Goal: Information Seeking & Learning: Learn about a topic

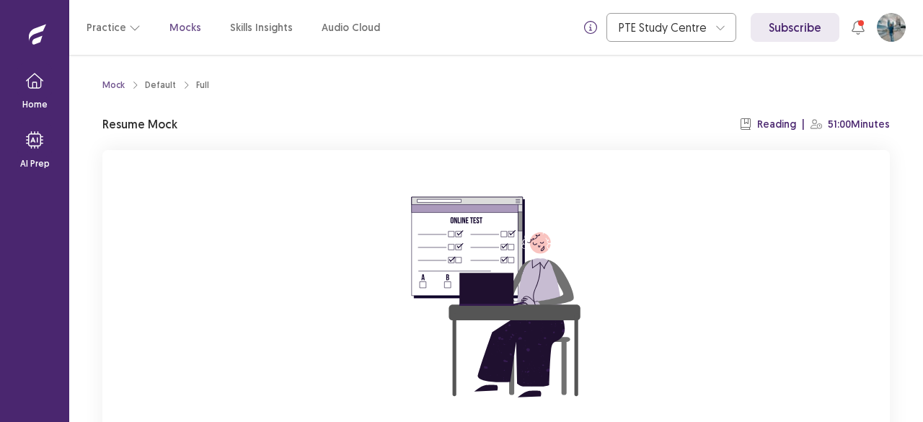
click at [686, 265] on div "You already have an ongoing mock! You can either resume that or click reset to …" at bounding box center [495, 342] width 787 height 385
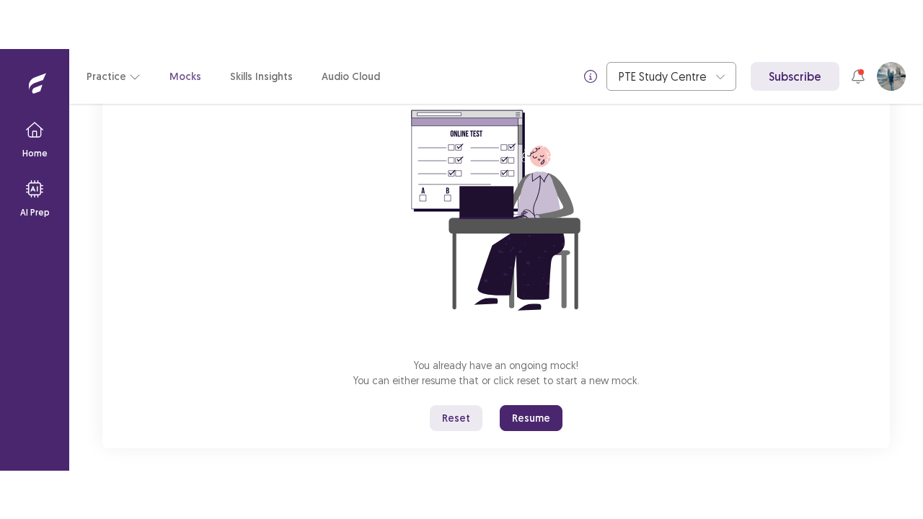
scroll to position [147, 0]
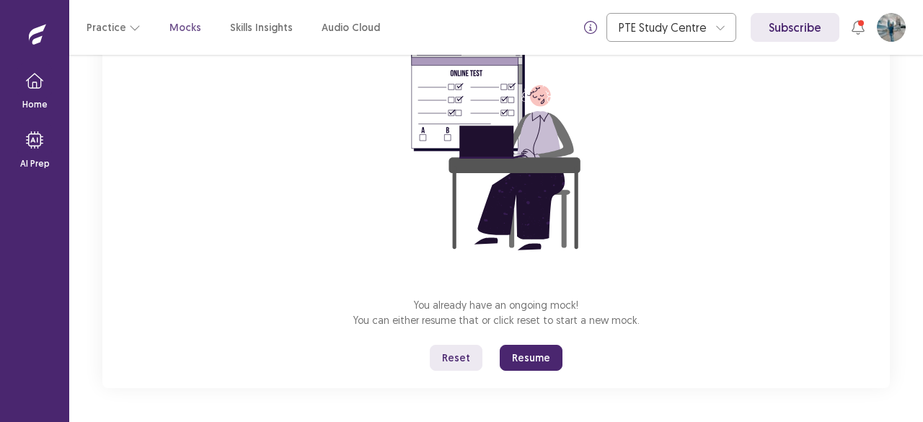
click at [467, 357] on button "Reset" at bounding box center [456, 358] width 53 height 26
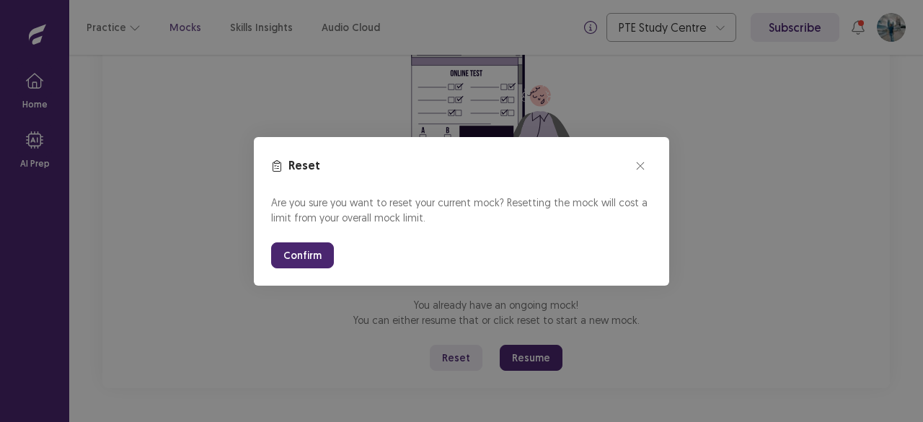
click at [301, 257] on button "Confirm" at bounding box center [302, 255] width 63 height 26
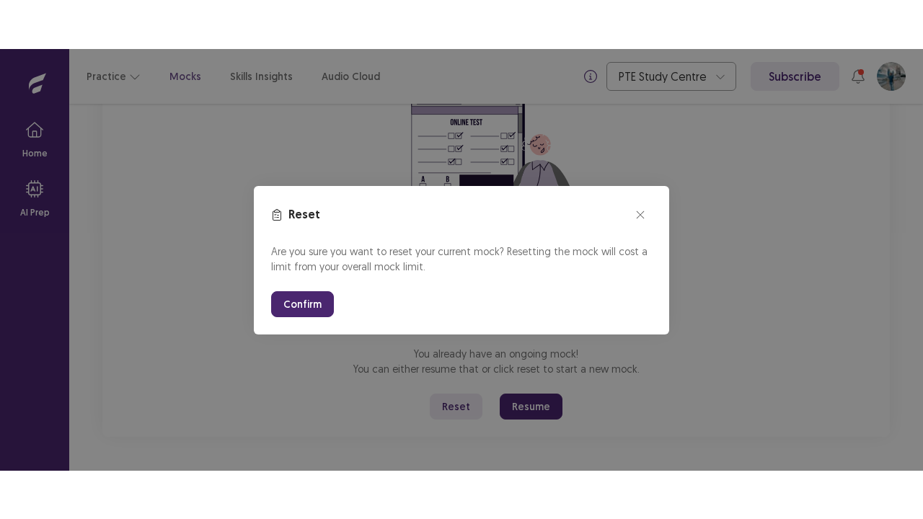
scroll to position [50, 0]
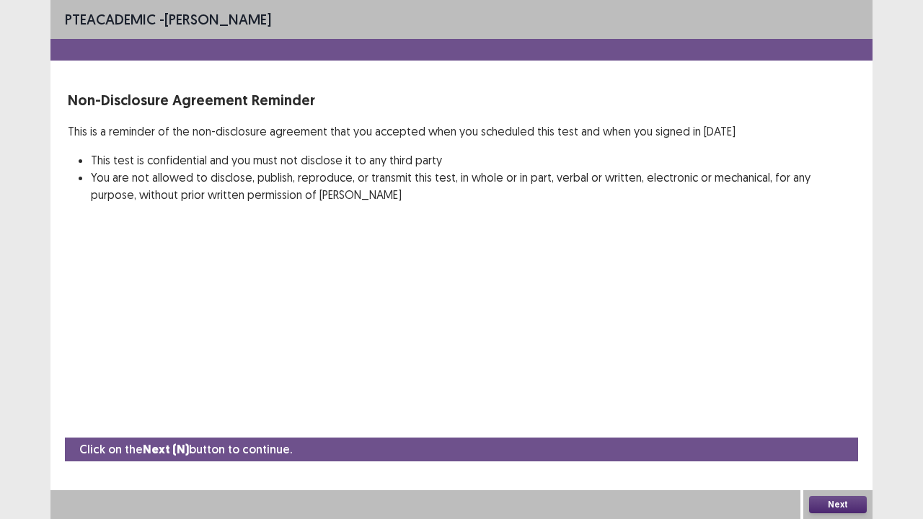
click at [833, 421] on button "Next" at bounding box center [838, 504] width 58 height 17
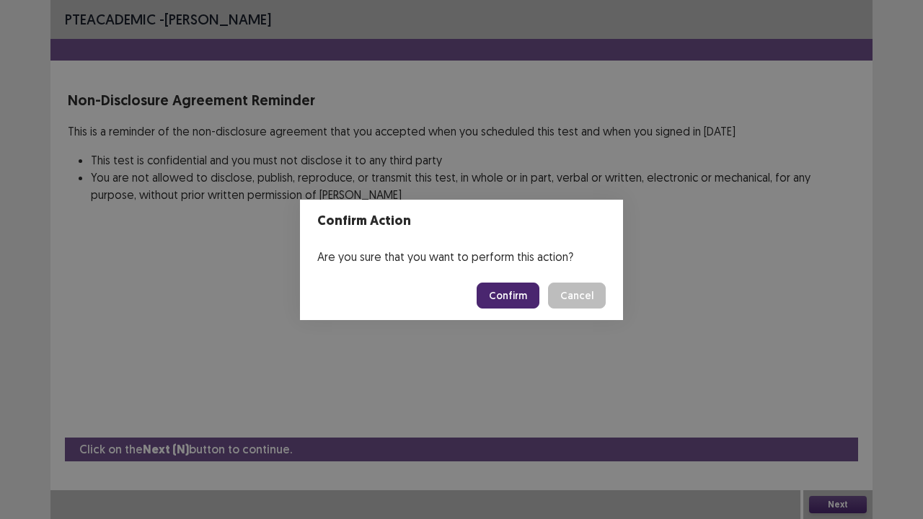
click at [496, 287] on button "Confirm" at bounding box center [508, 296] width 63 height 26
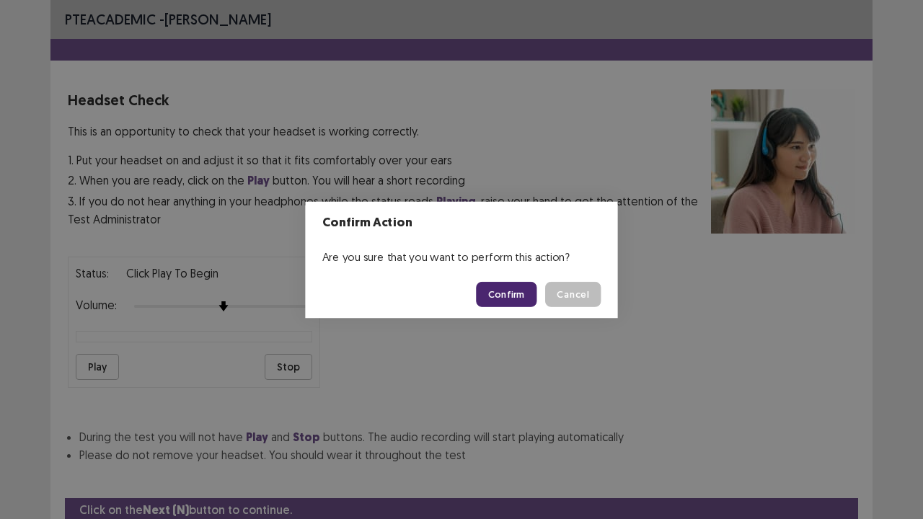
scroll to position [53, 0]
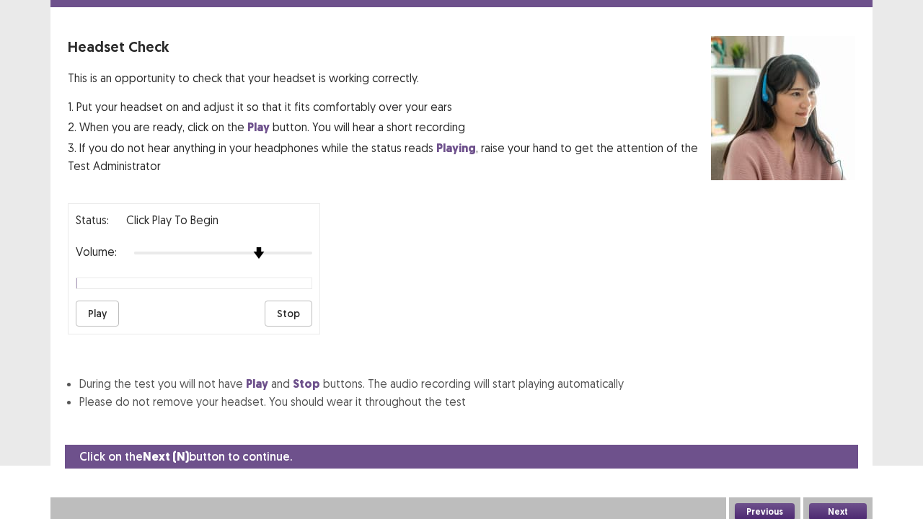
click at [265, 247] on div at bounding box center [223, 253] width 178 height 12
click at [275, 247] on div at bounding box center [223, 253] width 178 height 12
click at [291, 247] on div at bounding box center [223, 253] width 178 height 12
click at [87, 310] on button "Play" at bounding box center [97, 314] width 43 height 26
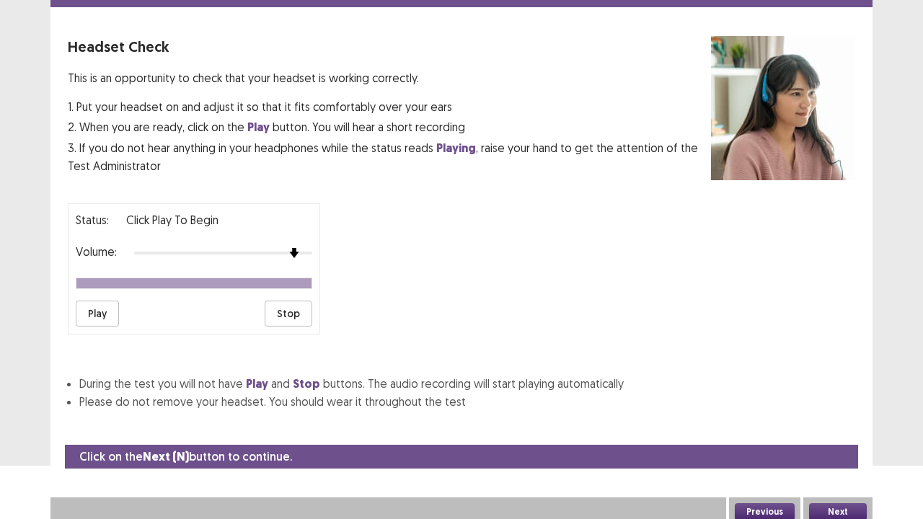
click at [852, 421] on button "Next" at bounding box center [838, 511] width 58 height 17
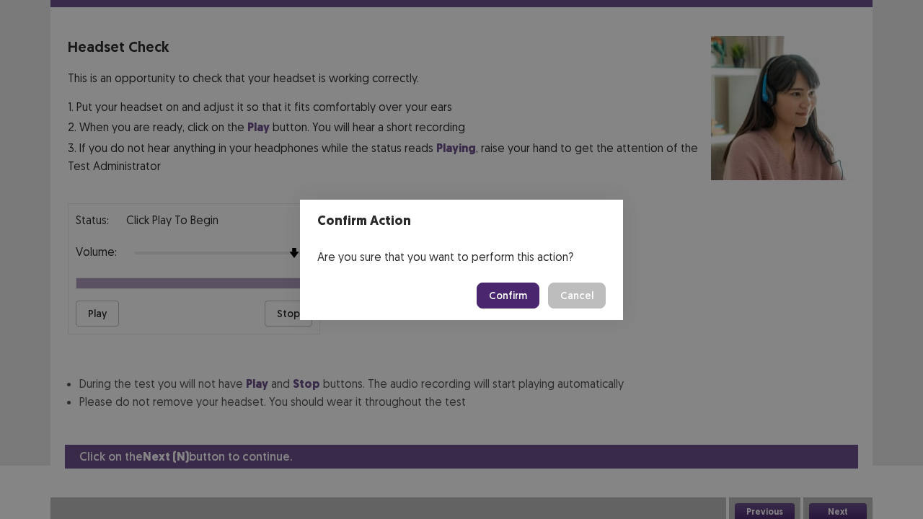
click at [529, 300] on button "Confirm" at bounding box center [508, 296] width 63 height 26
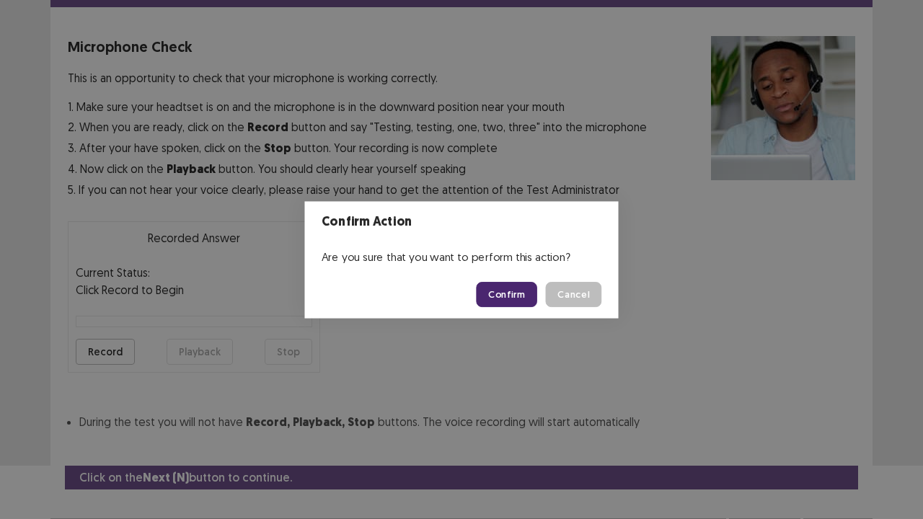
scroll to position [79, 0]
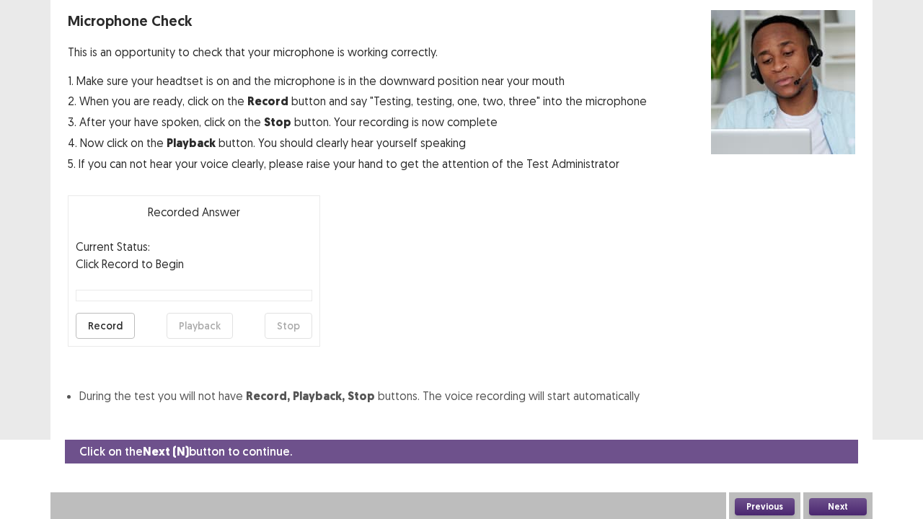
click at [120, 327] on button "Record" at bounding box center [105, 326] width 59 height 26
click at [293, 333] on button "Stop" at bounding box center [289, 326] width 48 height 26
click at [208, 330] on button "Playback" at bounding box center [200, 326] width 66 height 26
click at [847, 421] on button "Next" at bounding box center [838, 506] width 58 height 17
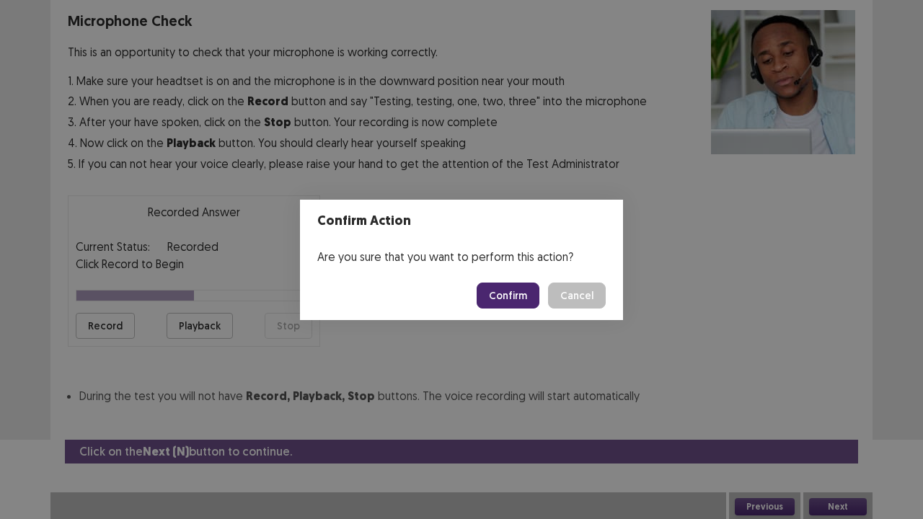
click at [521, 291] on button "Confirm" at bounding box center [508, 296] width 63 height 26
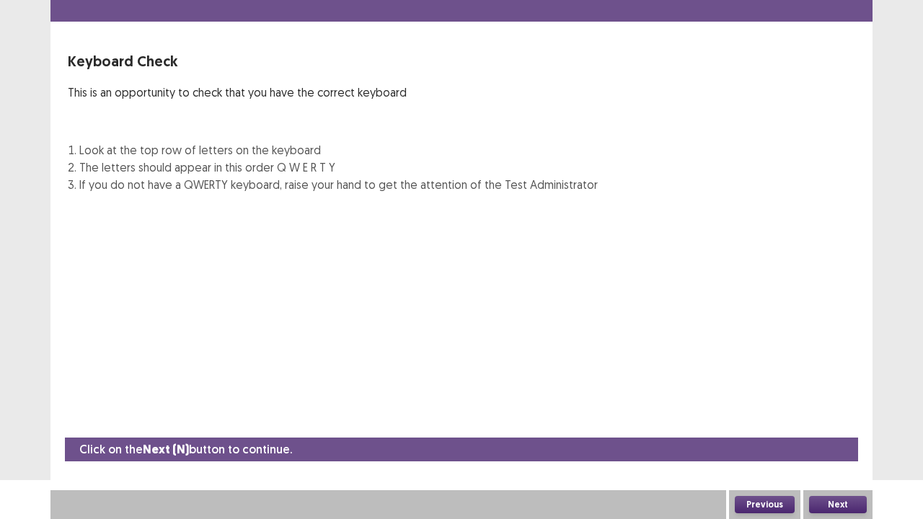
scroll to position [39, 0]
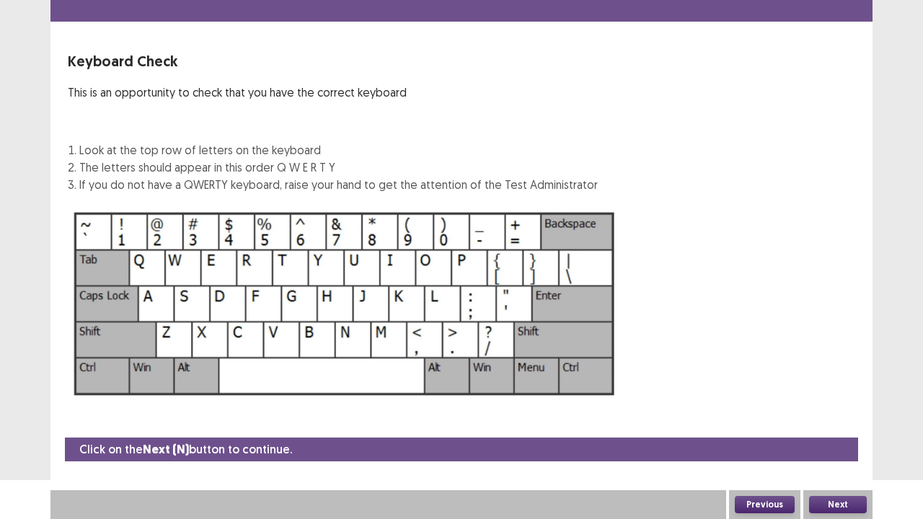
click at [823, 421] on button "Next" at bounding box center [838, 504] width 58 height 17
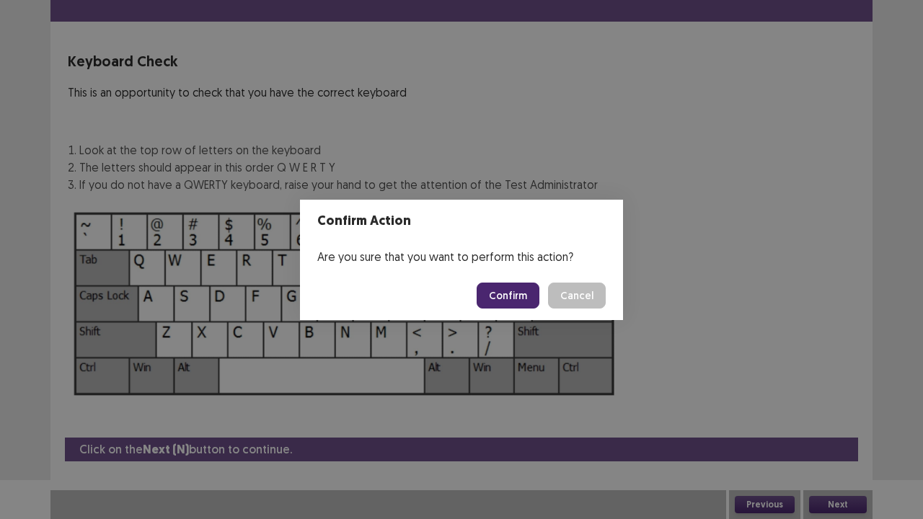
click at [519, 290] on button "Confirm" at bounding box center [508, 296] width 63 height 26
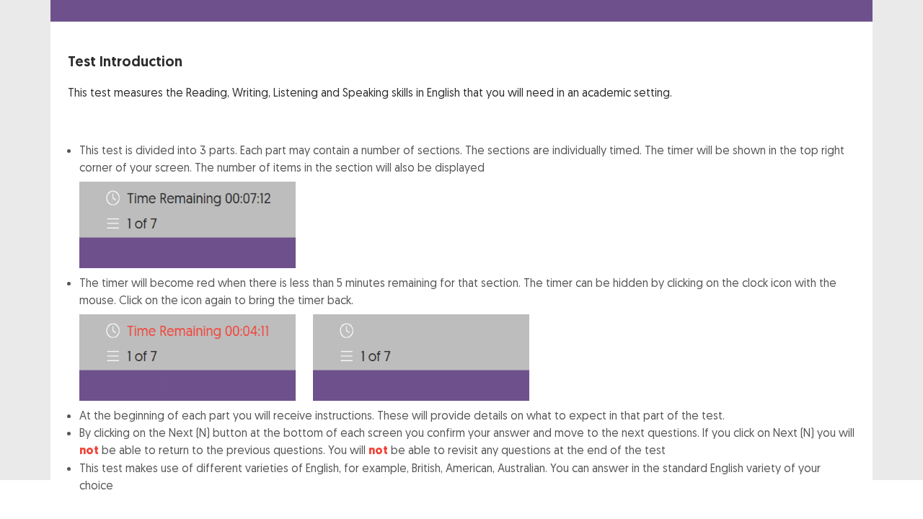
scroll to position [112, 0]
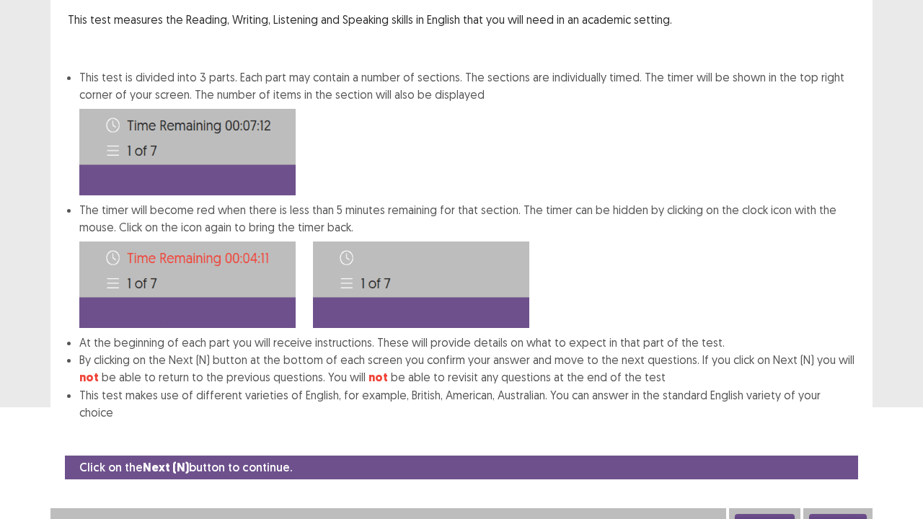
click at [841, 421] on button "Next" at bounding box center [838, 522] width 58 height 17
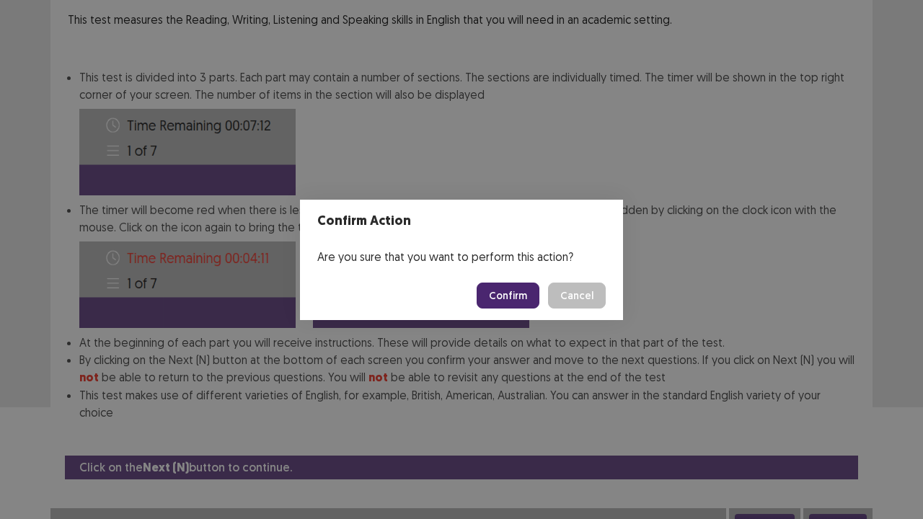
click at [516, 287] on button "Confirm" at bounding box center [508, 296] width 63 height 26
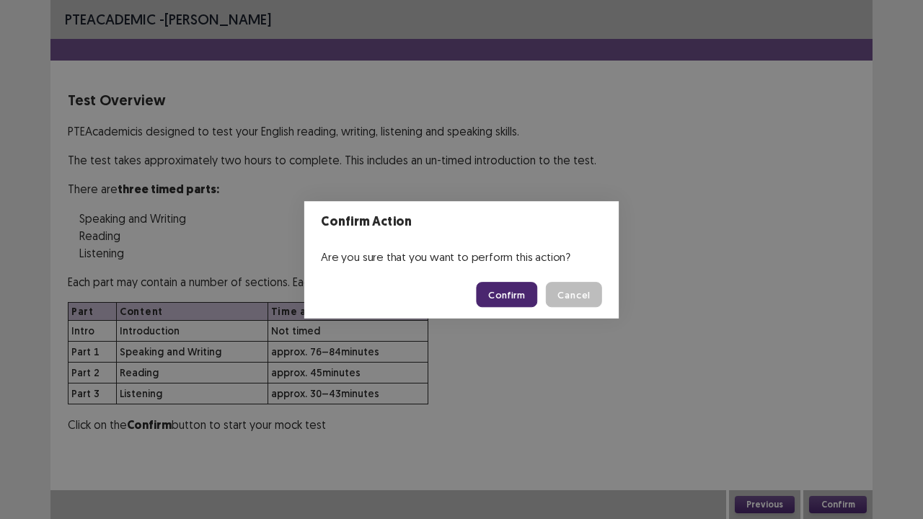
scroll to position [0, 0]
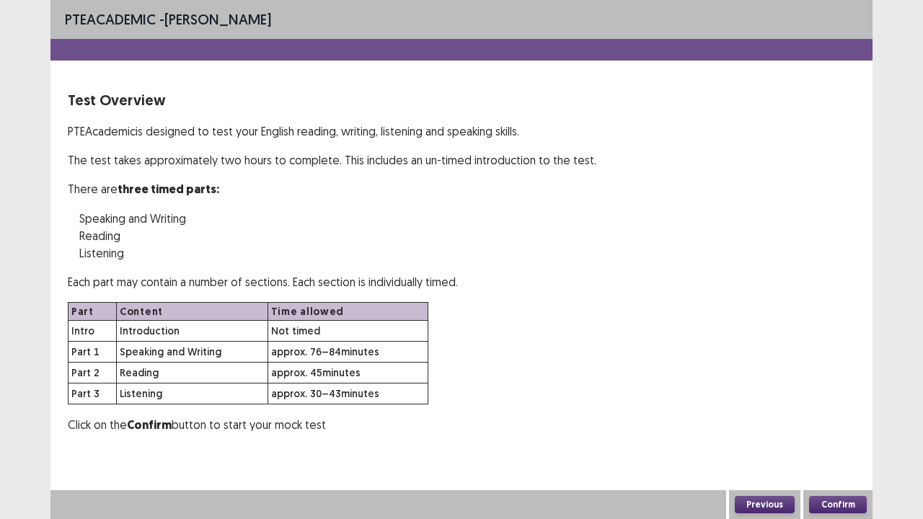
click at [854, 421] on button "Confirm" at bounding box center [838, 504] width 58 height 17
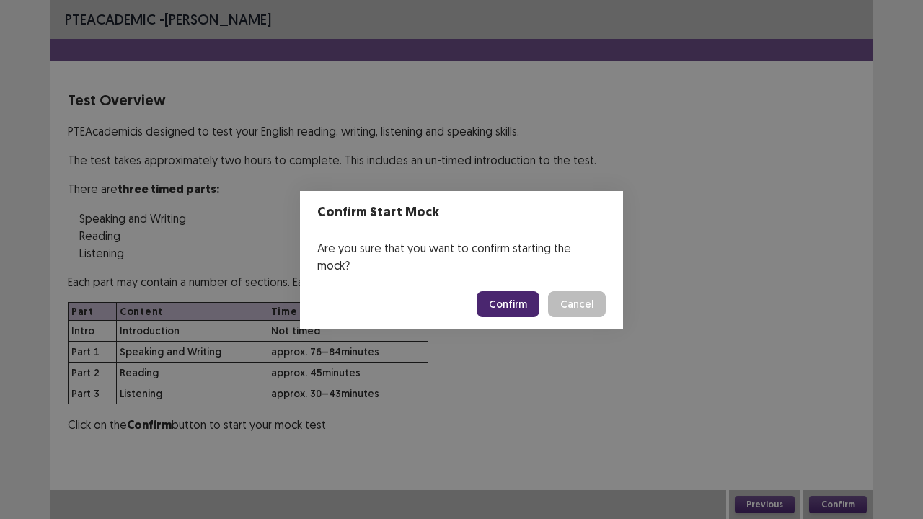
click at [509, 291] on button "Confirm" at bounding box center [508, 304] width 63 height 26
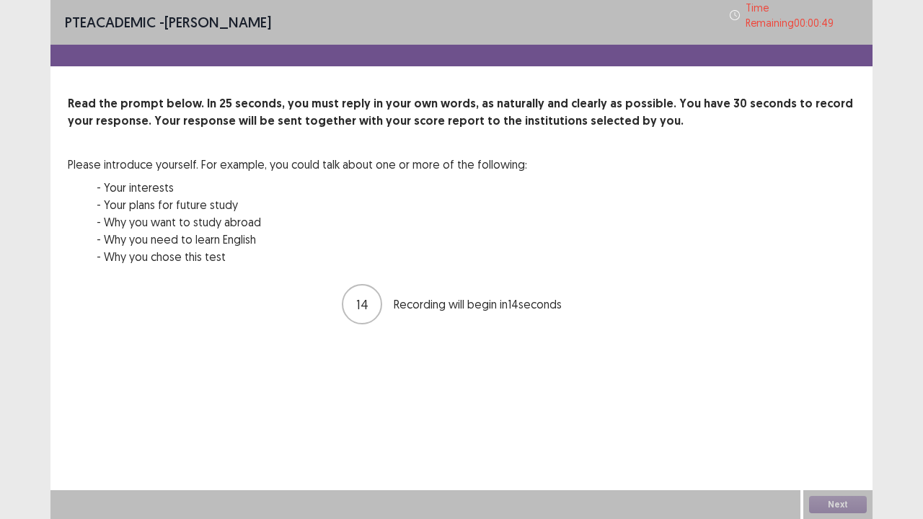
click at [0, 421] on div "PTE academic - [PERSON_NAME] Time Remaining 00 : 00 : 49 Read the prompt below.…" at bounding box center [461, 259] width 923 height 519
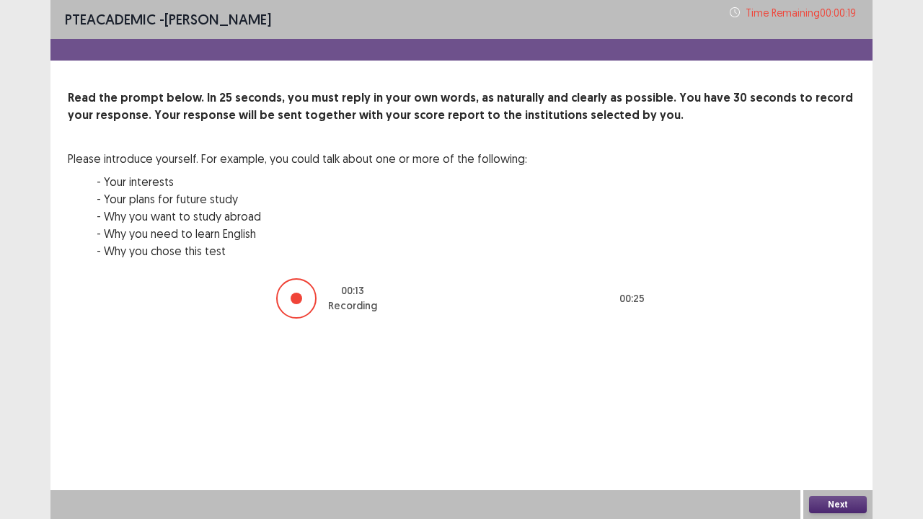
click at [838, 421] on button "Next" at bounding box center [838, 504] width 58 height 17
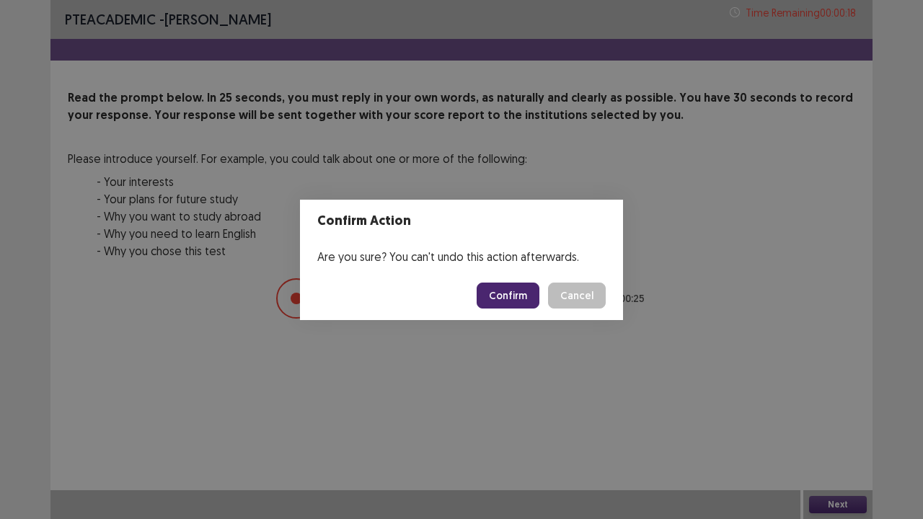
click at [523, 291] on button "Confirm" at bounding box center [508, 296] width 63 height 26
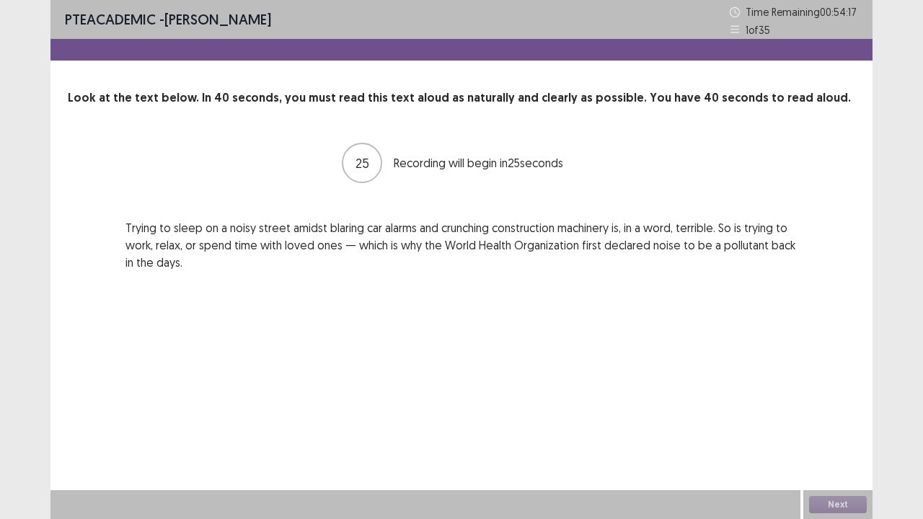
click at [466, 235] on p "Trying to sleep on a noisy street amidst blaring car alarms and crunching const…" at bounding box center [461, 245] width 672 height 52
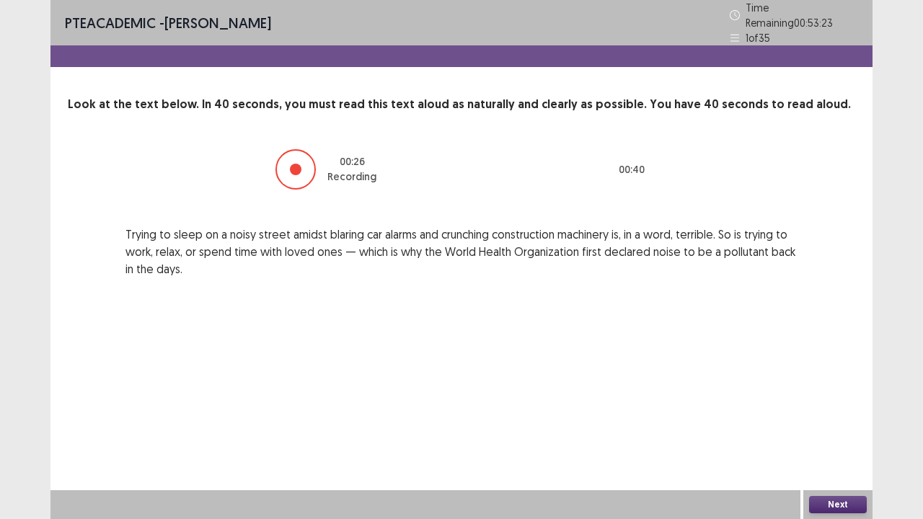
click at [844, 421] on button "Next" at bounding box center [838, 504] width 58 height 17
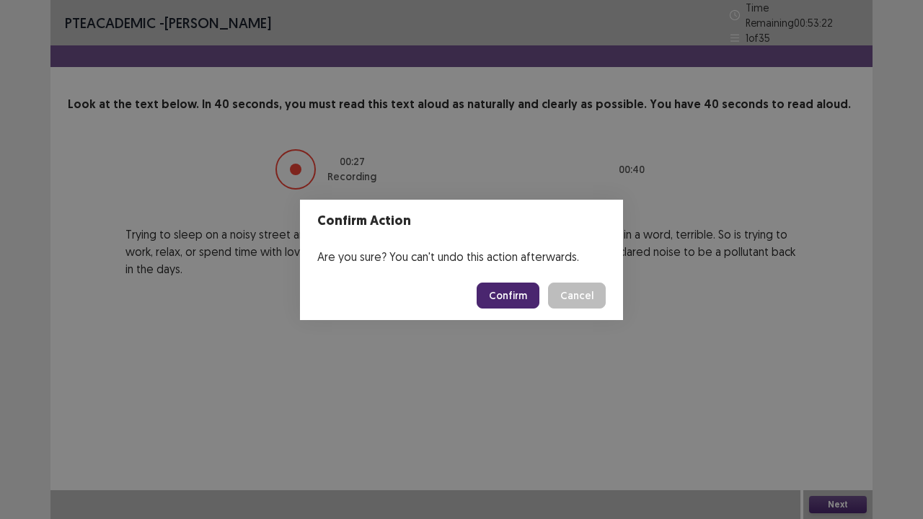
click at [511, 279] on footer "Confirm Cancel" at bounding box center [461, 295] width 323 height 49
click at [511, 291] on button "Confirm" at bounding box center [508, 296] width 63 height 26
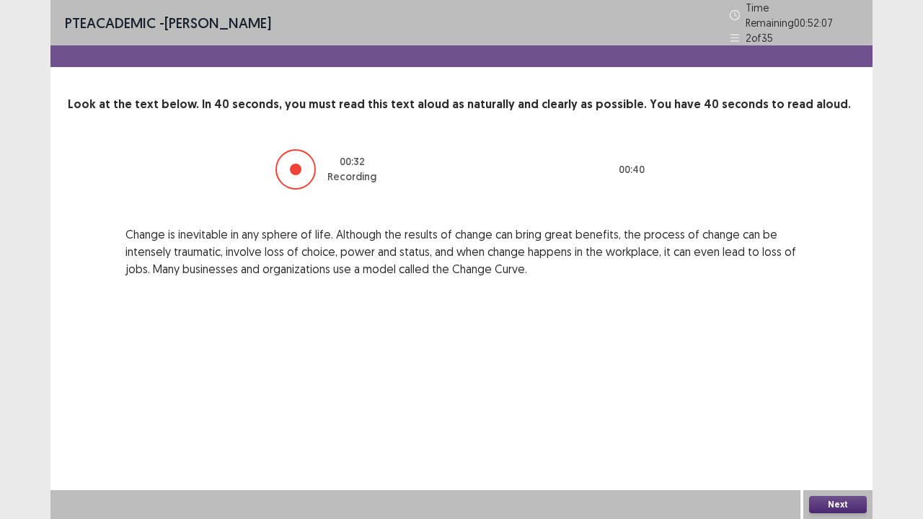
click at [833, 421] on button "Next" at bounding box center [838, 504] width 58 height 17
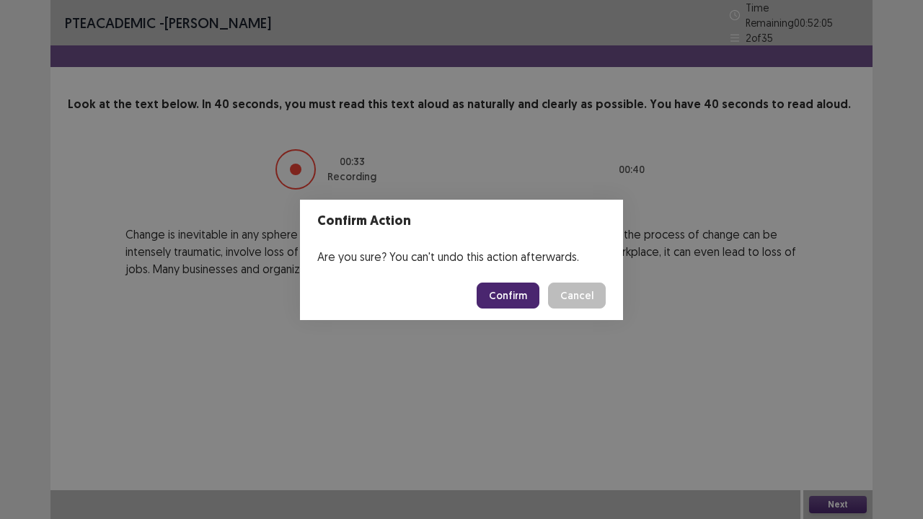
click at [523, 291] on button "Confirm" at bounding box center [508, 296] width 63 height 26
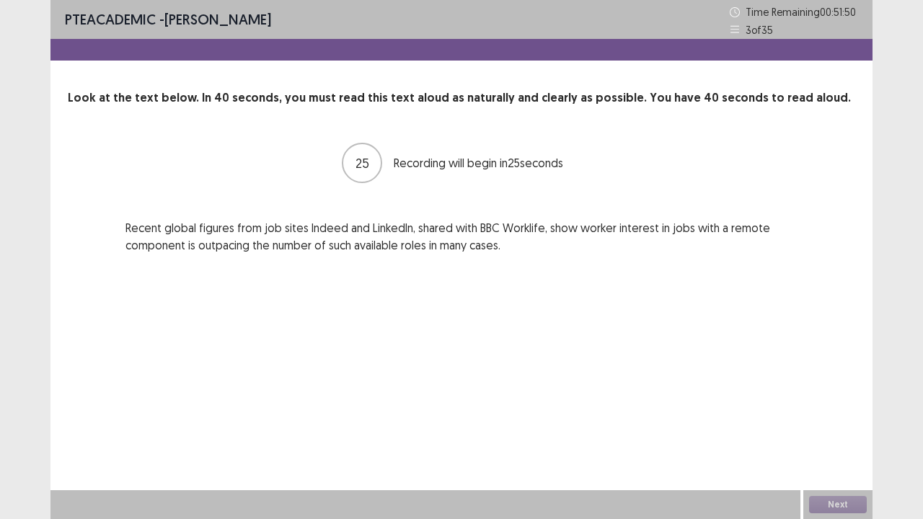
click at [399, 225] on p "Recent global figures from job sites Indeed and LinkedIn, shared with BBC Workl…" at bounding box center [461, 236] width 672 height 35
drag, startPoint x: 399, startPoint y: 225, endPoint x: 386, endPoint y: 229, distance: 13.5
click at [386, 229] on p "Recent global figures from job sites Indeed and LinkedIn, shared with BBC Workl…" at bounding box center [461, 236] width 672 height 35
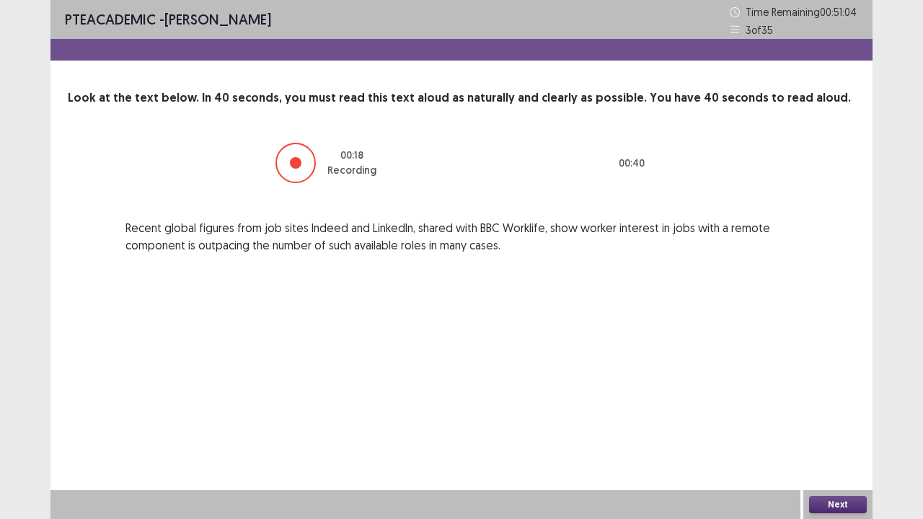
click at [846, 421] on button "Next" at bounding box center [838, 504] width 58 height 17
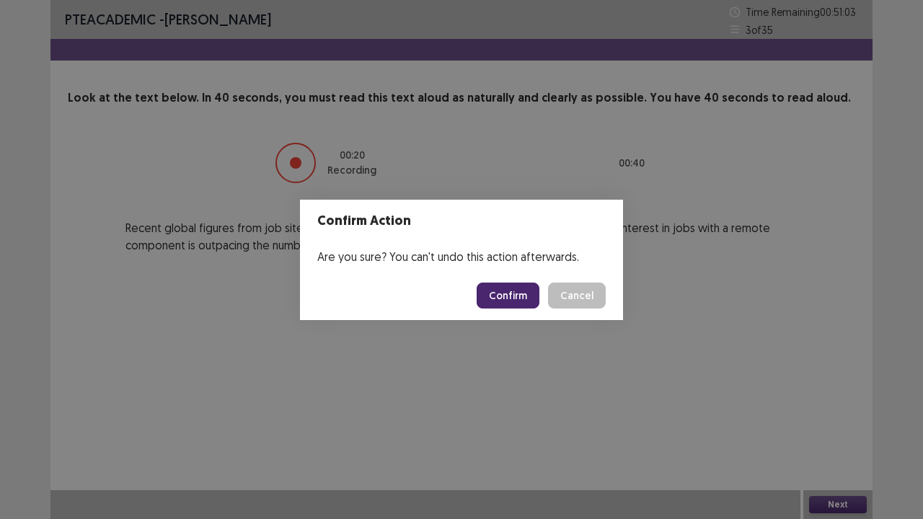
click at [495, 298] on button "Confirm" at bounding box center [508, 296] width 63 height 26
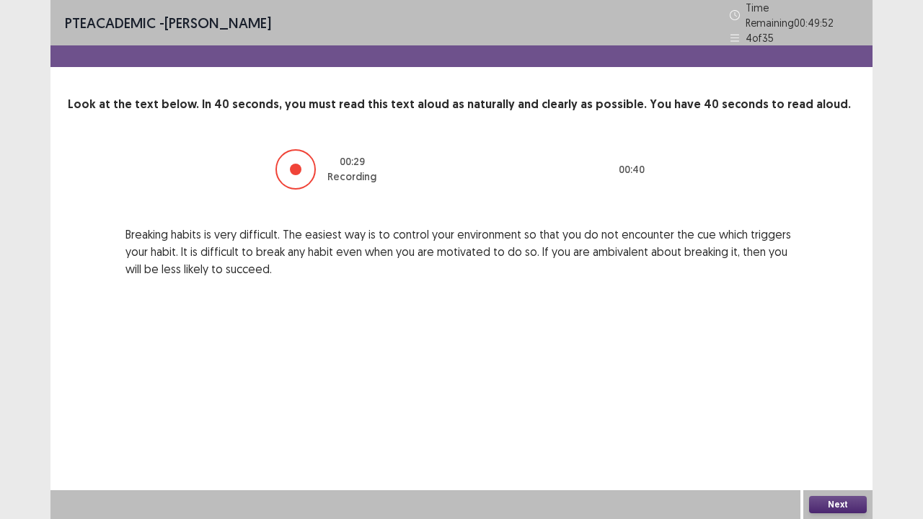
click at [839, 421] on button "Next" at bounding box center [838, 504] width 58 height 17
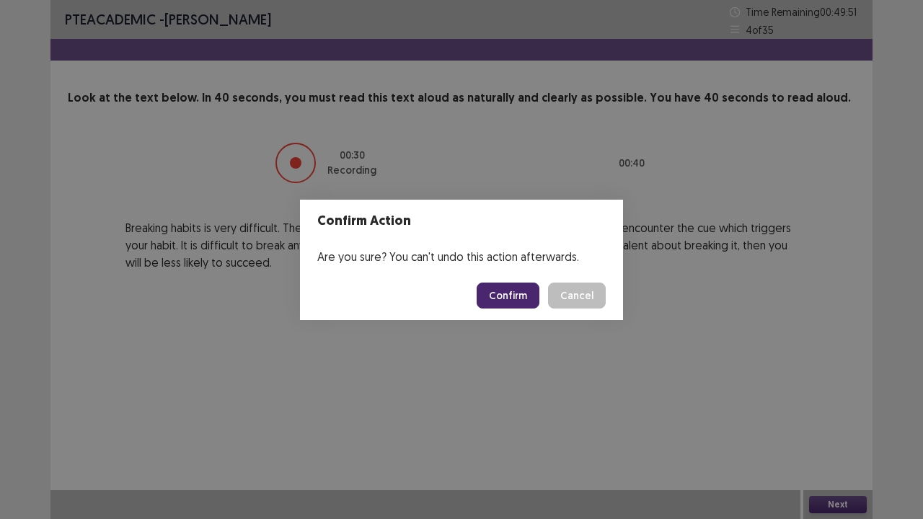
click at [517, 284] on button "Confirm" at bounding box center [508, 296] width 63 height 26
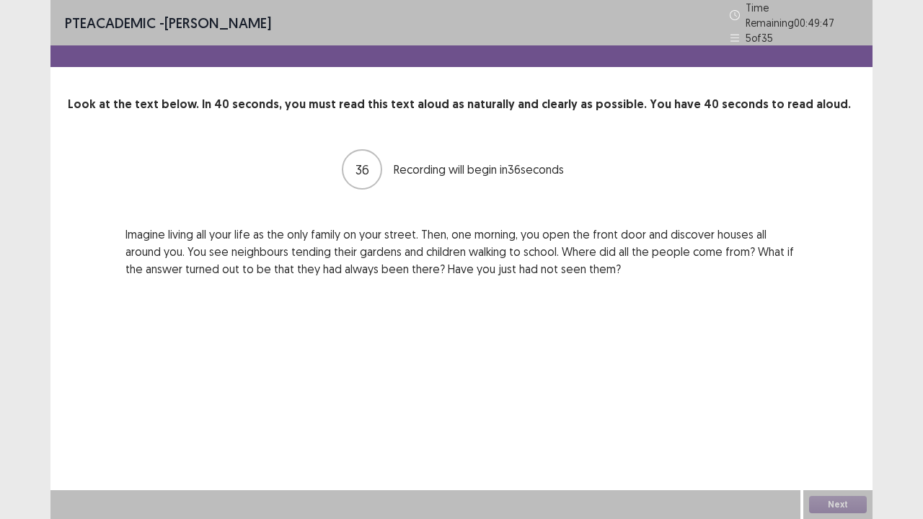
click at [151, 229] on p "Imagine living all your life as the only family on your street. Then, one morni…" at bounding box center [461, 252] width 672 height 52
drag, startPoint x: 151, startPoint y: 229, endPoint x: 104, endPoint y: 289, distance: 76.6
click at [104, 289] on div "PTE academic - [PERSON_NAME] Time Remaining 00 : 49 : 44 5 of 35 Look at the te…" at bounding box center [461, 153] width 822 height 306
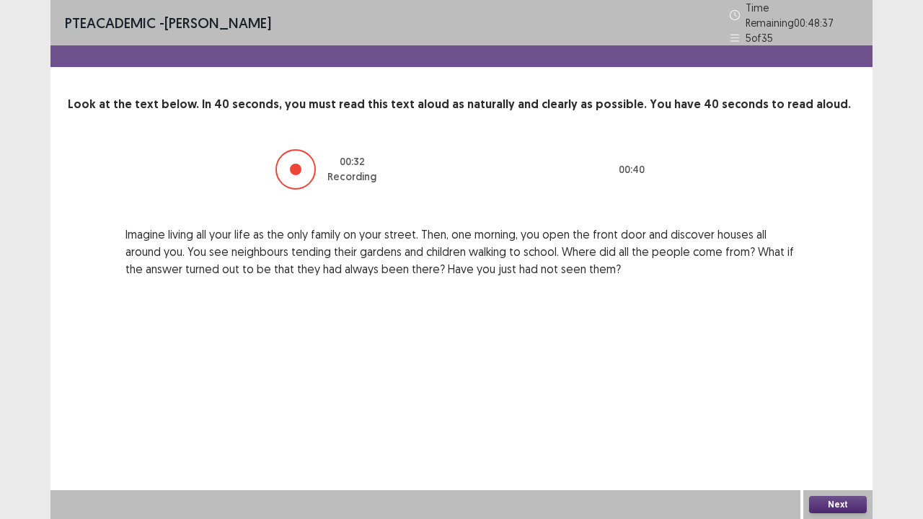
drag, startPoint x: 822, startPoint y: 504, endPoint x: 541, endPoint y: 330, distance: 329.9
click at [541, 330] on div "PTE academic - [PERSON_NAME] Time Remaining 00 : 48 : 37 5 of 35 Look at the te…" at bounding box center [461, 259] width 822 height 519
click at [838, 421] on button "Next" at bounding box center [838, 504] width 58 height 17
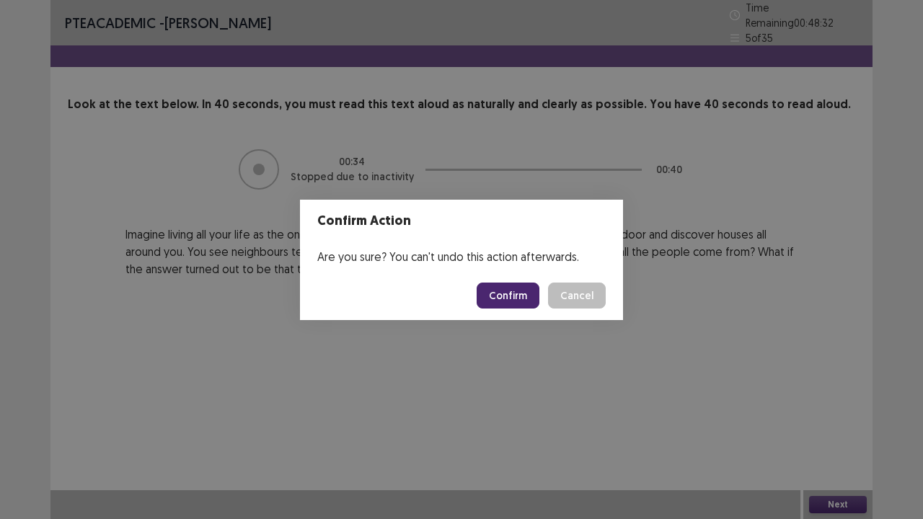
click at [521, 295] on button "Confirm" at bounding box center [508, 296] width 63 height 26
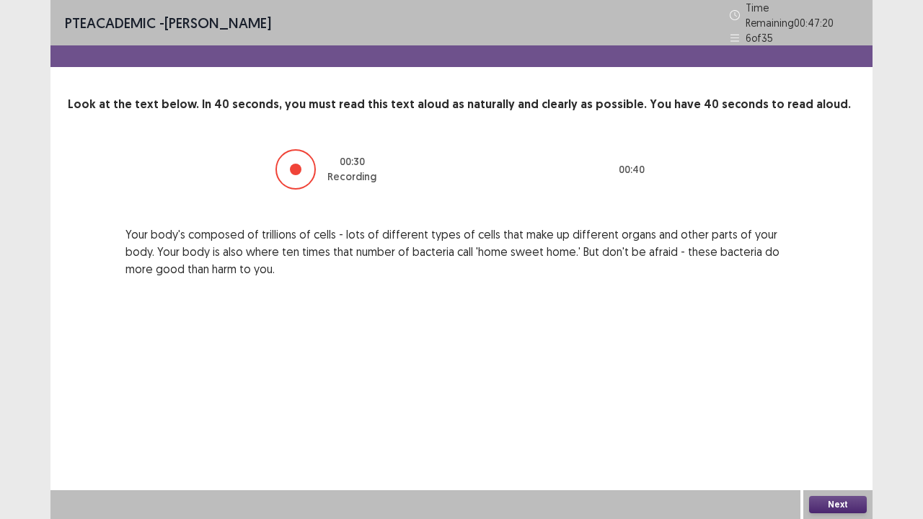
click at [846, 421] on button "Next" at bounding box center [838, 504] width 58 height 17
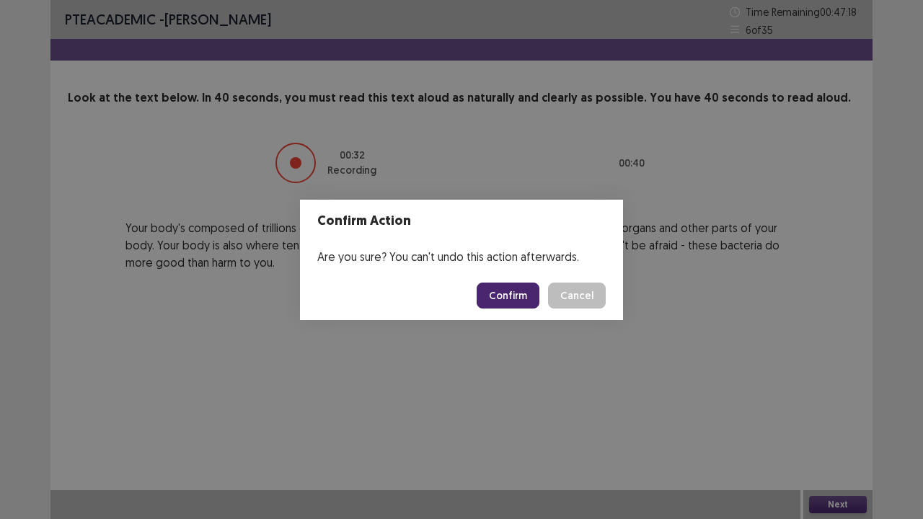
click at [513, 286] on button "Confirm" at bounding box center [508, 296] width 63 height 26
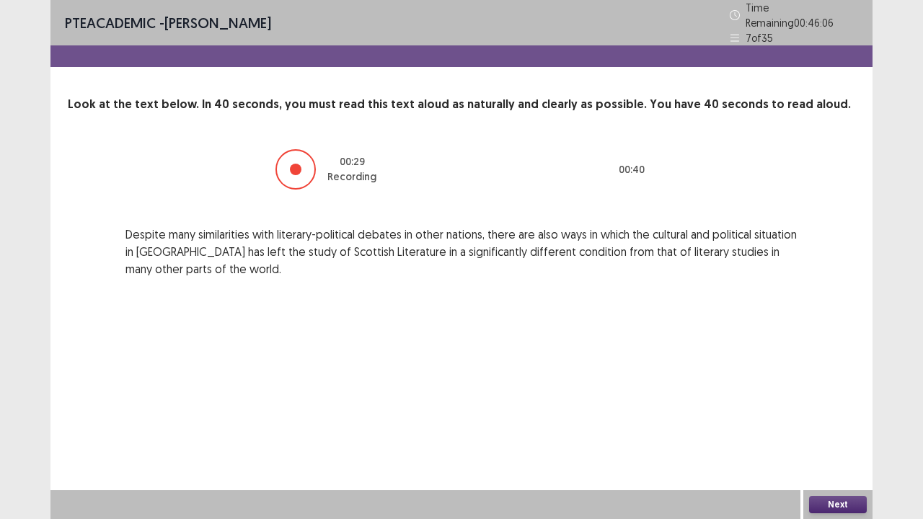
click at [826, 421] on button "Next" at bounding box center [838, 504] width 58 height 17
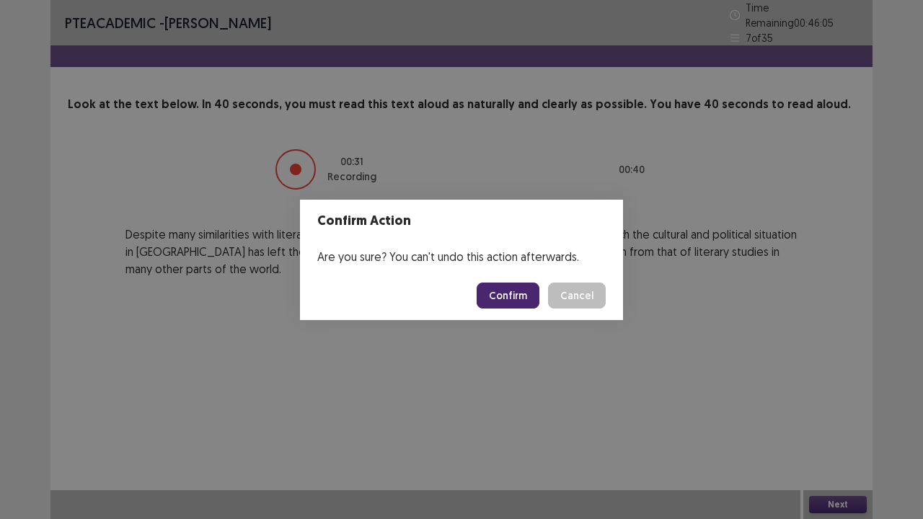
click at [508, 291] on button "Confirm" at bounding box center [508, 296] width 63 height 26
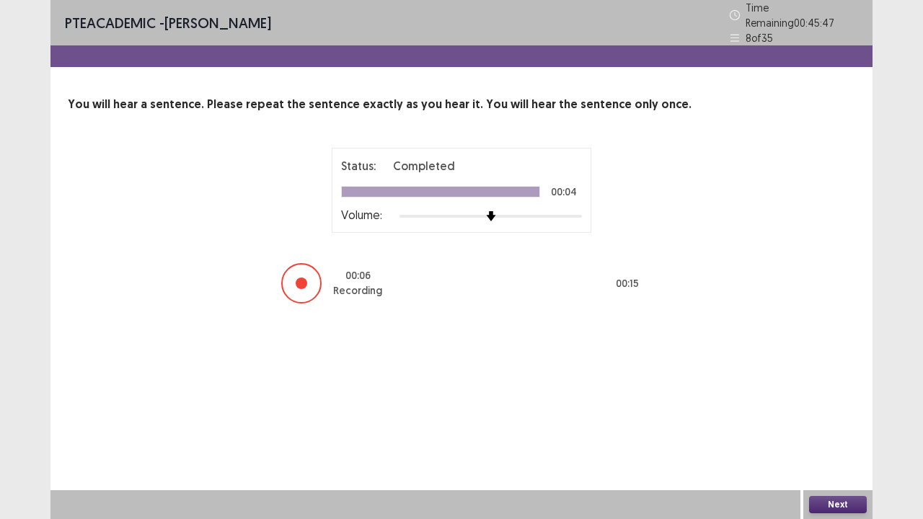
click at [843, 421] on button "Next" at bounding box center [838, 504] width 58 height 17
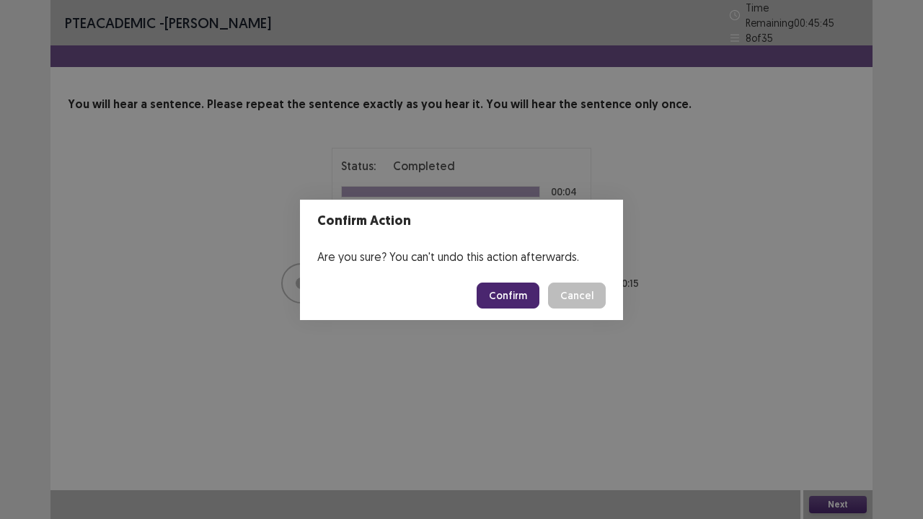
click at [516, 288] on button "Confirm" at bounding box center [508, 296] width 63 height 26
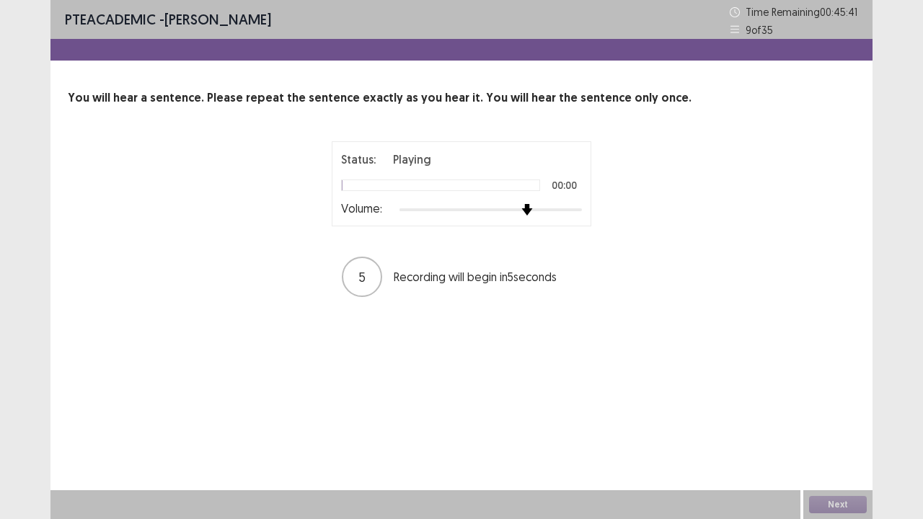
click at [531, 211] on div at bounding box center [490, 210] width 182 height 12
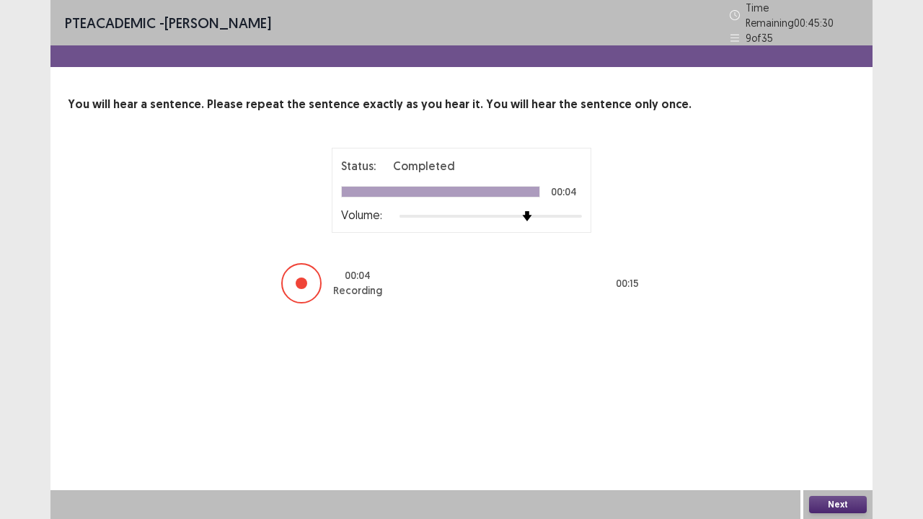
click at [832, 421] on button "Next" at bounding box center [838, 504] width 58 height 17
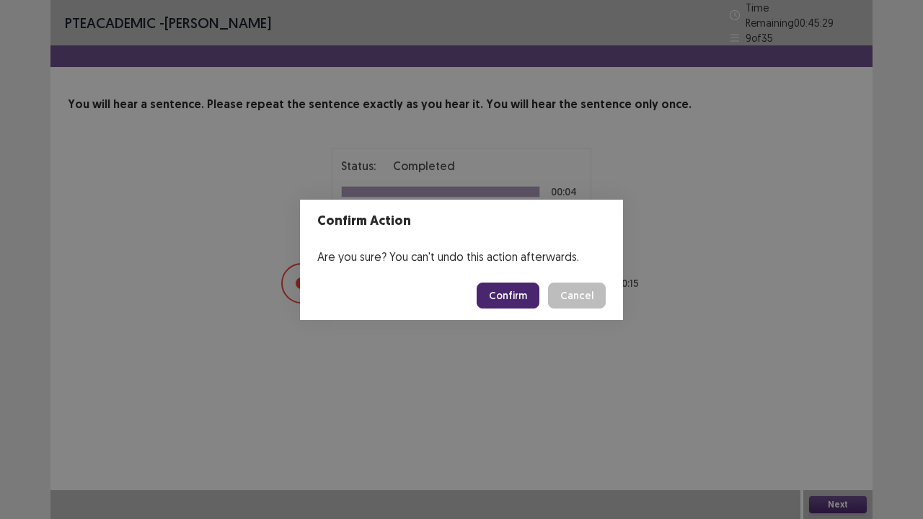
click at [521, 304] on button "Confirm" at bounding box center [508, 296] width 63 height 26
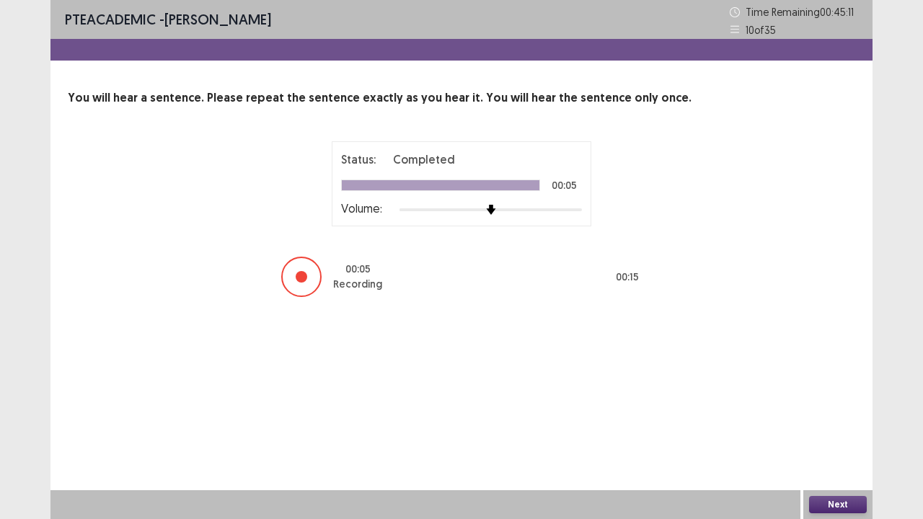
click at [848, 421] on button "Next" at bounding box center [838, 504] width 58 height 17
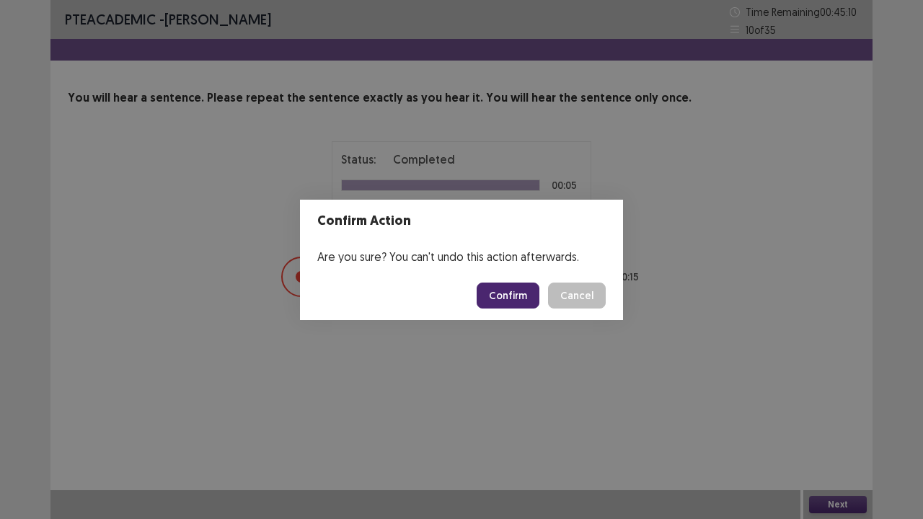
click at [516, 291] on button "Confirm" at bounding box center [508, 296] width 63 height 26
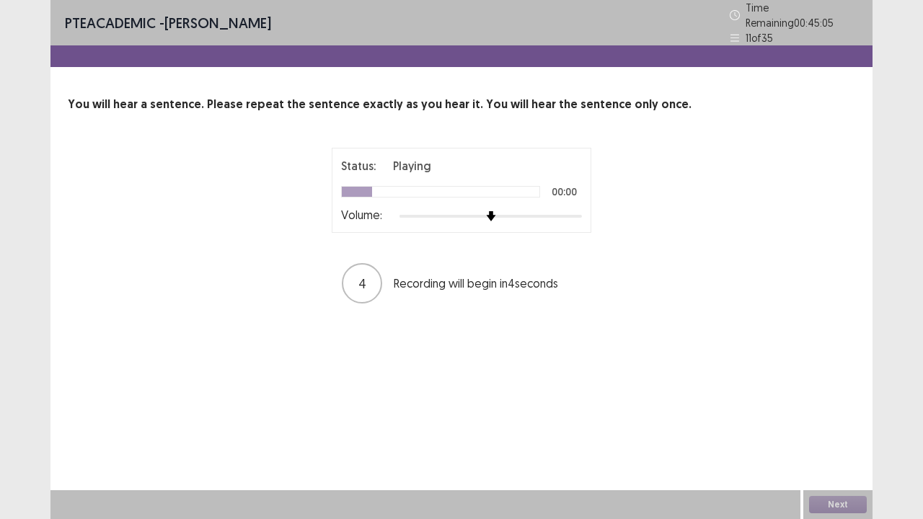
click at [549, 209] on div "Volume:" at bounding box center [461, 216] width 241 height 14
click at [549, 211] on div at bounding box center [490, 217] width 182 height 12
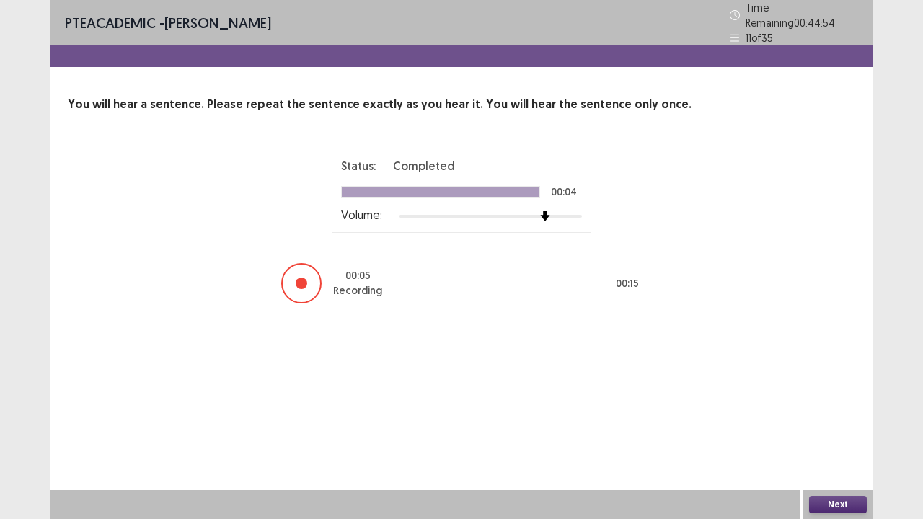
click at [838, 421] on button "Next" at bounding box center [838, 504] width 58 height 17
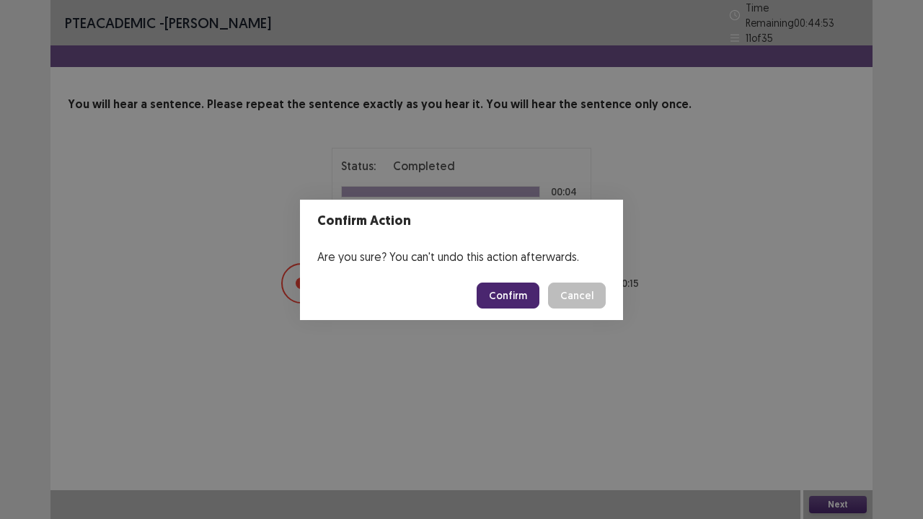
click at [513, 298] on button "Confirm" at bounding box center [508, 296] width 63 height 26
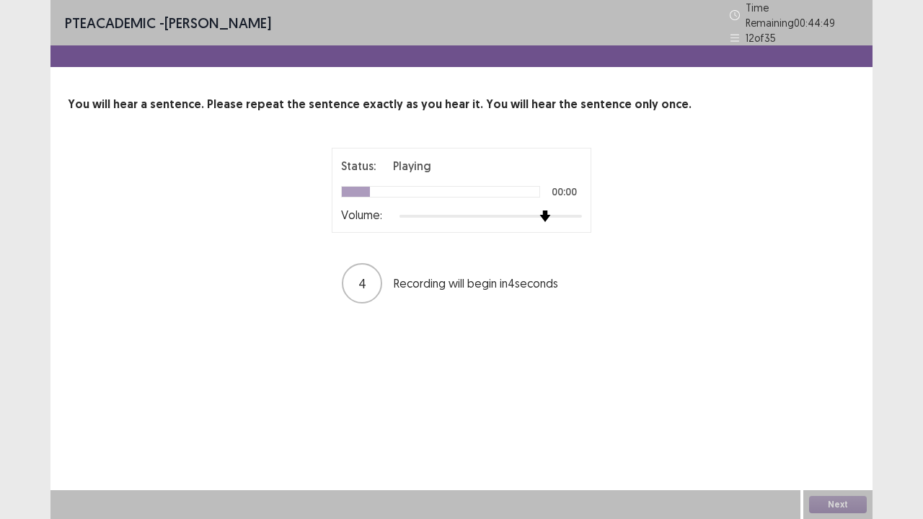
click at [546, 211] on div at bounding box center [490, 217] width 182 height 12
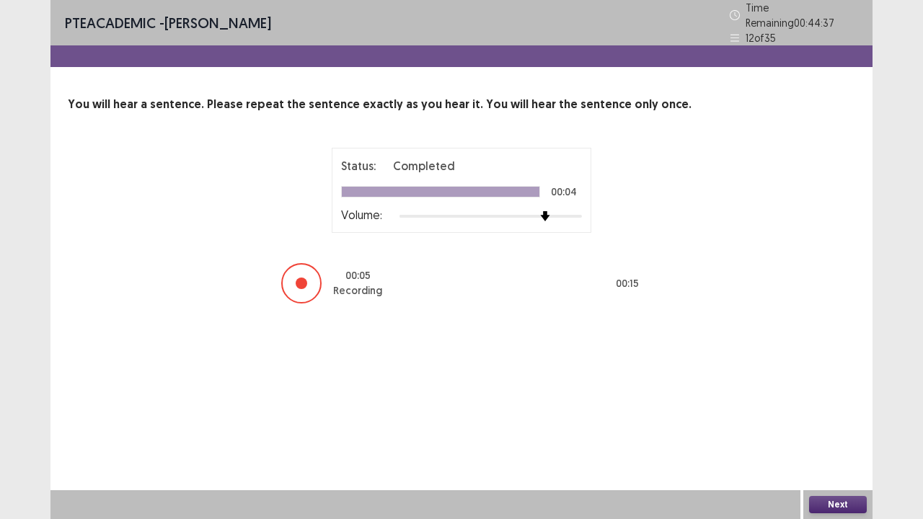
click at [852, 421] on button "Next" at bounding box center [838, 504] width 58 height 17
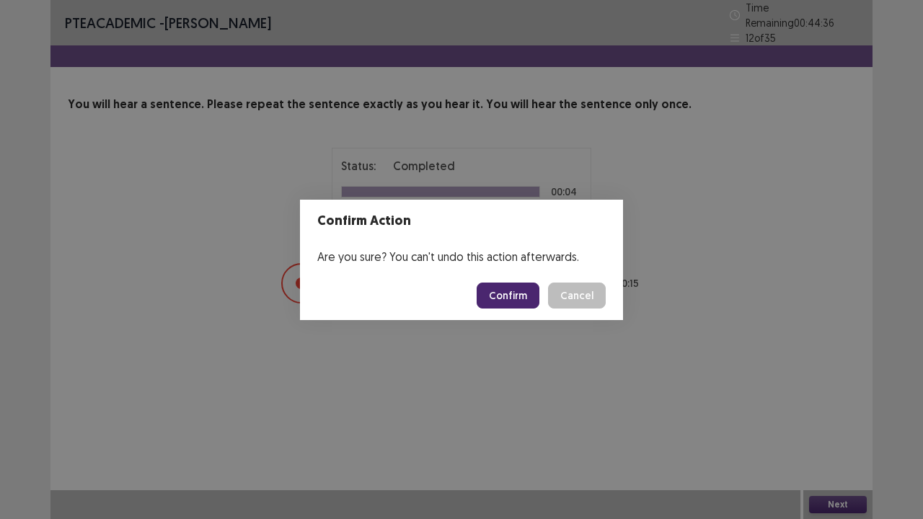
click at [530, 305] on button "Confirm" at bounding box center [508, 296] width 63 height 26
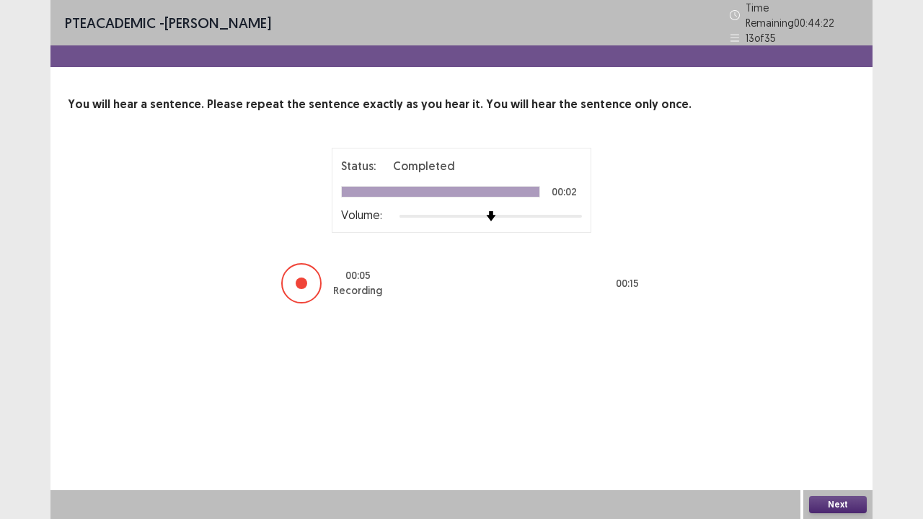
click at [845, 421] on button "Next" at bounding box center [838, 504] width 58 height 17
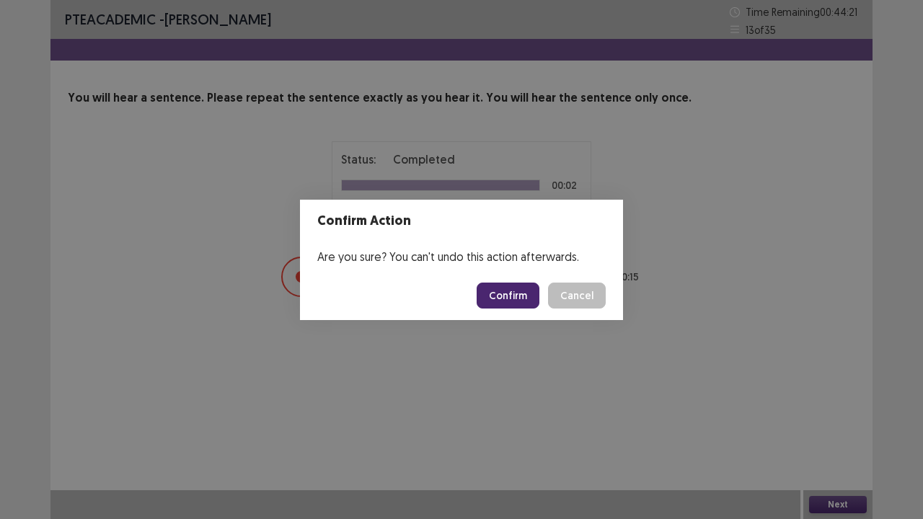
click at [508, 287] on button "Confirm" at bounding box center [508, 296] width 63 height 26
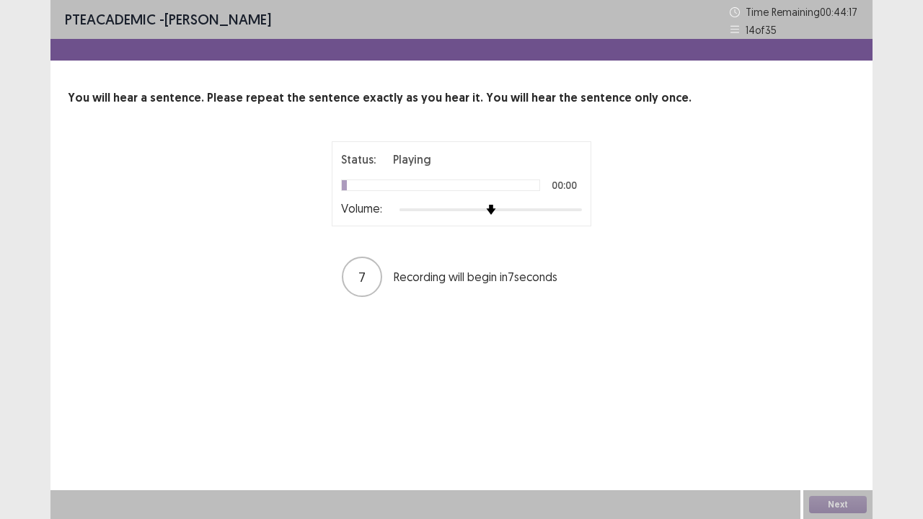
click at [531, 211] on div at bounding box center [490, 210] width 182 height 12
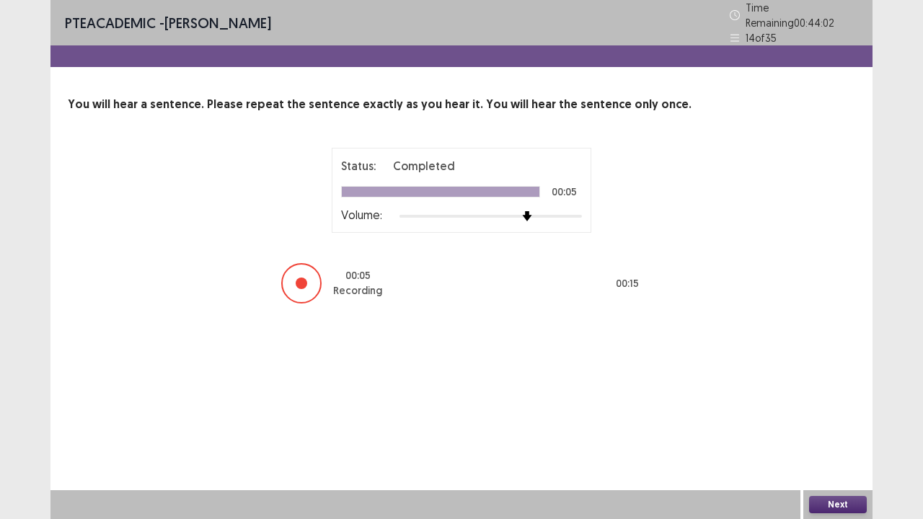
click at [846, 421] on button "Next" at bounding box center [838, 504] width 58 height 17
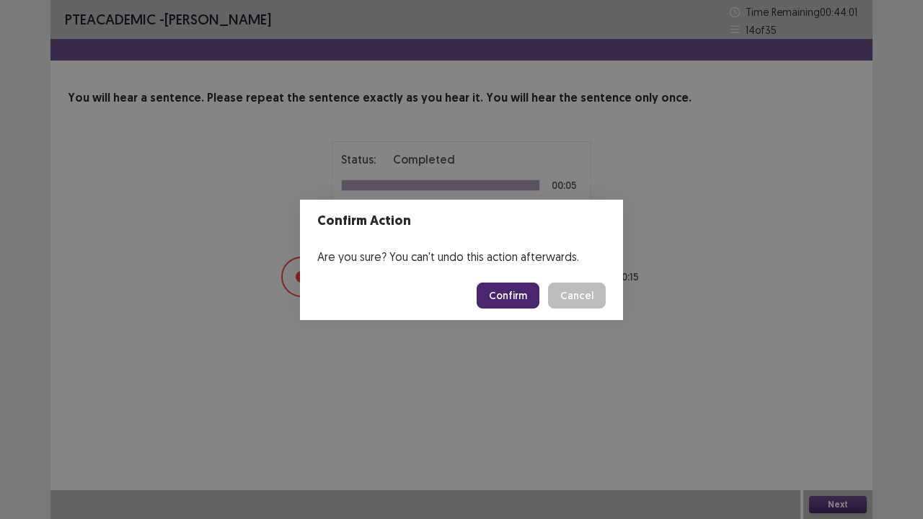
click at [528, 292] on button "Confirm" at bounding box center [508, 296] width 63 height 26
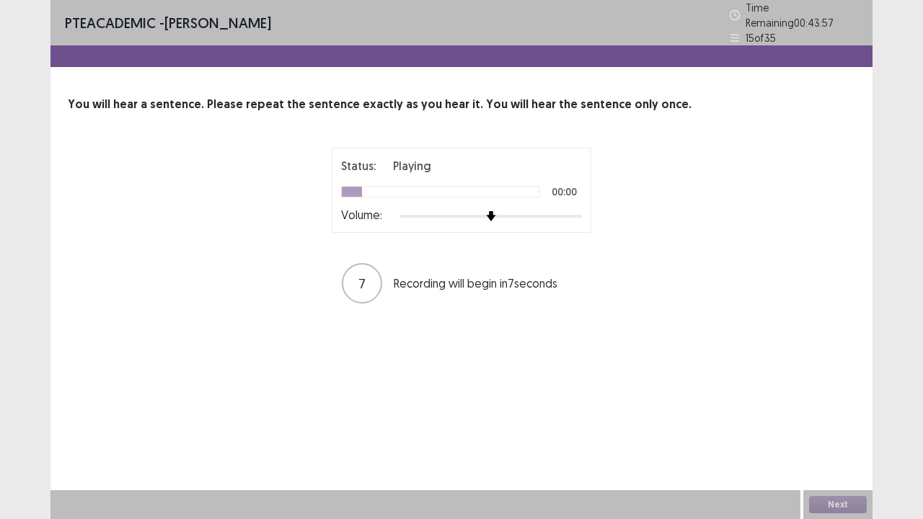
click at [548, 211] on div at bounding box center [490, 217] width 182 height 12
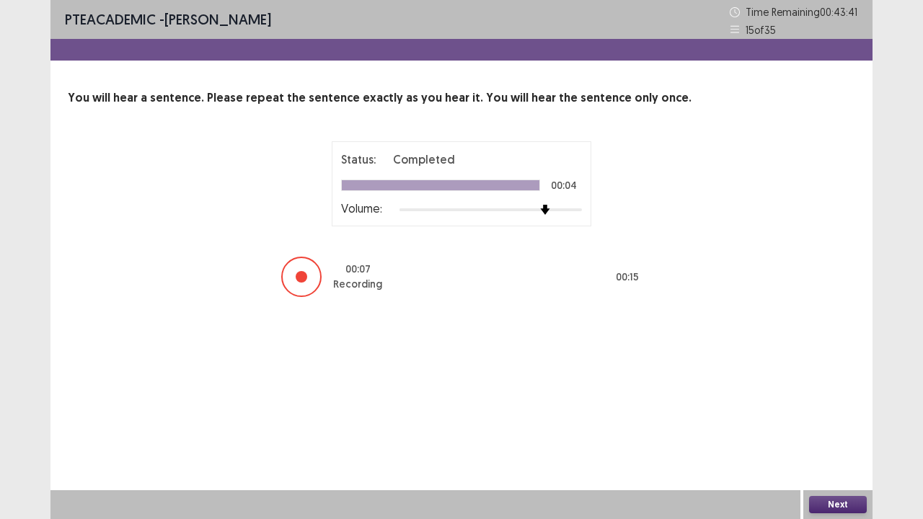
click at [838, 421] on button "Next" at bounding box center [838, 504] width 58 height 17
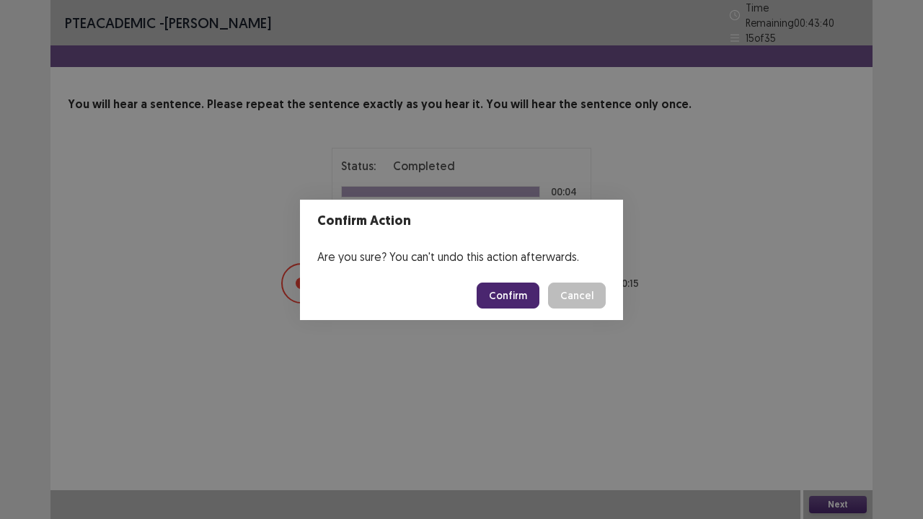
click at [503, 295] on button "Confirm" at bounding box center [508, 296] width 63 height 26
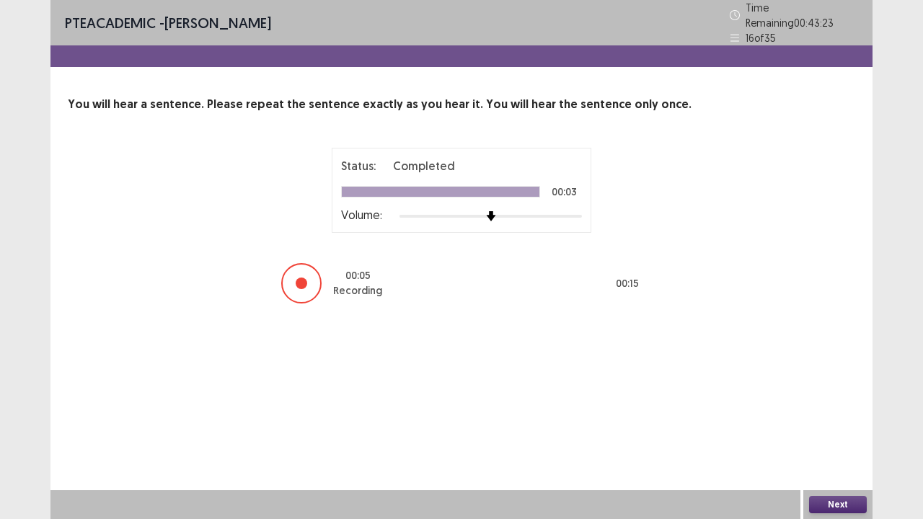
click at [829, 421] on button "Next" at bounding box center [838, 504] width 58 height 17
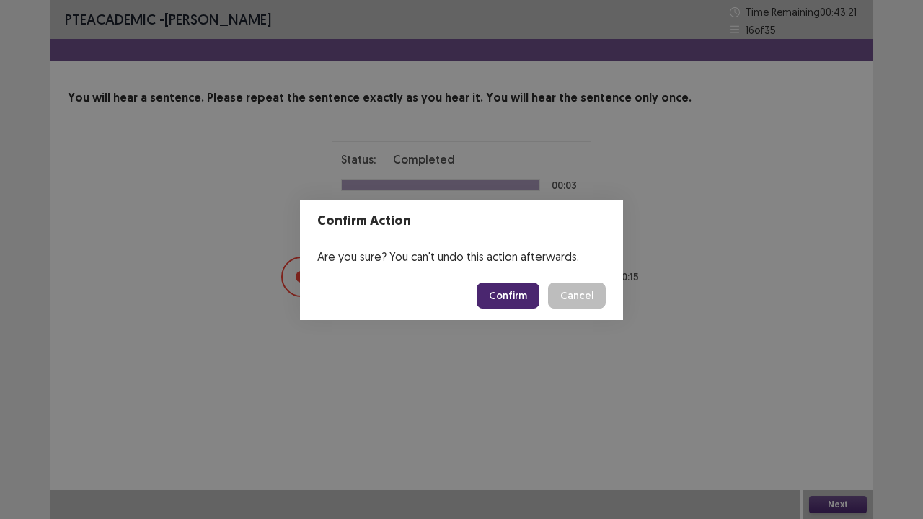
click at [500, 304] on button "Confirm" at bounding box center [508, 296] width 63 height 26
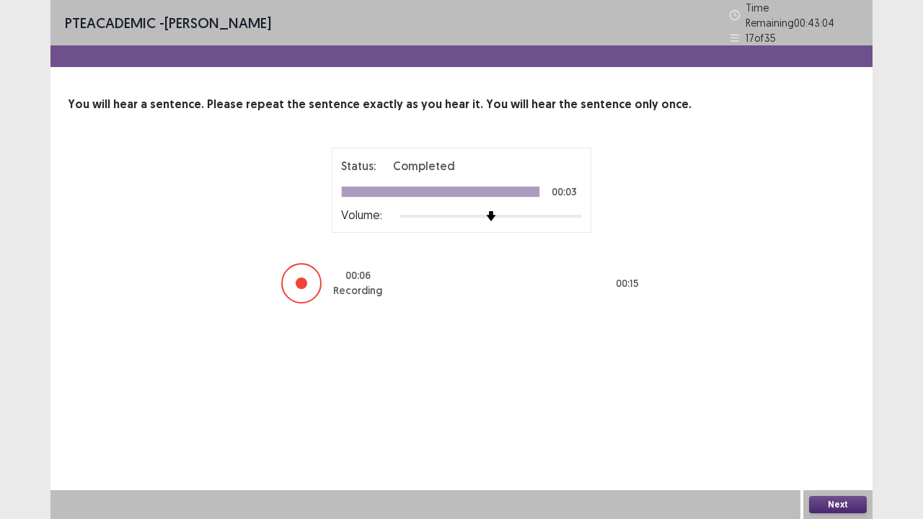
click at [851, 421] on button "Next" at bounding box center [838, 504] width 58 height 17
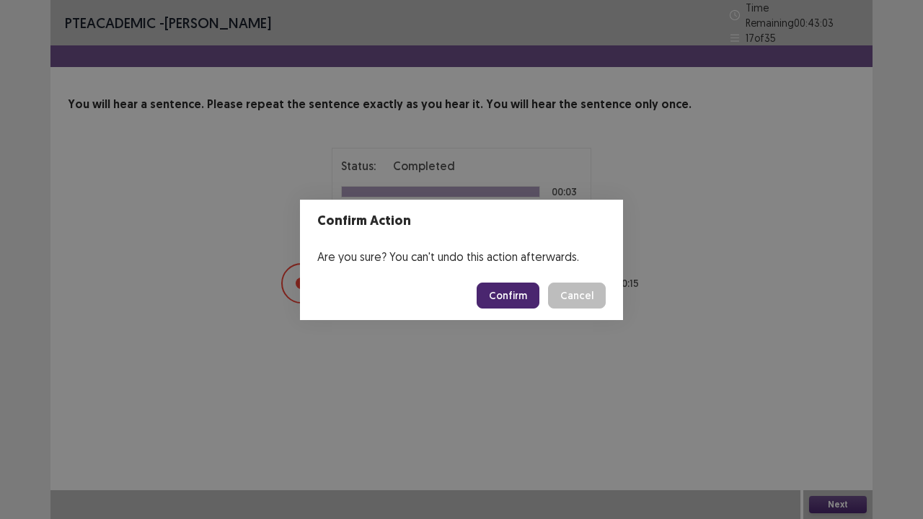
click at [524, 288] on button "Confirm" at bounding box center [508, 296] width 63 height 26
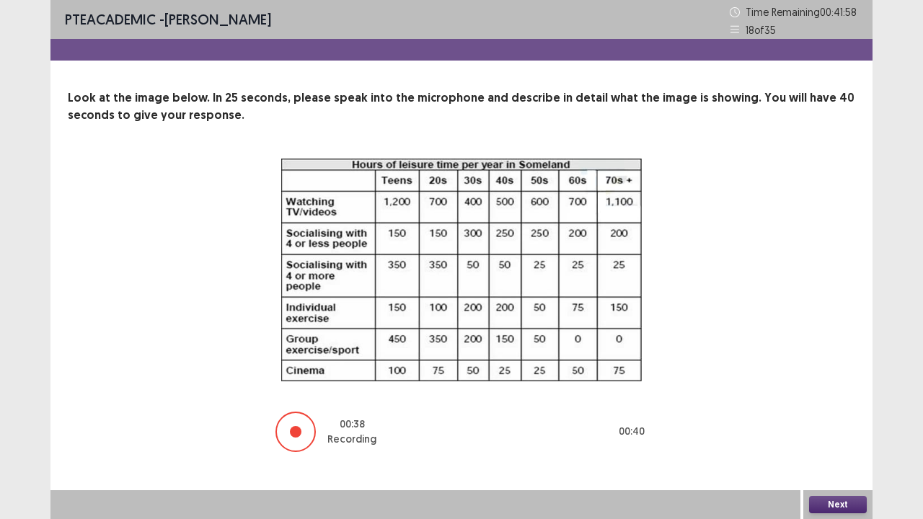
click at [848, 421] on button "Next" at bounding box center [838, 504] width 58 height 17
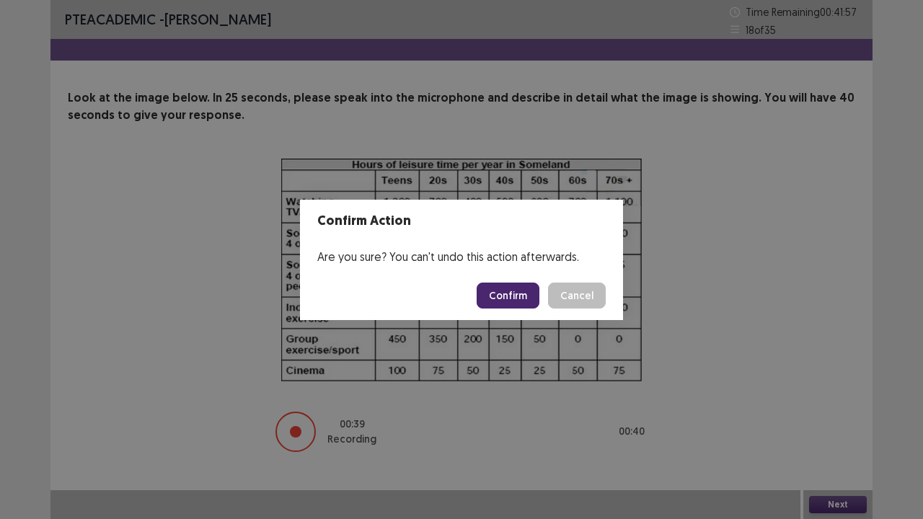
click at [518, 294] on button "Confirm" at bounding box center [508, 296] width 63 height 26
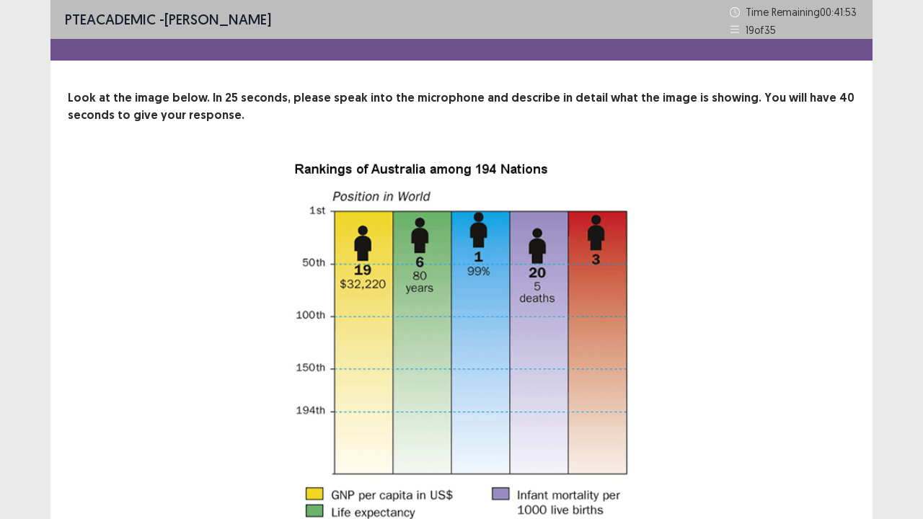
click at [779, 336] on div "22 Recording will begin in 22 seconds" at bounding box center [461, 388] width 672 height 459
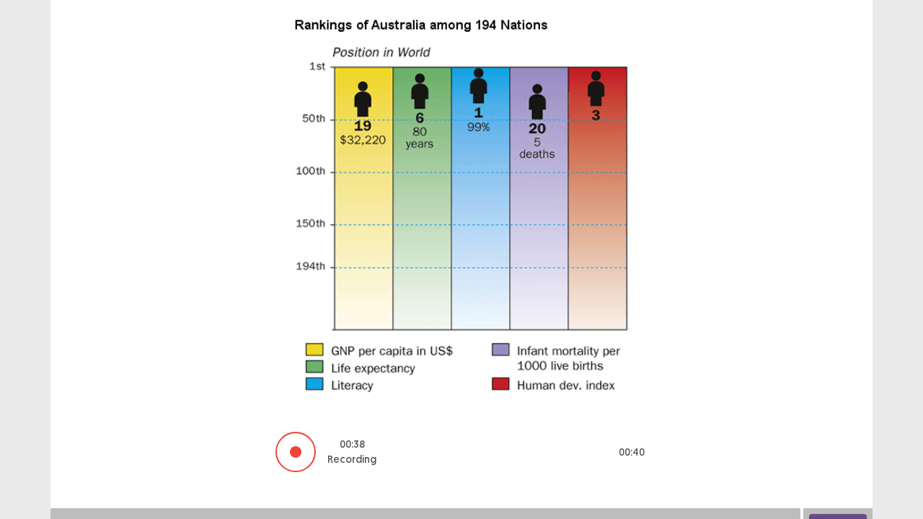
scroll to position [162, 0]
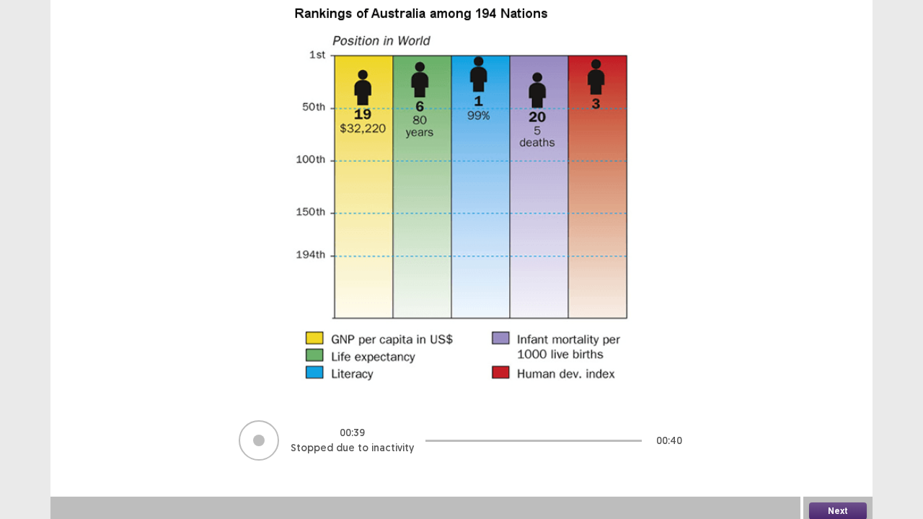
click at [516, 421] on div at bounding box center [533, 440] width 216 height 43
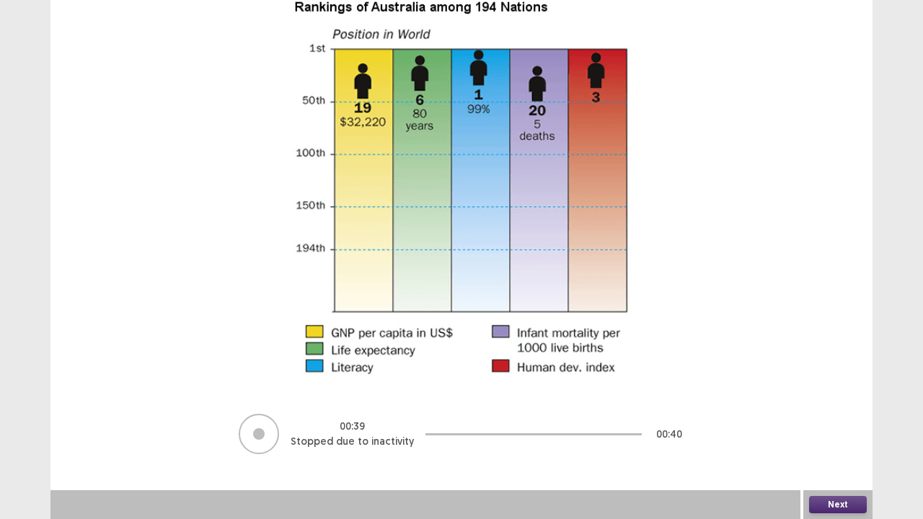
click at [265, 421] on div at bounding box center [259, 434] width 12 height 12
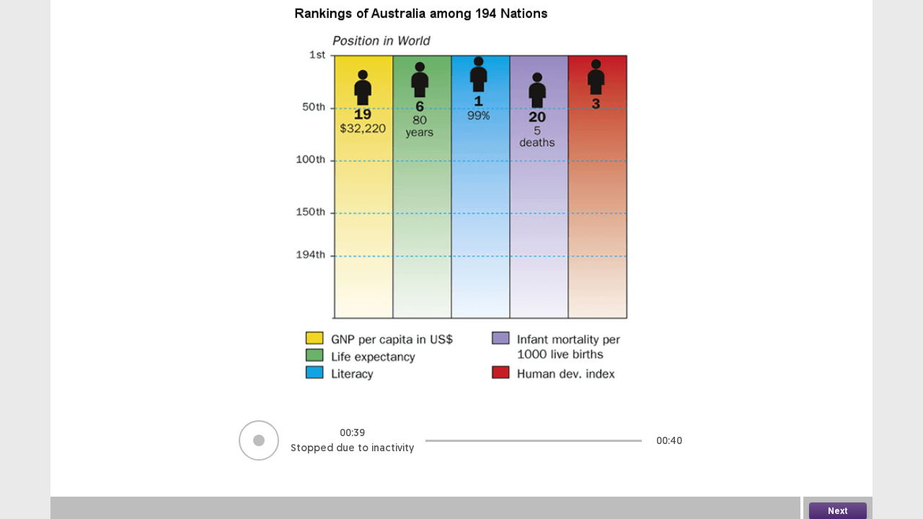
click at [854, 421] on button "Next" at bounding box center [838, 511] width 58 height 17
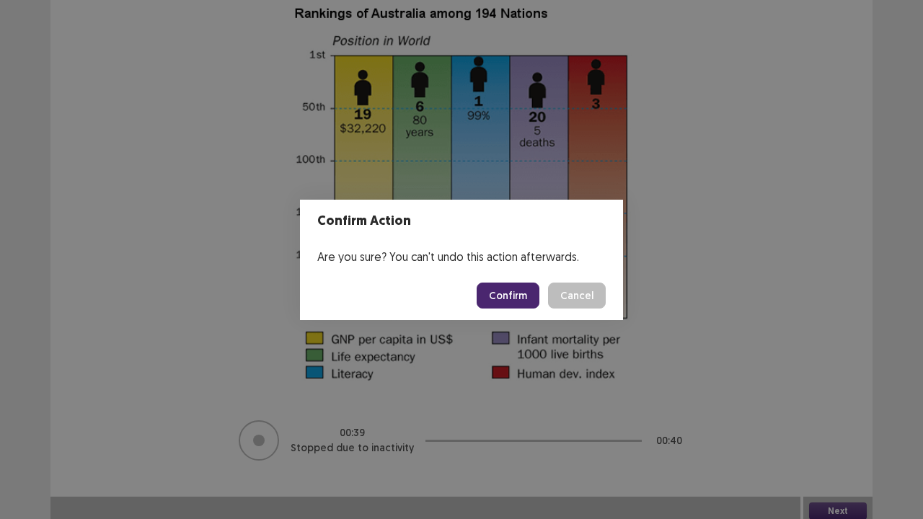
click at [505, 304] on button "Confirm" at bounding box center [508, 296] width 63 height 26
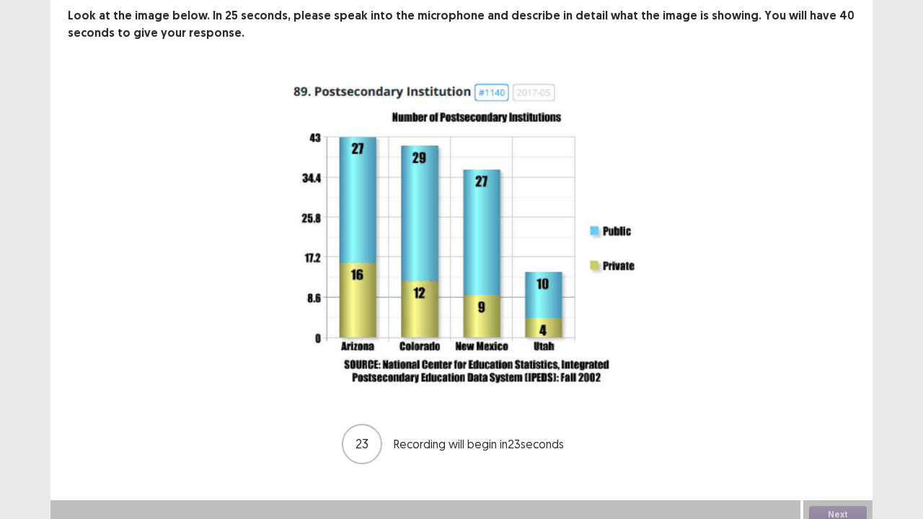
scroll to position [92, 0]
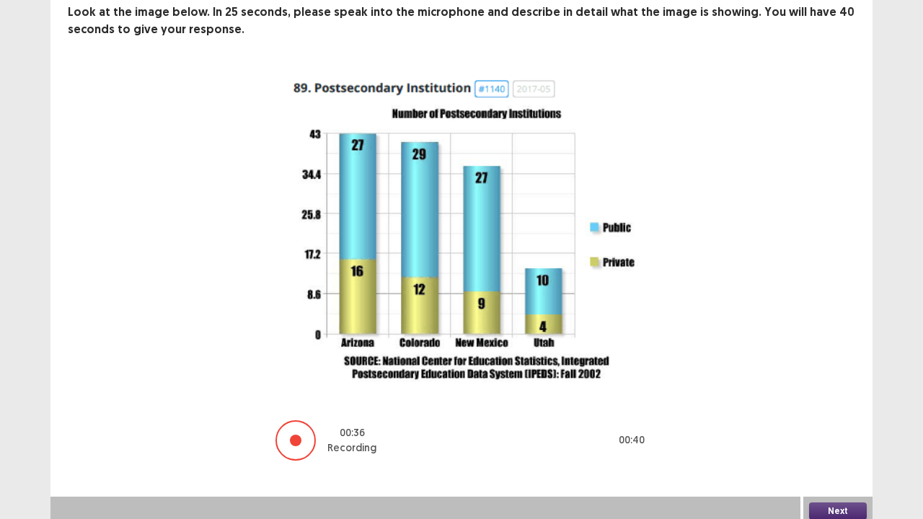
click at [826, 421] on button "Next" at bounding box center [838, 511] width 58 height 17
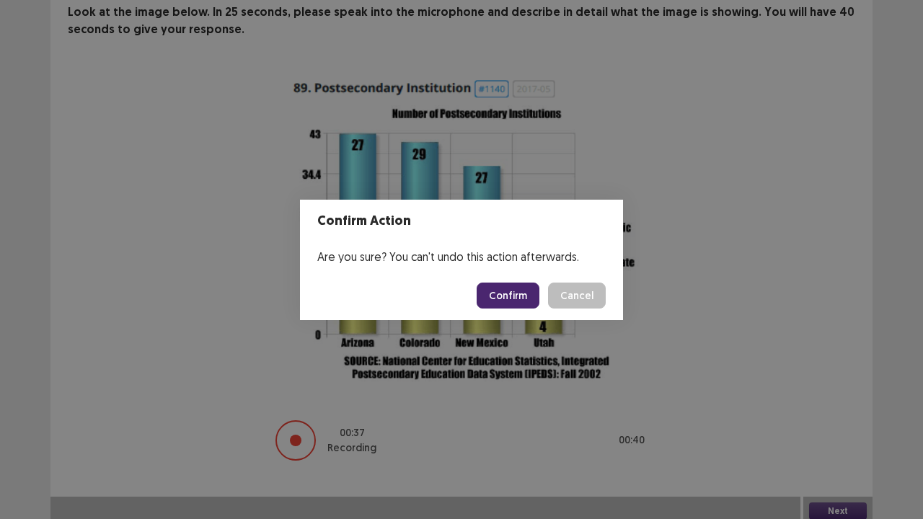
click at [512, 288] on button "Confirm" at bounding box center [508, 296] width 63 height 26
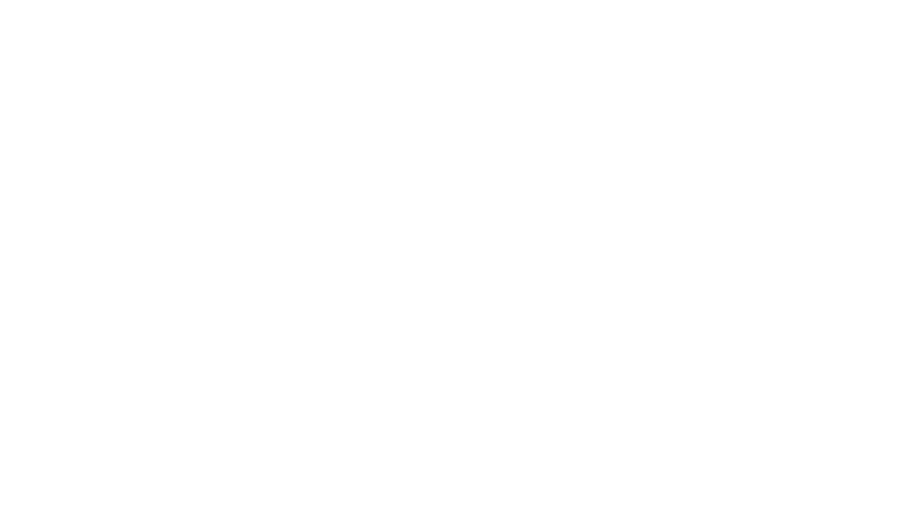
scroll to position [0, 0]
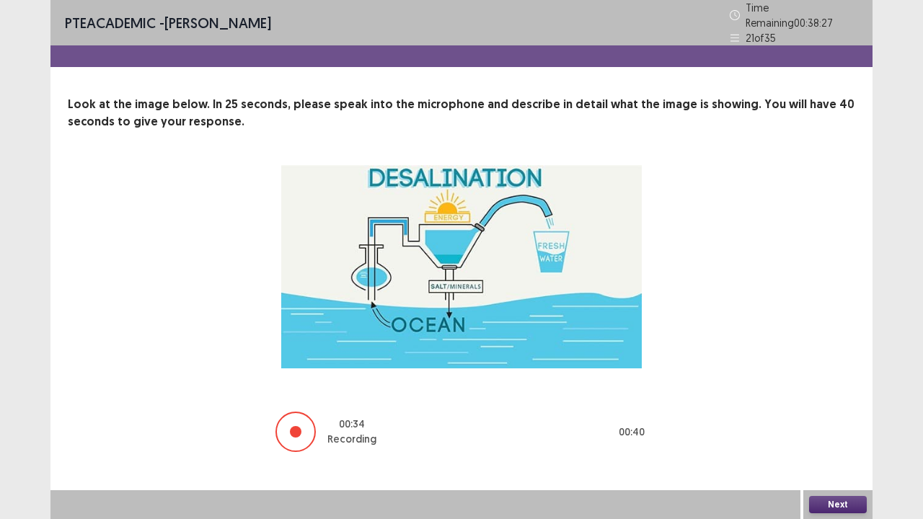
click at [838, 421] on button "Next" at bounding box center [838, 504] width 58 height 17
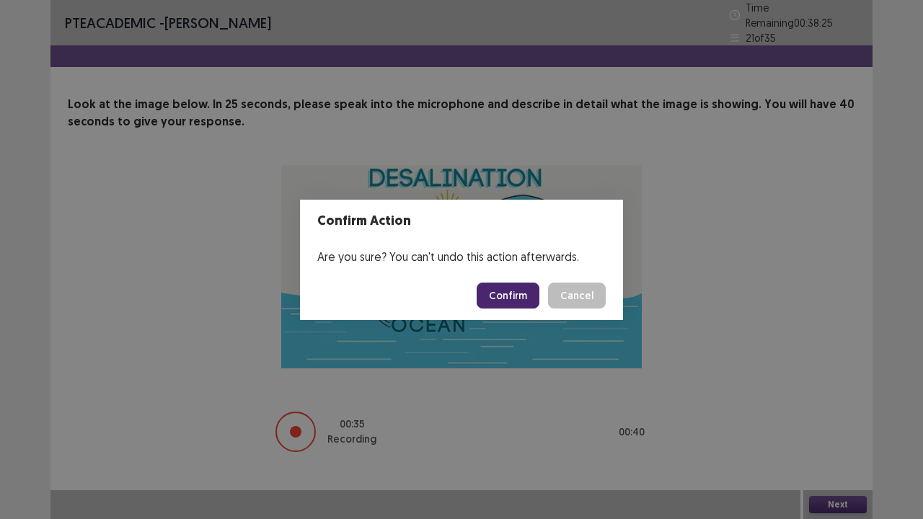
click at [519, 300] on button "Confirm" at bounding box center [508, 296] width 63 height 26
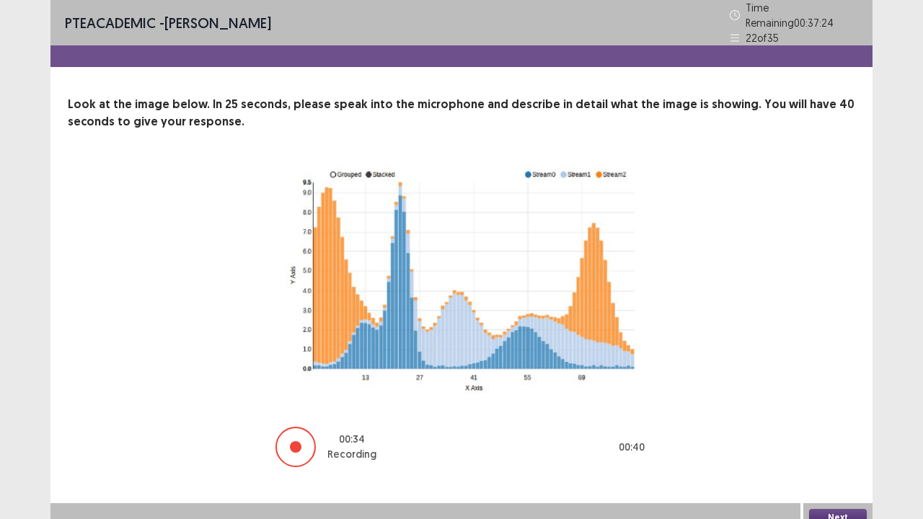
click at [830, 421] on button "Next" at bounding box center [838, 517] width 58 height 17
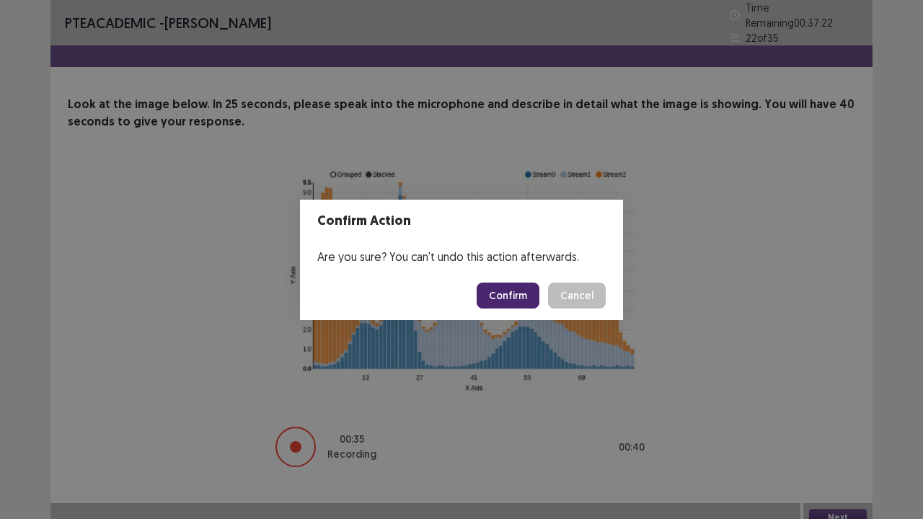
click at [516, 288] on button "Confirm" at bounding box center [508, 296] width 63 height 26
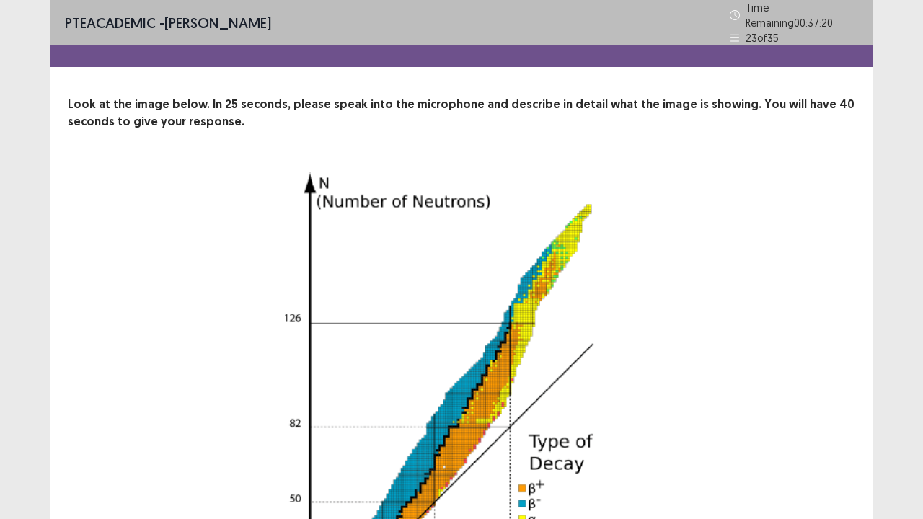
click at [779, 280] on div "23 Recording will begin in 23 seconds" at bounding box center [461, 455] width 672 height 580
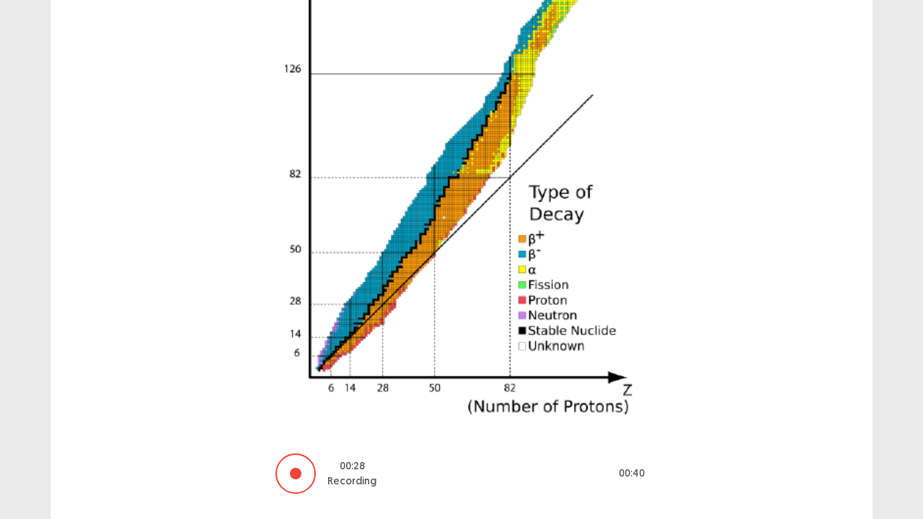
scroll to position [283, 0]
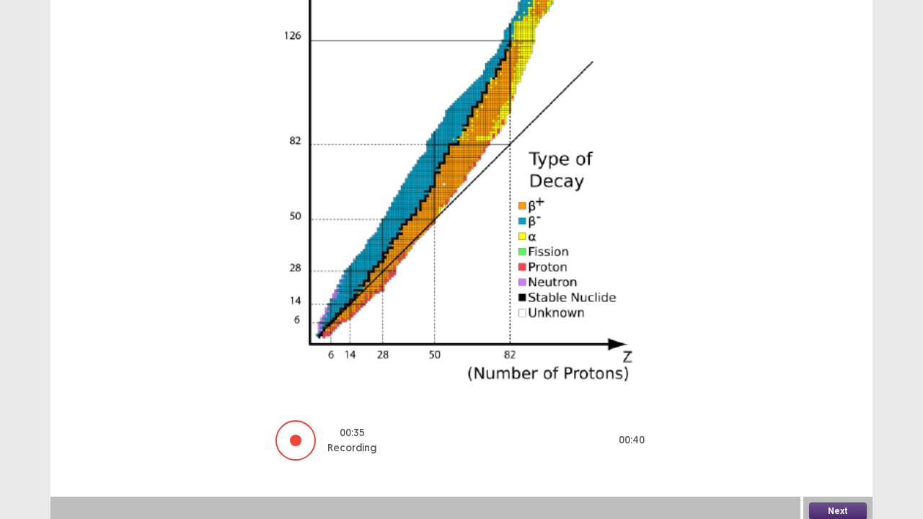
click at [852, 421] on button "Next" at bounding box center [838, 511] width 58 height 17
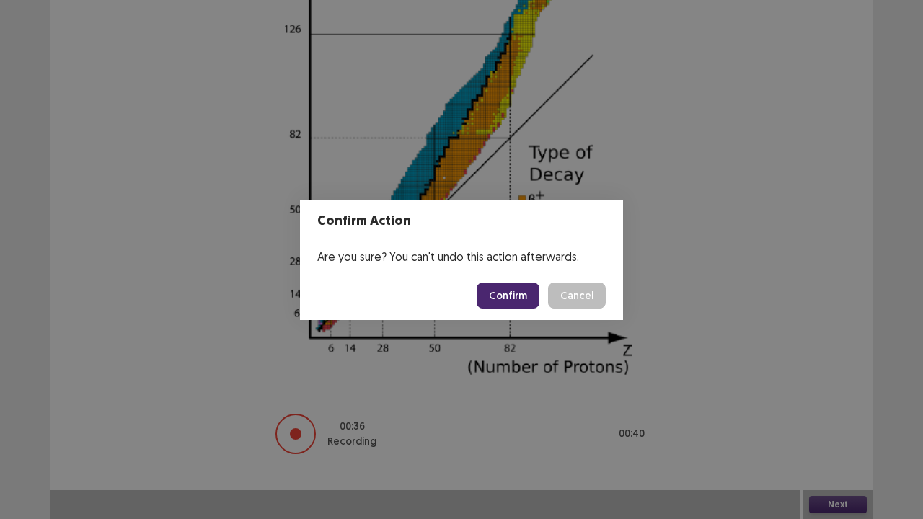
click at [495, 292] on button "Confirm" at bounding box center [508, 296] width 63 height 26
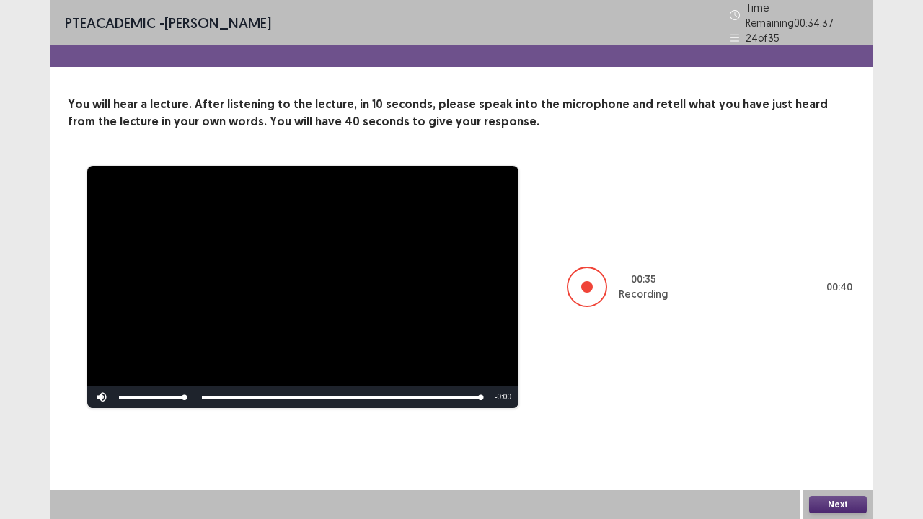
click at [823, 421] on button "Next" at bounding box center [838, 504] width 58 height 17
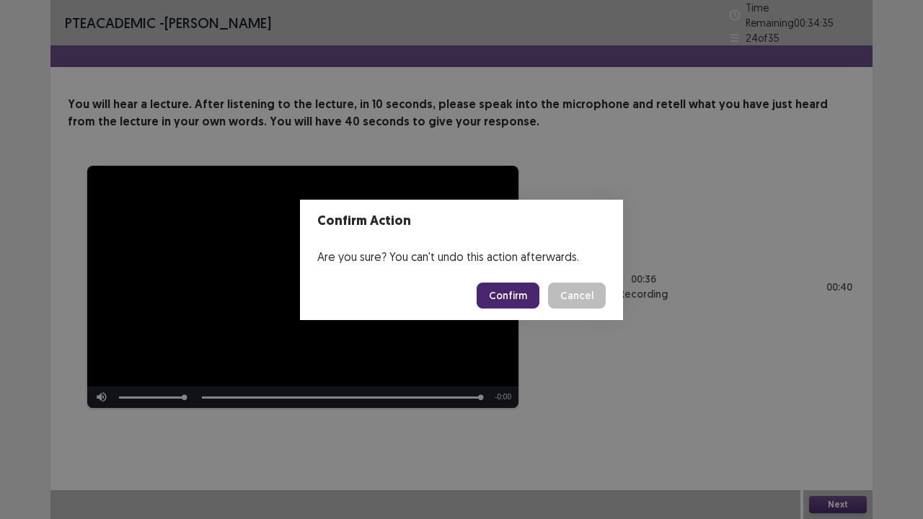
click at [510, 293] on button "Confirm" at bounding box center [508, 296] width 63 height 26
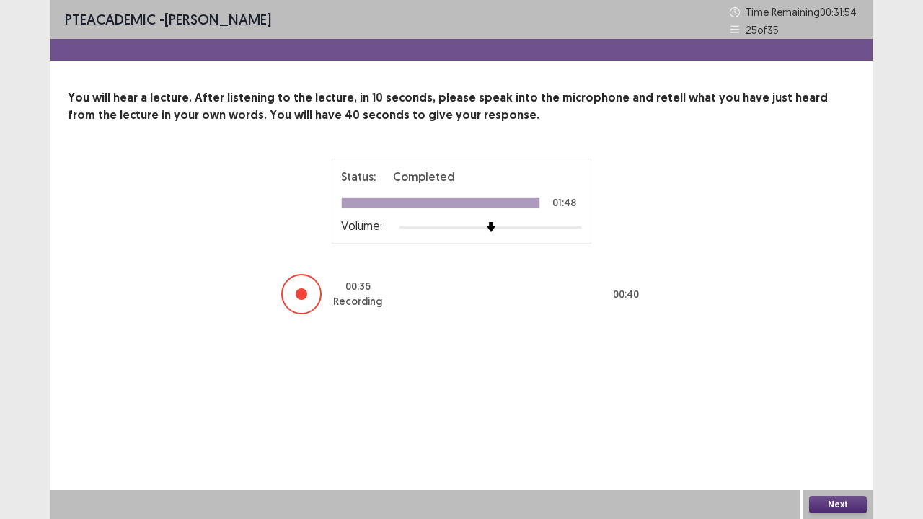
click at [816, 421] on button "Next" at bounding box center [838, 504] width 58 height 17
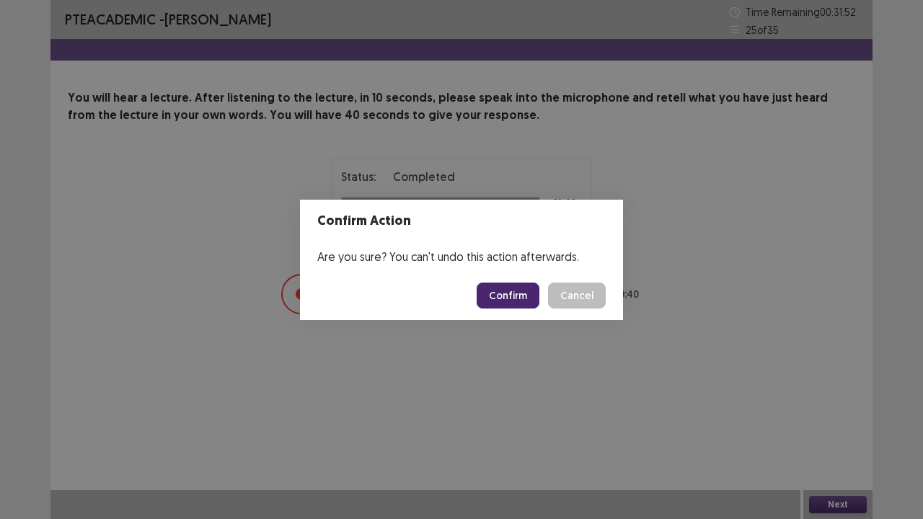
click at [526, 299] on button "Confirm" at bounding box center [508, 296] width 63 height 26
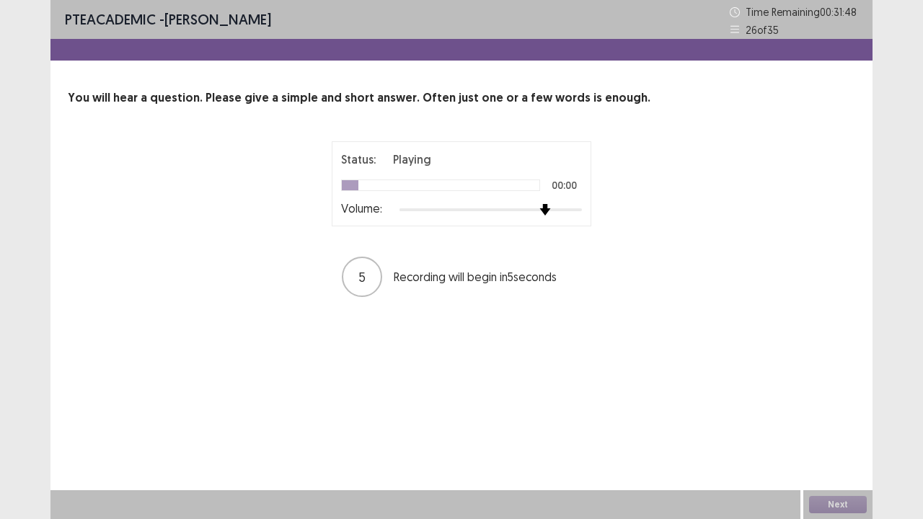
click at [551, 208] on div at bounding box center [490, 210] width 182 height 12
click at [567, 209] on div at bounding box center [490, 210] width 182 height 12
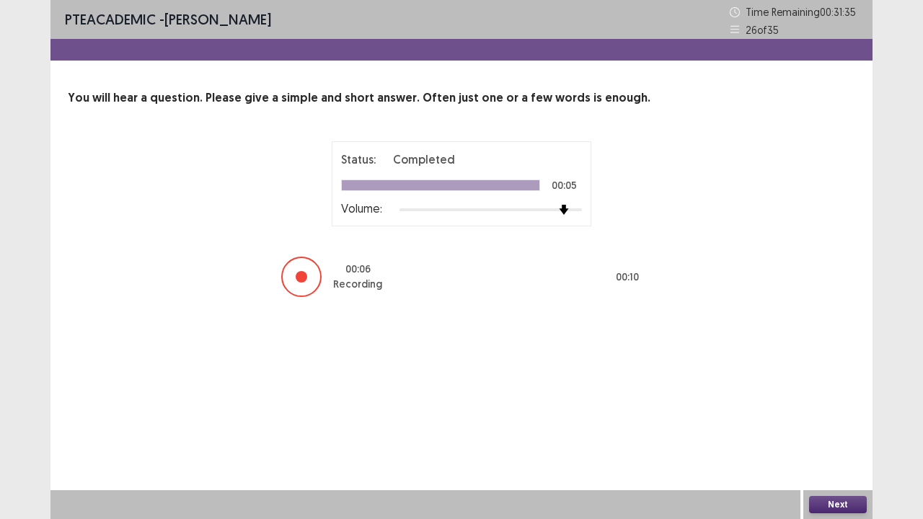
click at [825, 421] on button "Next" at bounding box center [838, 504] width 58 height 17
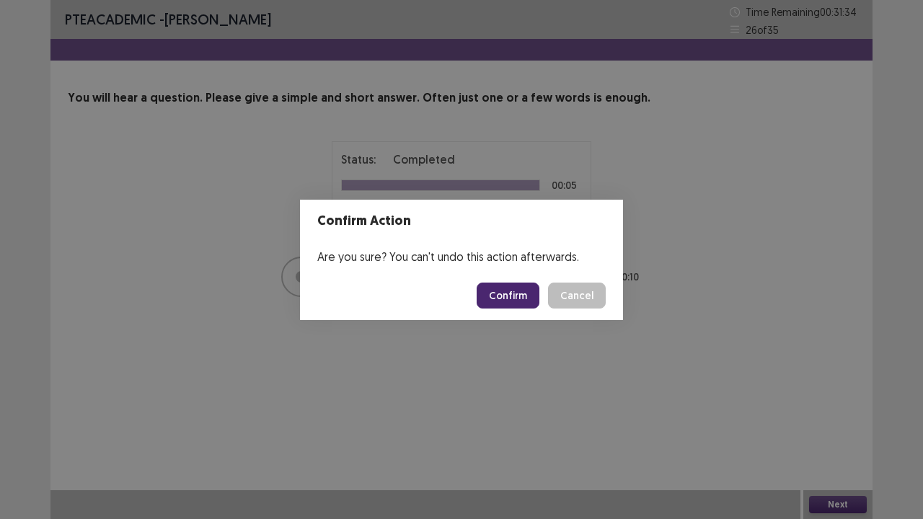
click at [521, 300] on button "Confirm" at bounding box center [508, 296] width 63 height 26
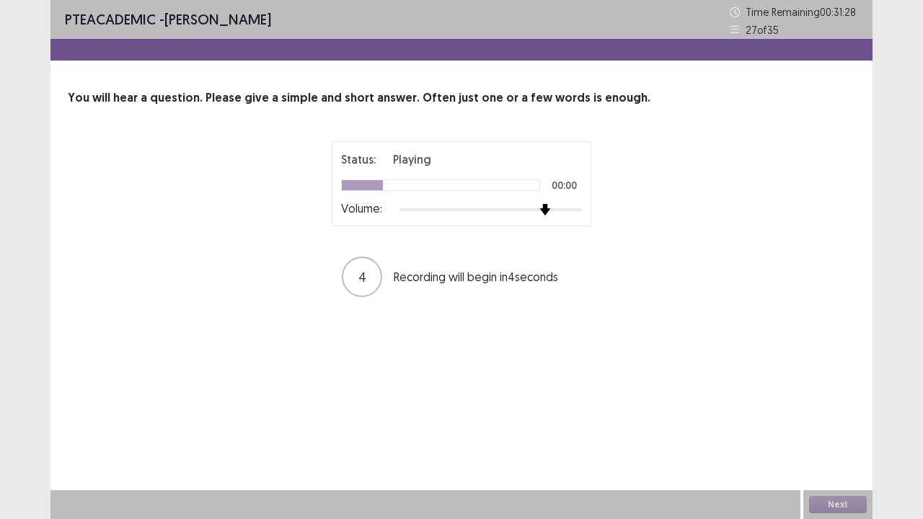
click at [545, 209] on div at bounding box center [490, 210] width 182 height 12
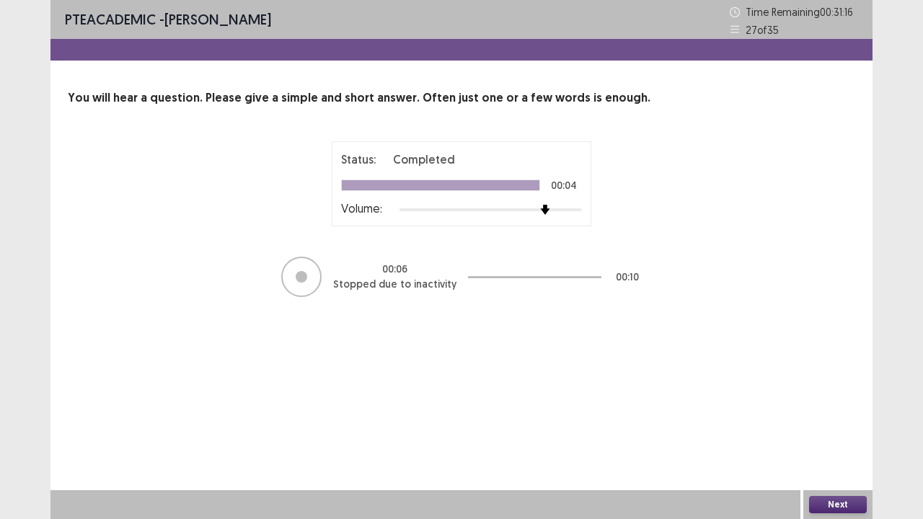
click at [822, 421] on button "Next" at bounding box center [838, 504] width 58 height 17
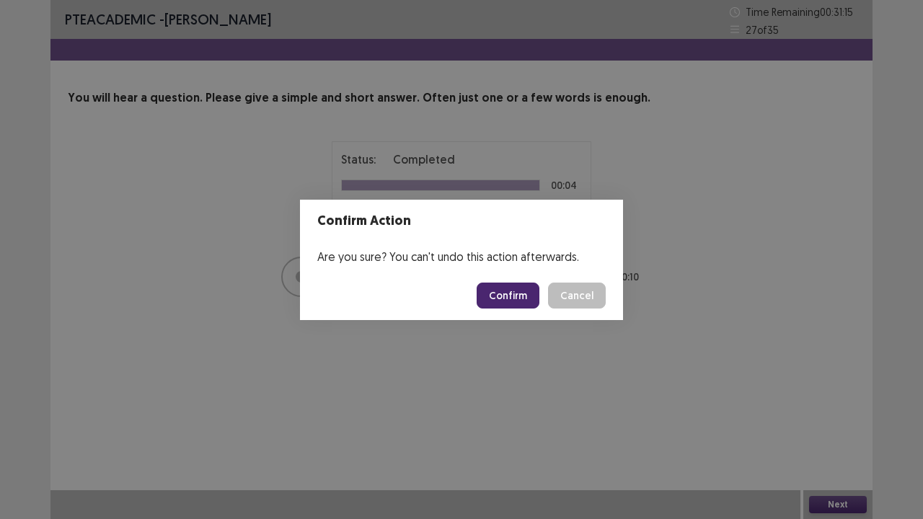
click at [538, 288] on button "Confirm" at bounding box center [508, 296] width 63 height 26
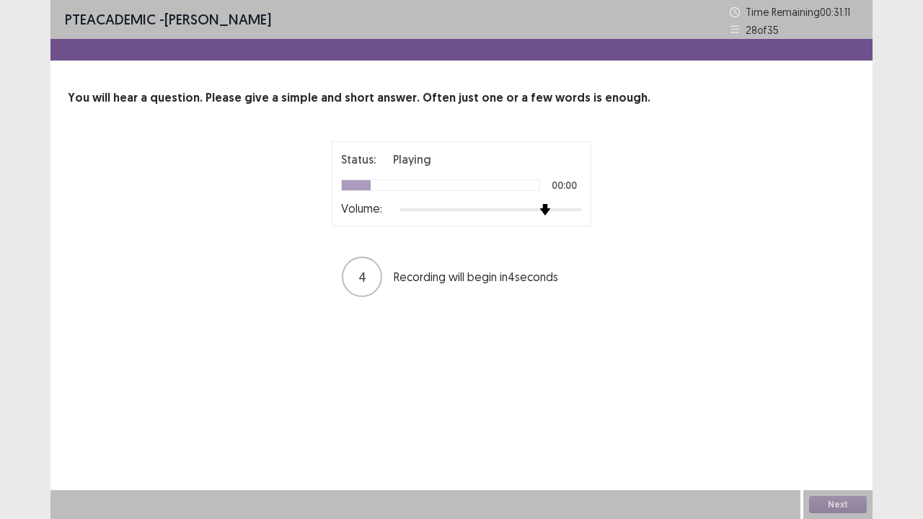
click at [542, 210] on div at bounding box center [490, 210] width 182 height 12
click at [542, 210] on img at bounding box center [545, 210] width 12 height 12
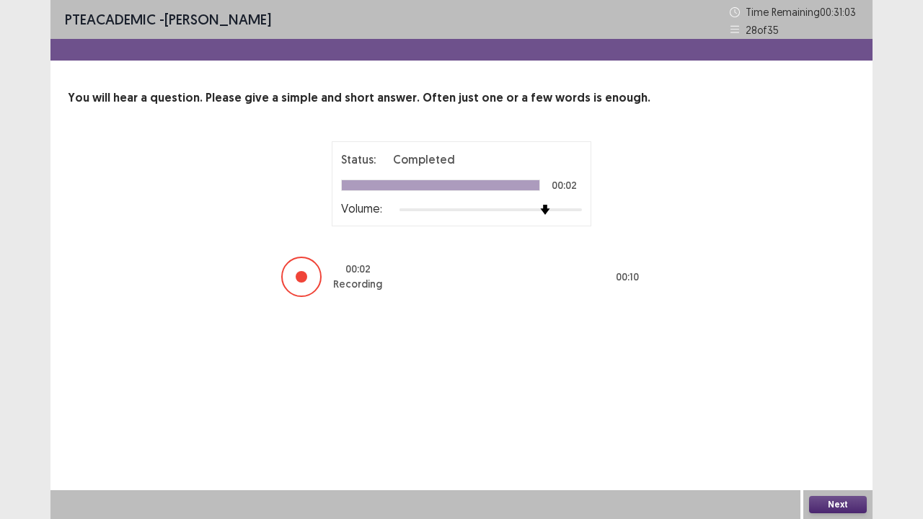
click at [849, 421] on button "Next" at bounding box center [838, 504] width 58 height 17
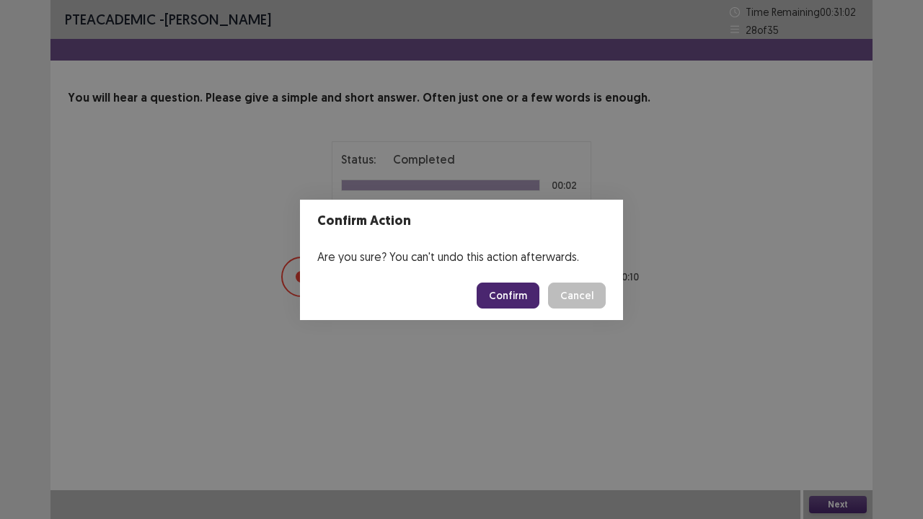
click at [522, 293] on button "Confirm" at bounding box center [508, 296] width 63 height 26
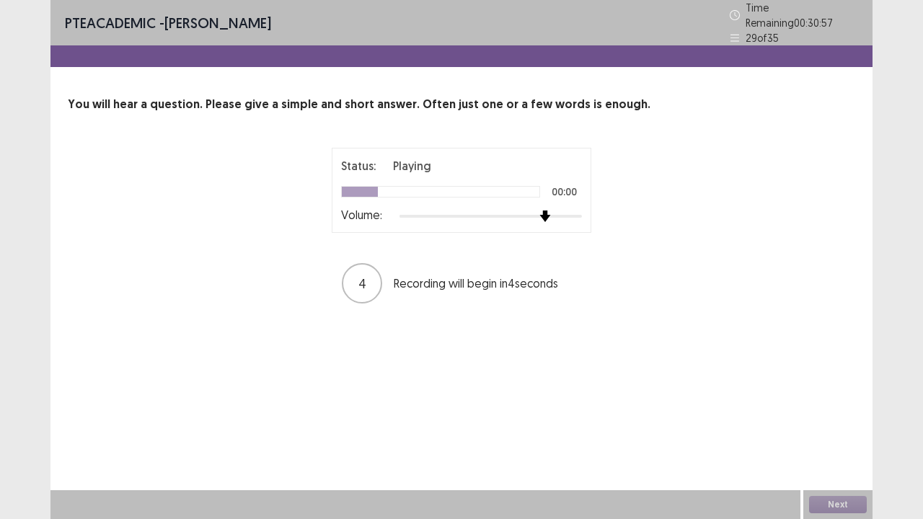
click at [539, 211] on div at bounding box center [490, 217] width 182 height 12
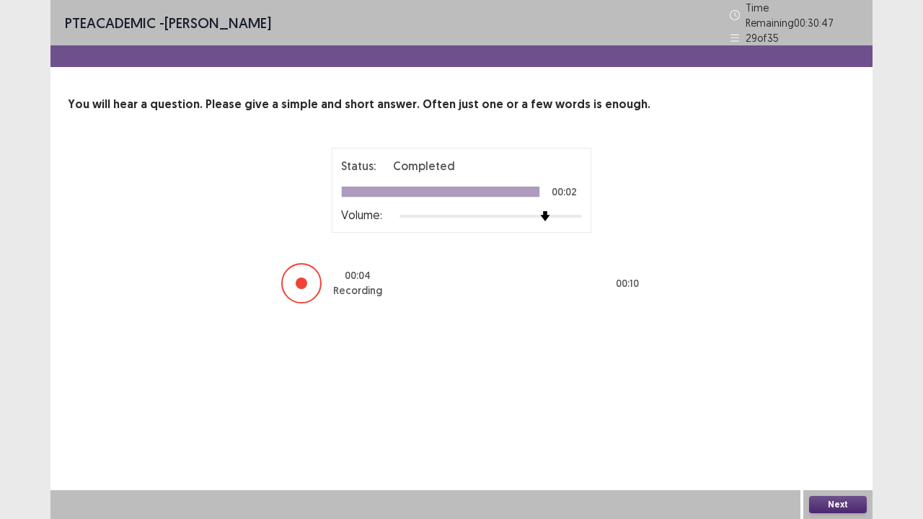
click at [832, 421] on button "Next" at bounding box center [838, 504] width 58 height 17
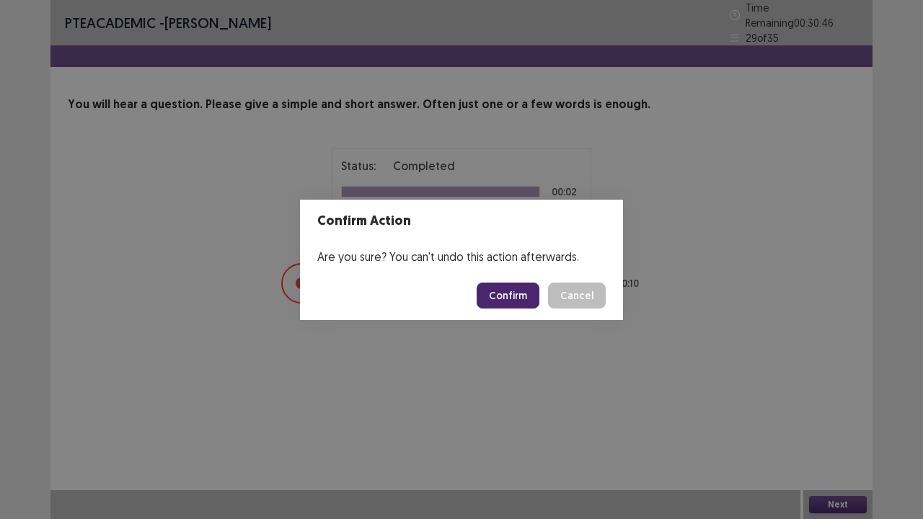
click at [503, 292] on button "Confirm" at bounding box center [508, 296] width 63 height 26
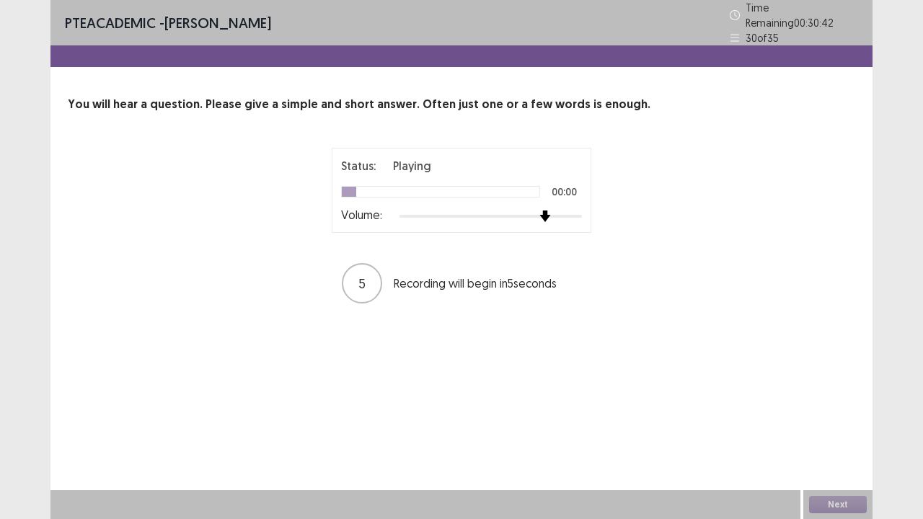
click at [544, 211] on div at bounding box center [490, 217] width 182 height 12
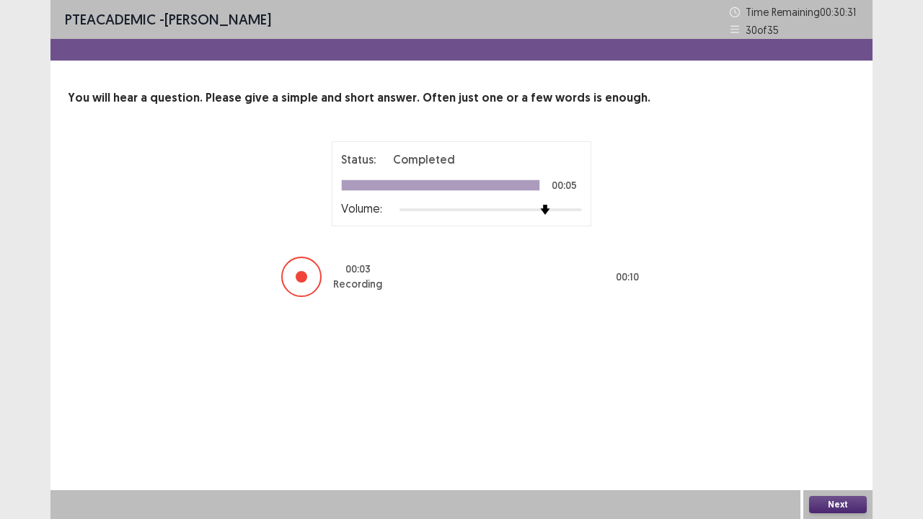
click at [848, 421] on button "Next" at bounding box center [838, 504] width 58 height 17
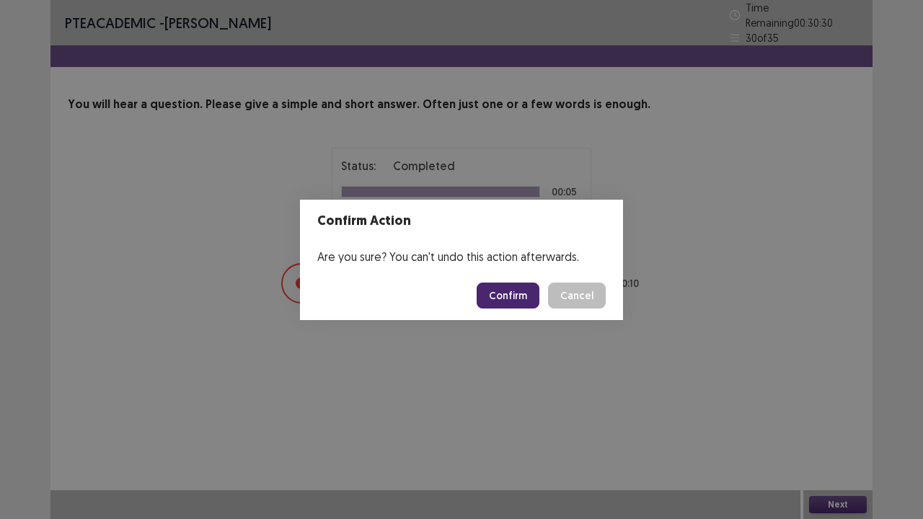
click at [515, 284] on button "Confirm" at bounding box center [508, 296] width 63 height 26
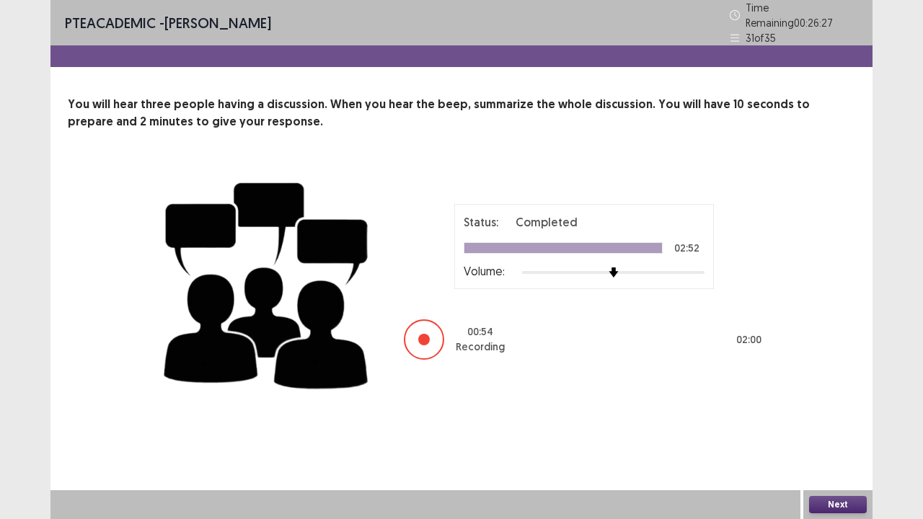
click at [842, 421] on button "Next" at bounding box center [838, 504] width 58 height 17
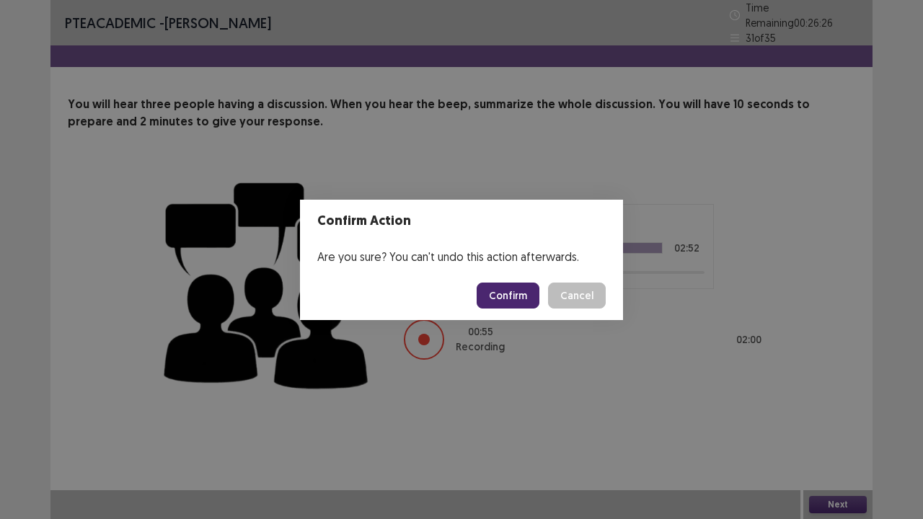
click at [518, 298] on button "Confirm" at bounding box center [508, 296] width 63 height 26
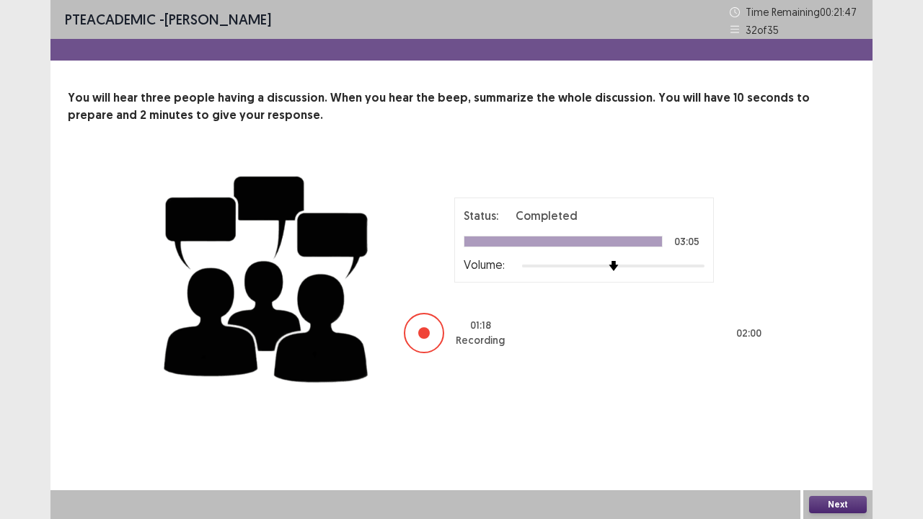
click at [828, 421] on button "Next" at bounding box center [838, 504] width 58 height 17
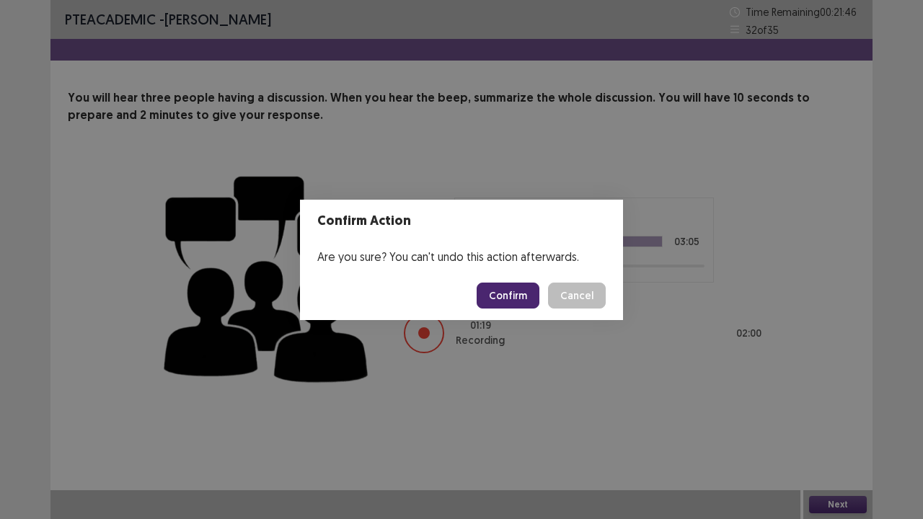
click at [511, 286] on button "Confirm" at bounding box center [508, 296] width 63 height 26
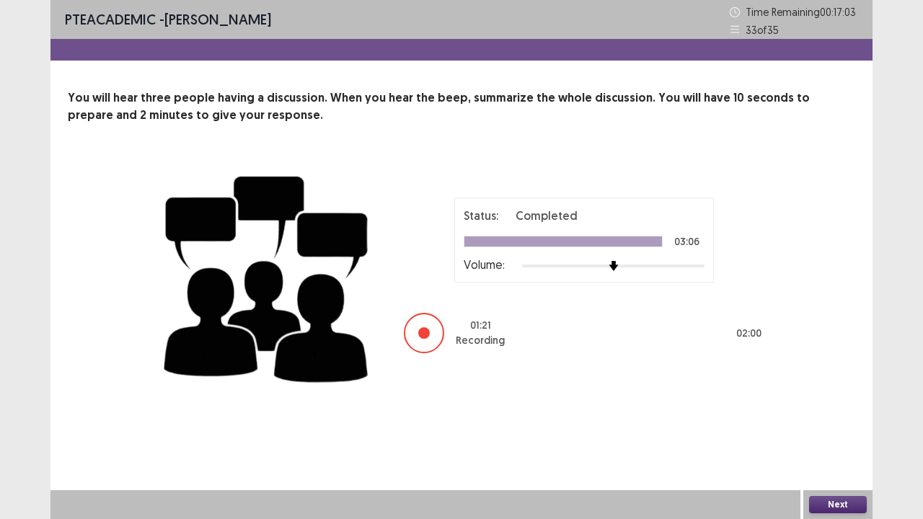
click at [815, 421] on button "Next" at bounding box center [838, 504] width 58 height 17
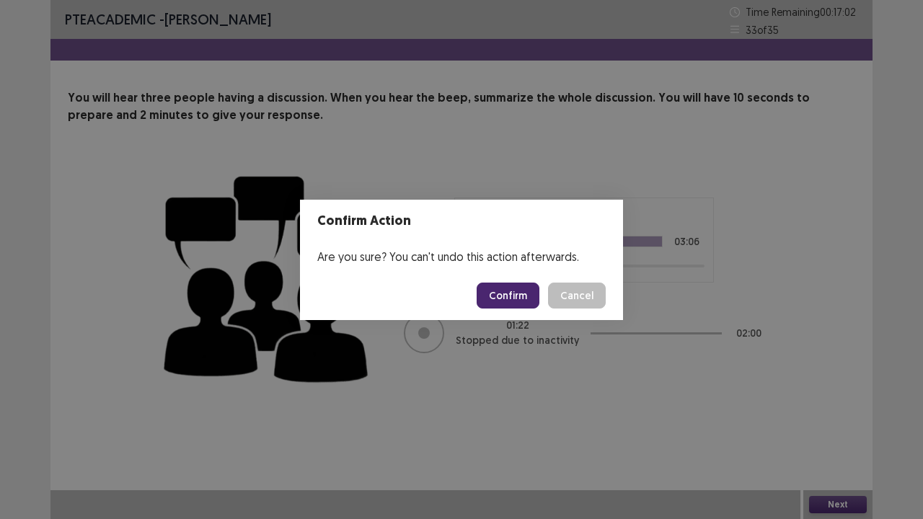
click at [523, 301] on button "Confirm" at bounding box center [508, 296] width 63 height 26
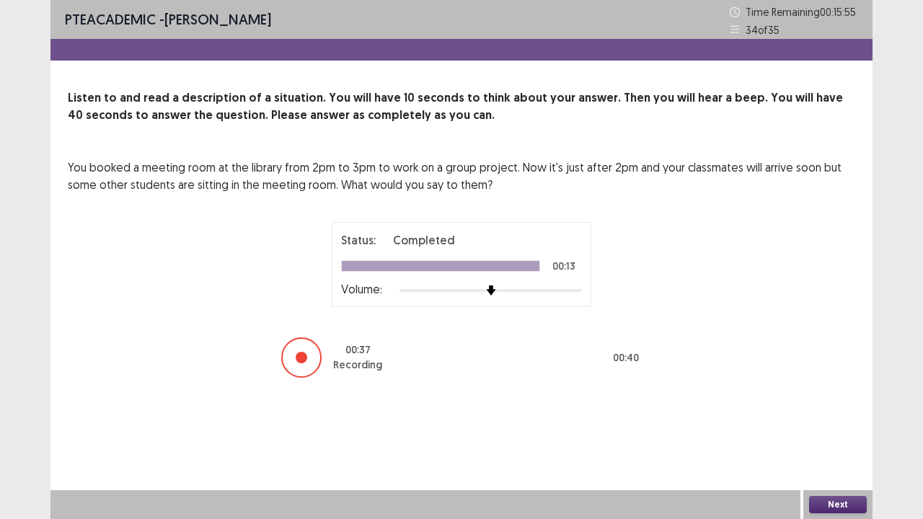
click at [839, 421] on button "Next" at bounding box center [838, 504] width 58 height 17
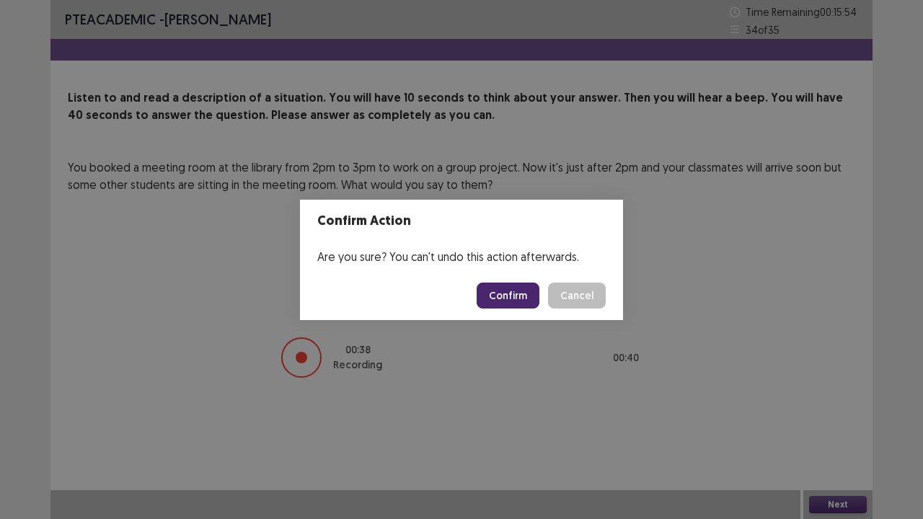
click at [517, 288] on button "Confirm" at bounding box center [508, 296] width 63 height 26
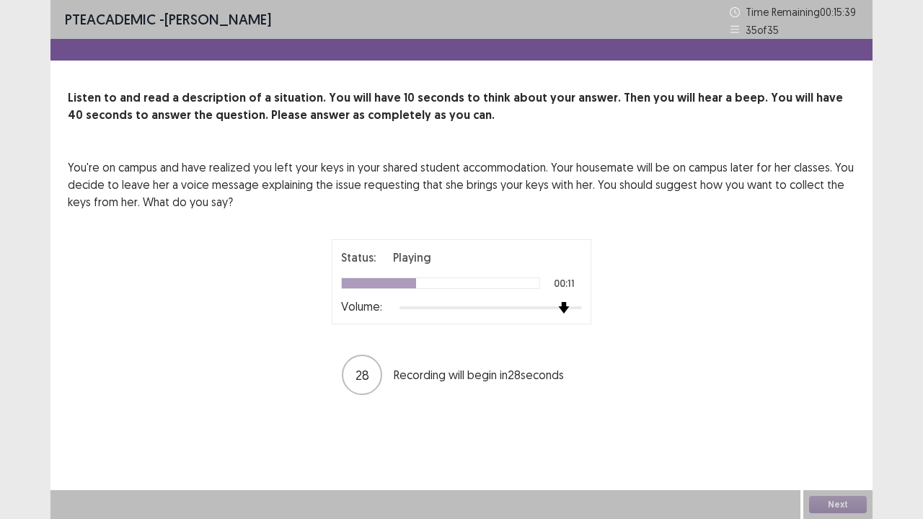
click at [561, 305] on div at bounding box center [490, 308] width 182 height 12
click at [544, 305] on div at bounding box center [490, 308] width 182 height 12
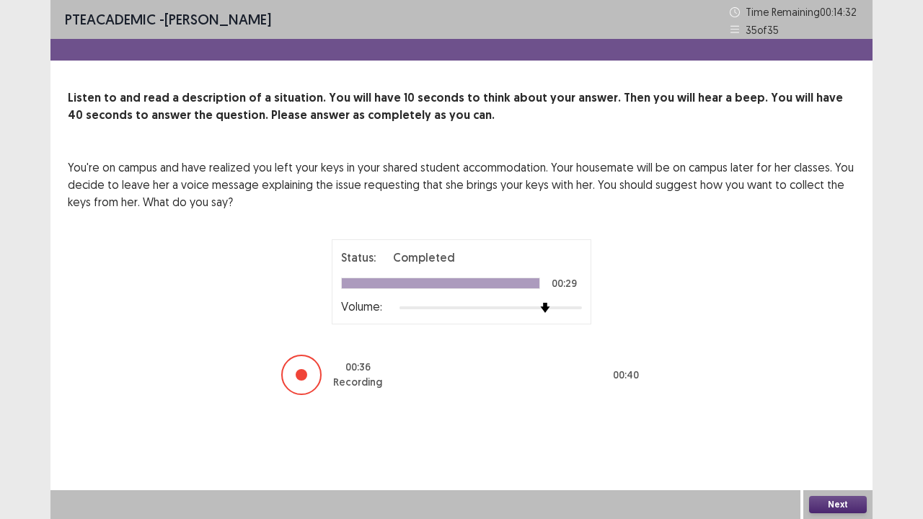
click at [837, 421] on button "Next" at bounding box center [838, 504] width 58 height 17
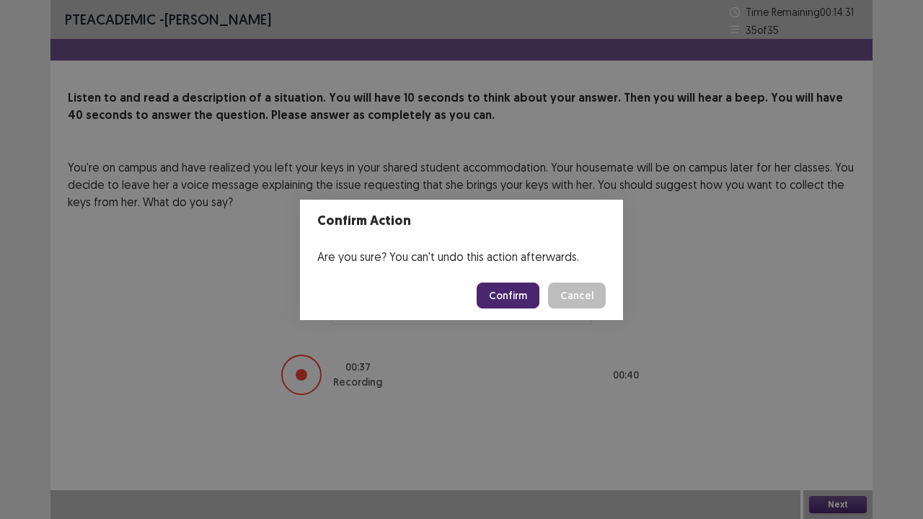
click at [515, 294] on button "Confirm" at bounding box center [508, 296] width 63 height 26
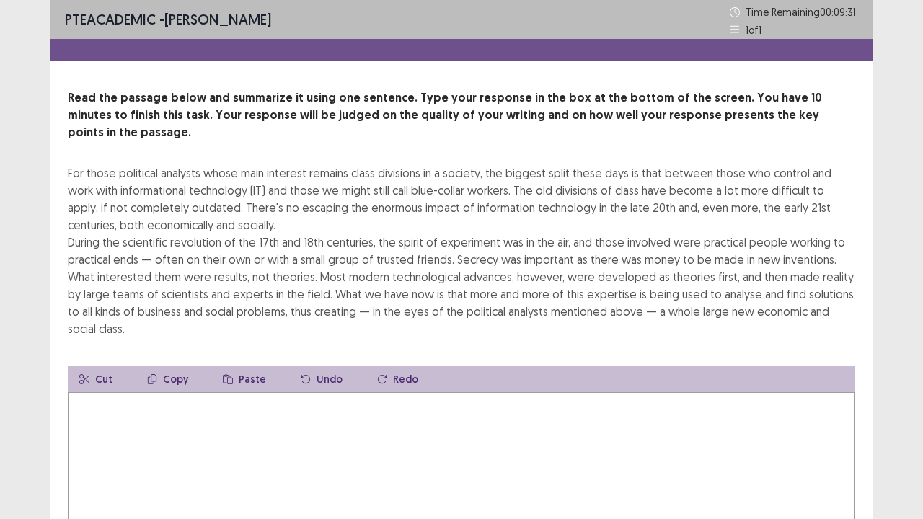
click at [108, 396] on textarea at bounding box center [461, 471] width 787 height 159
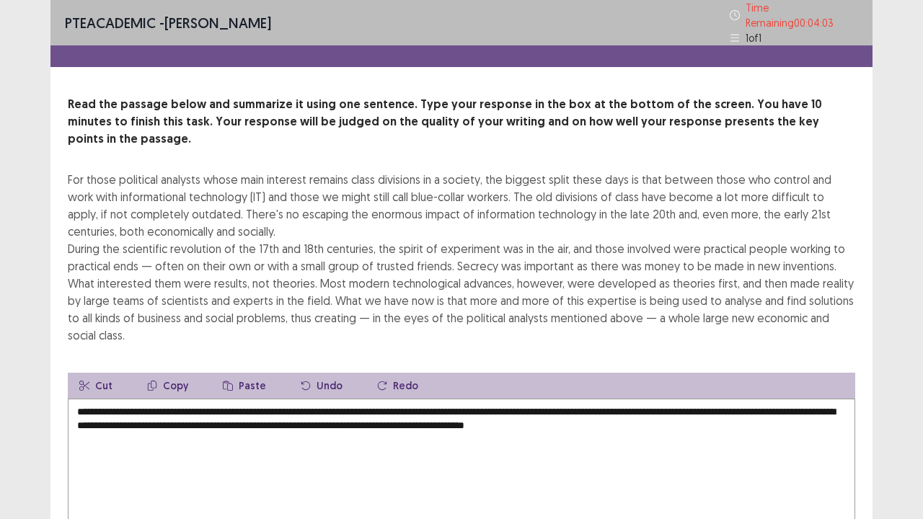
type textarea "**********"
click at [917, 273] on div "PTE academic - [PERSON_NAME] Time Remaining 00 : 04 : 02 1 of 1 Read the passag…" at bounding box center [461, 323] width 923 height 647
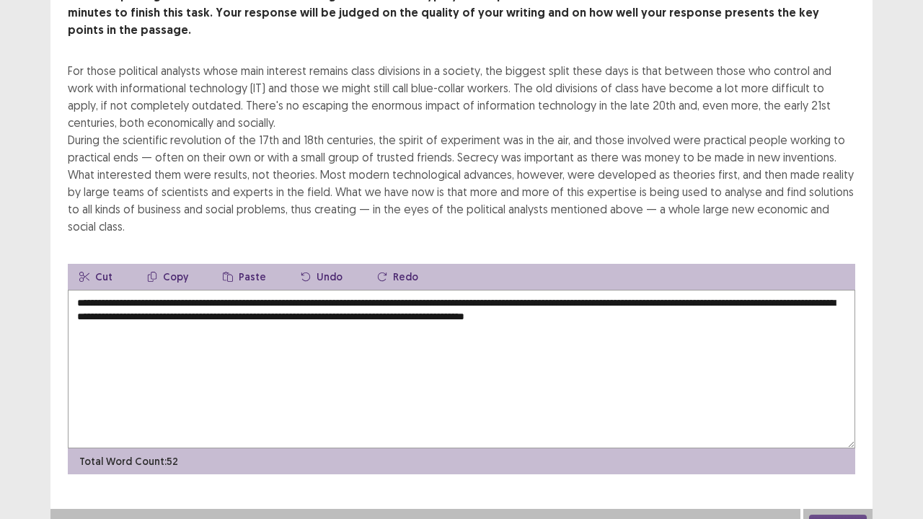
scroll to position [104, 0]
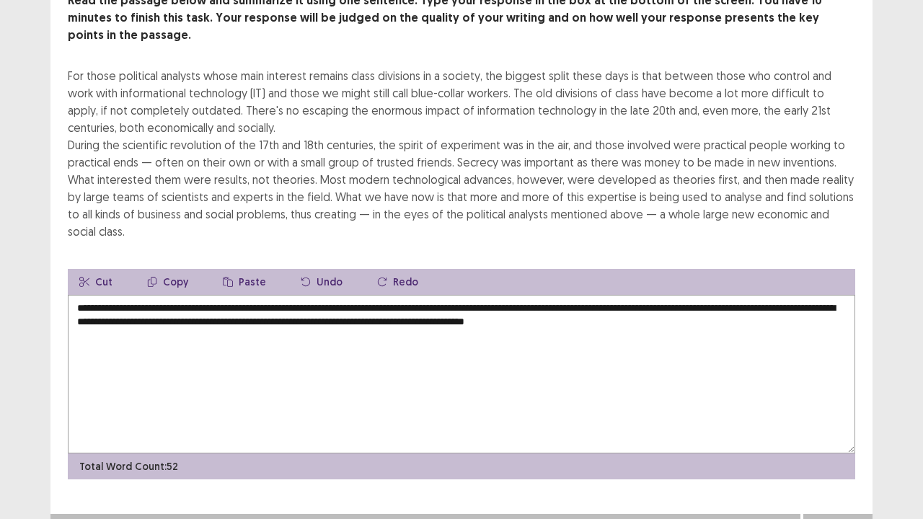
click at [844, 421] on button "Next" at bounding box center [838, 528] width 58 height 17
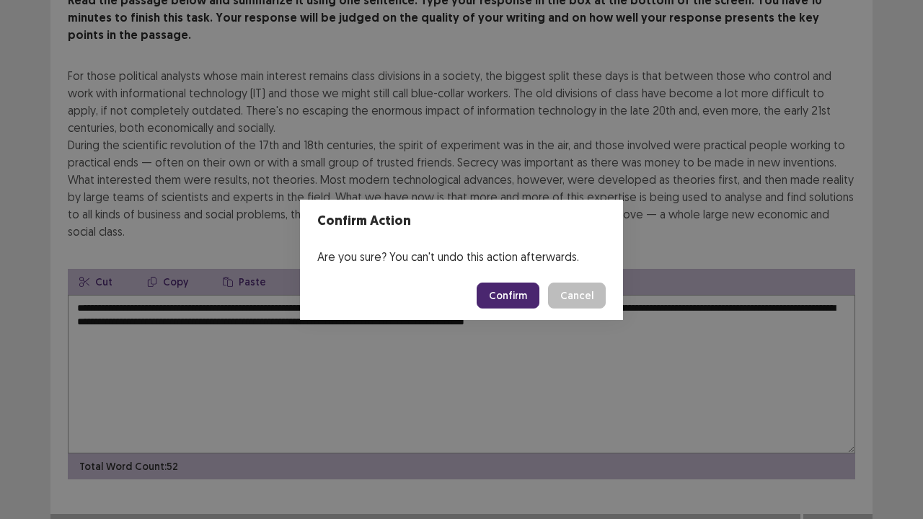
click at [523, 295] on button "Confirm" at bounding box center [508, 296] width 63 height 26
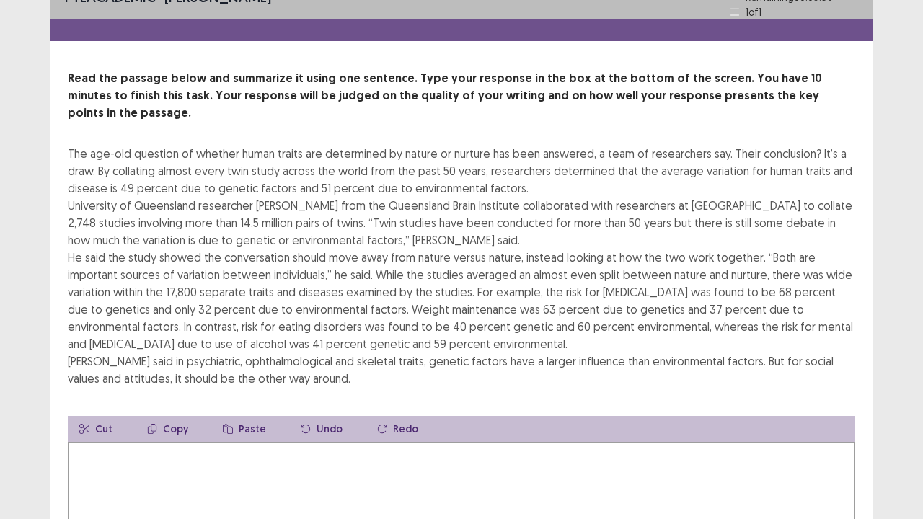
scroll to position [29, 0]
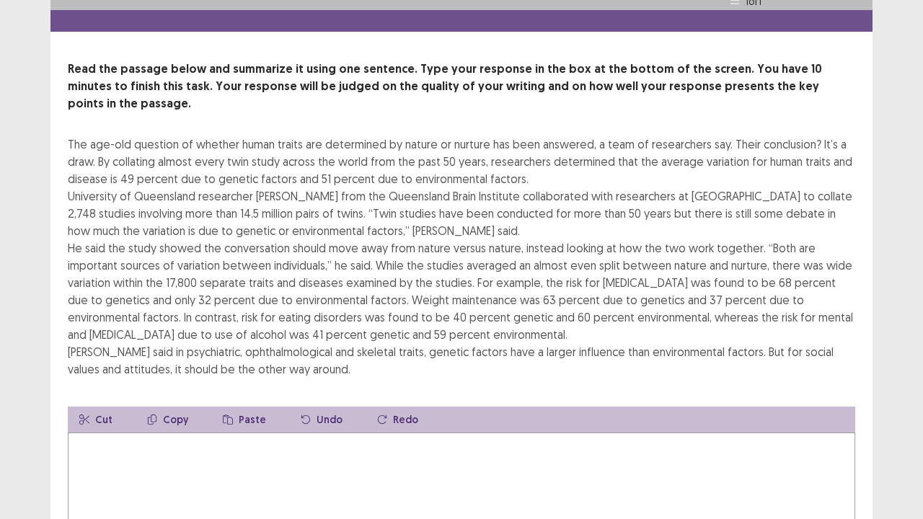
click at [111, 421] on textarea at bounding box center [461, 512] width 787 height 159
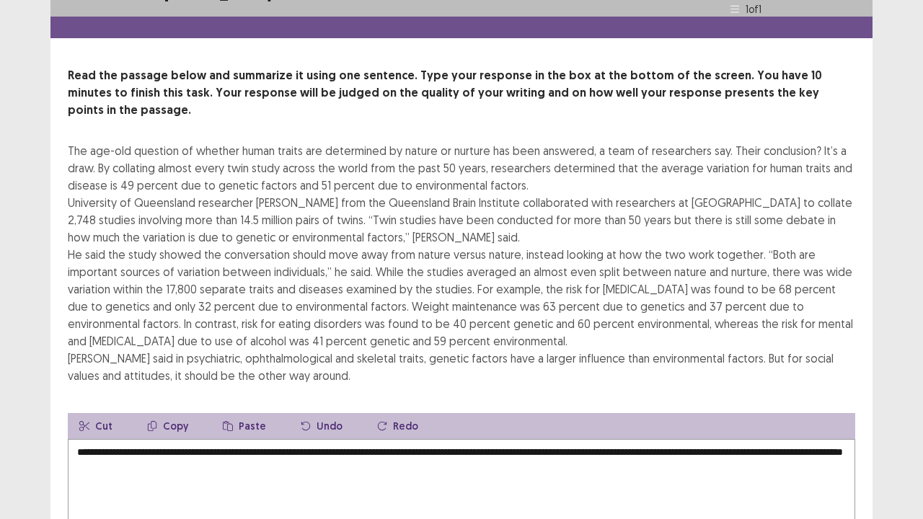
type textarea "**********"
click at [880, 348] on div "PTE academic - [PERSON_NAME] Time Remaining 00 : 05 : 45 1 of 1 Read the passag…" at bounding box center [461, 329] width 923 height 716
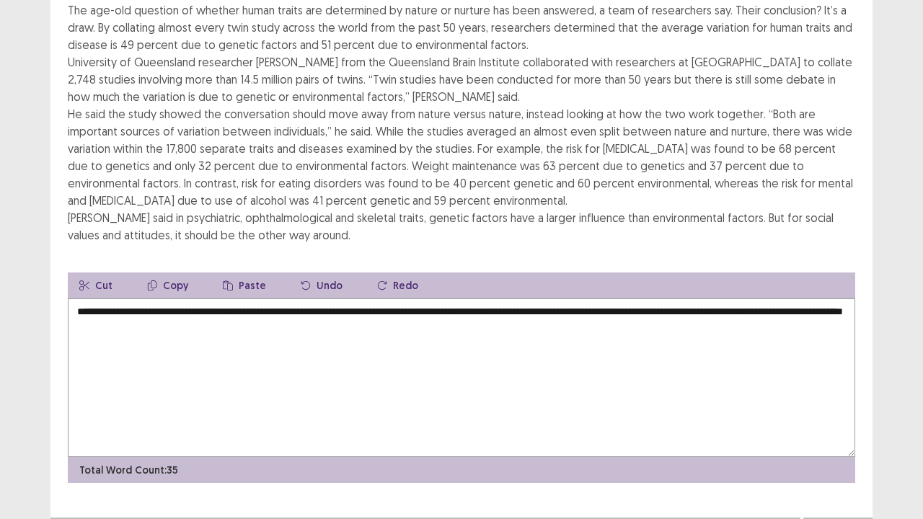
scroll to position [173, 0]
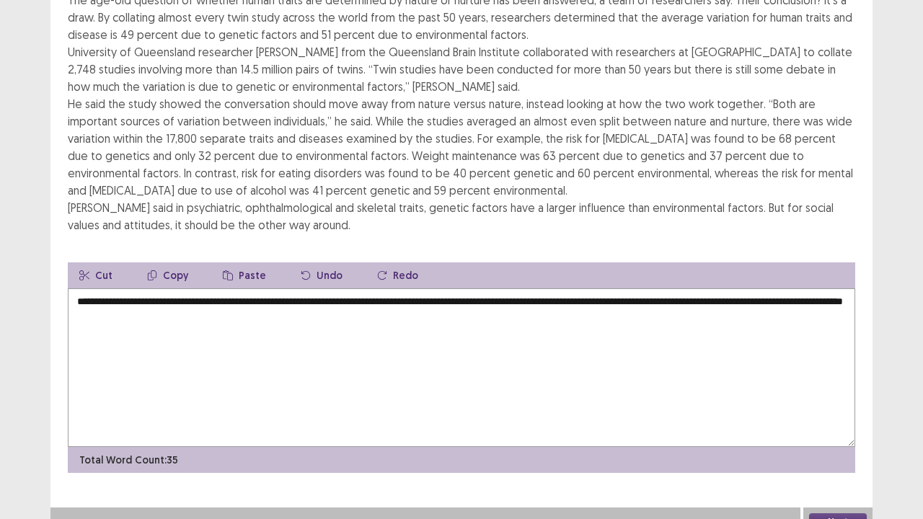
click at [824, 421] on button "Next" at bounding box center [838, 521] width 58 height 17
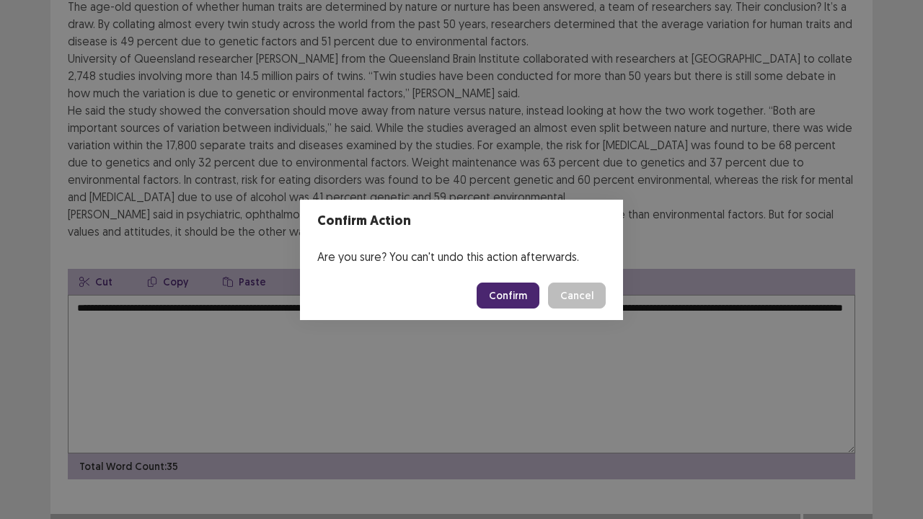
click at [505, 283] on button "Confirm" at bounding box center [508, 296] width 63 height 26
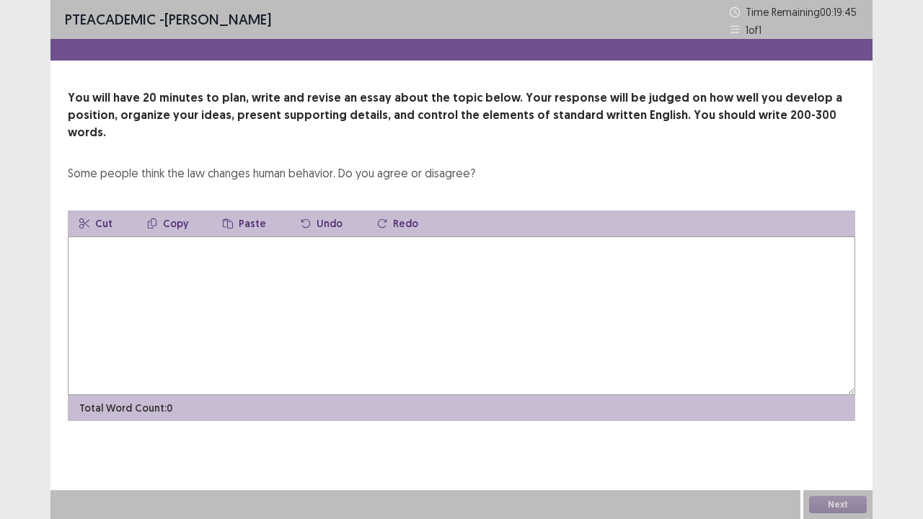
click at [237, 261] on textarea at bounding box center [461, 315] width 787 height 159
click at [187, 240] on textarea at bounding box center [461, 315] width 787 height 159
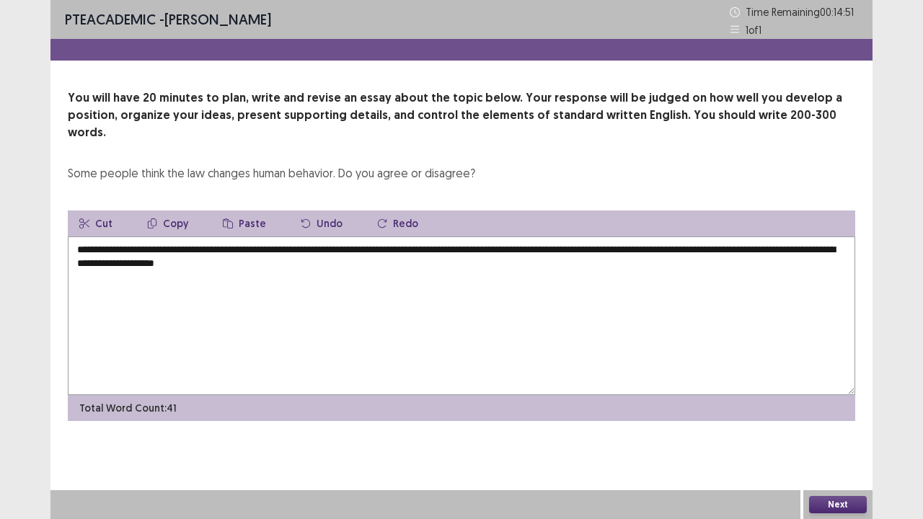
click at [214, 247] on textarea "**********" at bounding box center [461, 315] width 787 height 159
click at [373, 246] on textarea "**********" at bounding box center [461, 315] width 787 height 159
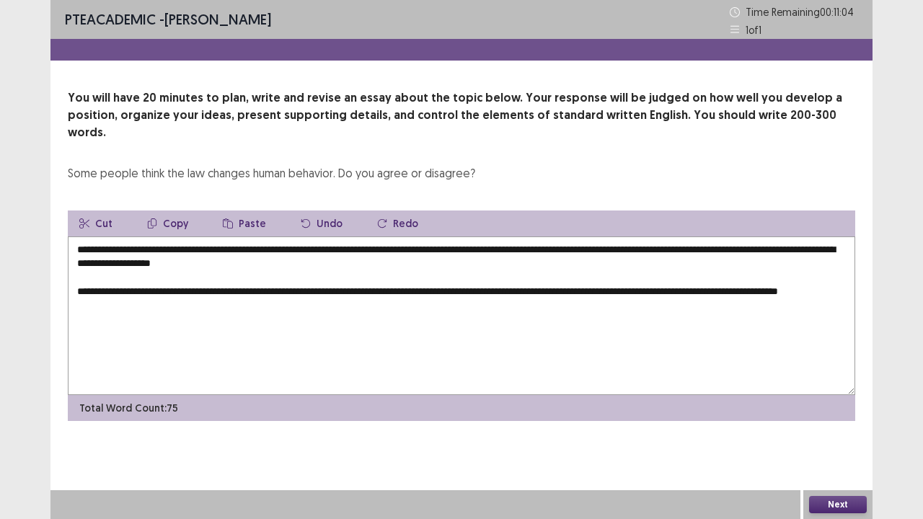
click at [539, 275] on textarea "**********" at bounding box center [461, 315] width 787 height 159
click at [166, 288] on textarea "**********" at bounding box center [461, 315] width 787 height 159
click at [195, 286] on textarea "**********" at bounding box center [461, 315] width 787 height 159
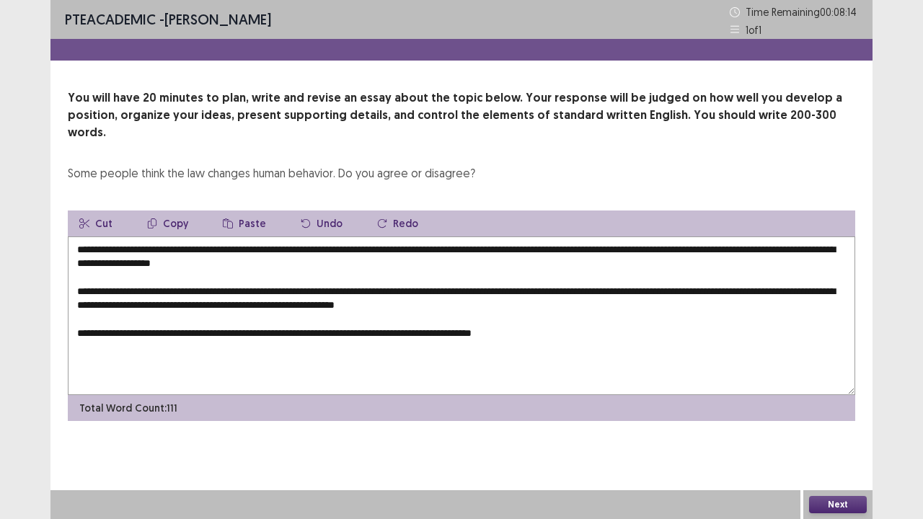
click at [376, 317] on textarea "**********" at bounding box center [461, 315] width 787 height 159
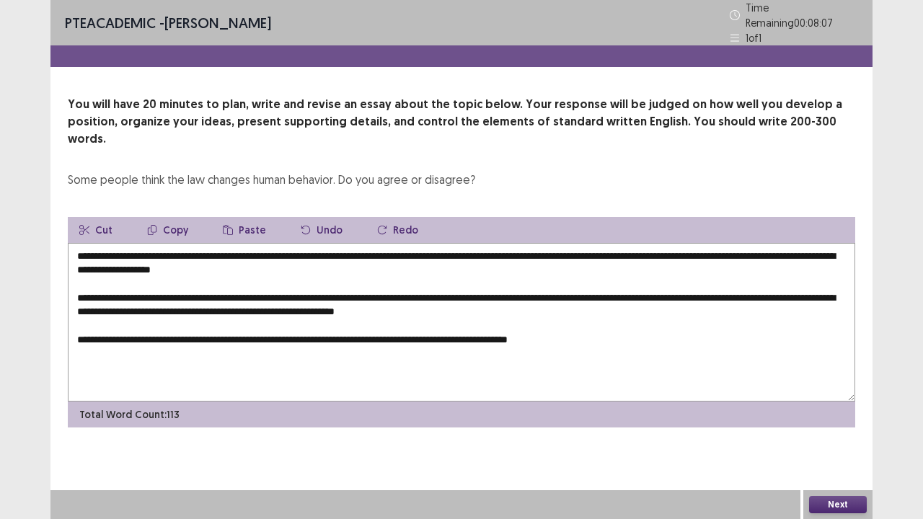
click at [415, 316] on textarea "**********" at bounding box center [461, 322] width 787 height 159
click at [418, 316] on textarea "**********" at bounding box center [461, 322] width 787 height 159
click at [602, 319] on textarea "**********" at bounding box center [461, 322] width 787 height 159
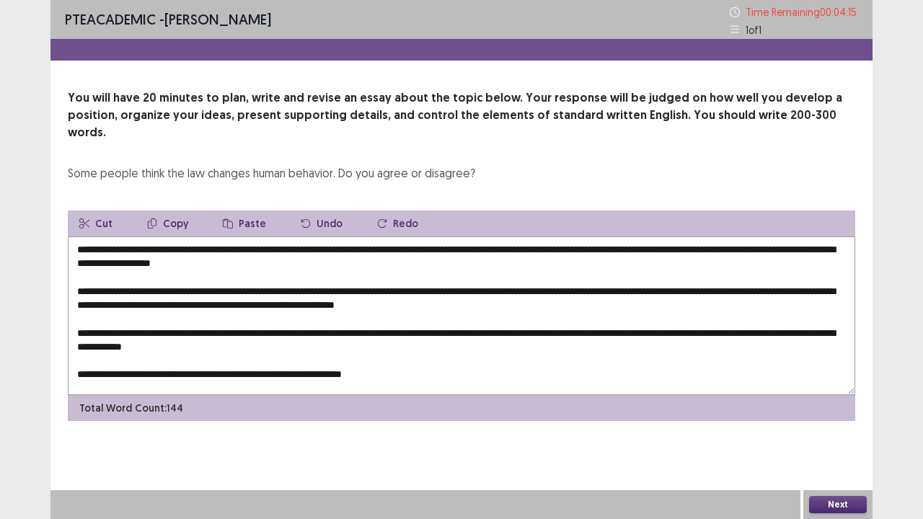
drag, startPoint x: 390, startPoint y: 269, endPoint x: 546, endPoint y: 298, distance: 159.1
click at [546, 298] on textarea "**********" at bounding box center [461, 315] width 787 height 159
click at [411, 359] on textarea "**********" at bounding box center [461, 315] width 787 height 159
drag, startPoint x: 567, startPoint y: 291, endPoint x: 182, endPoint y: 273, distance: 385.5
click at [182, 273] on textarea "**********" at bounding box center [461, 315] width 787 height 159
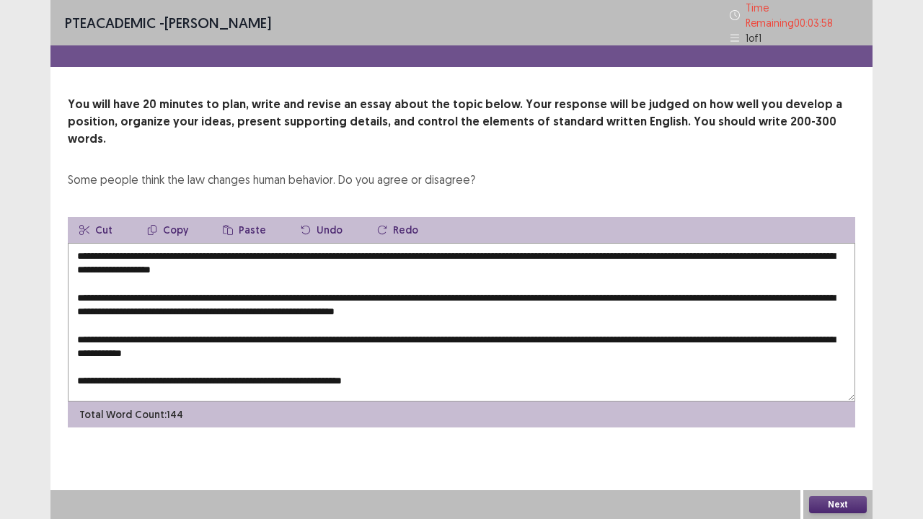
click at [422, 363] on textarea "**********" at bounding box center [461, 322] width 787 height 159
paste textarea "**********"
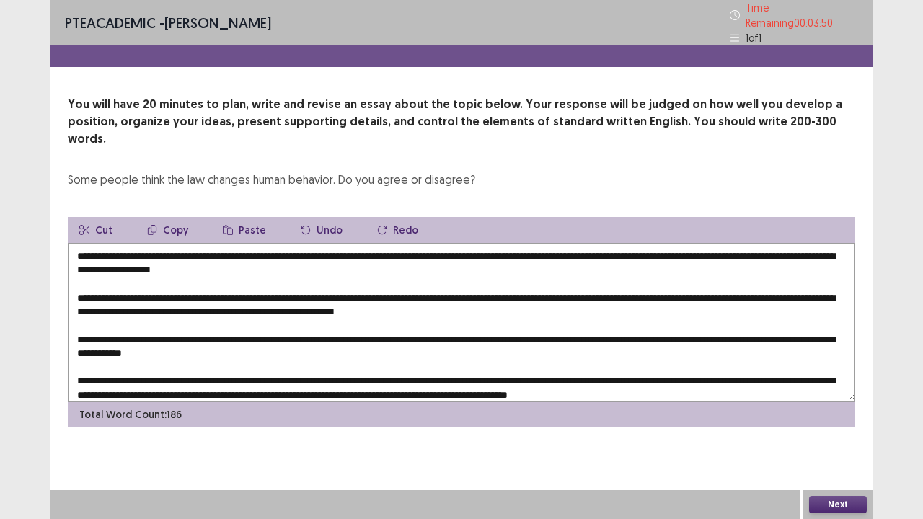
scroll to position [14, 0]
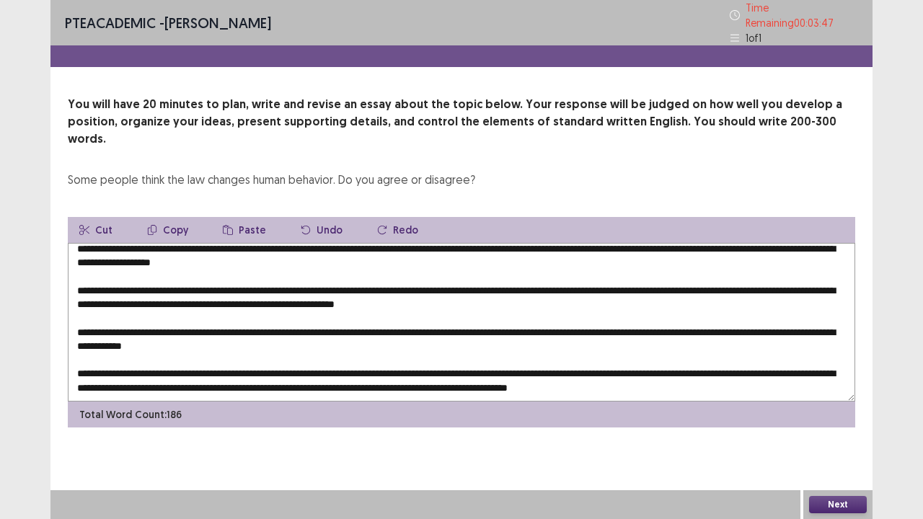
click at [337, 311] on textarea at bounding box center [461, 322] width 787 height 159
click at [477, 243] on textarea at bounding box center [461, 322] width 787 height 159
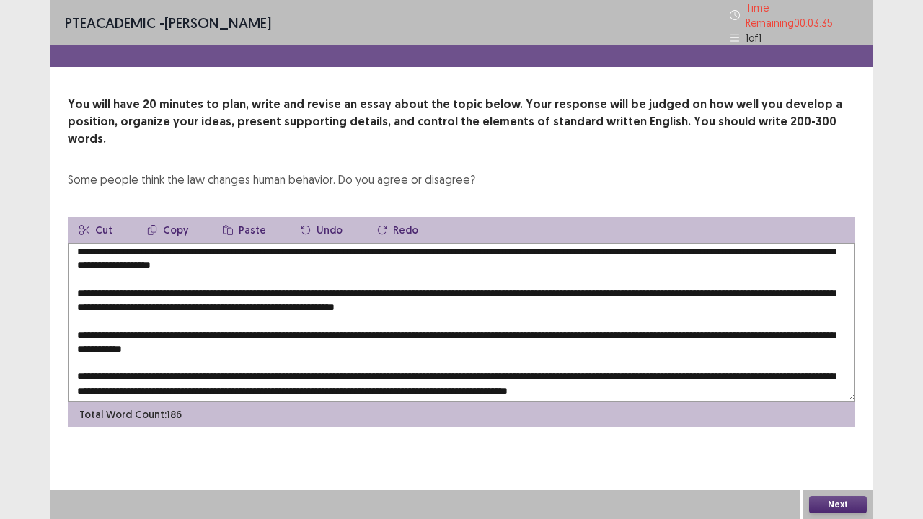
scroll to position [0, 0]
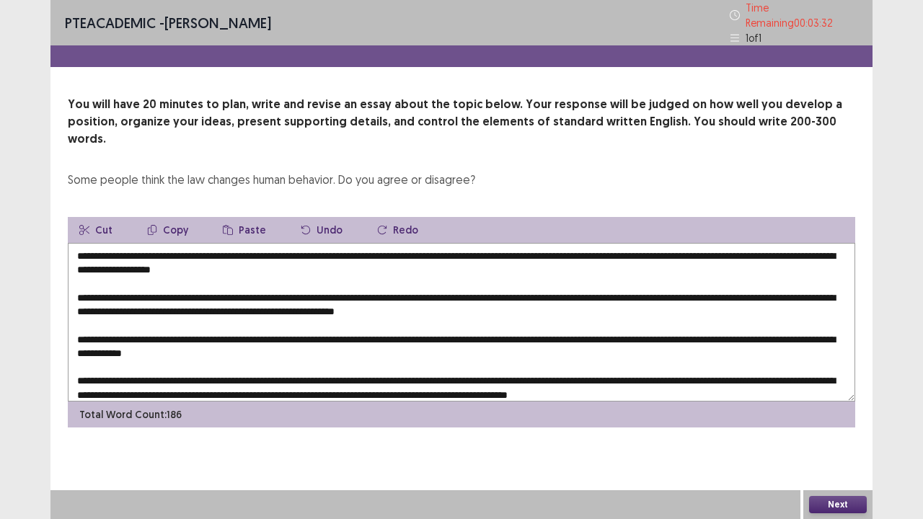
drag, startPoint x: 370, startPoint y: 232, endPoint x: 201, endPoint y: 234, distance: 168.7
click at [201, 243] on textarea at bounding box center [461, 322] width 787 height 159
click at [308, 327] on textarea at bounding box center [461, 322] width 787 height 159
paste textarea "**********"
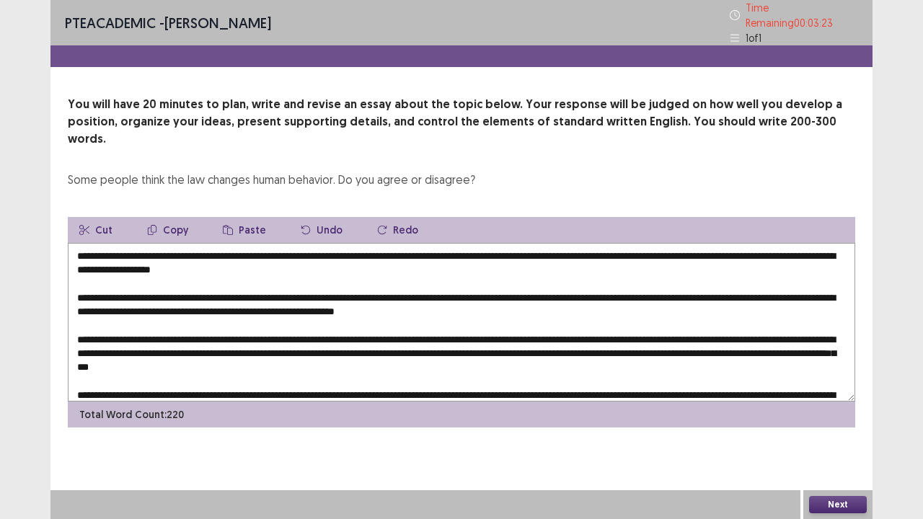
type textarea "**********"
click at [835, 421] on button "Next" at bounding box center [838, 504] width 58 height 17
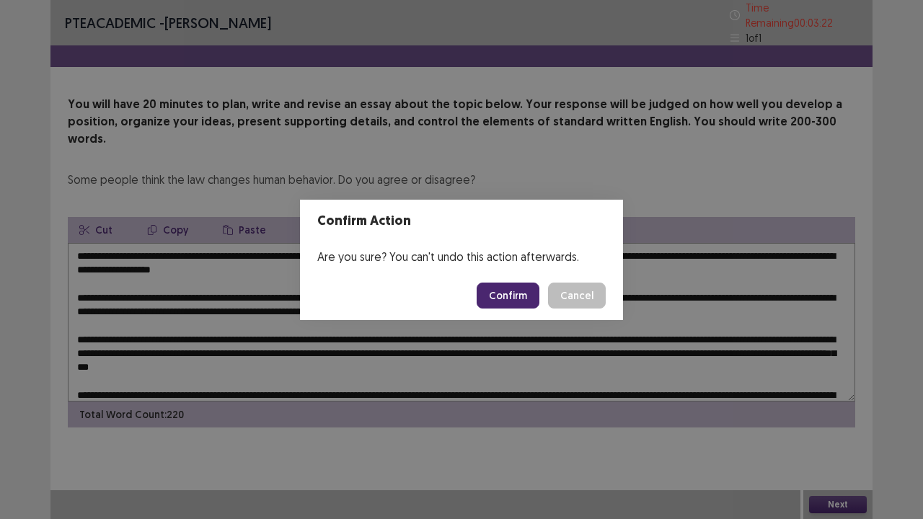
click at [504, 292] on button "Confirm" at bounding box center [508, 296] width 63 height 26
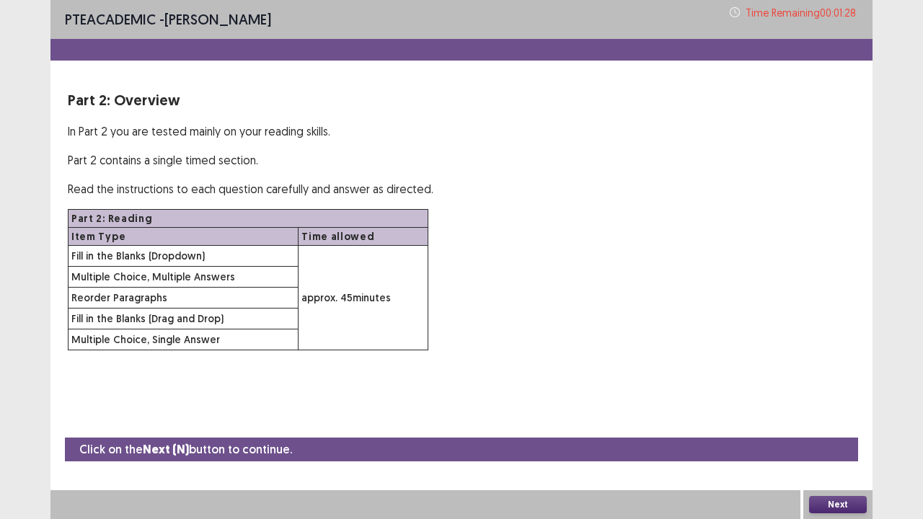
click at [854, 421] on button "Next" at bounding box center [838, 504] width 58 height 17
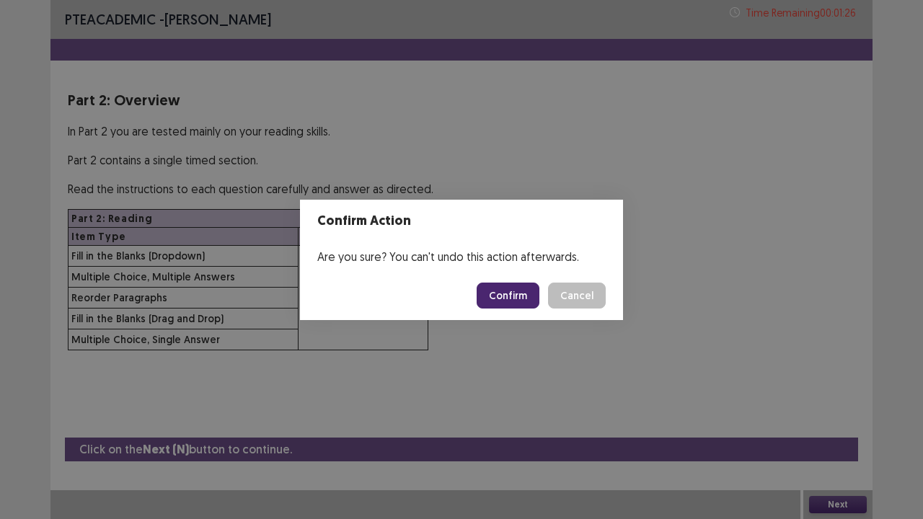
click at [517, 298] on button "Confirm" at bounding box center [508, 296] width 63 height 26
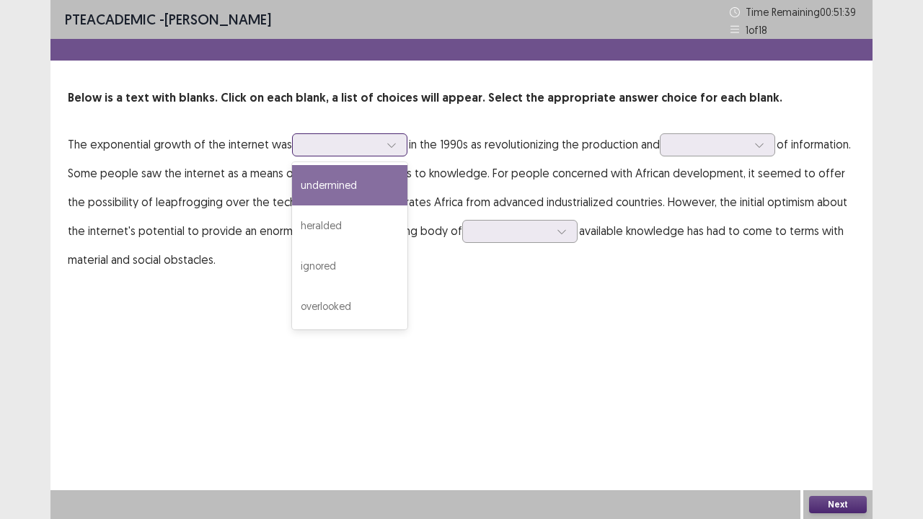
click at [303, 150] on div at bounding box center [342, 144] width 78 height 17
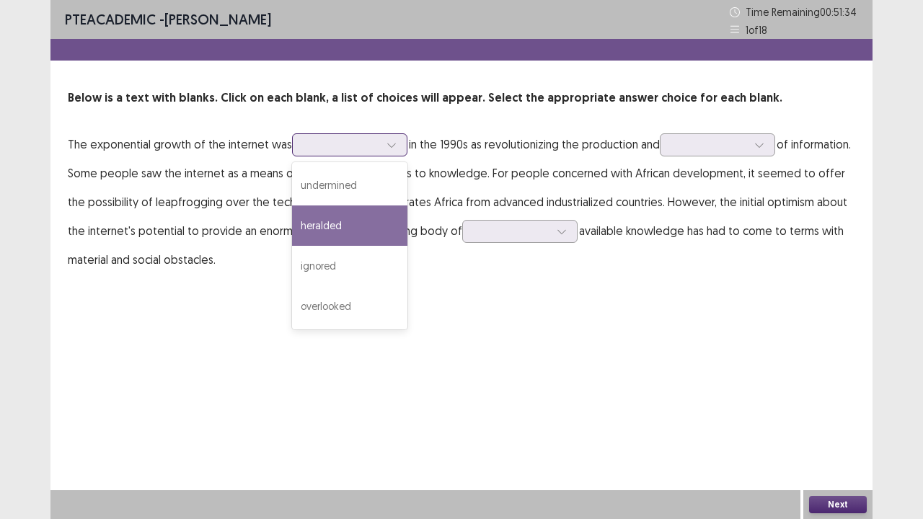
click at [352, 221] on div "heralded" at bounding box center [349, 225] width 115 height 40
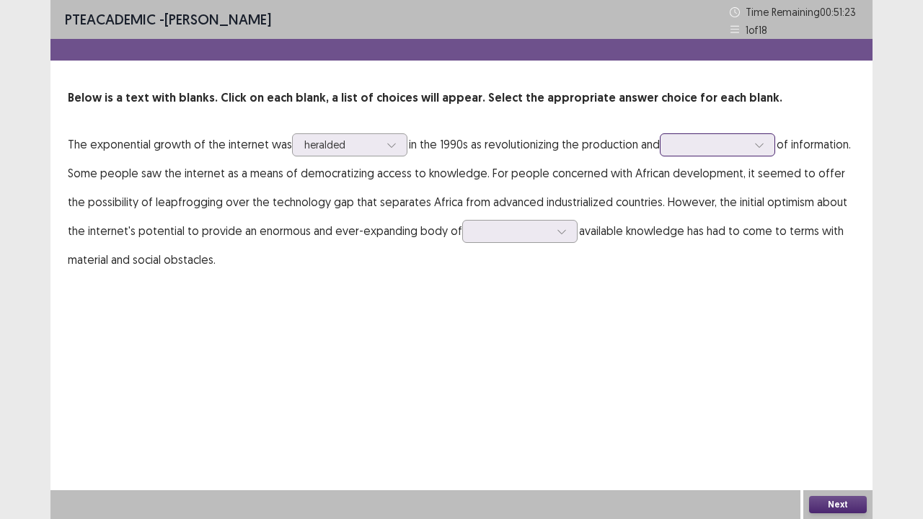
click at [700, 150] on div at bounding box center [709, 145] width 75 height 14
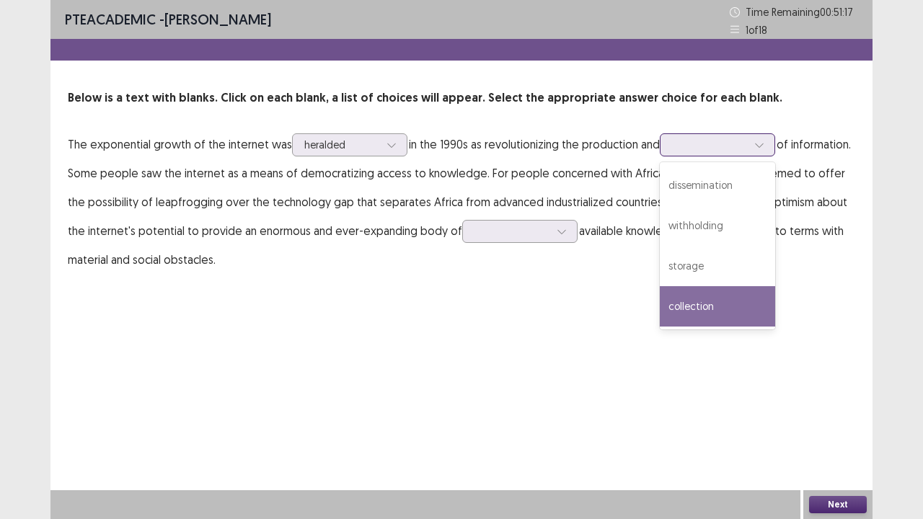
click at [712, 300] on div "collection" at bounding box center [717, 306] width 115 height 40
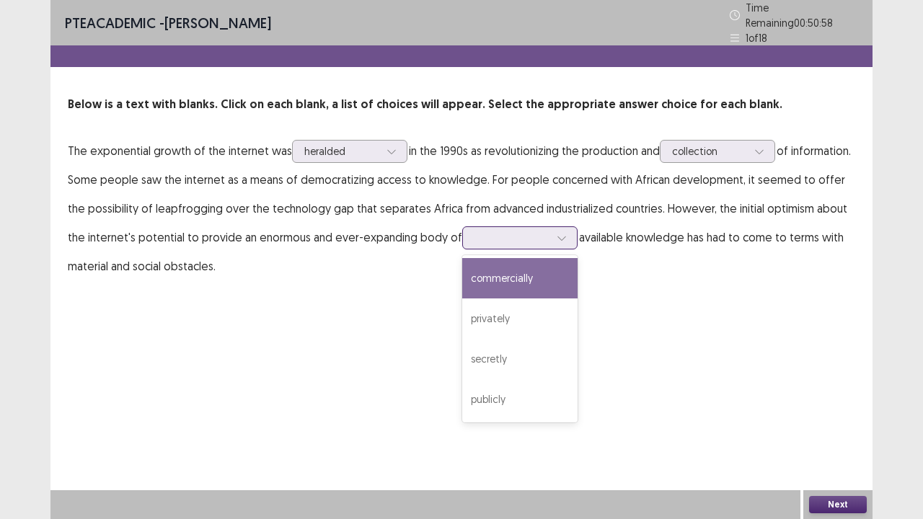
click at [494, 235] on div at bounding box center [511, 238] width 75 height 14
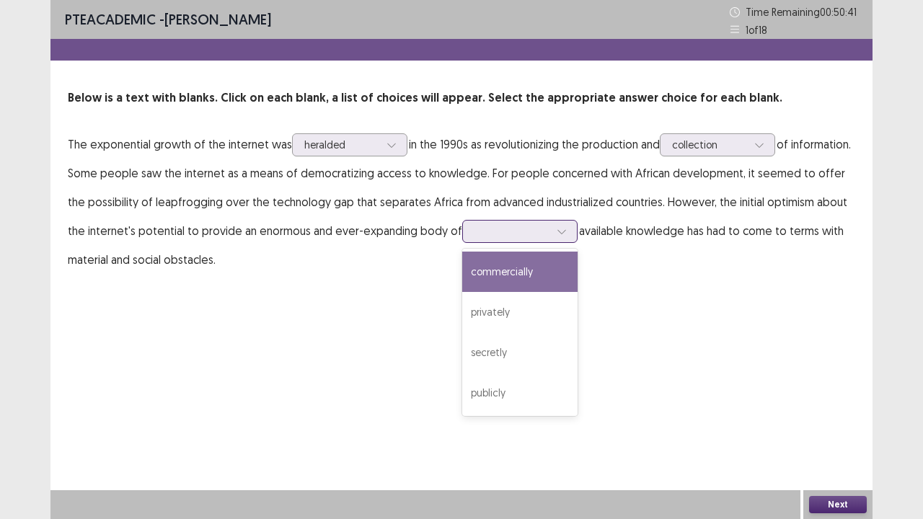
click at [505, 287] on div "commercially" at bounding box center [519, 272] width 115 height 40
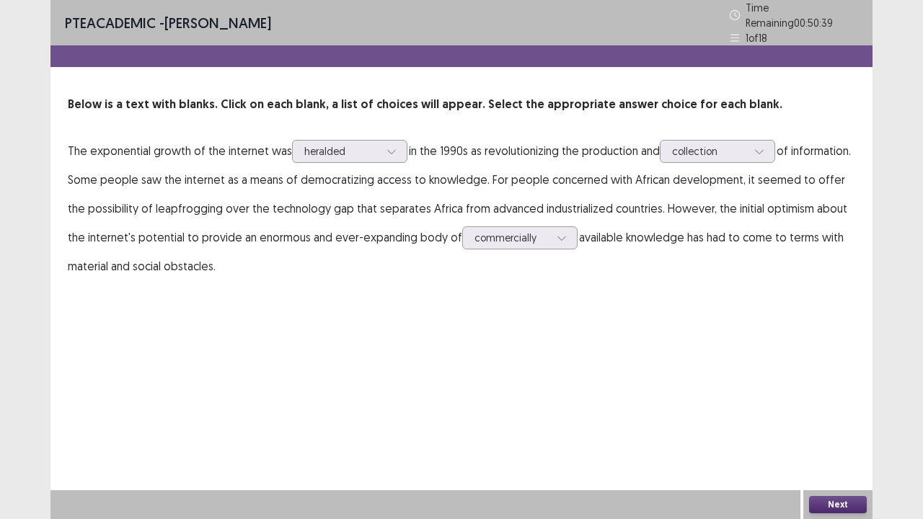
click at [859, 421] on button "Next" at bounding box center [838, 504] width 58 height 17
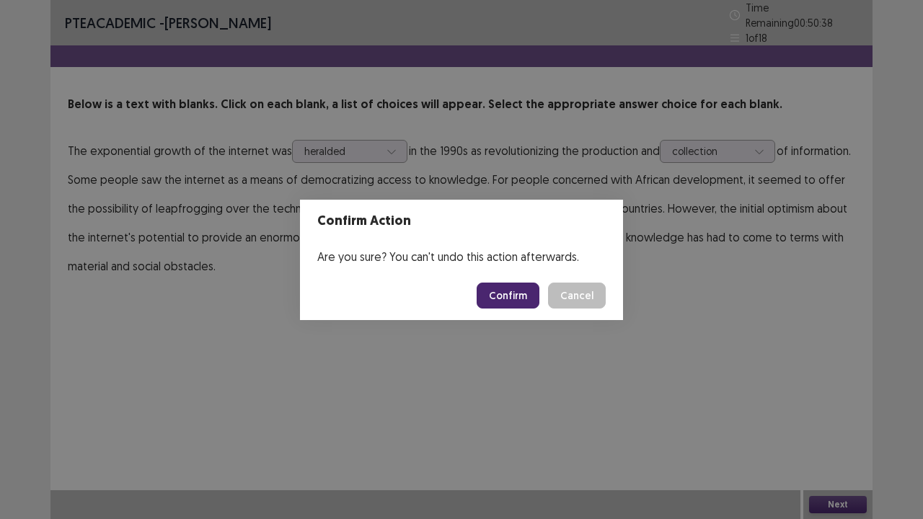
click at [492, 284] on button "Confirm" at bounding box center [508, 296] width 63 height 26
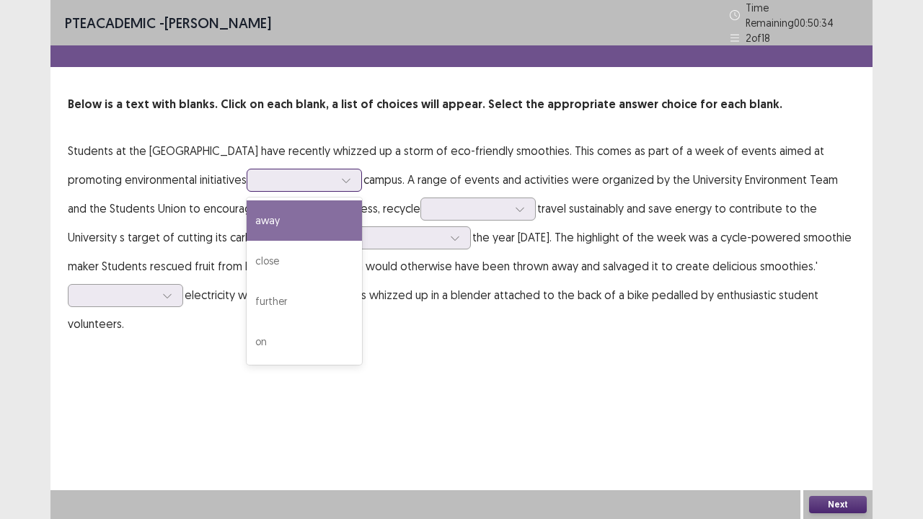
click at [300, 173] on div at bounding box center [296, 180] width 75 height 14
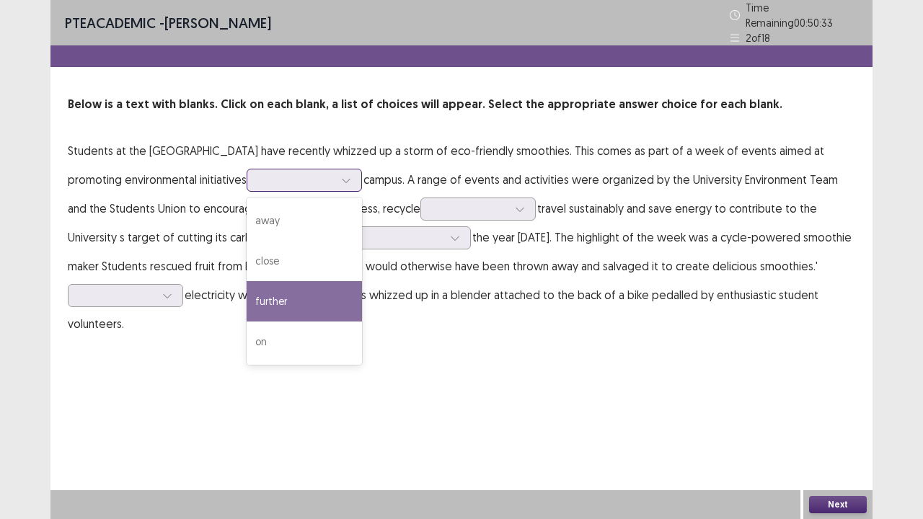
click at [299, 285] on div "further" at bounding box center [304, 301] width 115 height 40
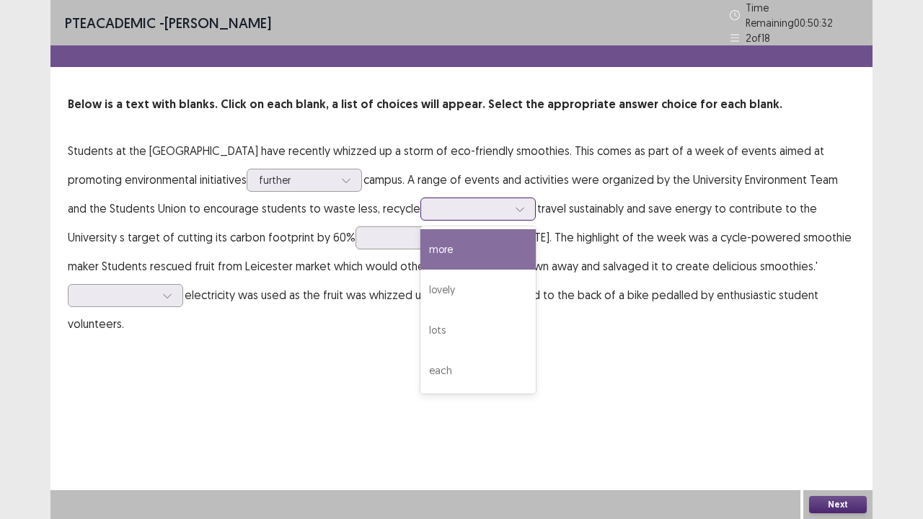
click at [490, 208] on div at bounding box center [470, 209] width 75 height 14
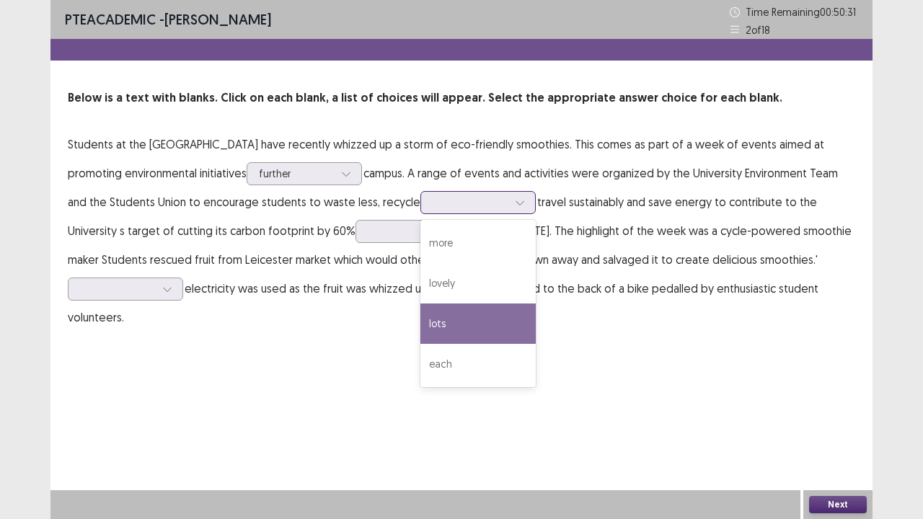
click at [457, 324] on div "lots" at bounding box center [477, 324] width 115 height 40
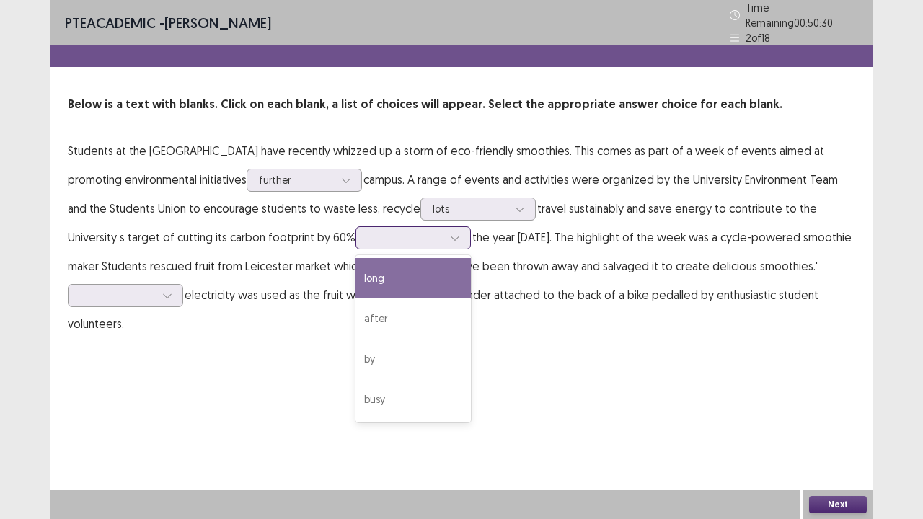
click at [450, 233] on icon at bounding box center [455, 238] width 10 height 10
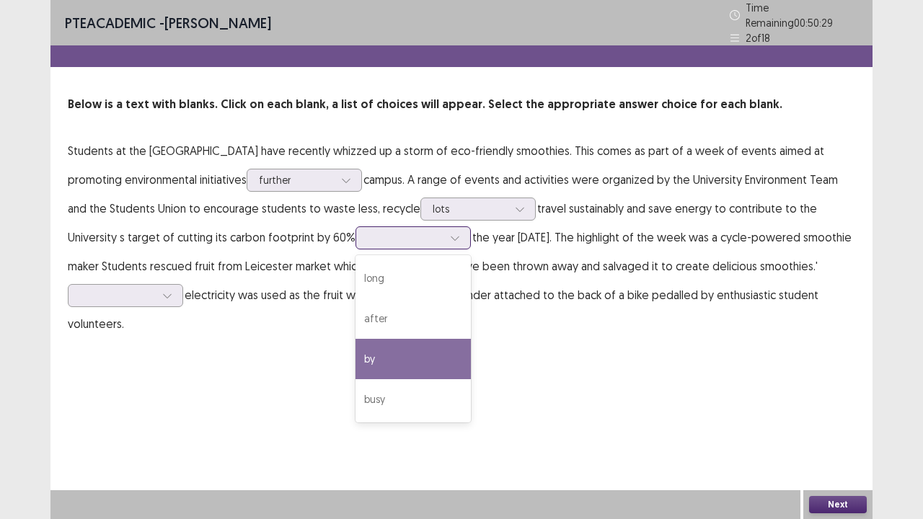
click at [395, 346] on div "by" at bounding box center [412, 359] width 115 height 40
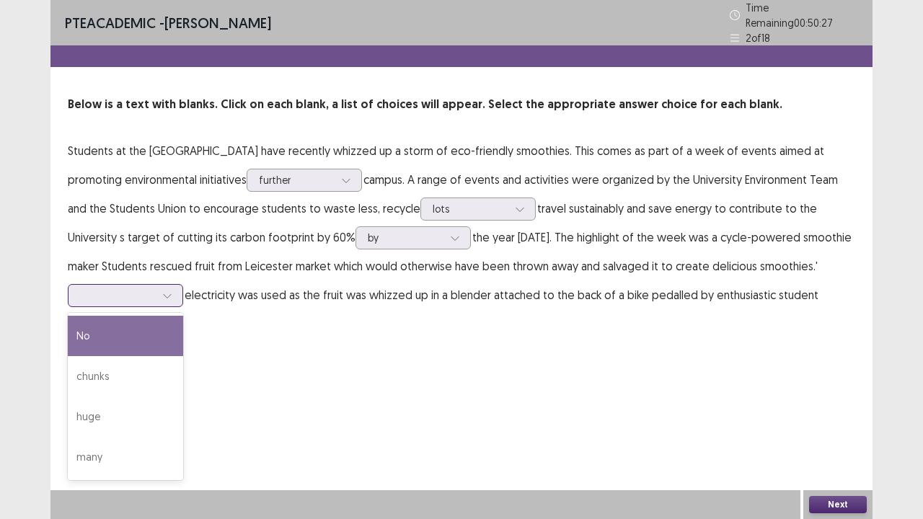
click at [169, 291] on icon at bounding box center [167, 296] width 10 height 10
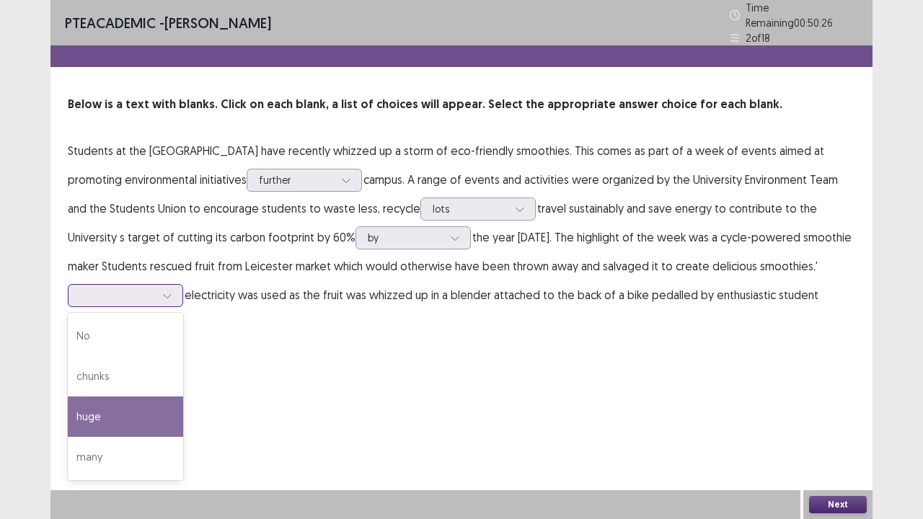
click at [130, 397] on div "huge" at bounding box center [125, 417] width 115 height 40
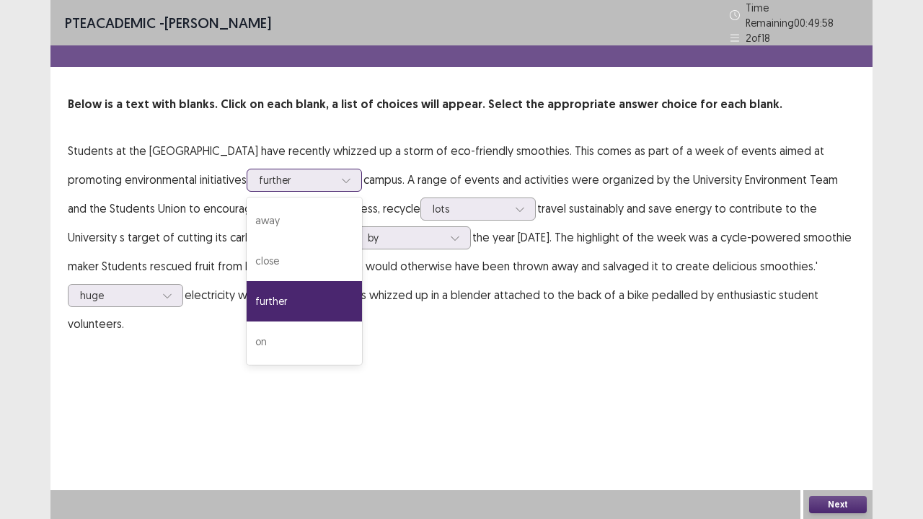
click at [298, 177] on div at bounding box center [296, 180] width 75 height 14
click at [304, 324] on div "on" at bounding box center [304, 342] width 115 height 40
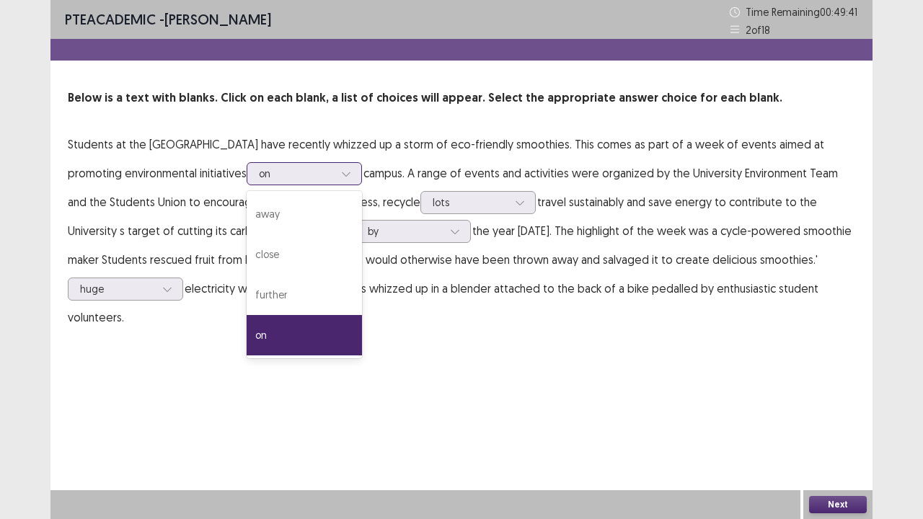
click at [351, 169] on icon at bounding box center [346, 174] width 10 height 10
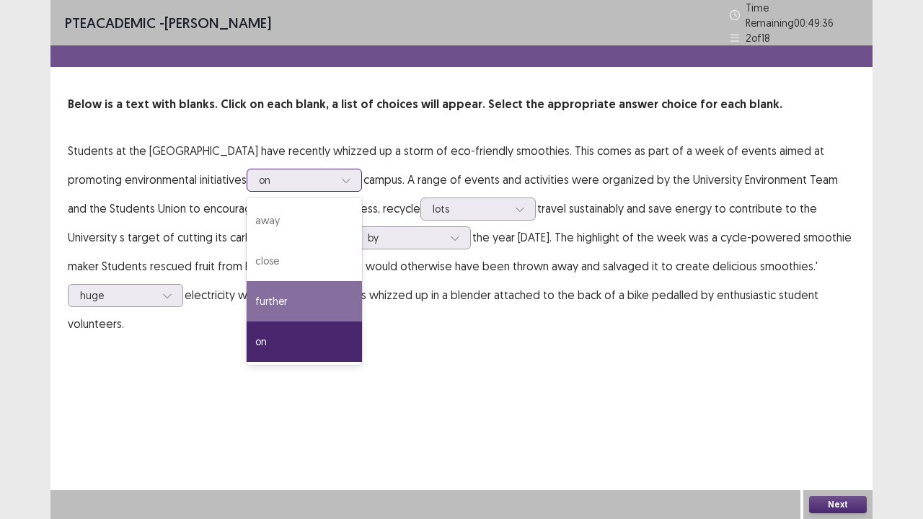
click at [318, 297] on div "further" at bounding box center [304, 301] width 115 height 40
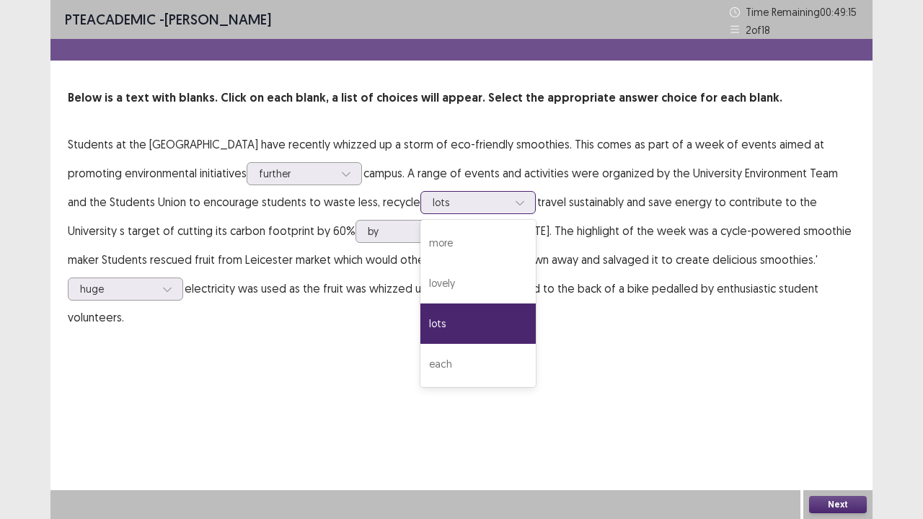
click at [459, 202] on div at bounding box center [470, 202] width 75 height 14
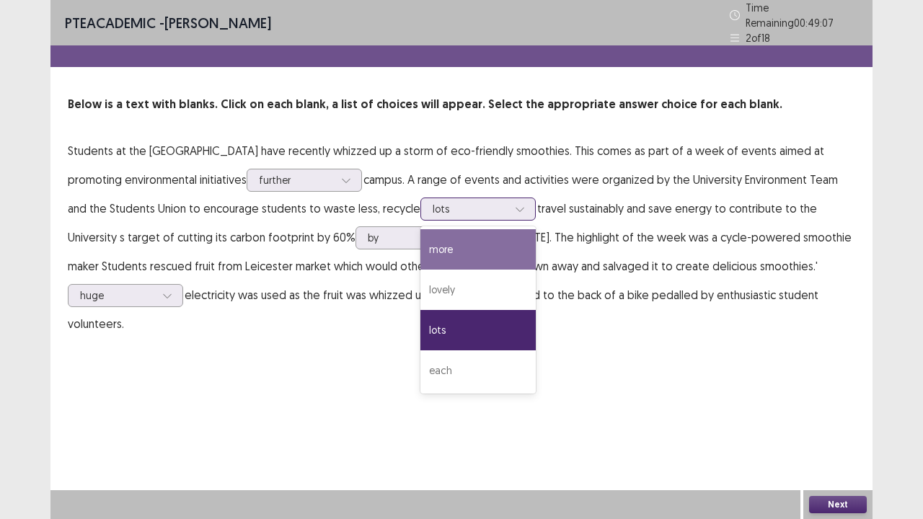
click at [454, 254] on div "more" at bounding box center [477, 249] width 115 height 40
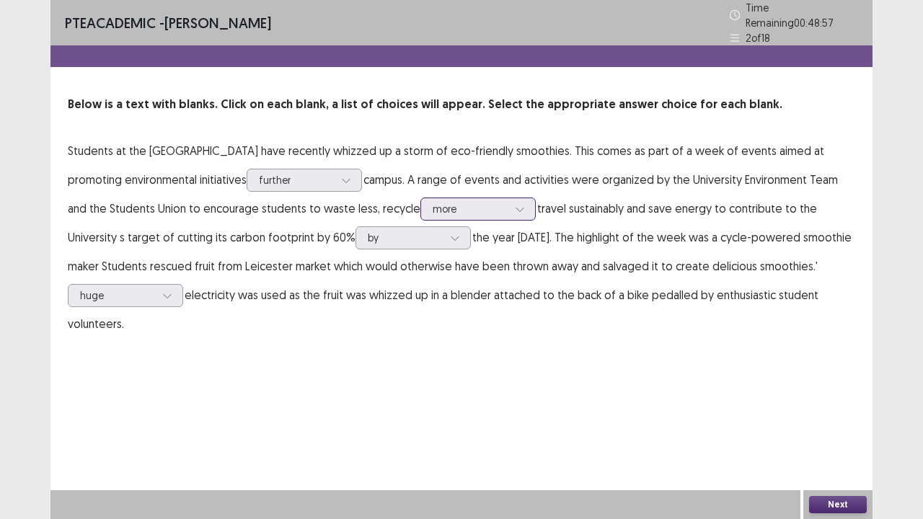
click at [509, 202] on div at bounding box center [520, 209] width 22 height 22
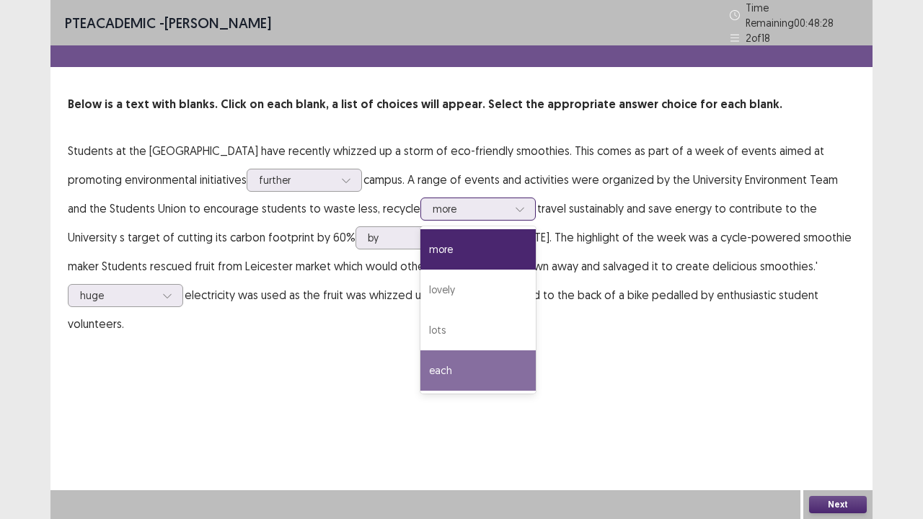
click at [455, 356] on div "each" at bounding box center [477, 370] width 115 height 40
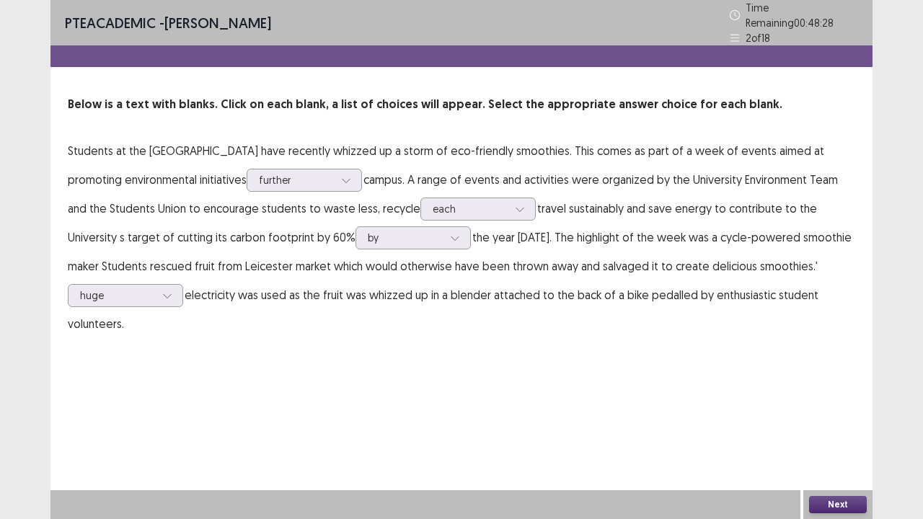
click at [397, 275] on p "Students at the [GEOGRAPHIC_DATA] have recently whizzed up a storm of eco-frien…" at bounding box center [461, 237] width 787 height 202
click at [572, 212] on p "Students at the [GEOGRAPHIC_DATA] have recently whizzed up a storm of eco-frien…" at bounding box center [461, 237] width 787 height 202
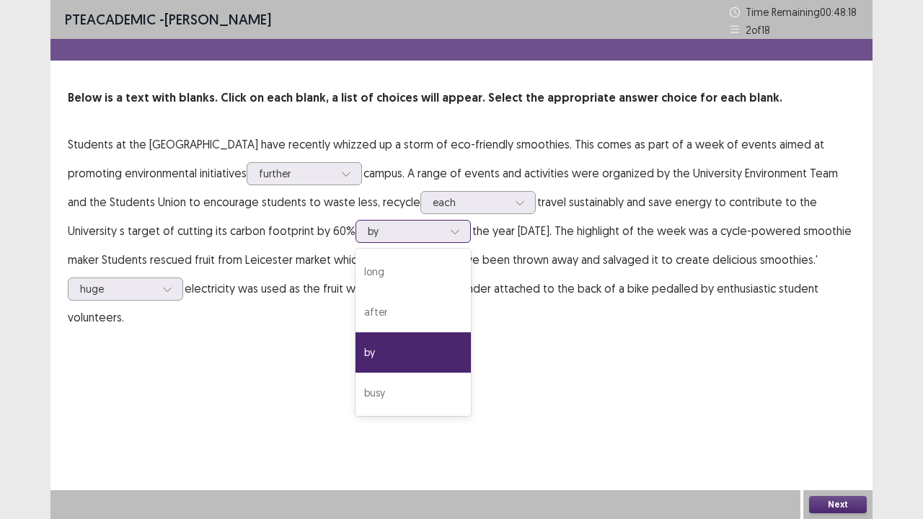
click at [389, 232] on div at bounding box center [405, 231] width 75 height 14
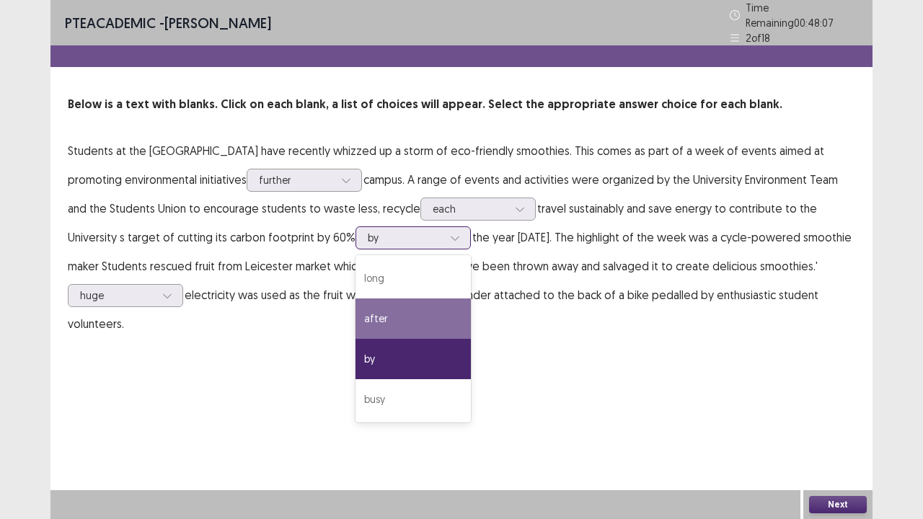
click at [382, 316] on div "after" at bounding box center [412, 318] width 115 height 40
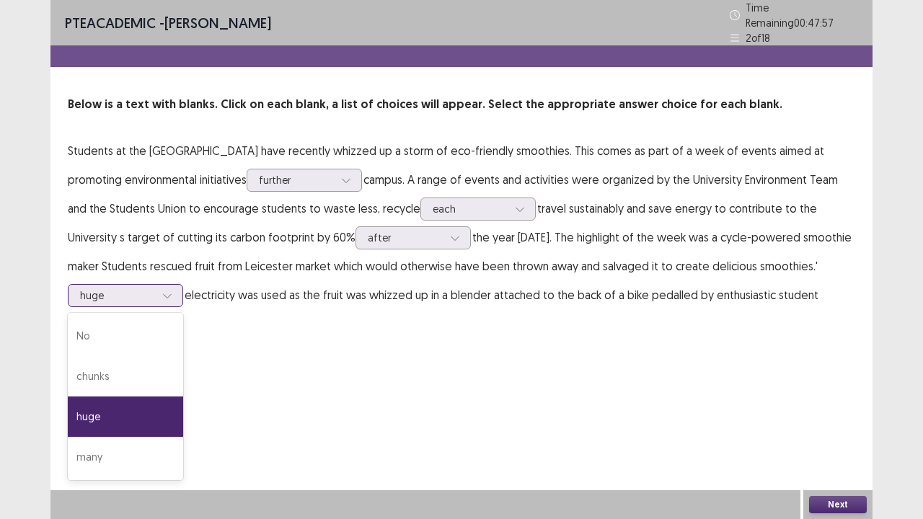
click at [166, 291] on icon at bounding box center [167, 296] width 10 height 10
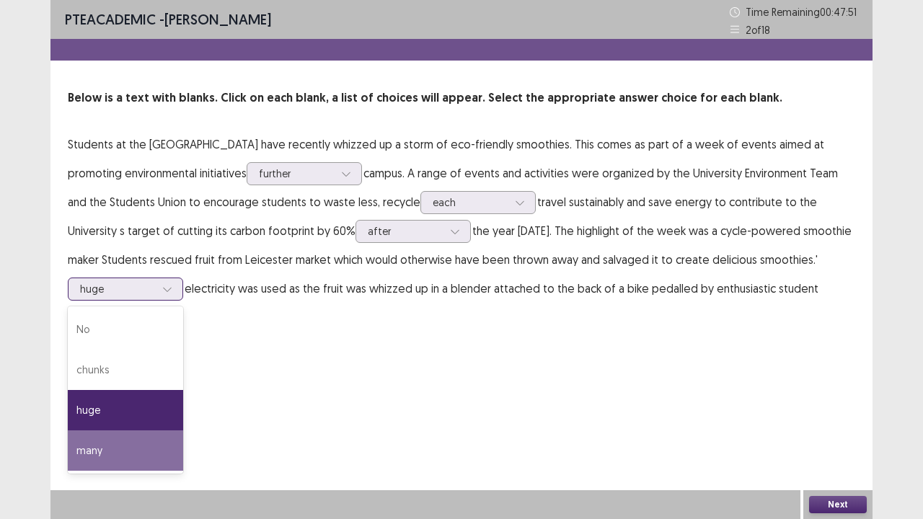
click at [130, 421] on div "many" at bounding box center [125, 450] width 115 height 40
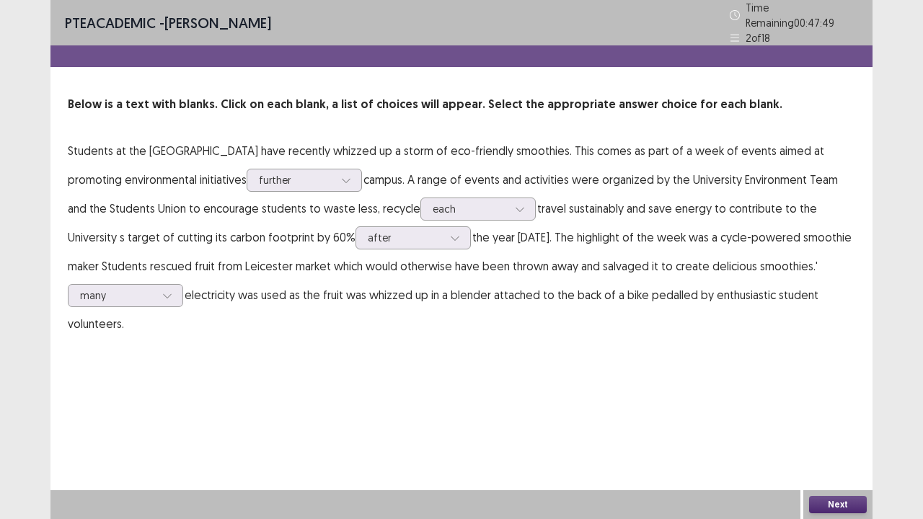
click at [821, 421] on button "Next" at bounding box center [838, 504] width 58 height 17
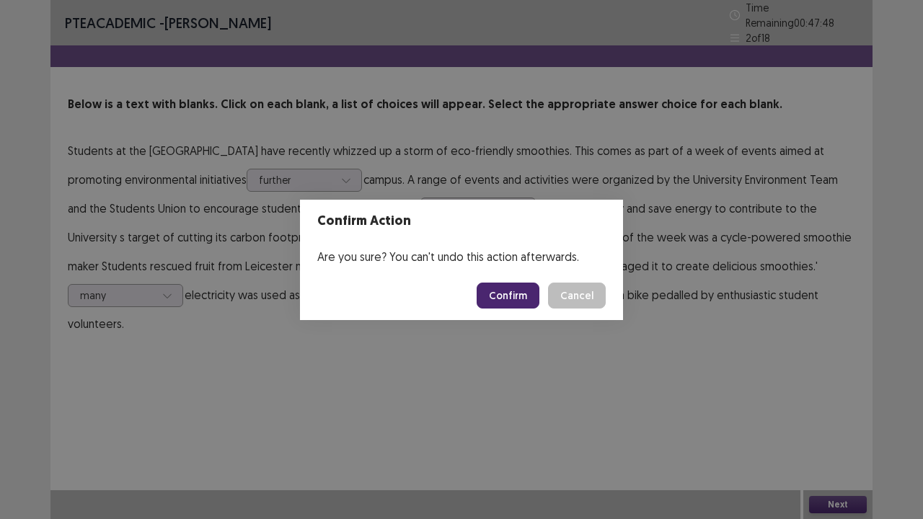
click at [517, 287] on button "Confirm" at bounding box center [508, 296] width 63 height 26
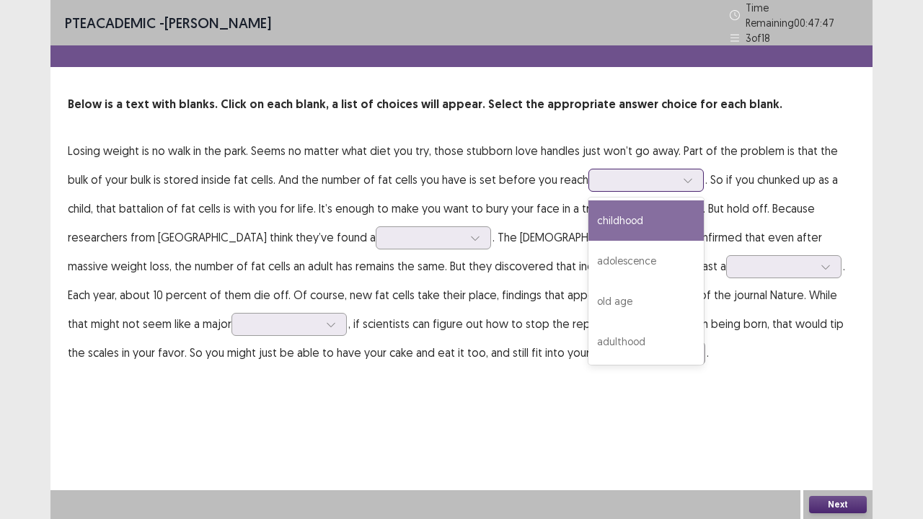
click at [621, 177] on div at bounding box center [638, 180] width 75 height 14
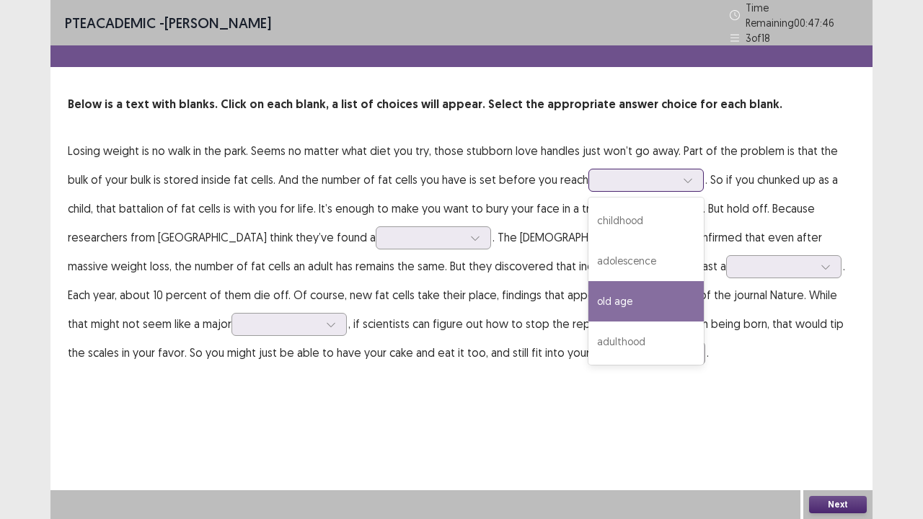
click at [589, 281] on div "old age" at bounding box center [645, 301] width 115 height 40
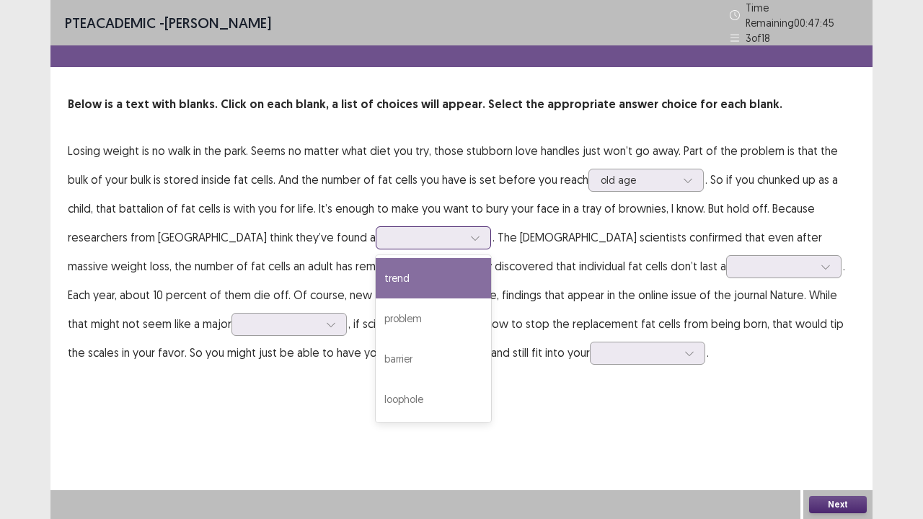
click at [470, 233] on icon at bounding box center [475, 238] width 10 height 10
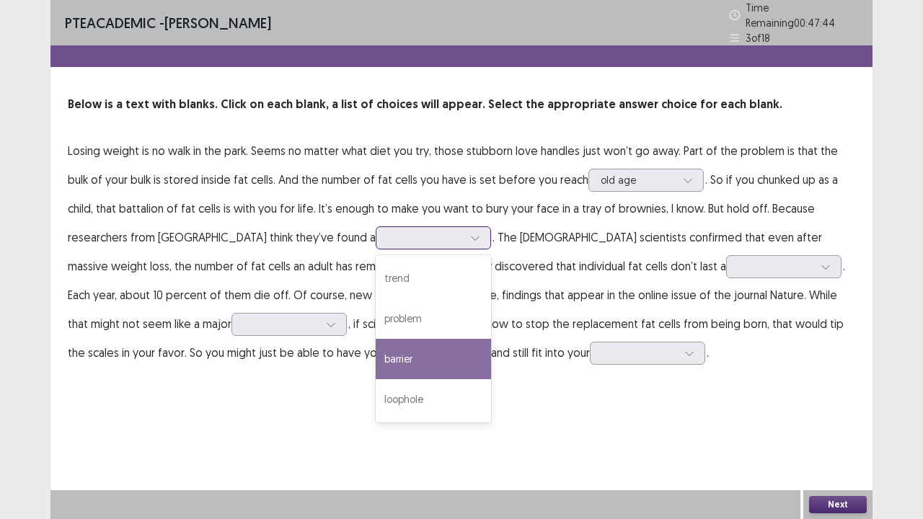
click at [376, 357] on div "barrier" at bounding box center [433, 359] width 115 height 40
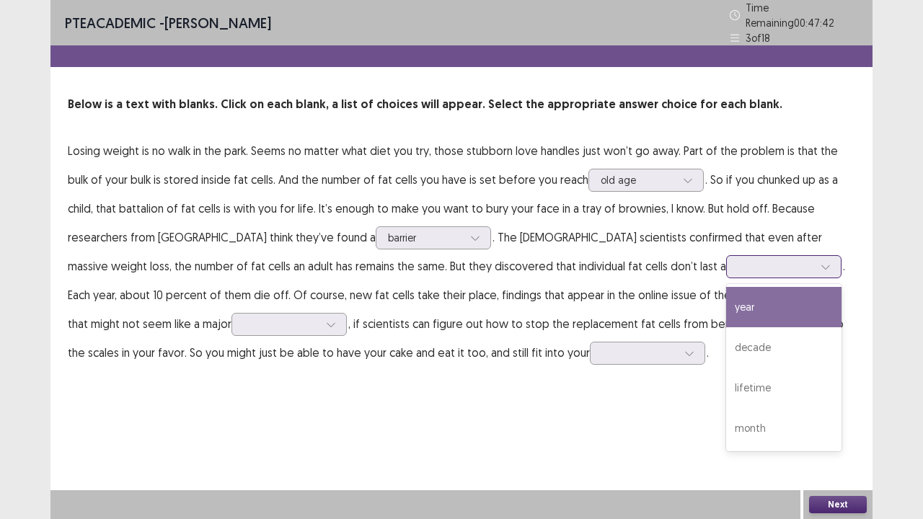
click at [738, 260] on div at bounding box center [775, 267] width 75 height 14
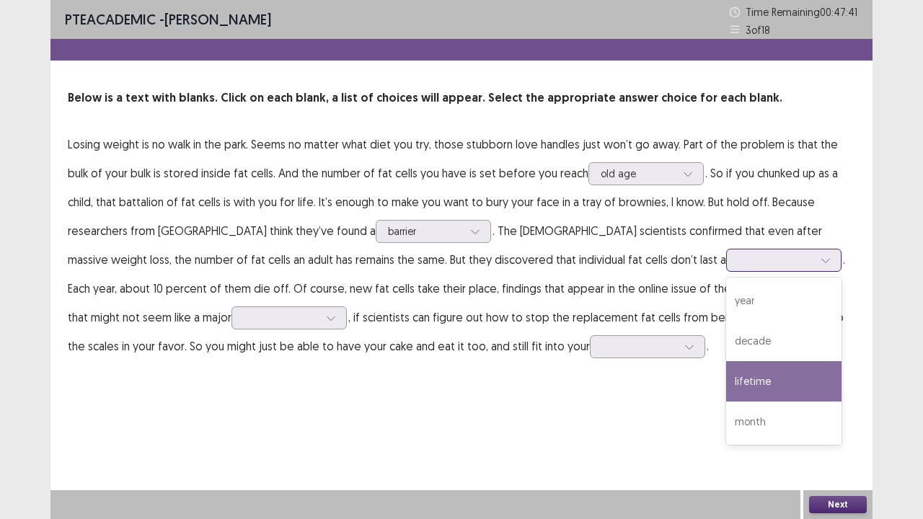
click at [726, 372] on div "lifetime" at bounding box center [783, 381] width 115 height 40
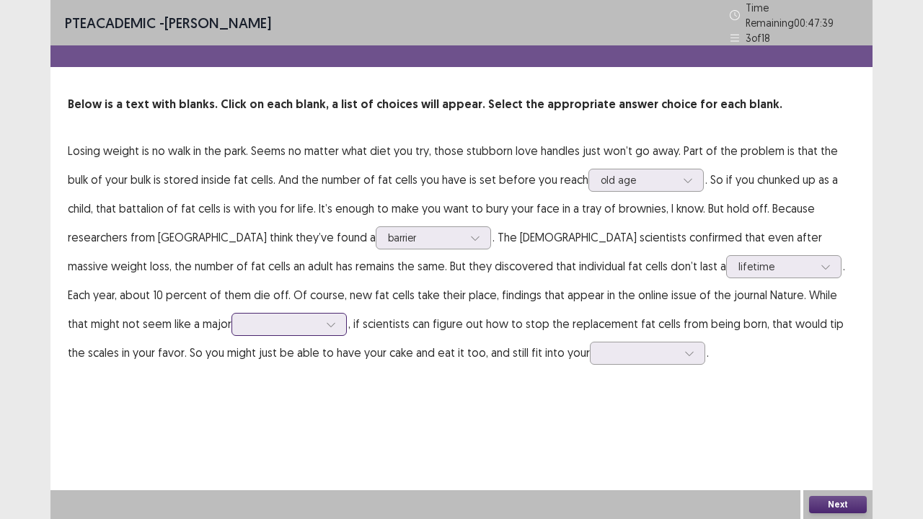
click at [320, 317] on div at bounding box center [331, 325] width 22 height 22
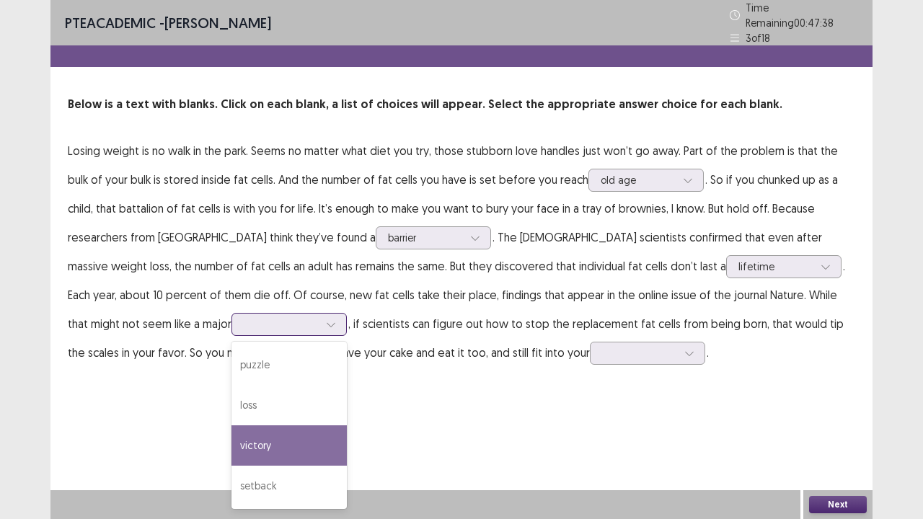
click at [231, 421] on div "victory" at bounding box center [288, 445] width 115 height 40
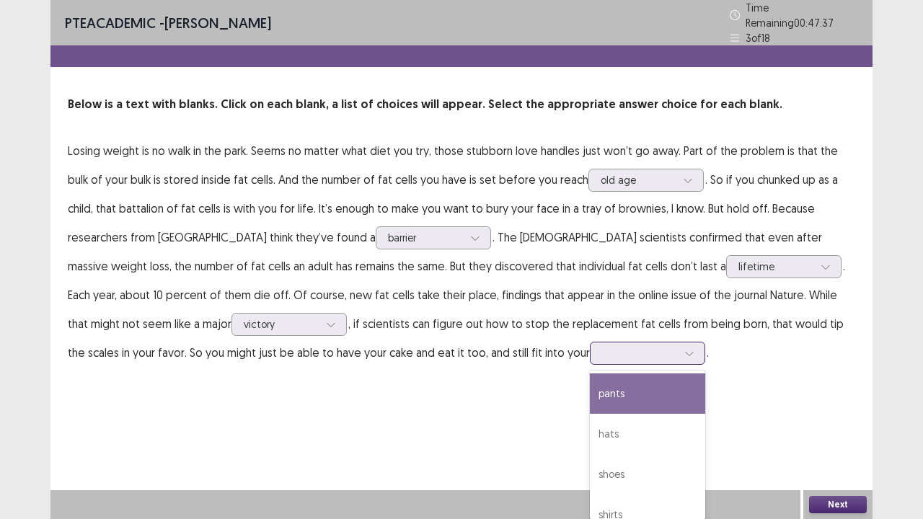
click at [602, 346] on div at bounding box center [639, 353] width 75 height 14
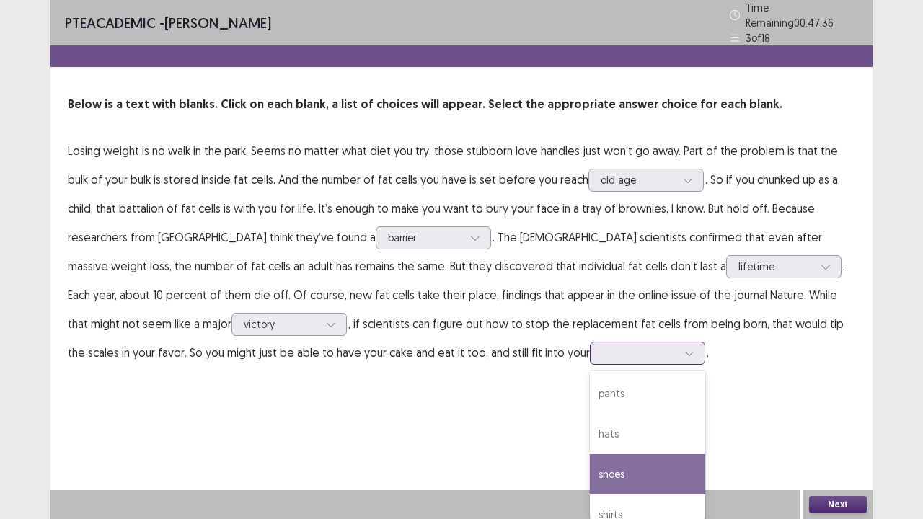
click at [590, 421] on div "shoes" at bounding box center [647, 474] width 115 height 40
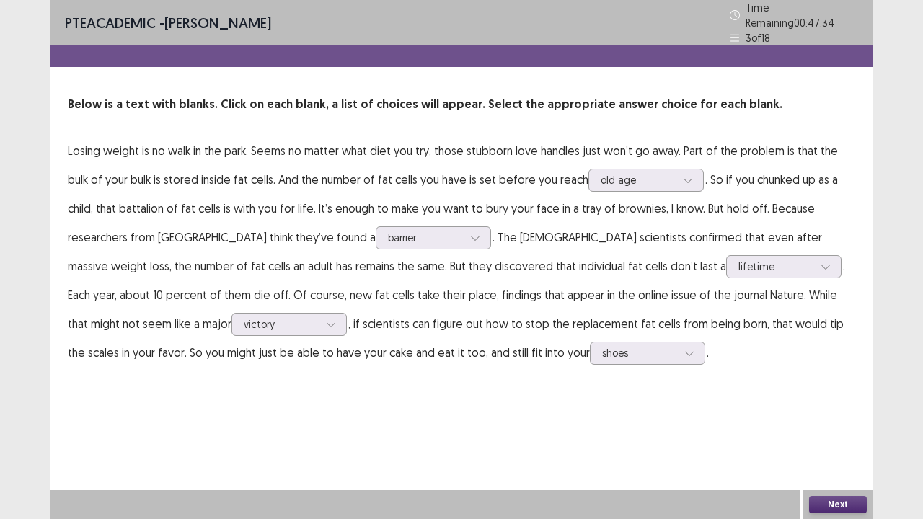
click at [831, 421] on button "Next" at bounding box center [838, 504] width 58 height 17
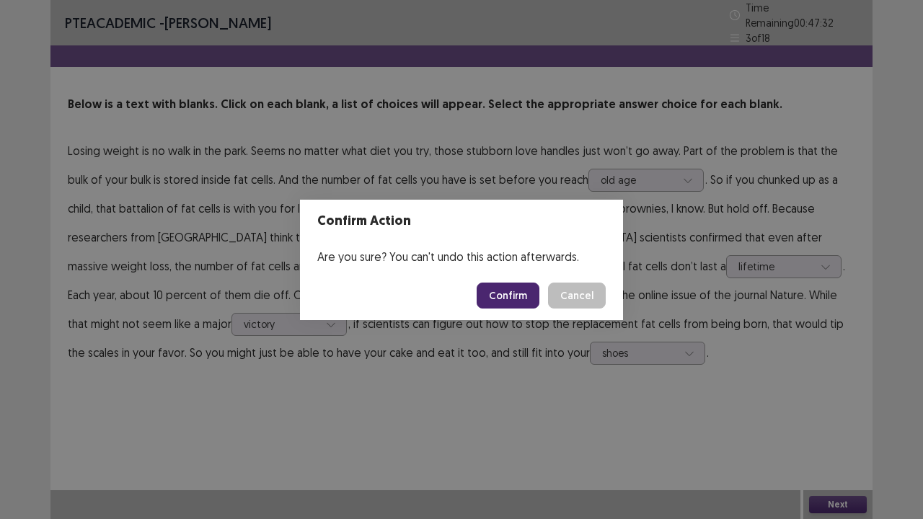
click at [513, 288] on button "Confirm" at bounding box center [508, 296] width 63 height 26
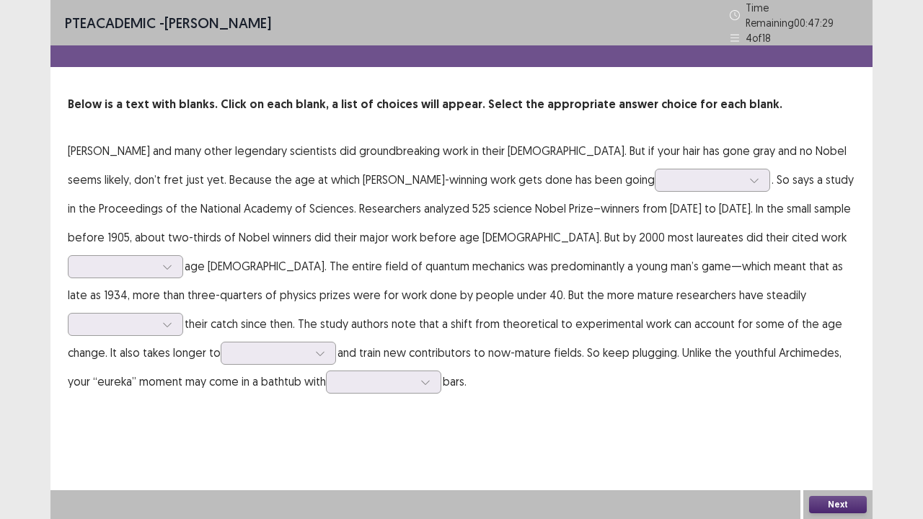
click at [597, 186] on p "[PERSON_NAME] and many other legendary scientists did groundbreaking work in th…" at bounding box center [461, 266] width 787 height 260
click at [743, 184] on div at bounding box center [754, 180] width 22 height 22
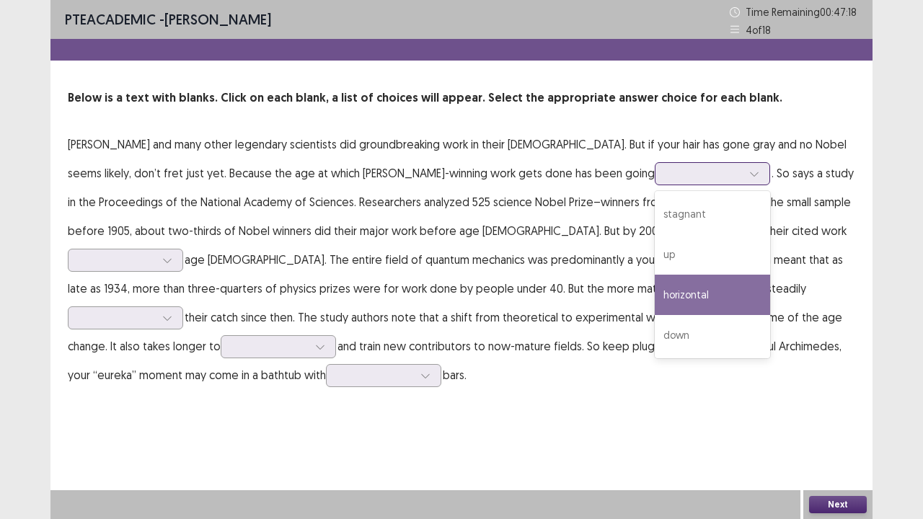
click at [655, 310] on div "horizontal" at bounding box center [712, 295] width 115 height 40
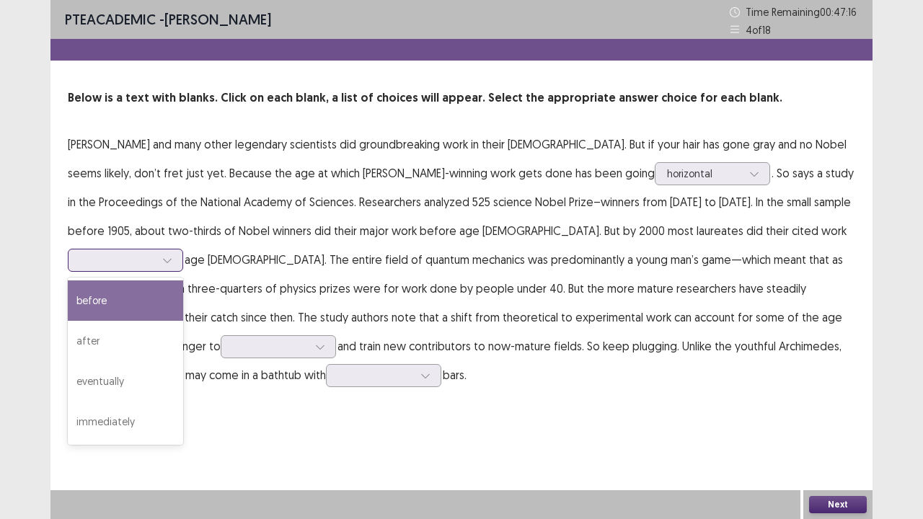
click at [155, 253] on div at bounding box center [117, 260] width 75 height 14
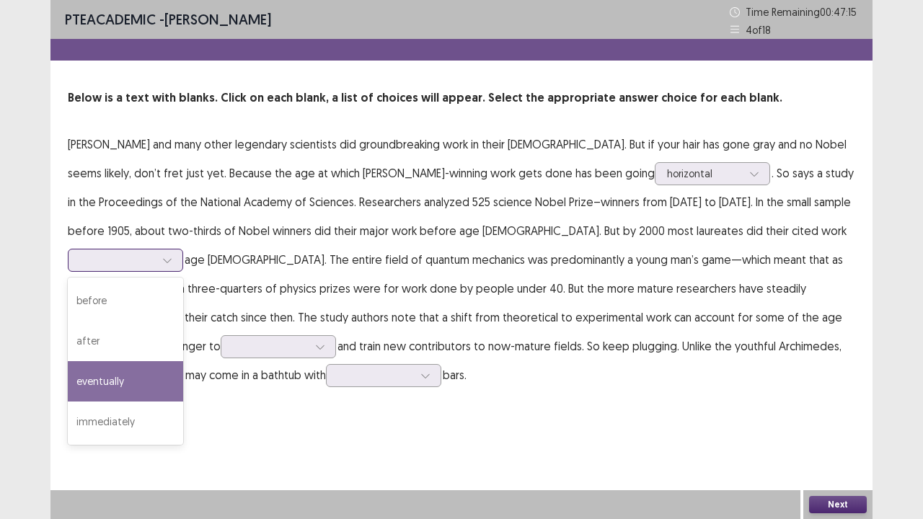
click at [183, 361] on div "eventually" at bounding box center [125, 381] width 115 height 40
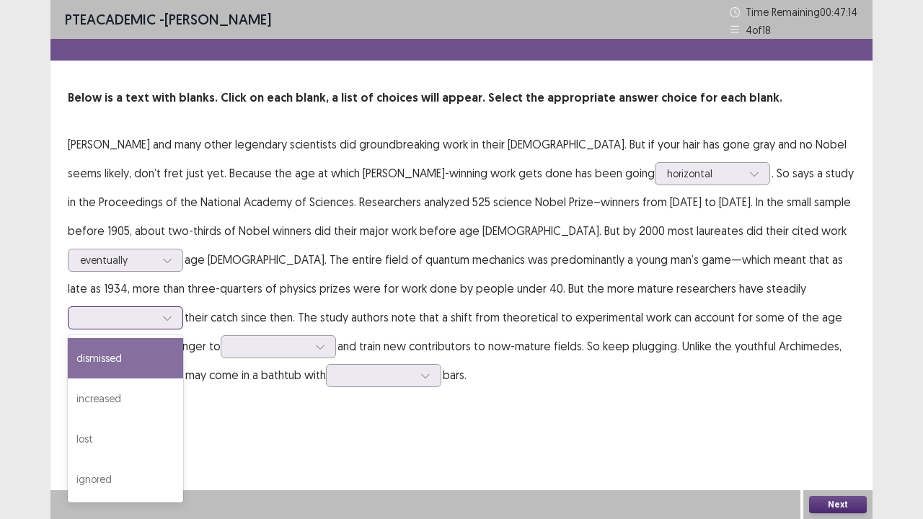
click at [172, 313] on icon at bounding box center [167, 318] width 10 height 10
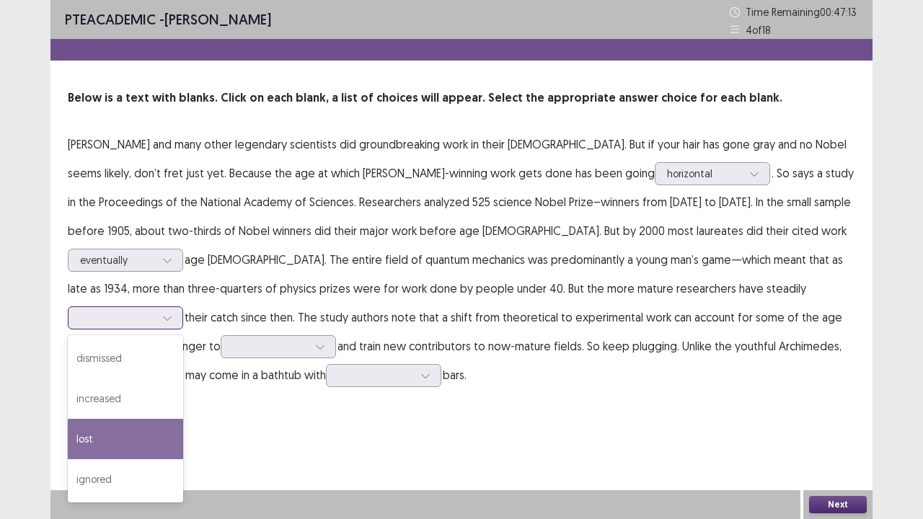
click at [183, 419] on div "lost" at bounding box center [125, 439] width 115 height 40
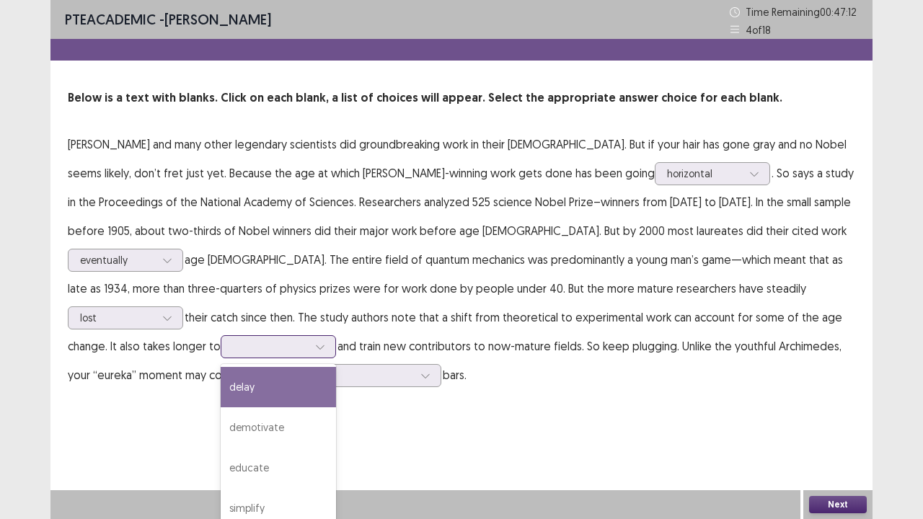
click at [336, 335] on div at bounding box center [278, 346] width 115 height 23
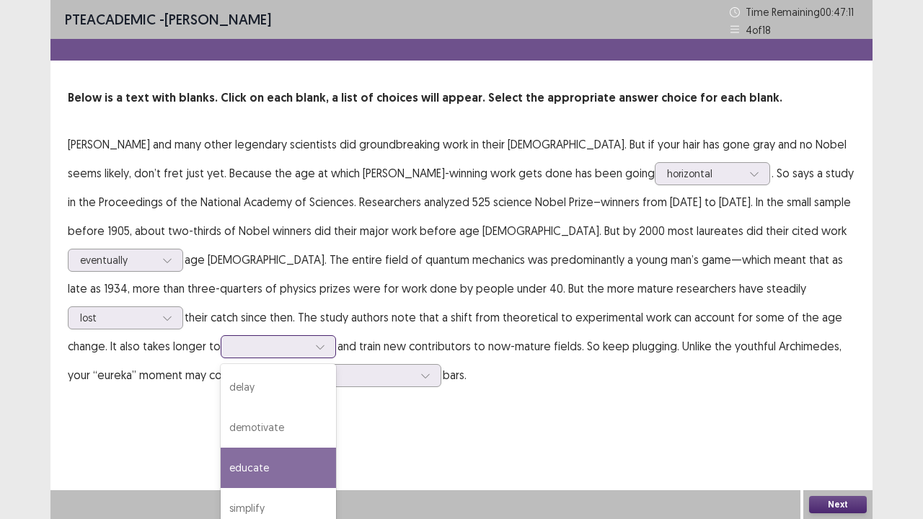
click at [336, 421] on div "educate" at bounding box center [278, 468] width 115 height 40
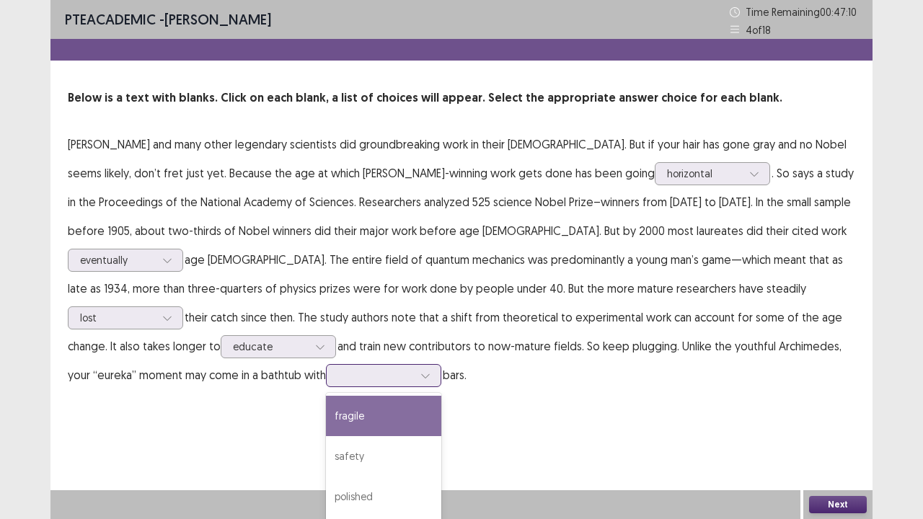
click at [413, 368] on div at bounding box center [375, 375] width 75 height 14
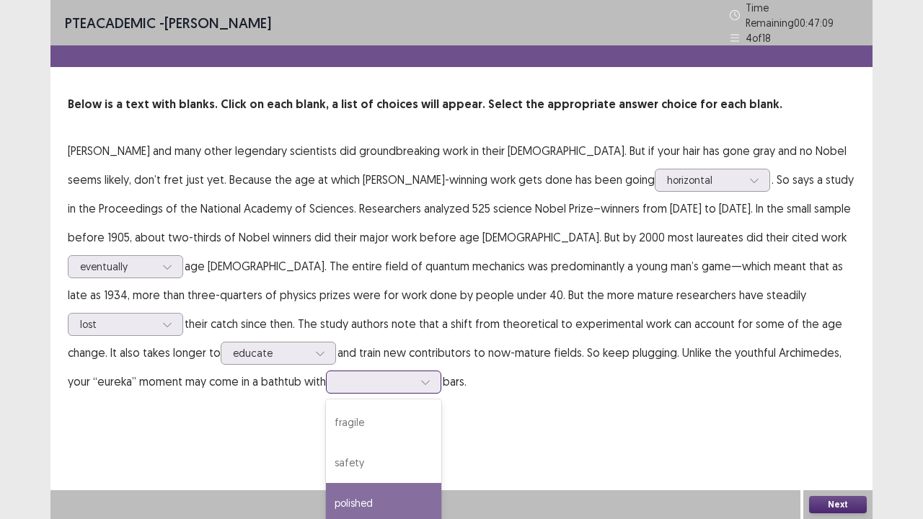
click at [441, 421] on div "polished" at bounding box center [383, 503] width 115 height 40
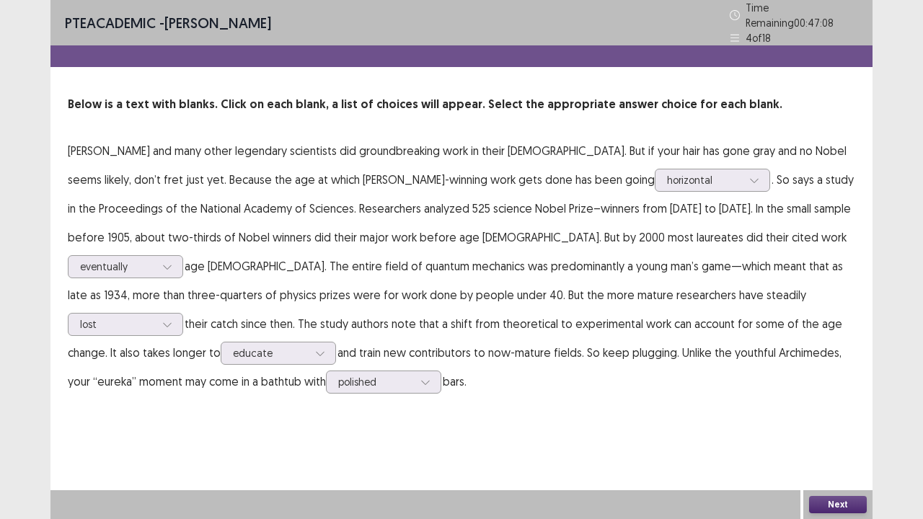
click at [833, 421] on button "Next" at bounding box center [838, 504] width 58 height 17
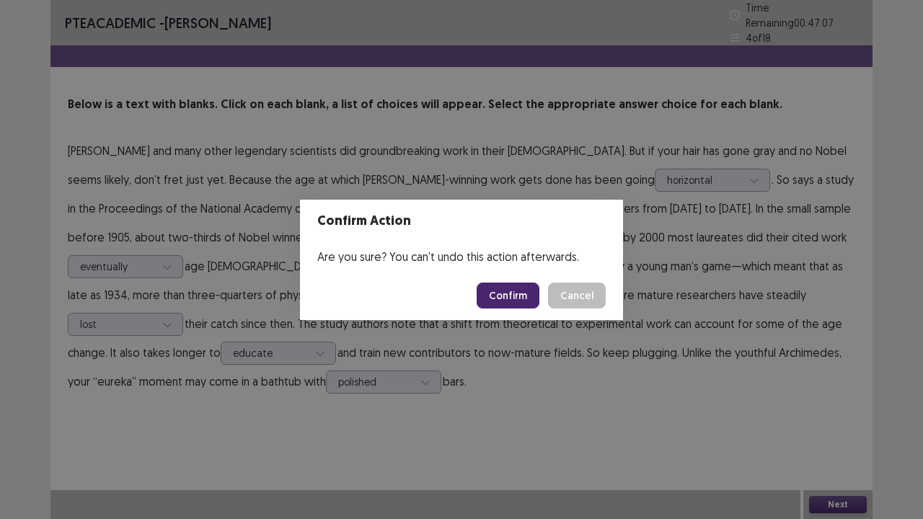
click at [516, 298] on button "Confirm" at bounding box center [508, 296] width 63 height 26
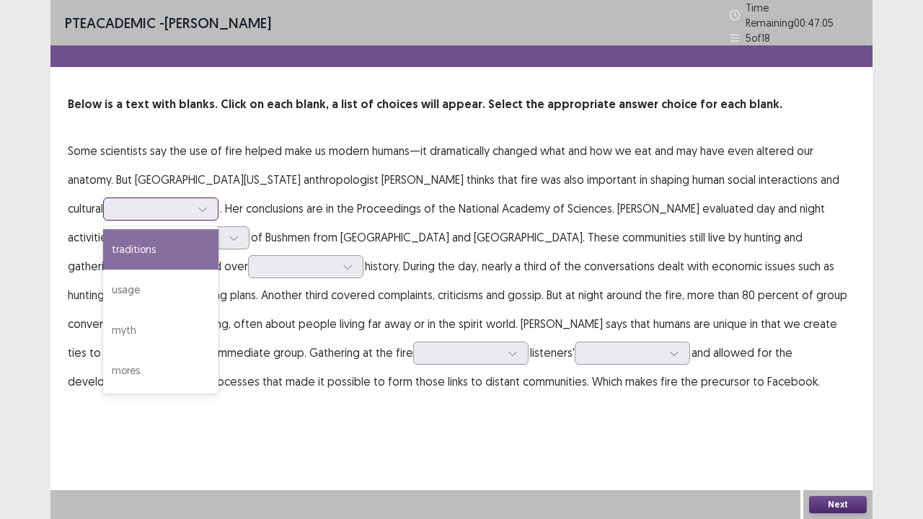
click at [154, 202] on div at bounding box center [152, 209] width 75 height 14
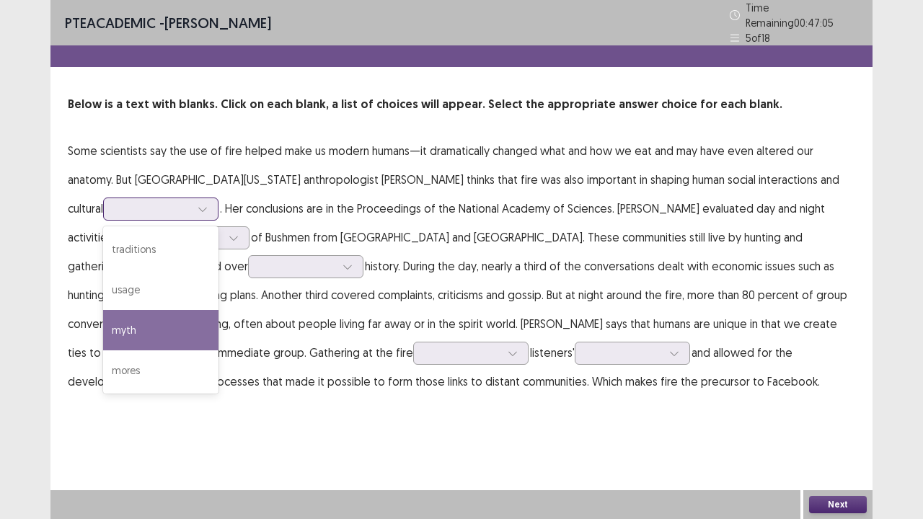
click at [118, 322] on div "myth" at bounding box center [160, 330] width 115 height 40
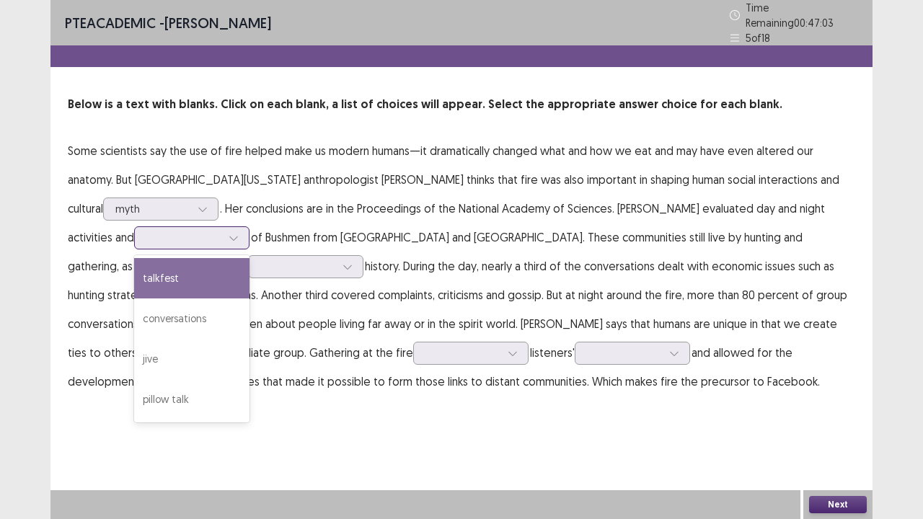
click at [146, 234] on div at bounding box center [183, 238] width 75 height 14
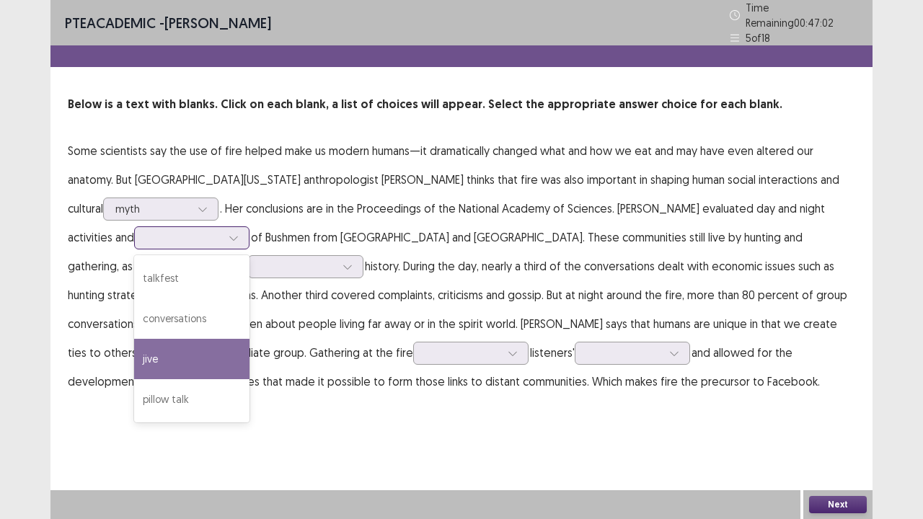
click at [134, 339] on div "jive" at bounding box center [191, 359] width 115 height 40
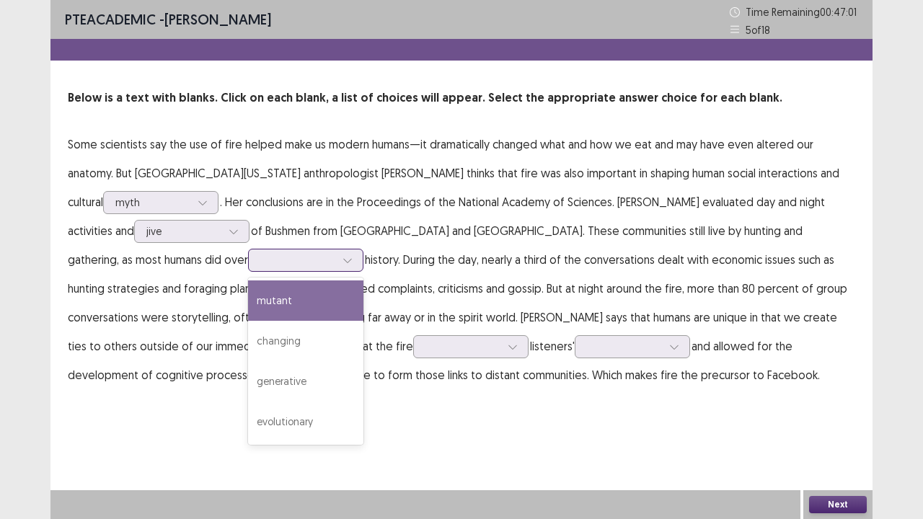
click at [337, 267] on div at bounding box center [348, 260] width 22 height 22
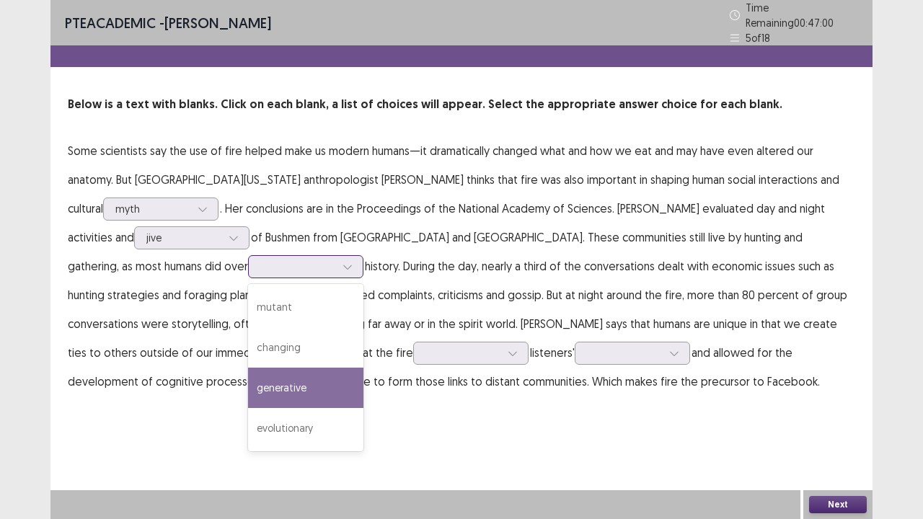
click at [248, 379] on div "generative" at bounding box center [305, 388] width 115 height 40
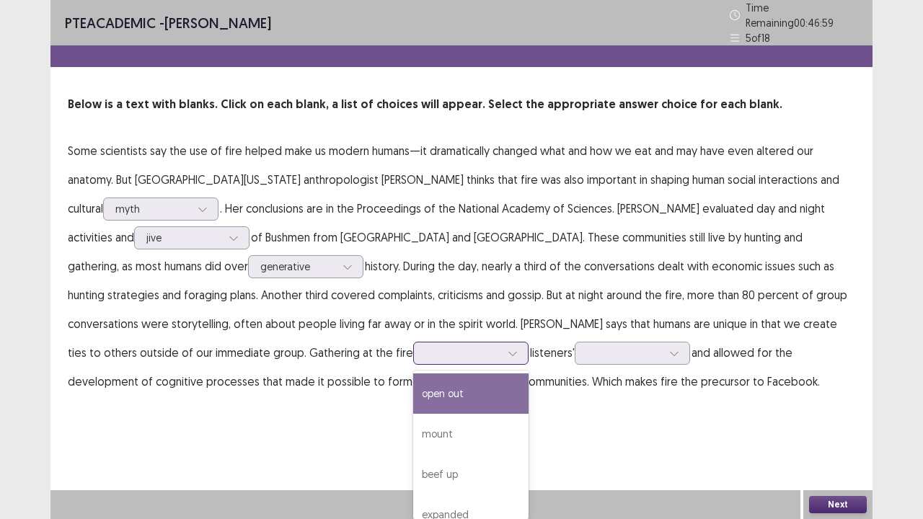
click at [425, 352] on div at bounding box center [462, 353] width 75 height 14
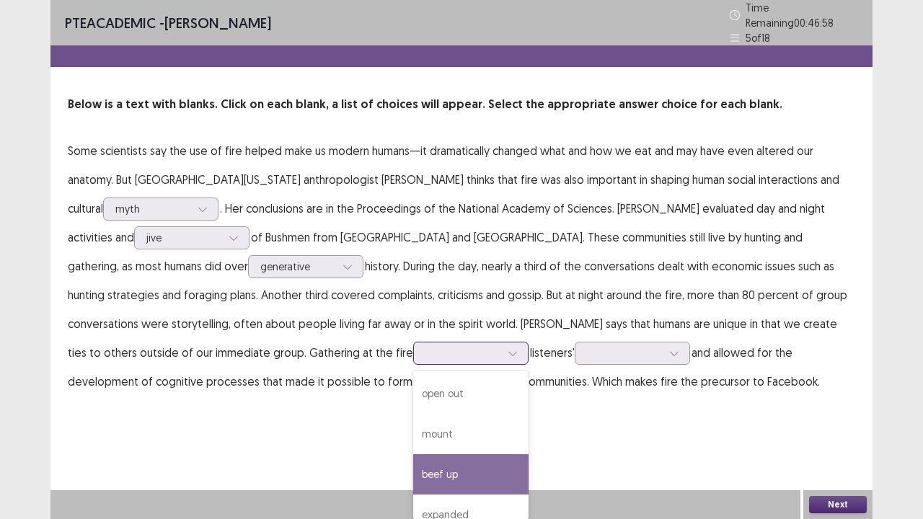
click at [413, 421] on div "beef up" at bounding box center [470, 474] width 115 height 40
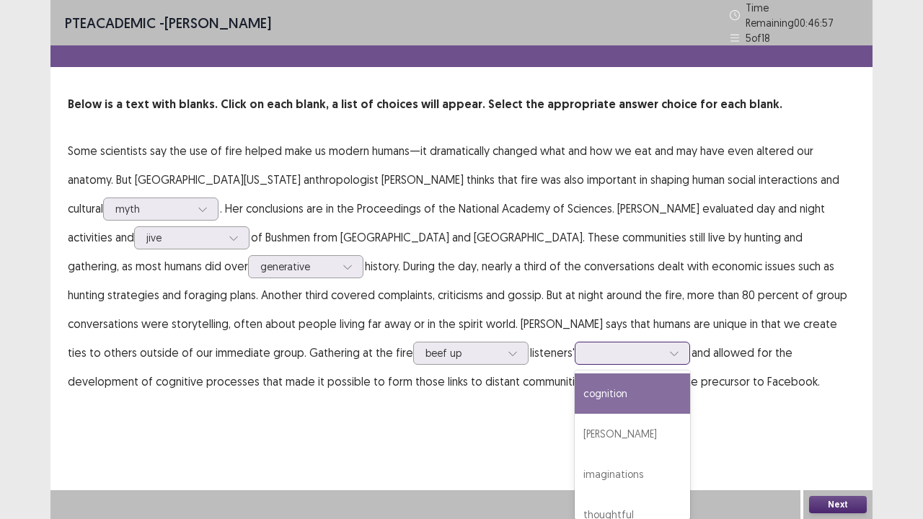
click at [587, 346] on div at bounding box center [624, 353] width 75 height 14
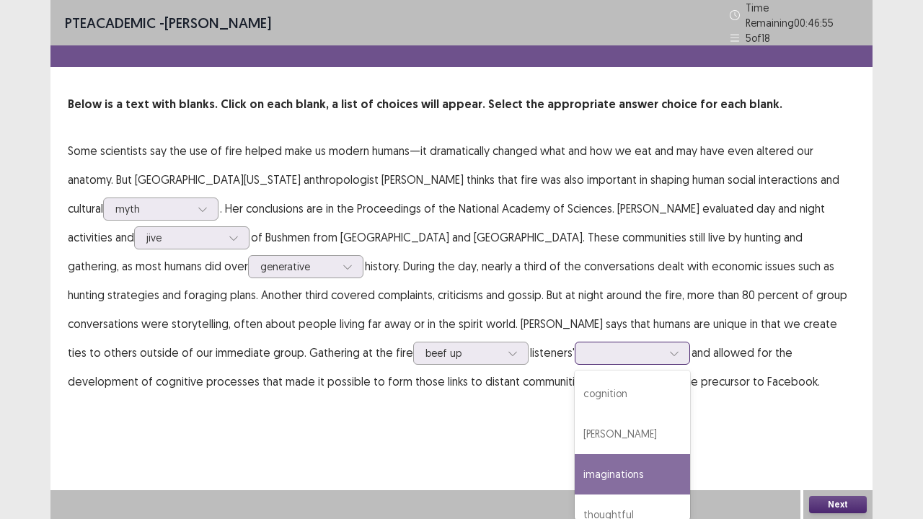
click at [575, 421] on div "imaginations" at bounding box center [632, 474] width 115 height 40
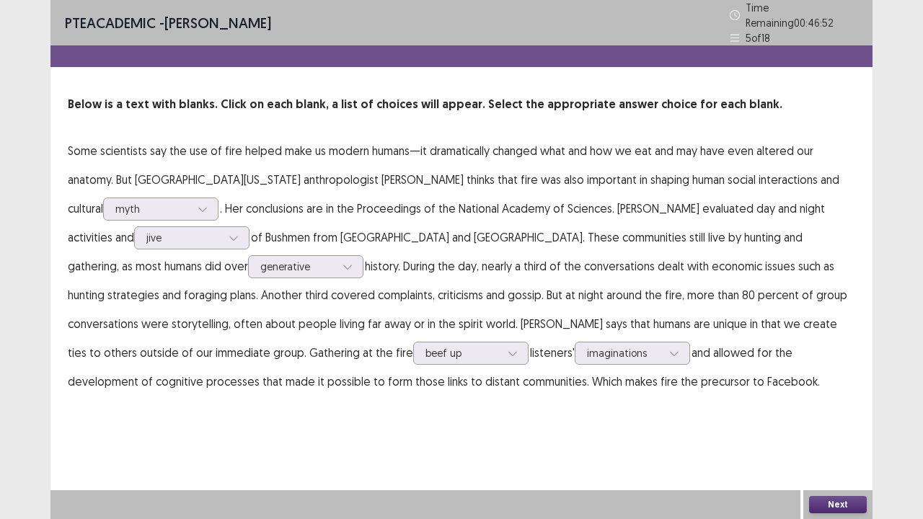
click at [829, 421] on button "Next" at bounding box center [838, 504] width 58 height 17
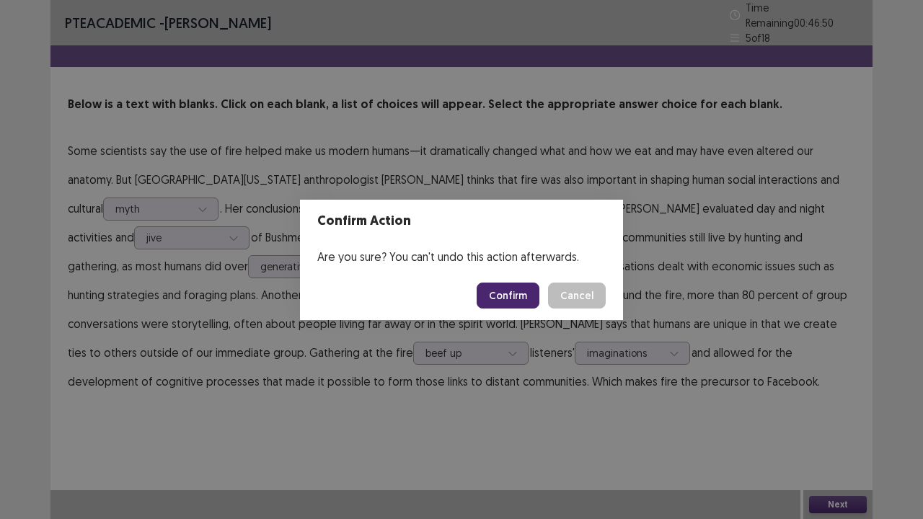
click at [518, 295] on button "Confirm" at bounding box center [508, 296] width 63 height 26
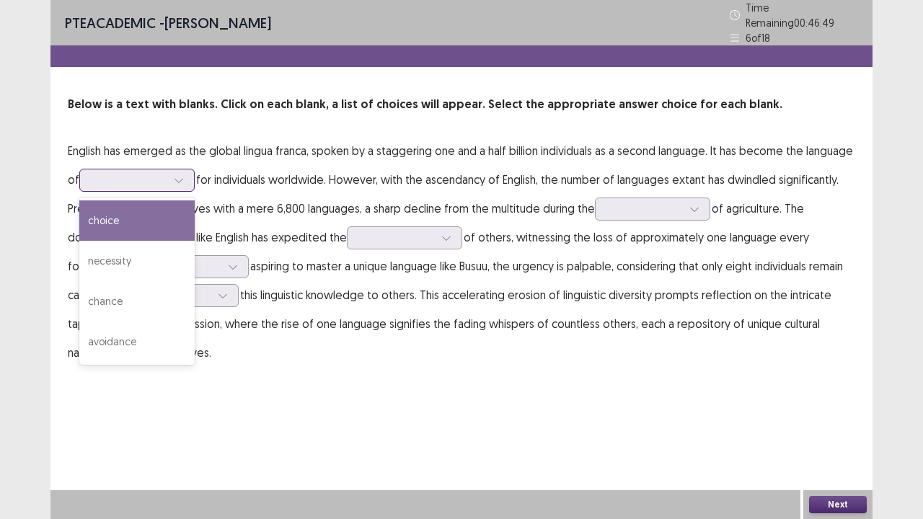
click at [184, 175] on icon at bounding box center [179, 180] width 10 height 10
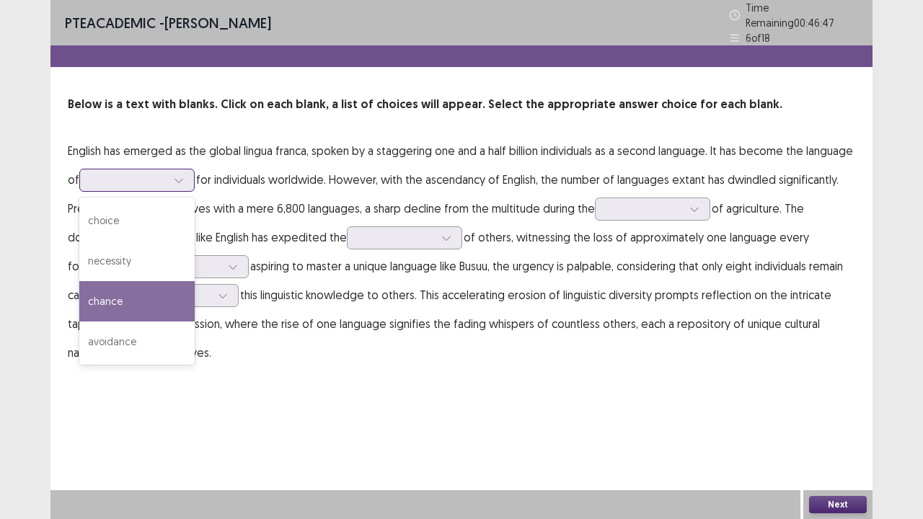
click at [182, 301] on div "chance" at bounding box center [136, 301] width 115 height 40
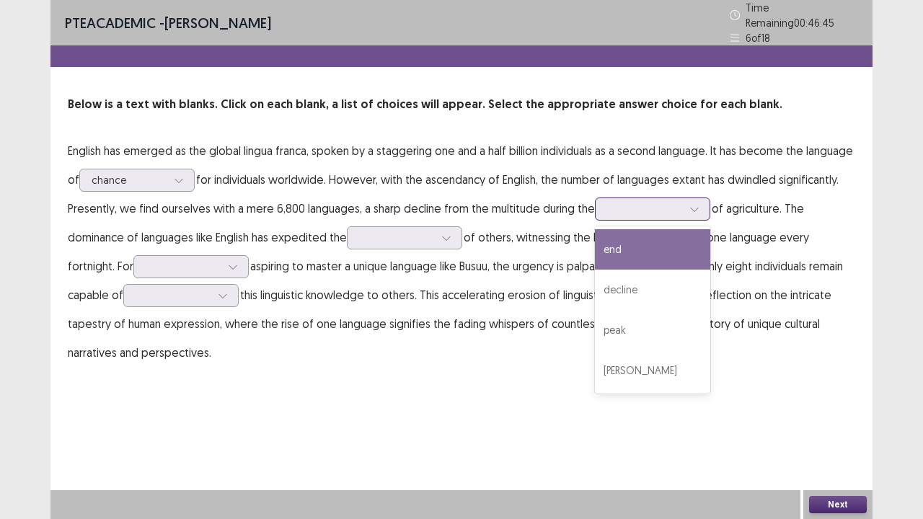
click at [682, 202] on div at bounding box center [644, 209] width 75 height 14
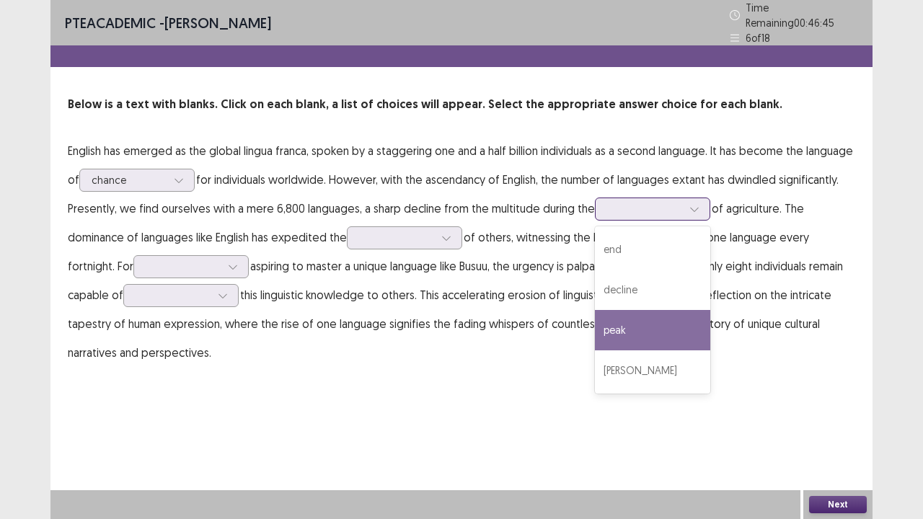
click at [710, 318] on div "peak" at bounding box center [652, 330] width 115 height 40
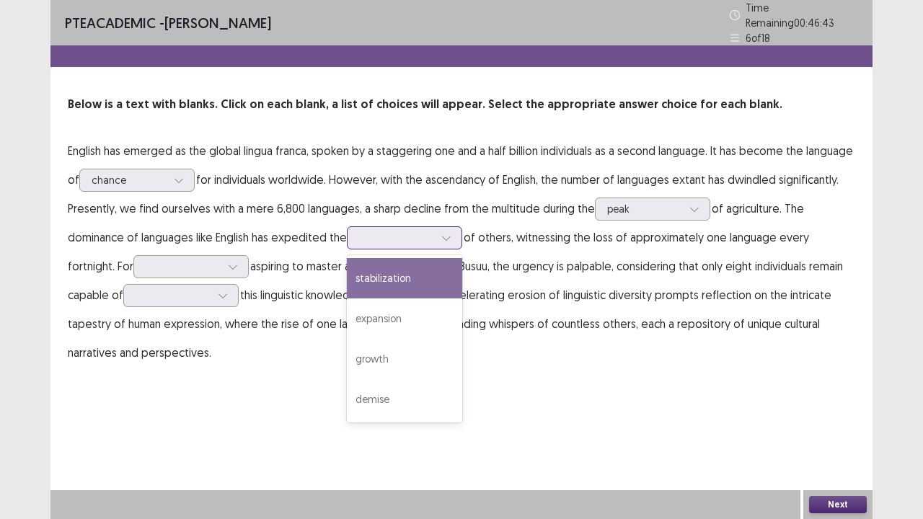
click at [434, 231] on div at bounding box center [396, 238] width 75 height 14
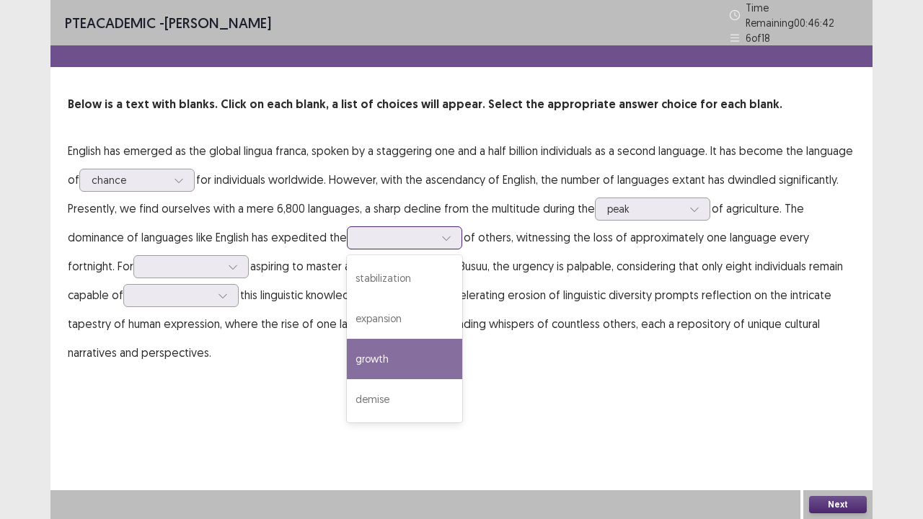
click at [419, 360] on div "growth" at bounding box center [404, 359] width 115 height 40
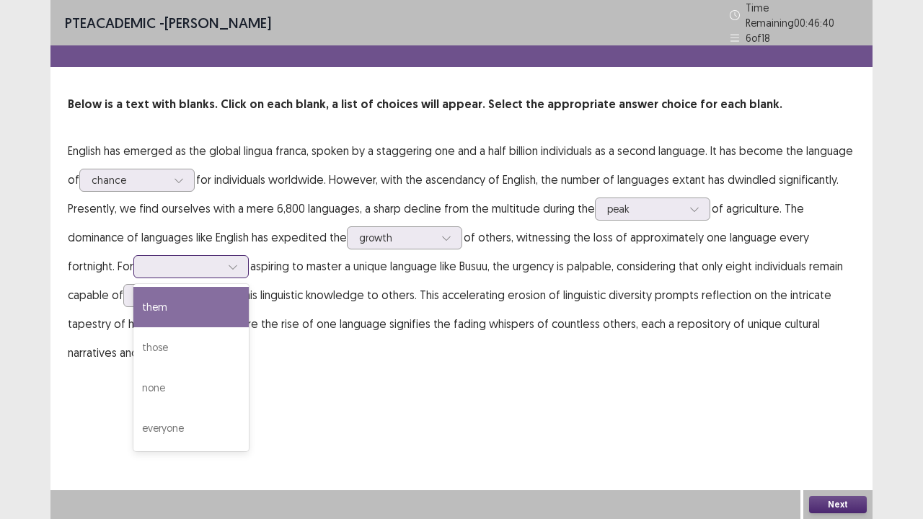
click at [230, 262] on icon at bounding box center [233, 267] width 10 height 10
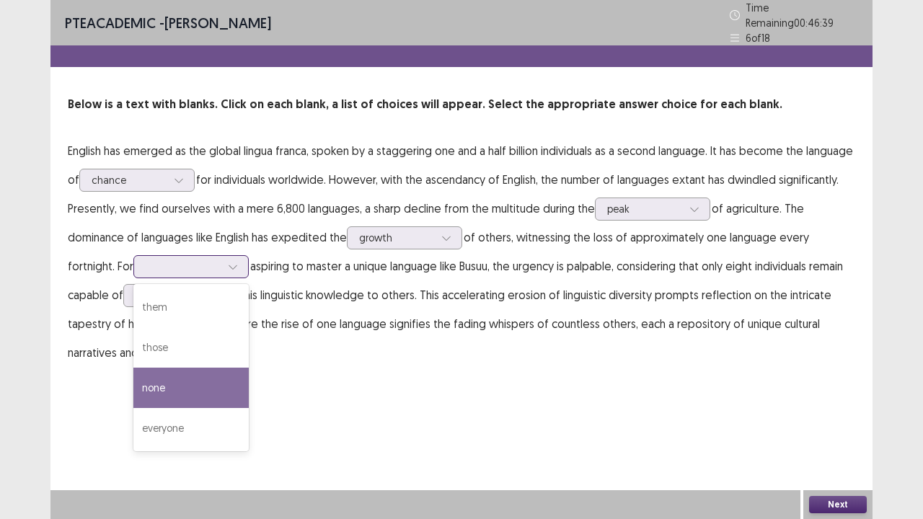
click at [190, 379] on div "none" at bounding box center [190, 388] width 115 height 40
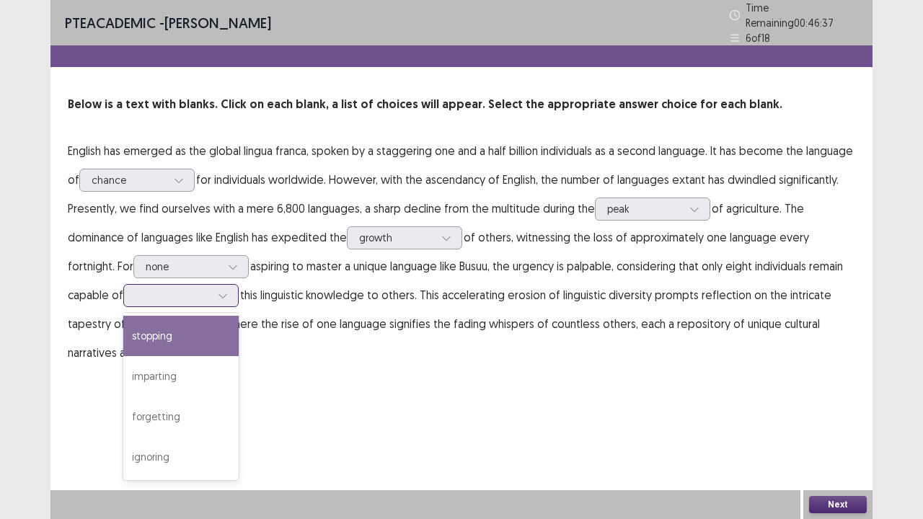
click at [180, 288] on div at bounding box center [173, 295] width 75 height 14
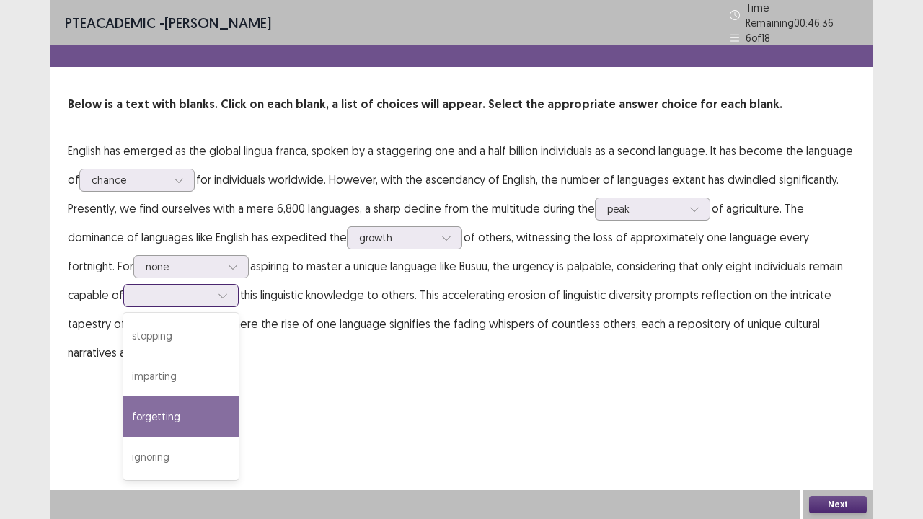
click at [170, 406] on div "forgetting" at bounding box center [180, 417] width 115 height 40
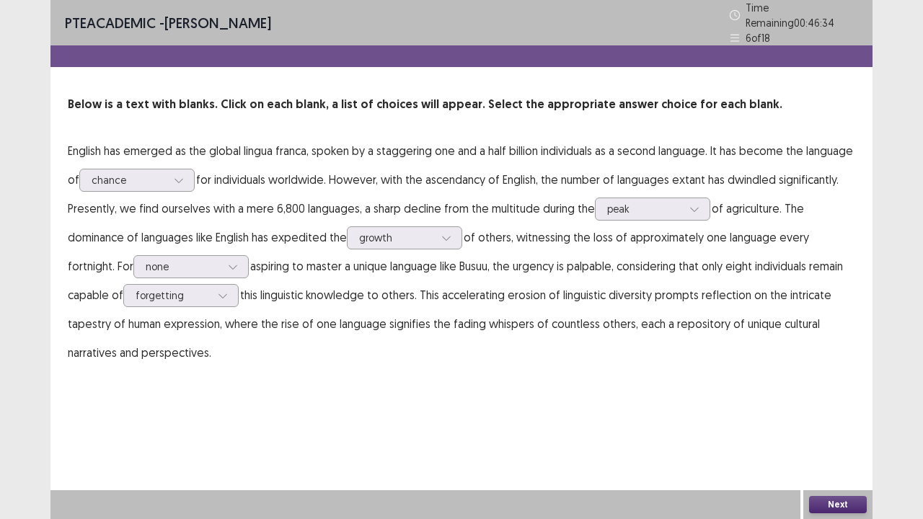
click at [851, 421] on button "Next" at bounding box center [838, 504] width 58 height 17
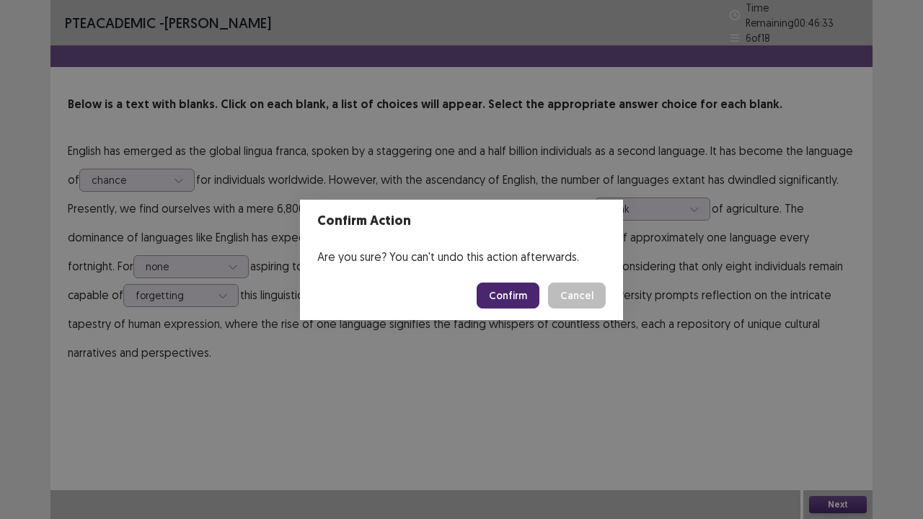
click at [526, 296] on button "Confirm" at bounding box center [508, 296] width 63 height 26
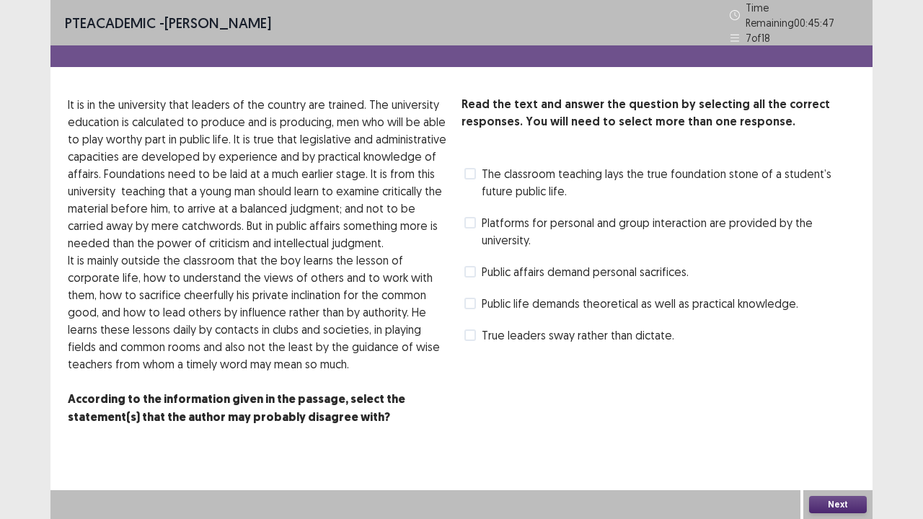
click at [464, 266] on span at bounding box center [470, 272] width 12 height 12
click at [836, 421] on button "Next" at bounding box center [838, 504] width 58 height 17
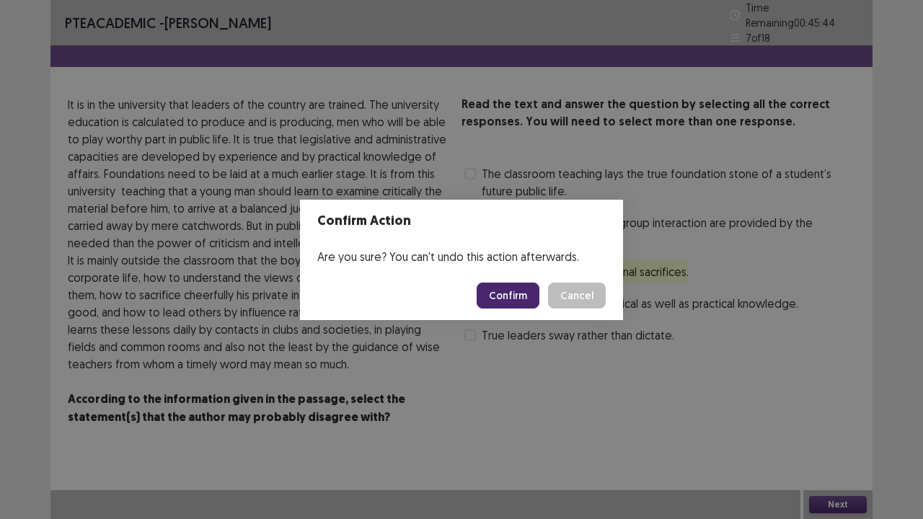
click at [518, 292] on button "Confirm" at bounding box center [508, 296] width 63 height 26
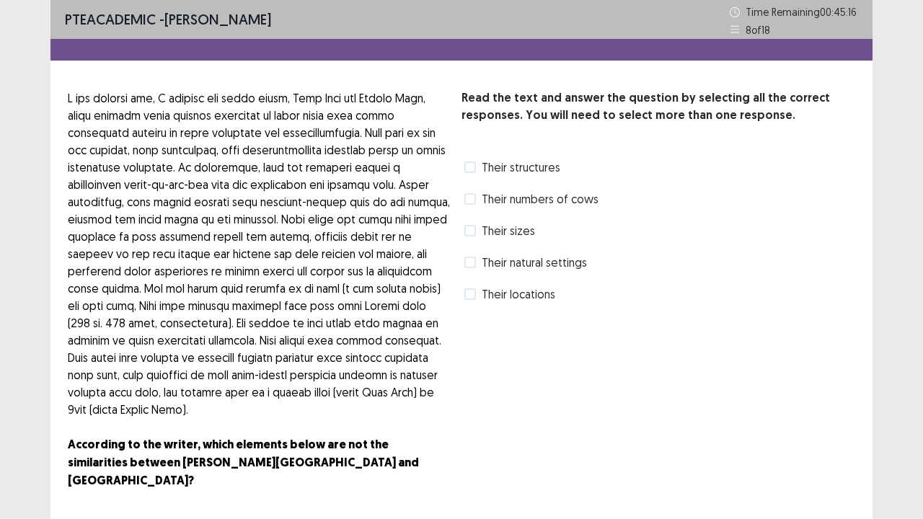
click at [474, 172] on span at bounding box center [470, 167] width 12 height 12
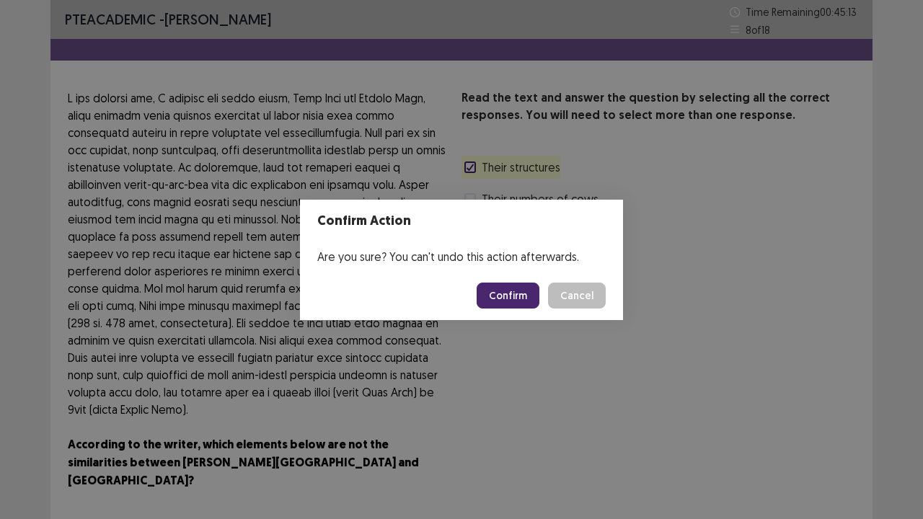
click at [526, 306] on button "Confirm" at bounding box center [508, 296] width 63 height 26
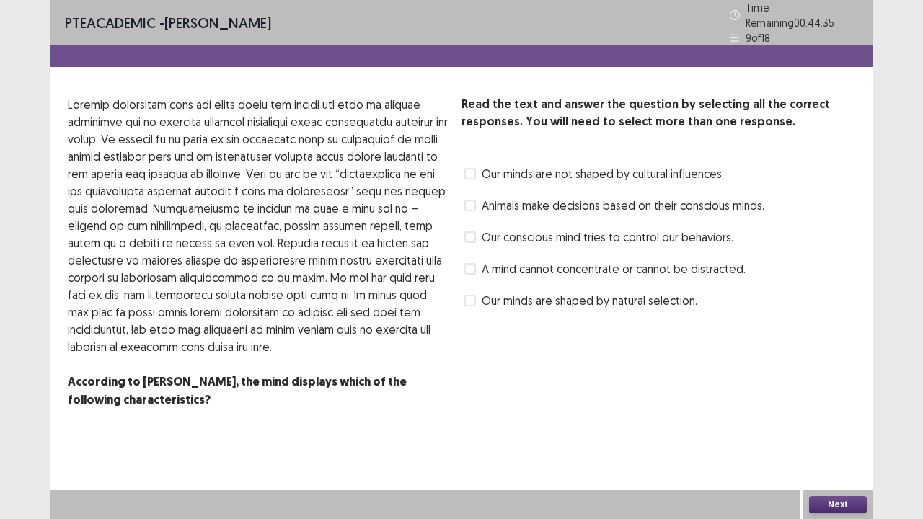
click at [527, 174] on span "Our minds are not shaped by cultural influences." at bounding box center [603, 173] width 242 height 17
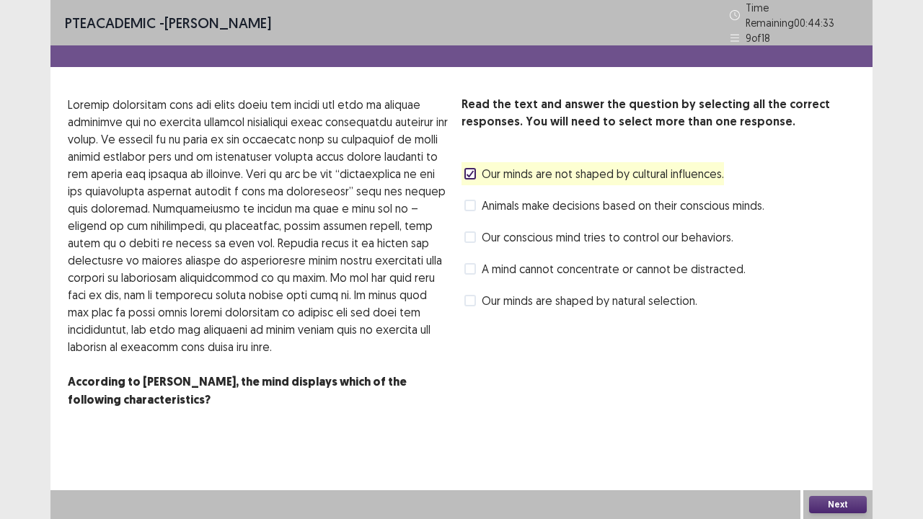
click at [829, 421] on button "Next" at bounding box center [838, 504] width 58 height 17
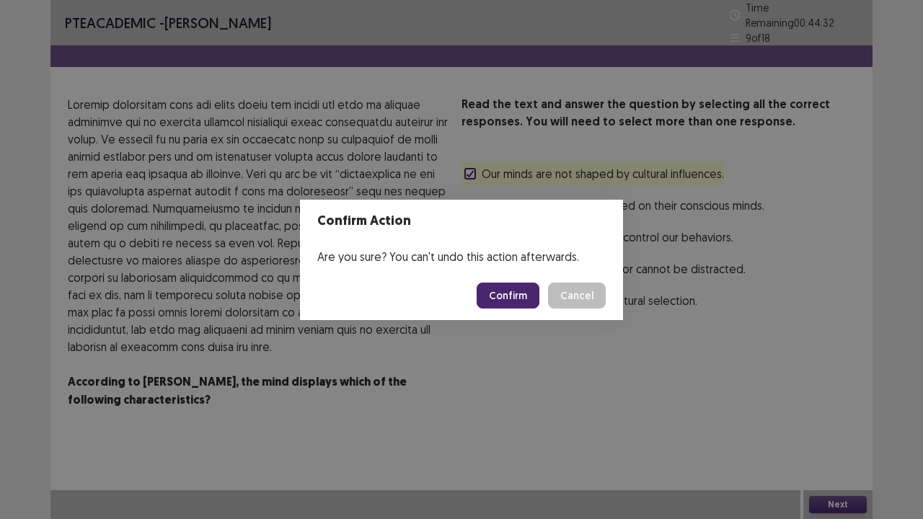
click at [506, 296] on button "Confirm" at bounding box center [508, 296] width 63 height 26
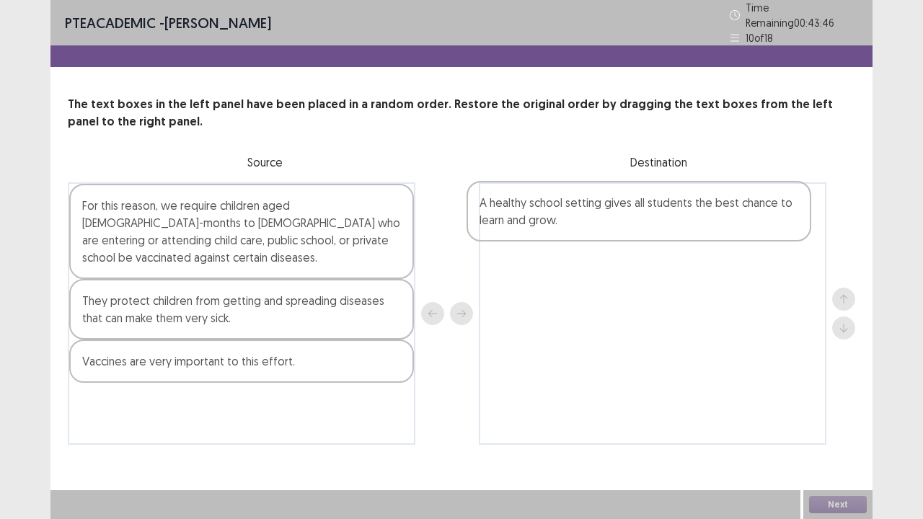
drag, startPoint x: 301, startPoint y: 408, endPoint x: 707, endPoint y: 226, distance: 445.0
click at [707, 226] on div "For this reason, we require children aged [DEMOGRAPHIC_DATA]-months to [DEMOGRA…" at bounding box center [461, 313] width 787 height 262
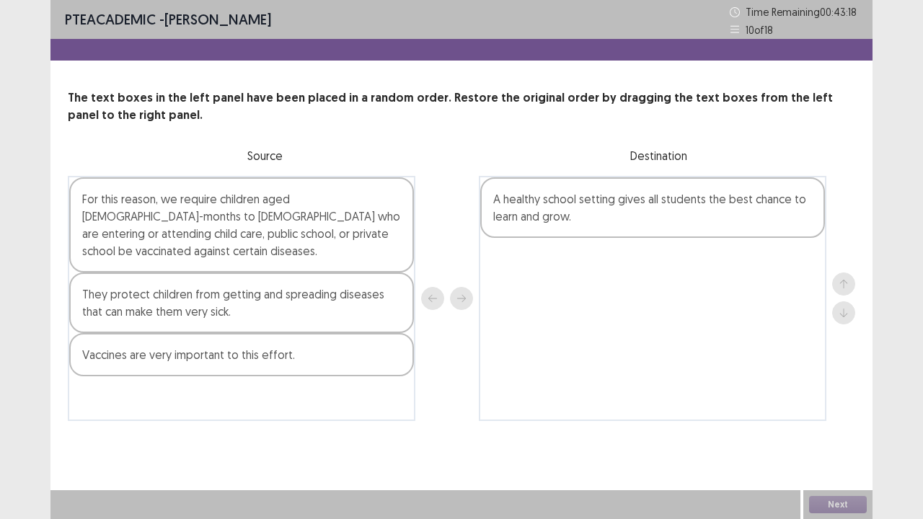
click at [305, 234] on div "For this reason, we require children aged [DEMOGRAPHIC_DATA]-months to [DEMOGRA…" at bounding box center [241, 224] width 345 height 95
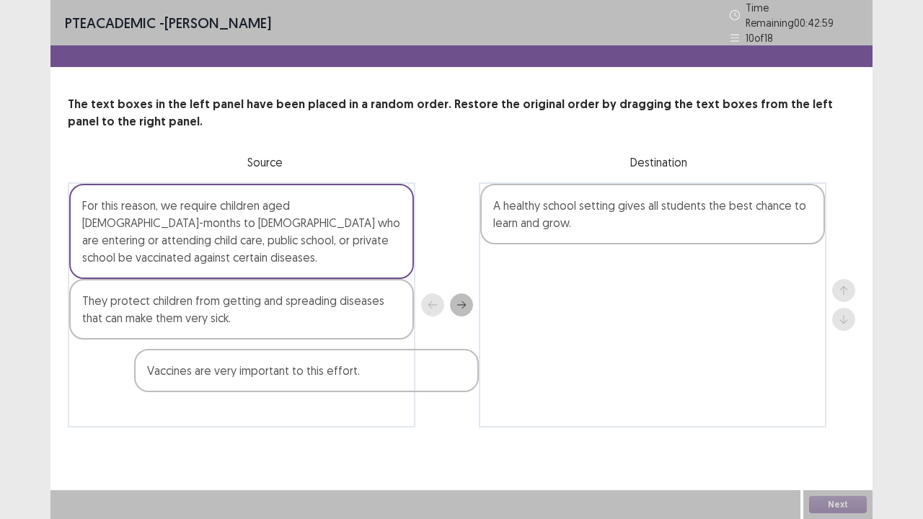
drag, startPoint x: 255, startPoint y: 353, endPoint x: 338, endPoint y: 381, distance: 87.6
click at [338, 381] on div "For this reason, we require children aged [DEMOGRAPHIC_DATA]-months to [DEMOGRA…" at bounding box center [242, 304] width 348 height 245
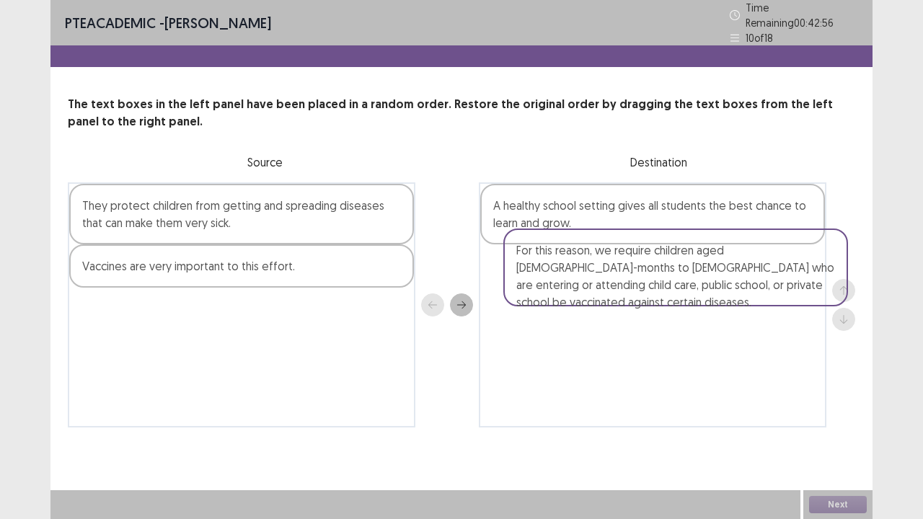
drag, startPoint x: 311, startPoint y: 229, endPoint x: 743, endPoint y: 275, distance: 434.4
click at [743, 275] on div "For this reason, we require children aged [DEMOGRAPHIC_DATA]-months to [DEMOGRA…" at bounding box center [461, 304] width 787 height 245
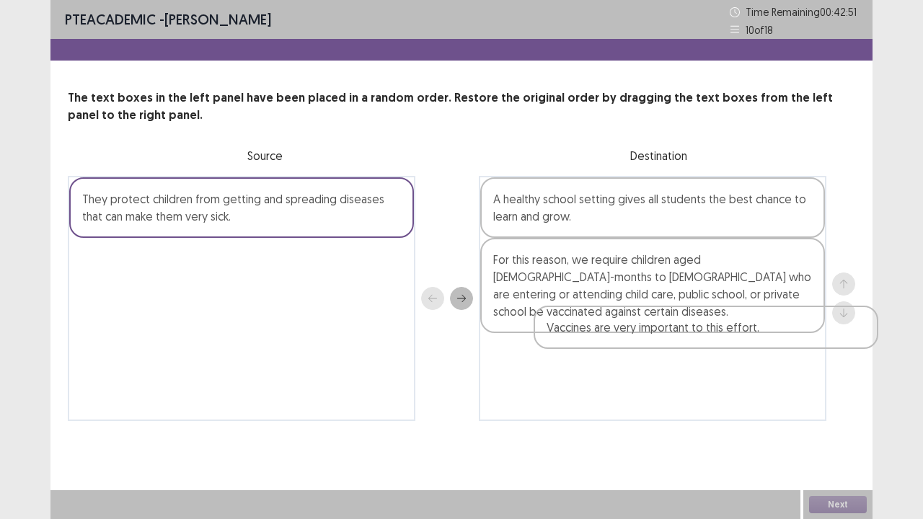
drag, startPoint x: 306, startPoint y: 260, endPoint x: 778, endPoint y: 329, distance: 477.3
click at [778, 329] on div "They protect children from getting and spreading diseases that can make them ve…" at bounding box center [461, 298] width 787 height 245
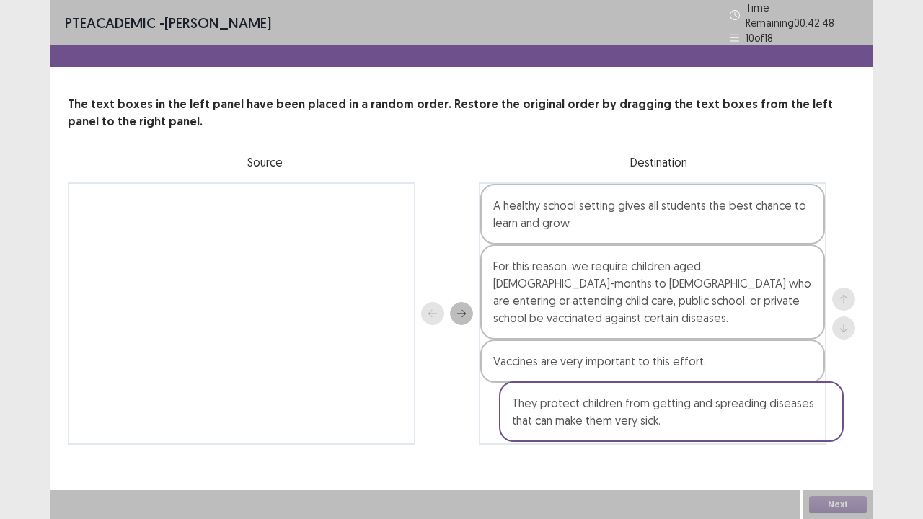
drag, startPoint x: 329, startPoint y: 199, endPoint x: 754, endPoint y: 391, distance: 466.0
click at [754, 391] on div "They protect children from getting and spreading diseases that can make them ve…" at bounding box center [461, 313] width 787 height 262
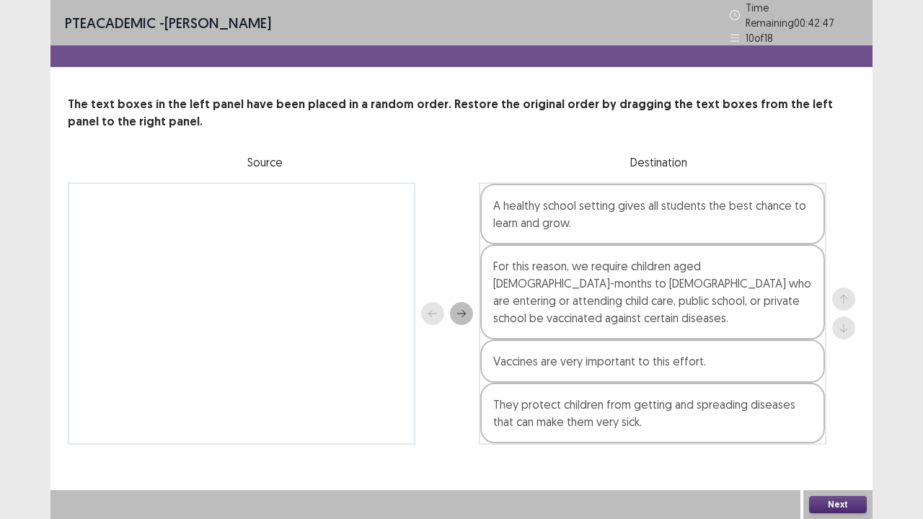
click at [818, 421] on button "Next" at bounding box center [838, 504] width 58 height 17
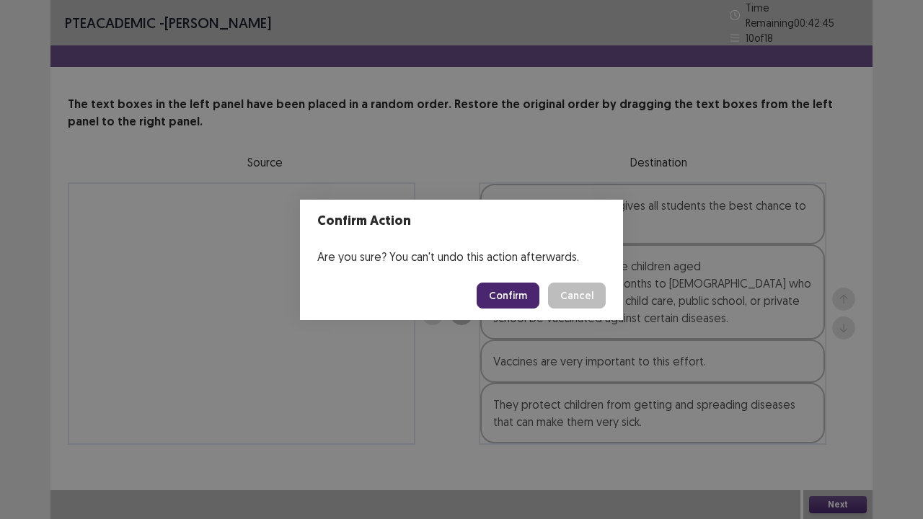
click at [526, 294] on button "Confirm" at bounding box center [508, 296] width 63 height 26
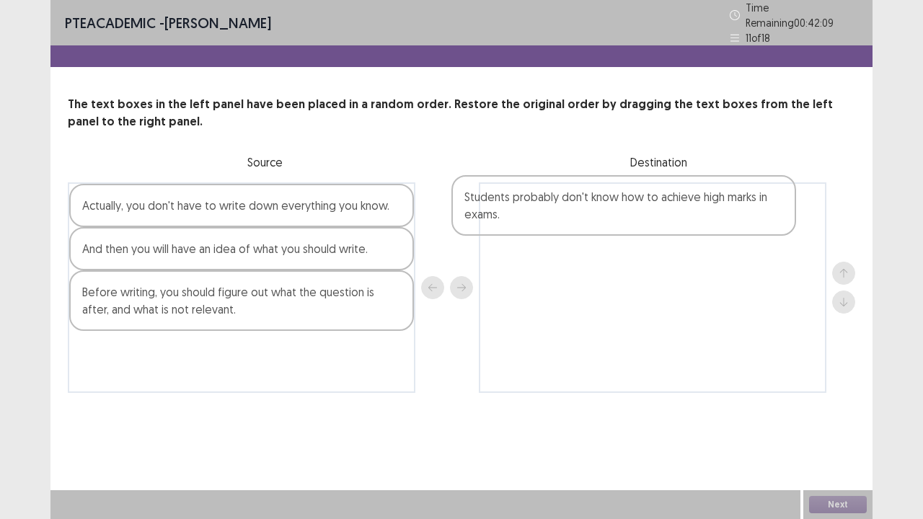
drag, startPoint x: 158, startPoint y: 260, endPoint x: 548, endPoint y: 212, distance: 393.0
click at [548, 212] on div "Actually, you don't have to write down everything you know. Students probably d…" at bounding box center [461, 287] width 787 height 211
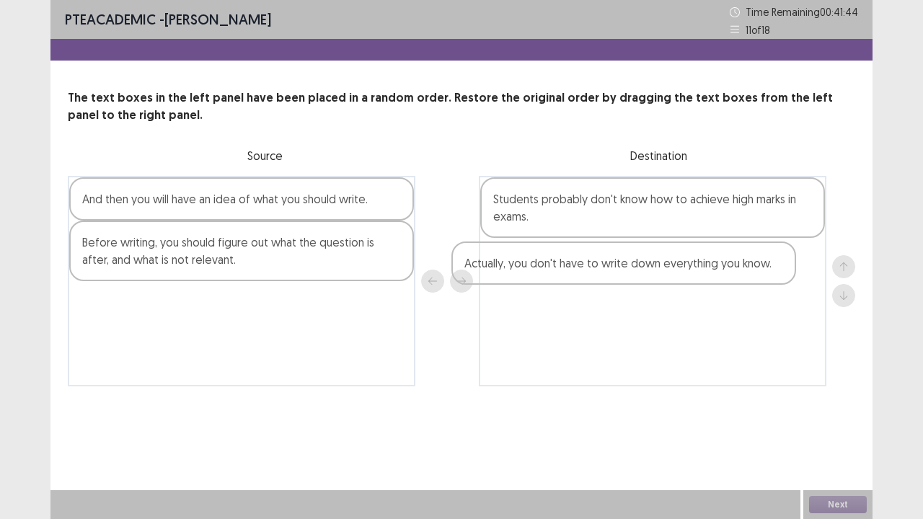
drag, startPoint x: 247, startPoint y: 207, endPoint x: 640, endPoint y: 270, distance: 397.9
click at [640, 270] on div "Actually, you don't have to write down everything you know. And then you will h…" at bounding box center [461, 281] width 787 height 211
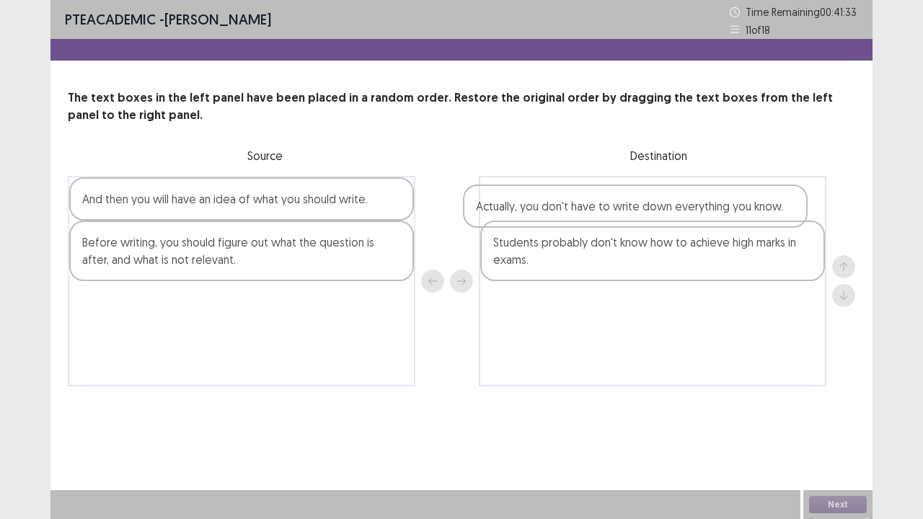
drag, startPoint x: 630, startPoint y: 275, endPoint x: 607, endPoint y: 214, distance: 65.5
click at [607, 214] on div "Students probably don't know how to achieve high marks in exams. Actually, you …" at bounding box center [653, 281] width 348 height 211
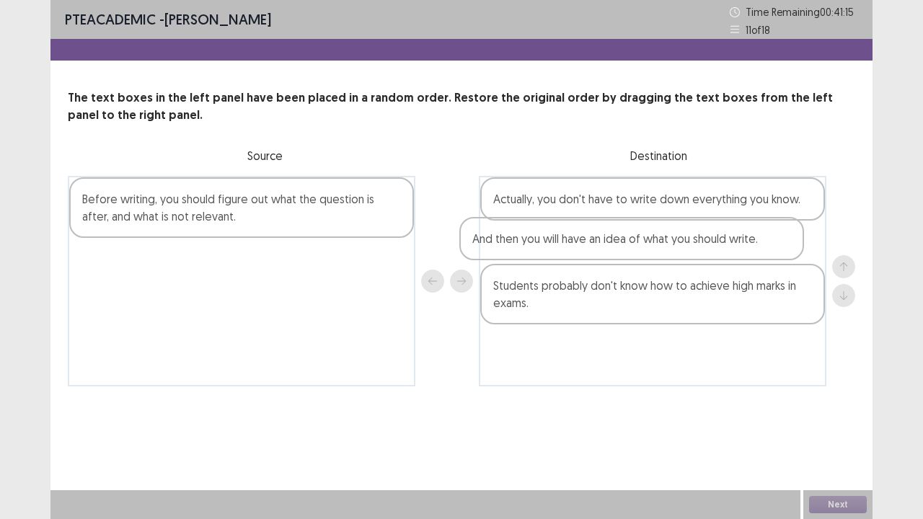
drag, startPoint x: 311, startPoint y: 212, endPoint x: 725, endPoint y: 248, distance: 415.4
click at [725, 248] on div "And then you will have an idea of what you should write. Before writing, you sh…" at bounding box center [461, 281] width 787 height 211
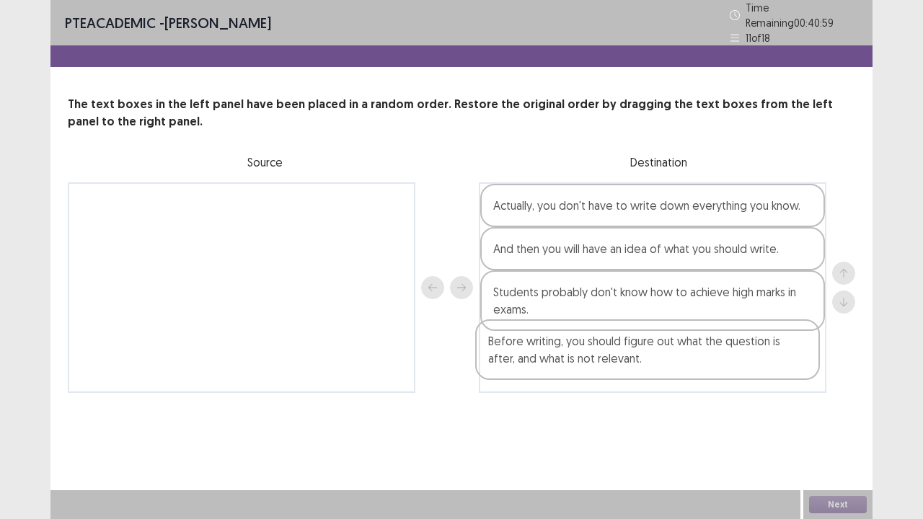
drag, startPoint x: 224, startPoint y: 210, endPoint x: 646, endPoint y: 349, distance: 444.8
click at [646, 349] on div "Before writing, you should figure out what the question is after, and what is n…" at bounding box center [461, 287] width 787 height 211
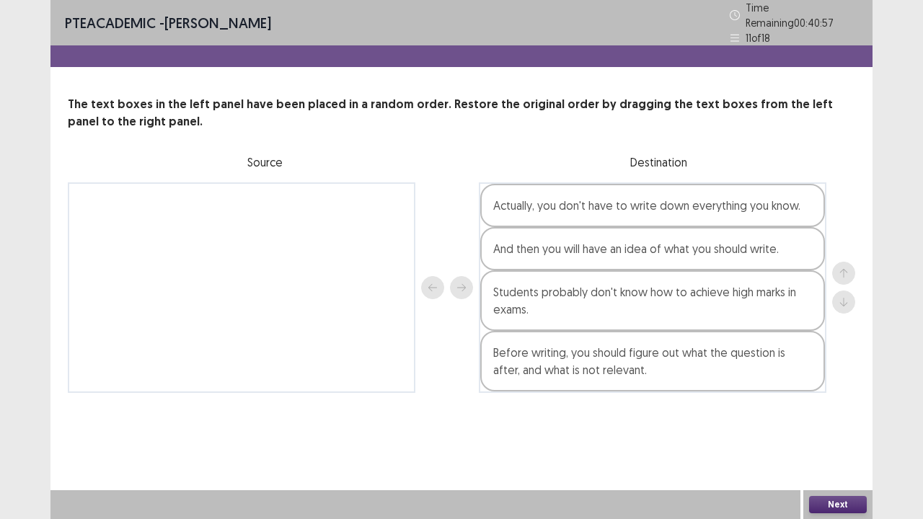
click at [833, 421] on button "Next" at bounding box center [838, 504] width 58 height 17
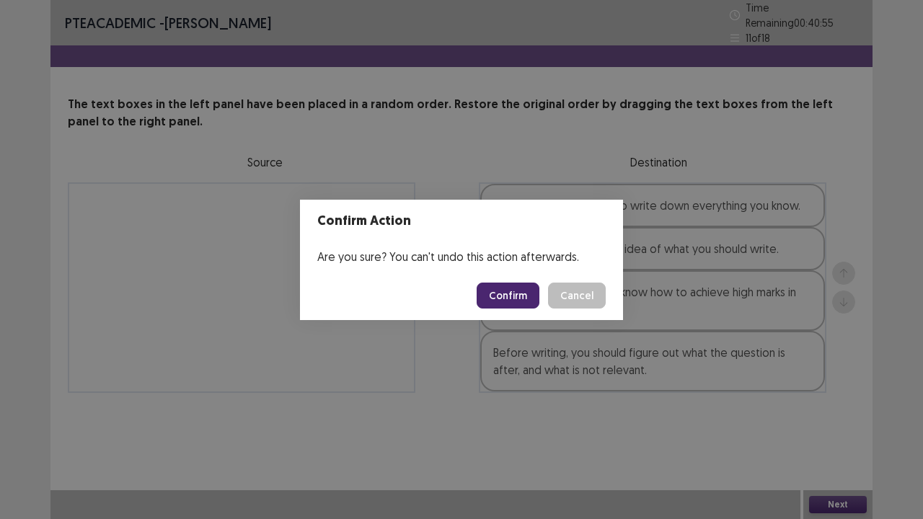
click at [608, 421] on div "Confirm Action Are you sure? You can't undo this action afterwards. Confirm Can…" at bounding box center [461, 259] width 923 height 519
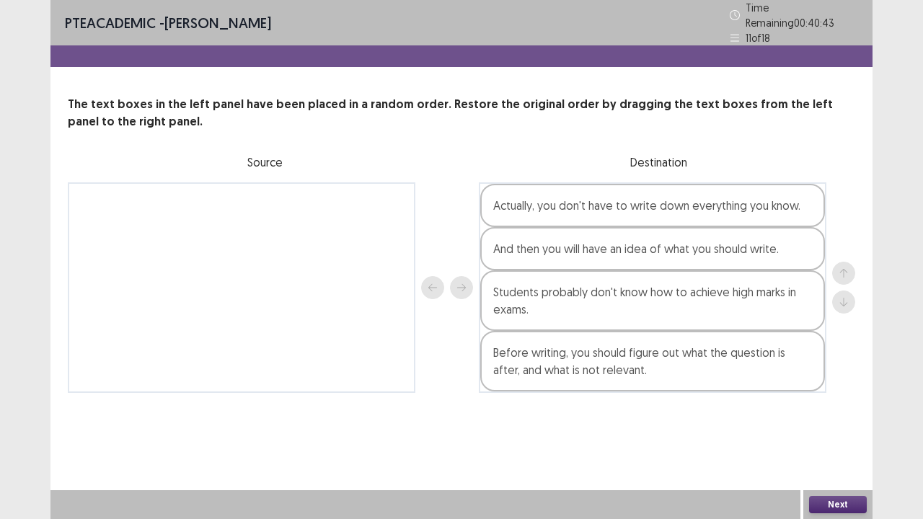
click at [825, 421] on button "Next" at bounding box center [838, 504] width 58 height 17
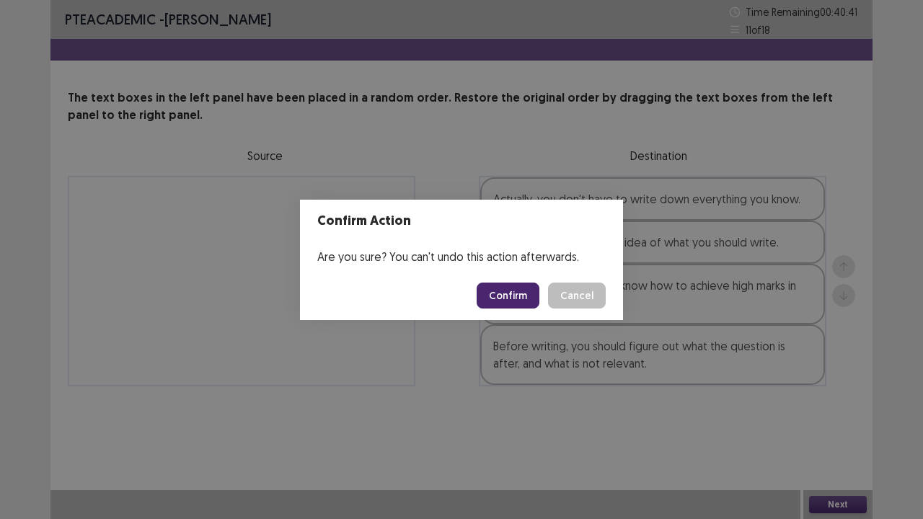
click at [508, 286] on button "Confirm" at bounding box center [508, 296] width 63 height 26
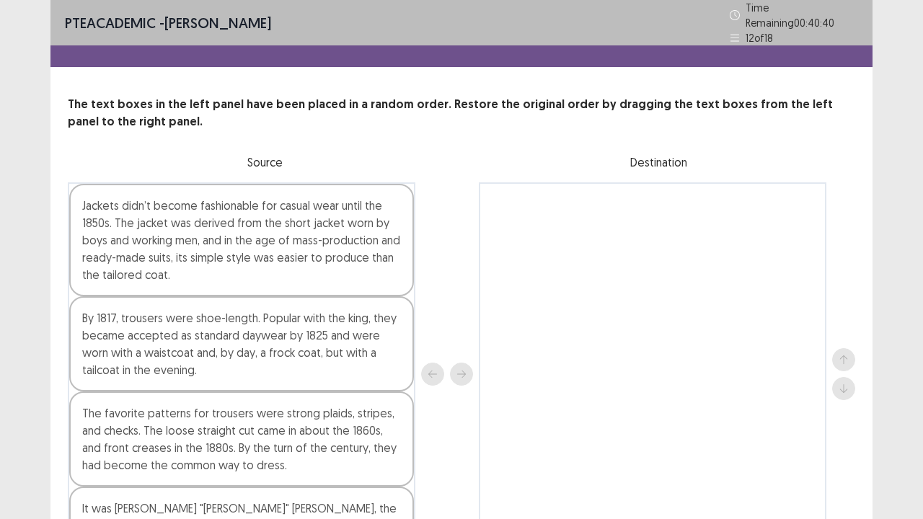
click at [882, 294] on div "PTE academic - [PERSON_NAME] Time Remaining 00 : 40 : 40 12 of 18 The text boxe…" at bounding box center [461, 314] width 923 height 629
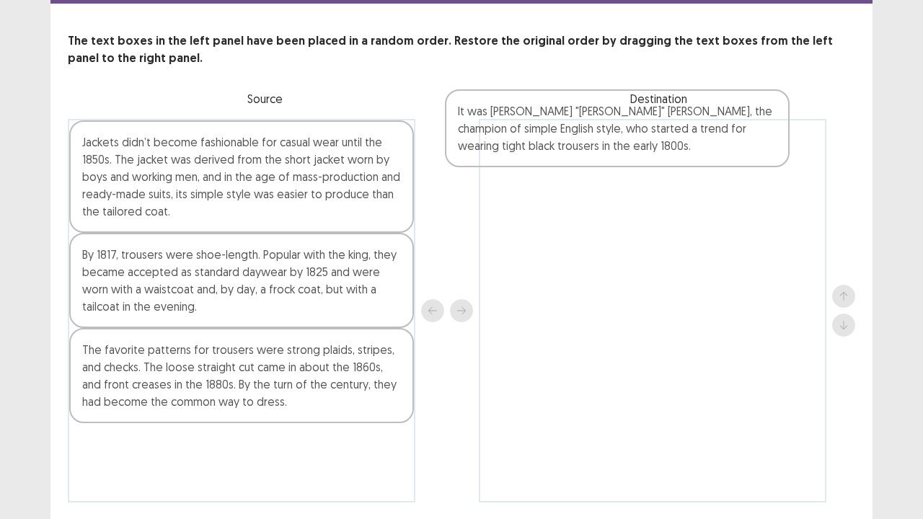
scroll to position [63, 0]
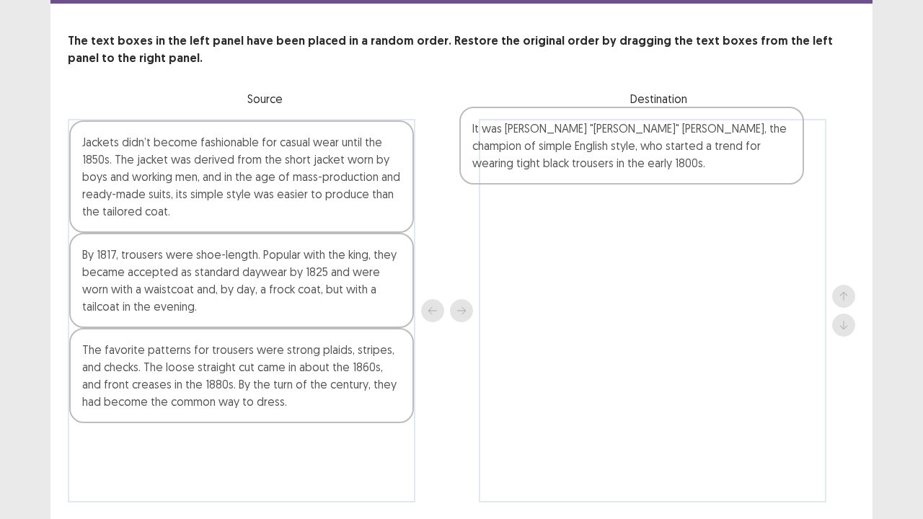
drag, startPoint x: 307, startPoint y: 437, endPoint x: 726, endPoint y: 118, distance: 526.3
click at [726, 119] on div "Jackets didn’t become fashionable for casual wear until the 1850s. The jacket w…" at bounding box center [461, 311] width 787 height 384
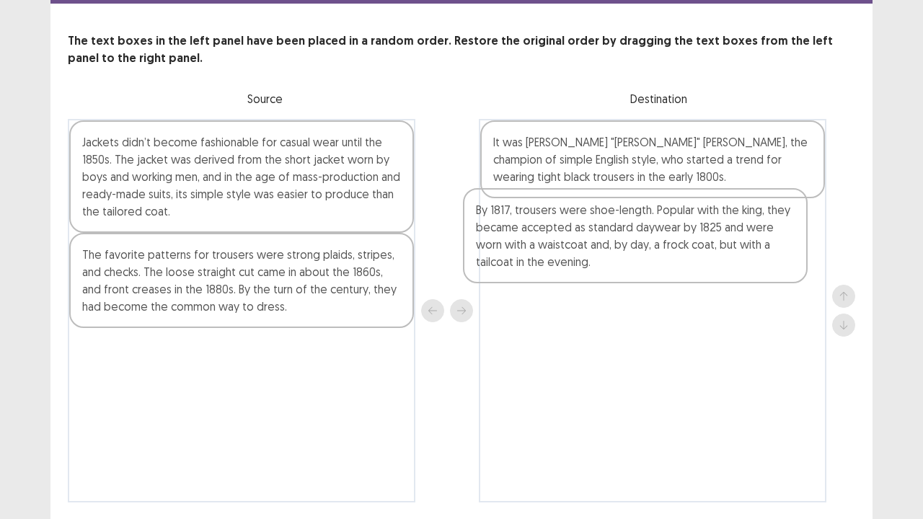
drag, startPoint x: 264, startPoint y: 277, endPoint x: 663, endPoint y: 237, distance: 401.4
click at [663, 237] on div "Jackets didn’t become fashionable for casual wear until the 1850s. The jacket w…" at bounding box center [461, 311] width 787 height 384
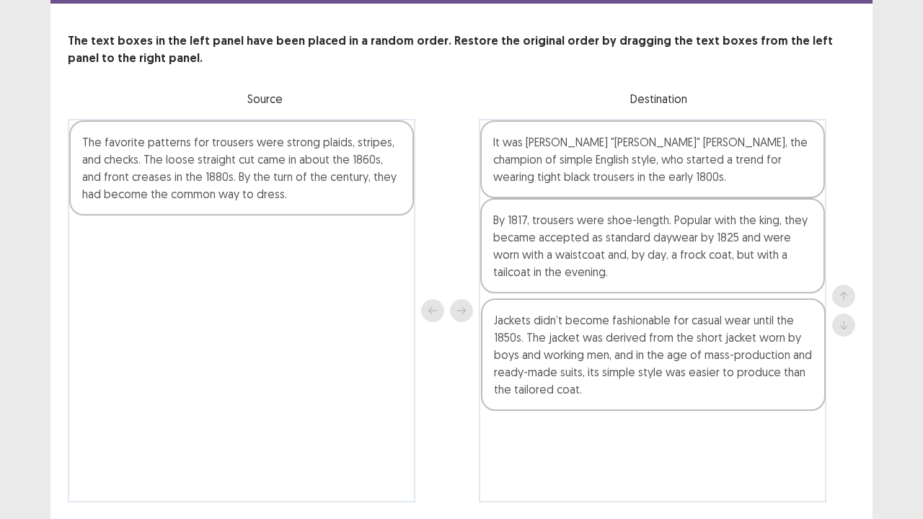
drag, startPoint x: 306, startPoint y: 180, endPoint x: 720, endPoint y: 358, distance: 450.2
click at [720, 358] on div "Jackets didn’t become fashionable for casual wear until the 1850s. The jacket w…" at bounding box center [461, 311] width 787 height 384
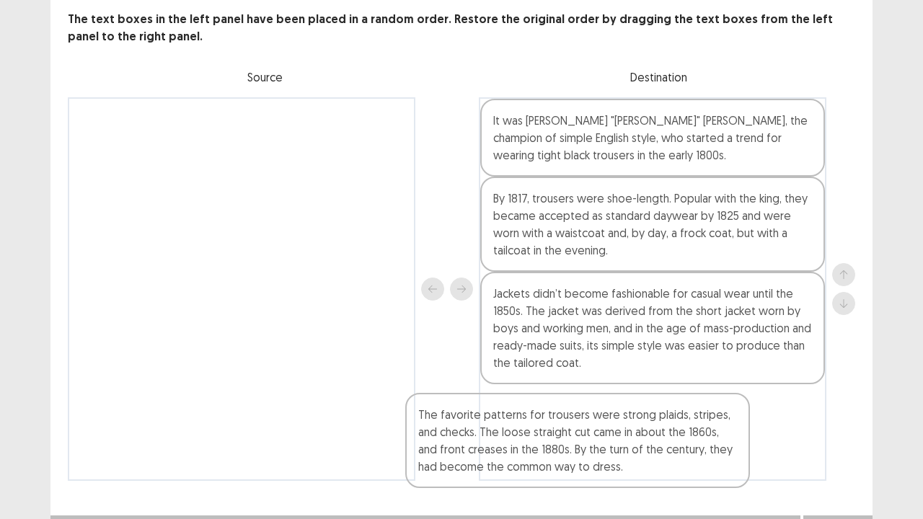
scroll to position [104, 0]
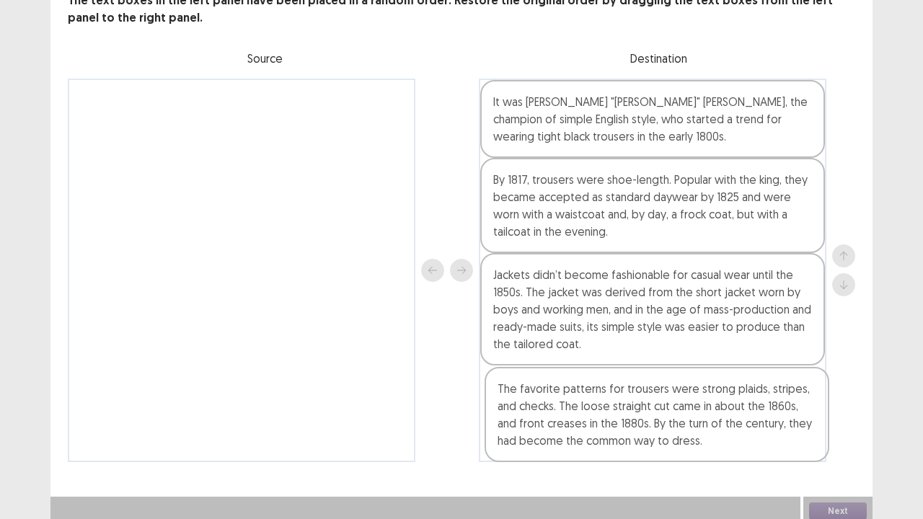
drag, startPoint x: 367, startPoint y: 167, endPoint x: 786, endPoint y: 420, distance: 489.4
click at [786, 420] on div "The favorite patterns for trousers were strong plaids, stripes, and checks. The…" at bounding box center [461, 271] width 787 height 384
click at [826, 421] on button "Next" at bounding box center [838, 511] width 58 height 17
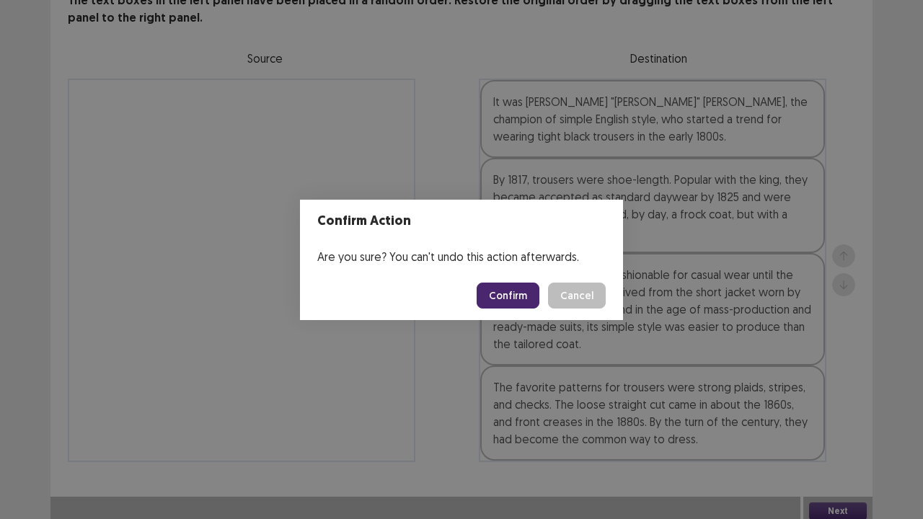
click at [513, 290] on button "Confirm" at bounding box center [508, 296] width 63 height 26
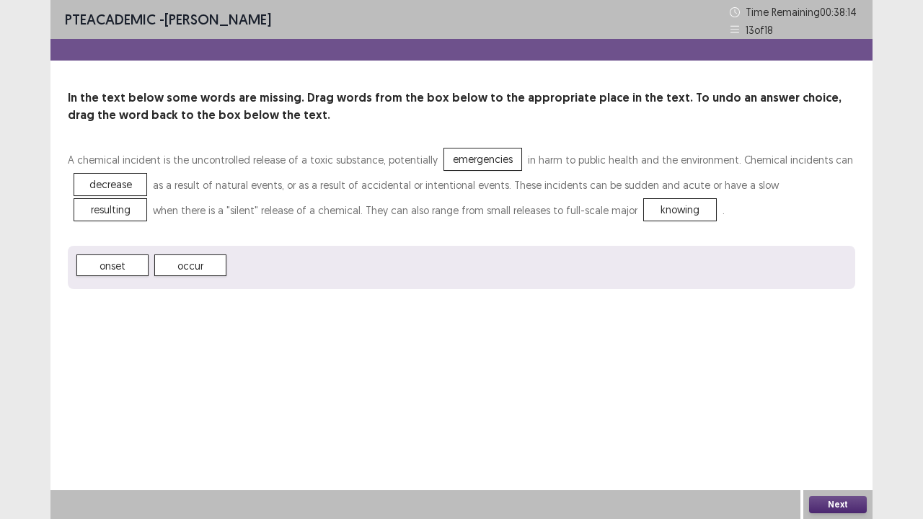
click at [833, 421] on button "Next" at bounding box center [838, 504] width 58 height 17
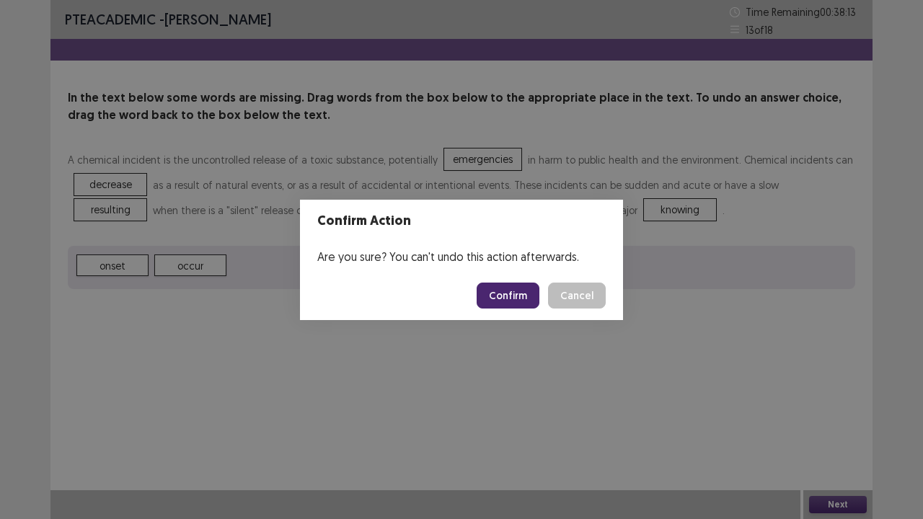
click at [522, 293] on button "Confirm" at bounding box center [508, 296] width 63 height 26
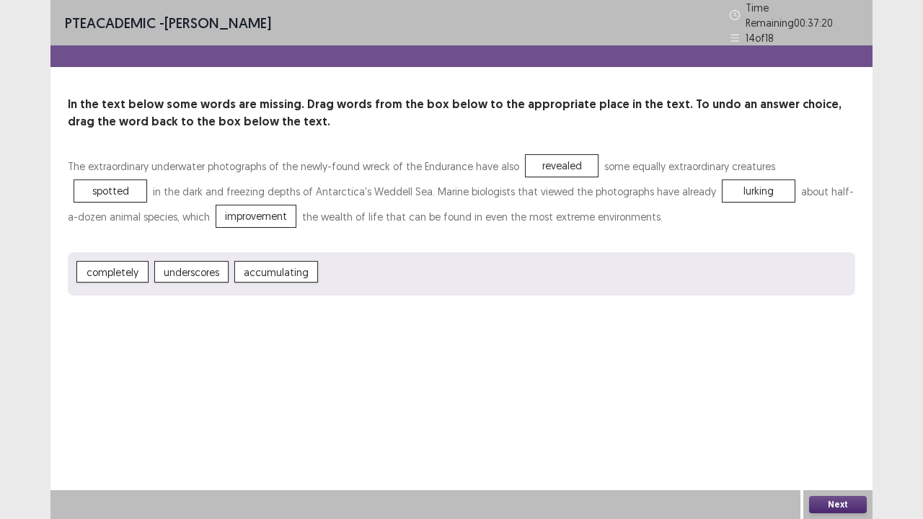
click at [841, 421] on button "Next" at bounding box center [838, 504] width 58 height 17
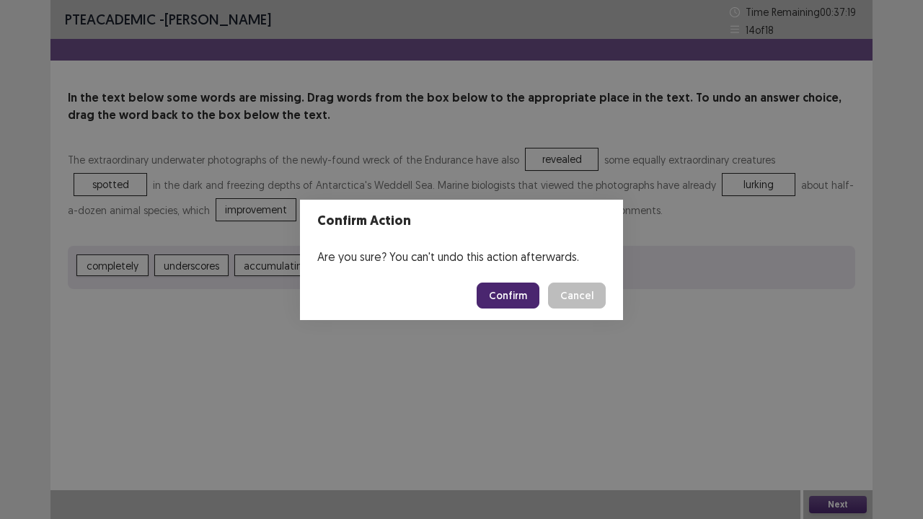
click at [520, 288] on button "Confirm" at bounding box center [508, 296] width 63 height 26
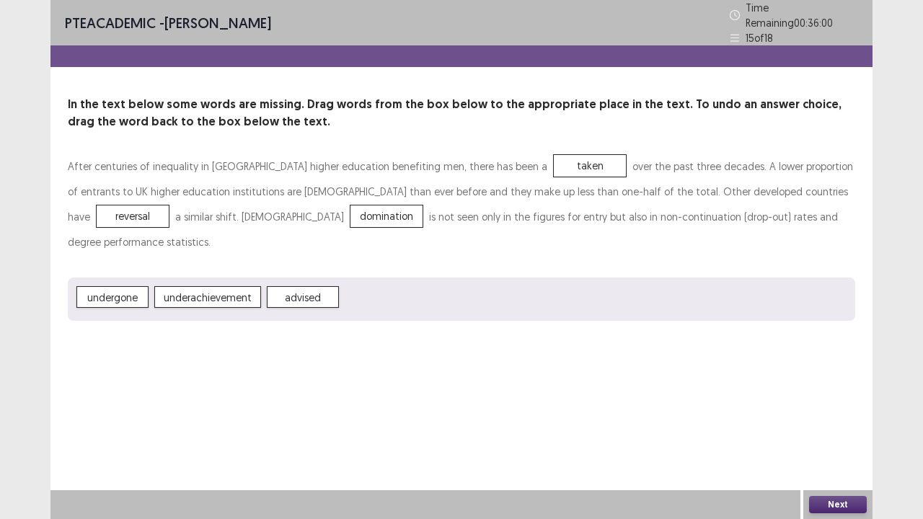
click at [846, 421] on button "Next" at bounding box center [838, 504] width 58 height 17
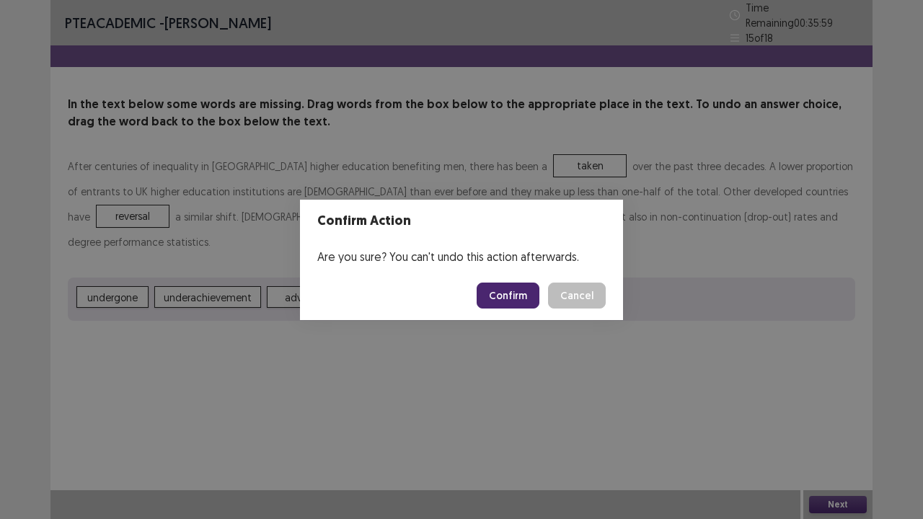
click at [517, 307] on button "Confirm" at bounding box center [508, 296] width 63 height 26
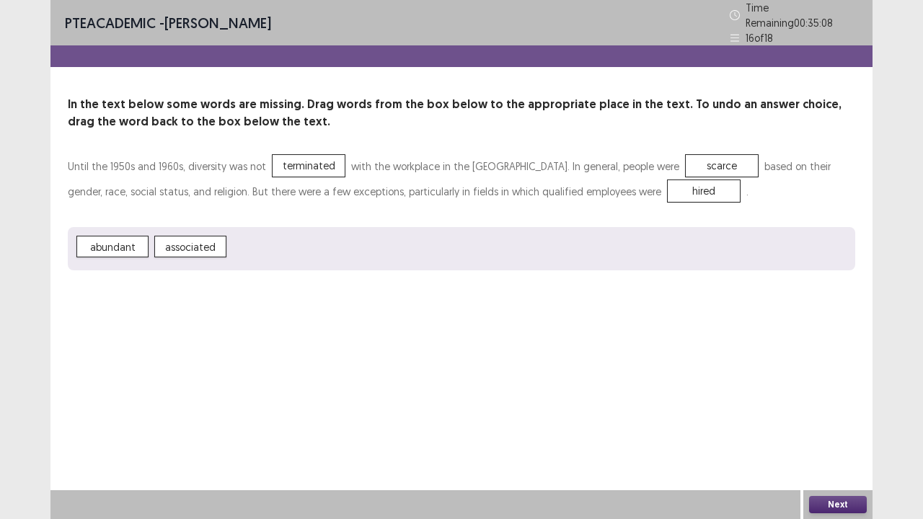
click at [832, 421] on button "Next" at bounding box center [838, 504] width 58 height 17
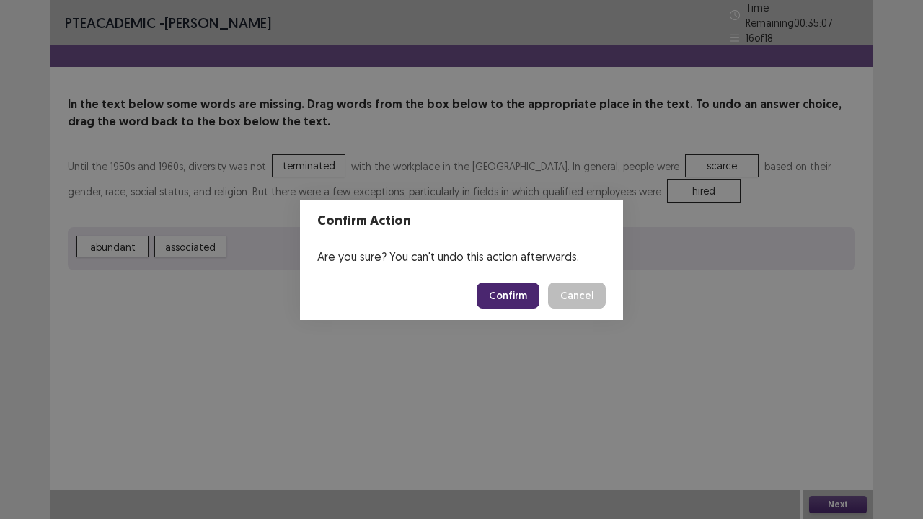
click at [528, 283] on button "Confirm" at bounding box center [508, 296] width 63 height 26
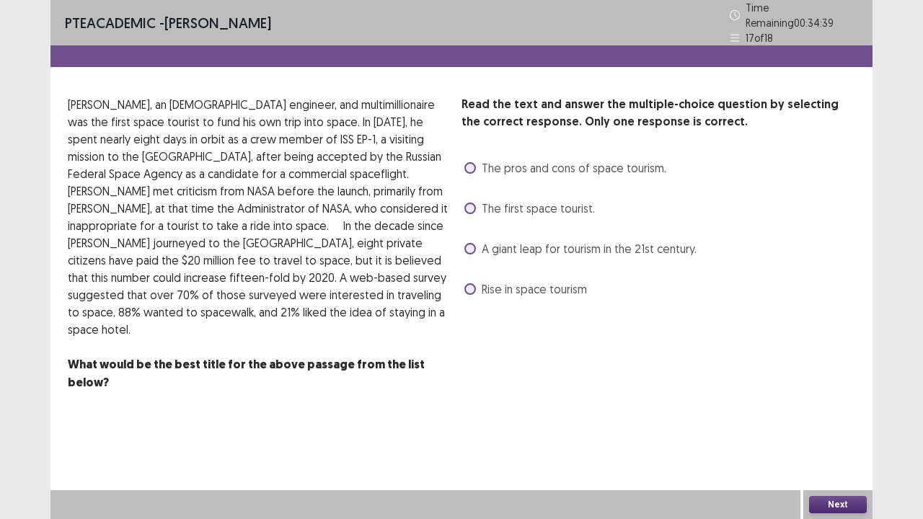
click at [474, 283] on span at bounding box center [470, 289] width 12 height 12
click at [827, 421] on button "Next" at bounding box center [838, 504] width 58 height 17
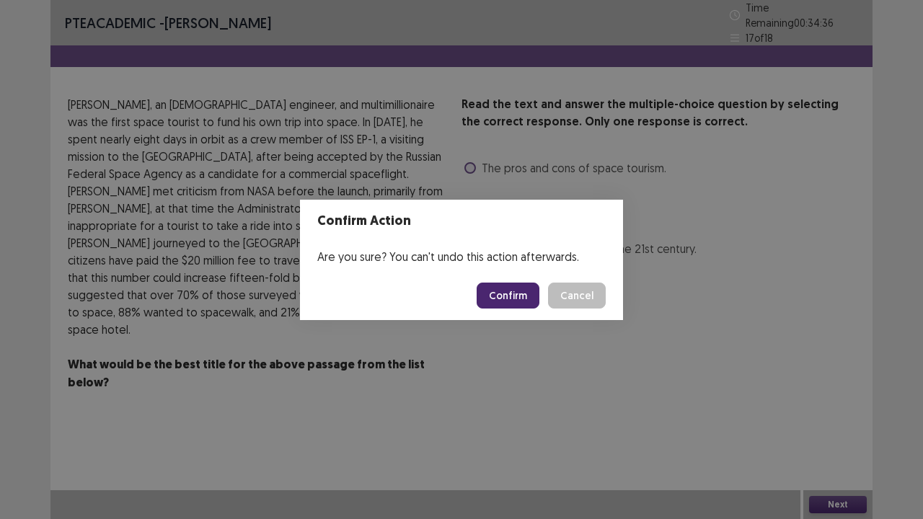
click at [523, 291] on button "Confirm" at bounding box center [508, 296] width 63 height 26
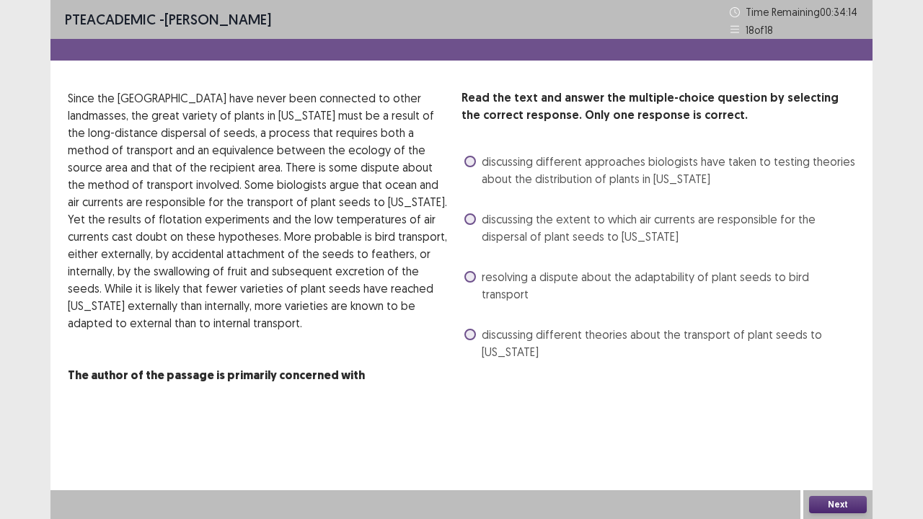
click at [476, 229] on label "discussing the extent to which air currents are responsible for the dispersal o…" at bounding box center [659, 228] width 391 height 35
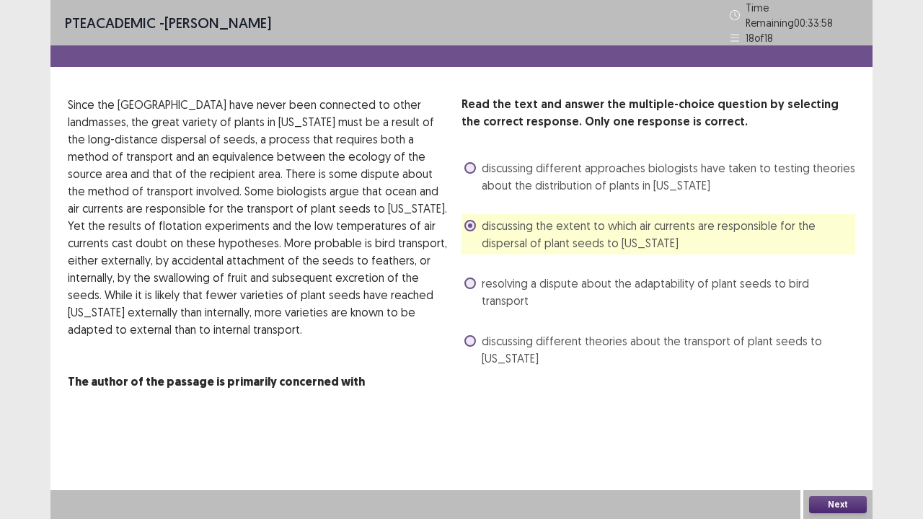
click at [813, 421] on button "Next" at bounding box center [838, 504] width 58 height 17
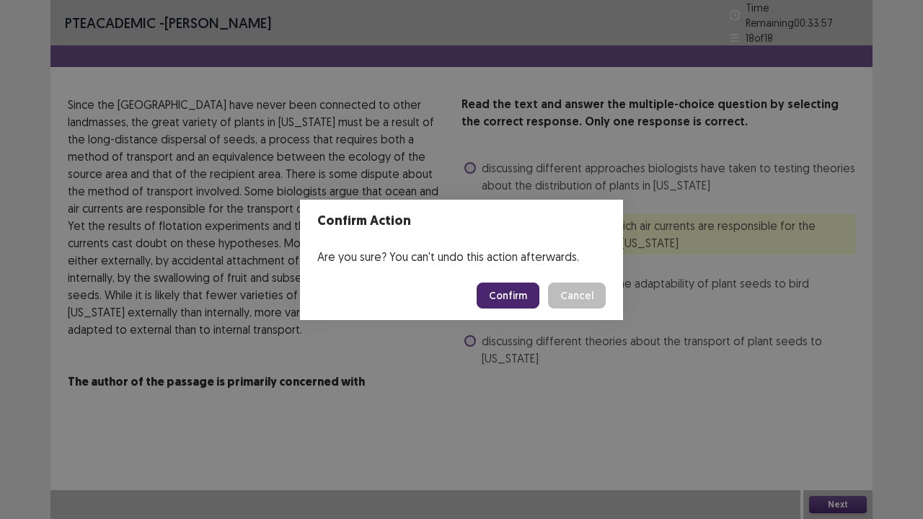
click at [507, 288] on button "Confirm" at bounding box center [508, 296] width 63 height 26
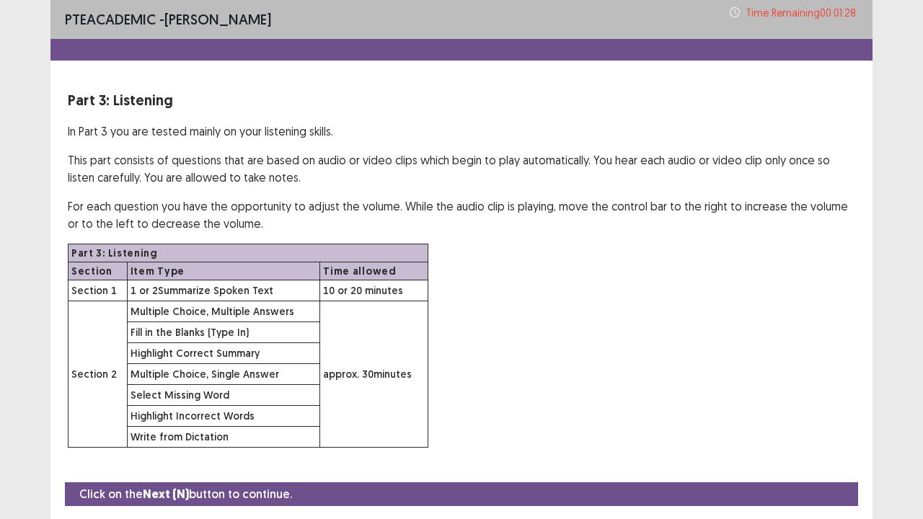
click at [867, 288] on div "Part 3: Listening In Part 3 you are tested mainly on your listening skills. Thi…" at bounding box center [461, 268] width 822 height 358
click at [839, 360] on div "Part 3: Listening Section Item Type Time allowed Section 1 1 or 2 Summarize Spo…" at bounding box center [461, 346] width 787 height 204
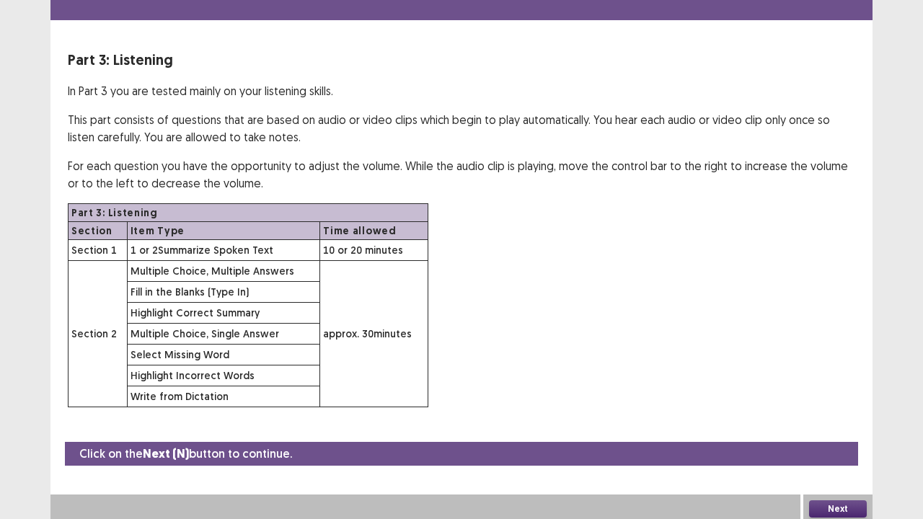
scroll to position [42, 0]
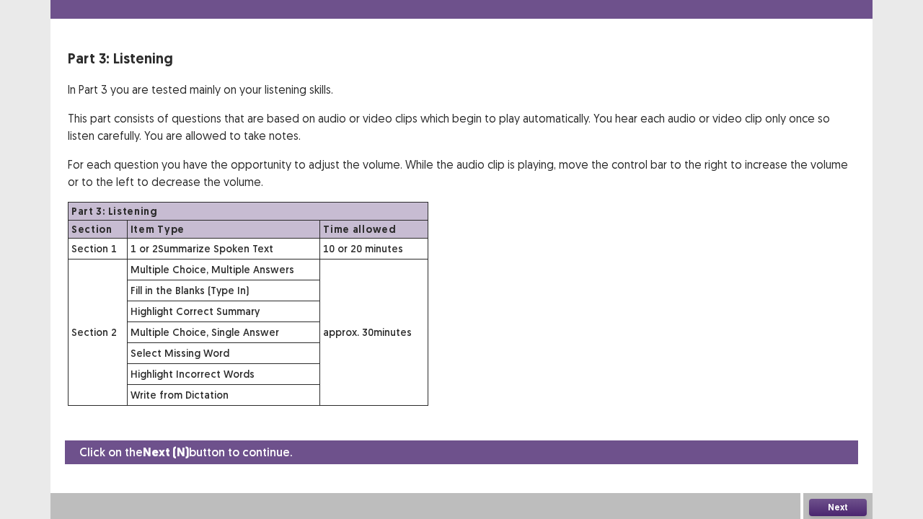
click at [844, 421] on button "Next" at bounding box center [838, 507] width 58 height 17
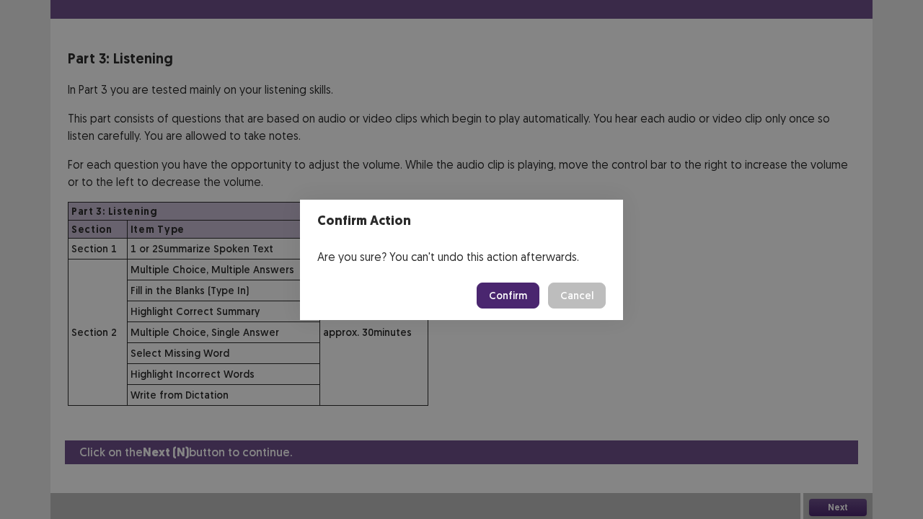
click at [497, 291] on button "Confirm" at bounding box center [508, 296] width 63 height 26
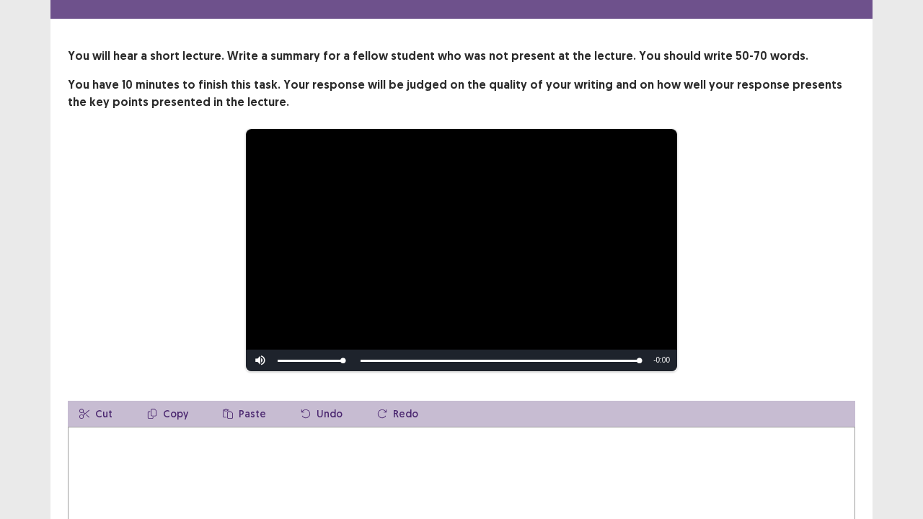
click at [265, 421] on textarea at bounding box center [461, 506] width 787 height 159
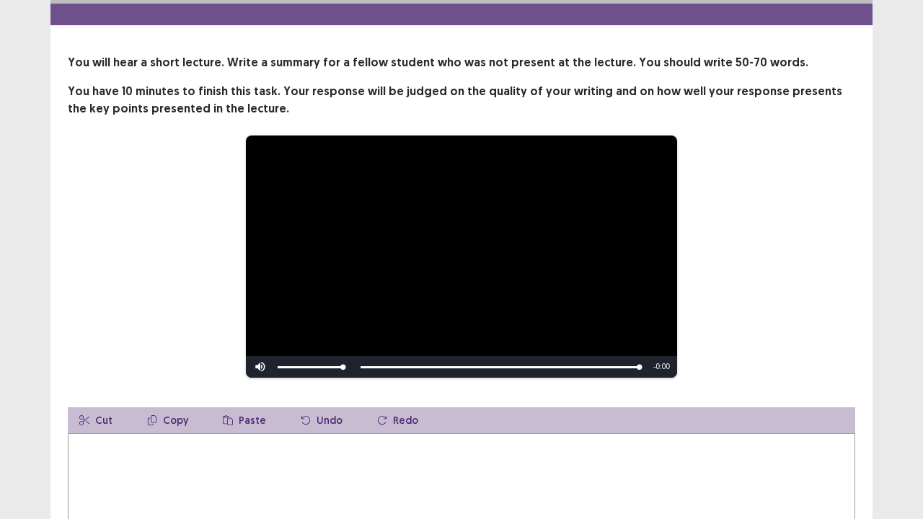
type textarea "*"
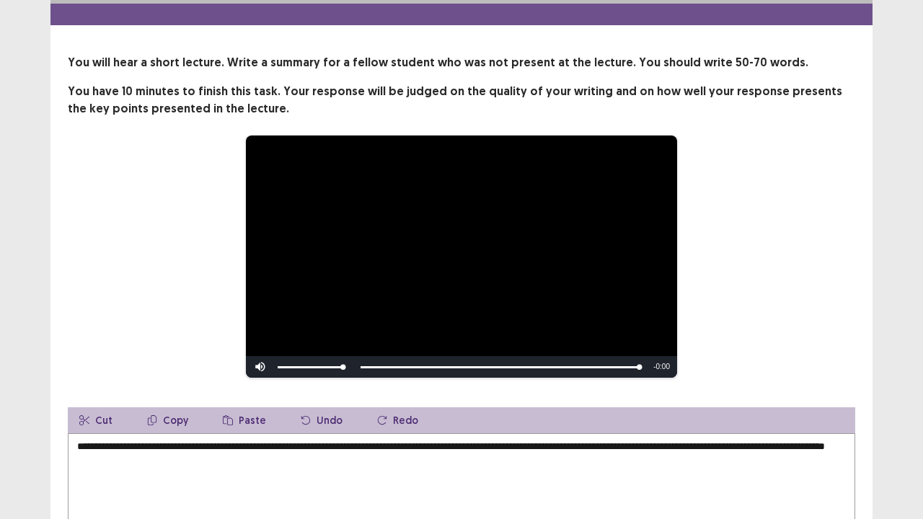
click at [839, 333] on div "**********" at bounding box center [461, 257] width 787 height 244
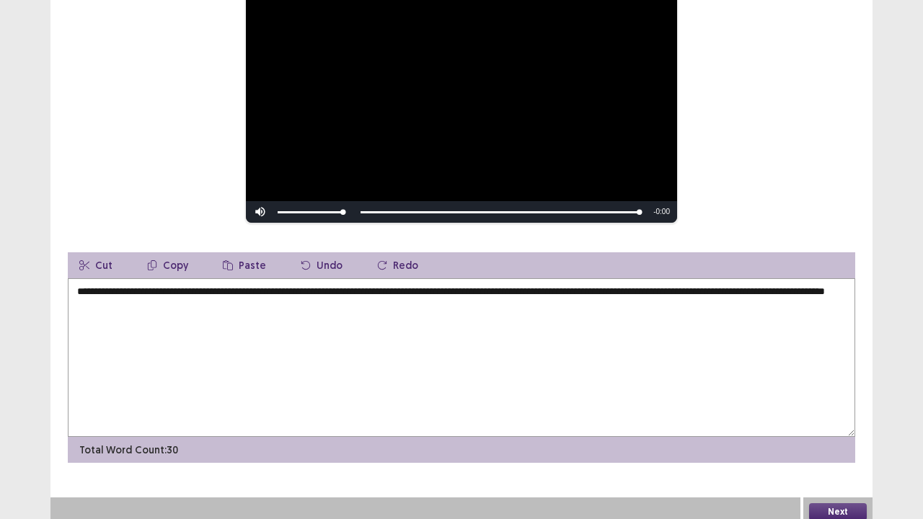
scroll to position [198, 0]
click at [242, 304] on textarea "**********" at bounding box center [461, 357] width 787 height 159
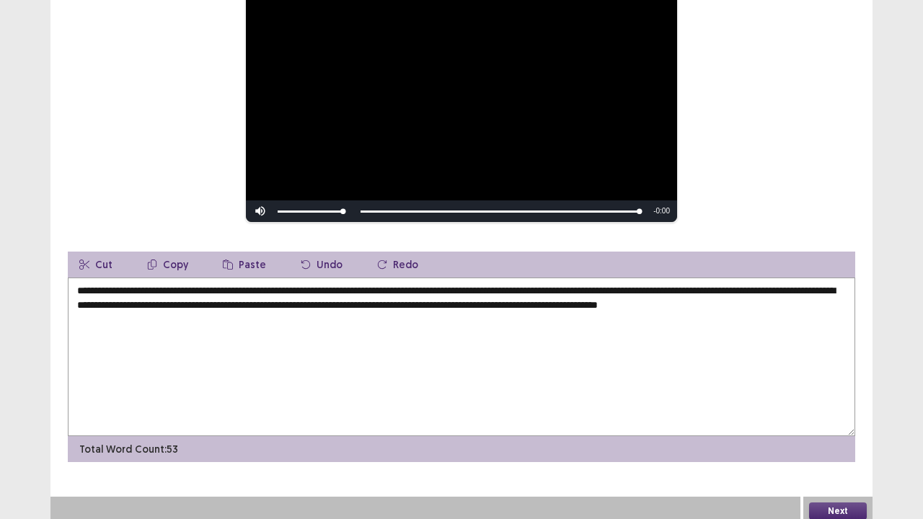
type textarea "**********"
click at [832, 421] on button "Next" at bounding box center [838, 511] width 58 height 17
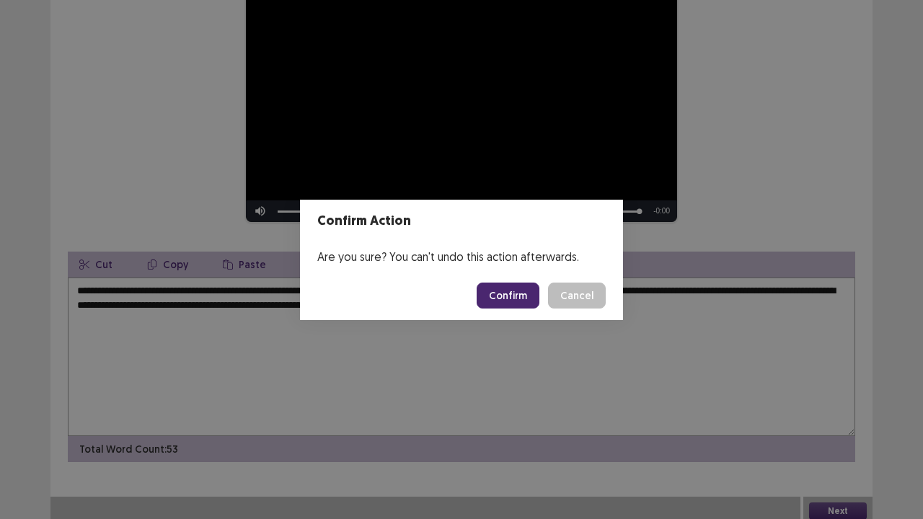
click at [521, 291] on button "Confirm" at bounding box center [508, 296] width 63 height 26
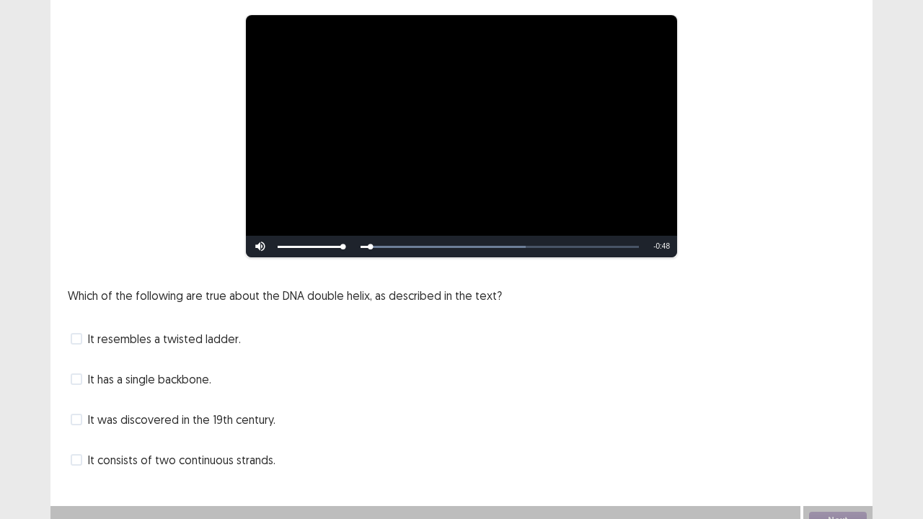
scroll to position [131, 0]
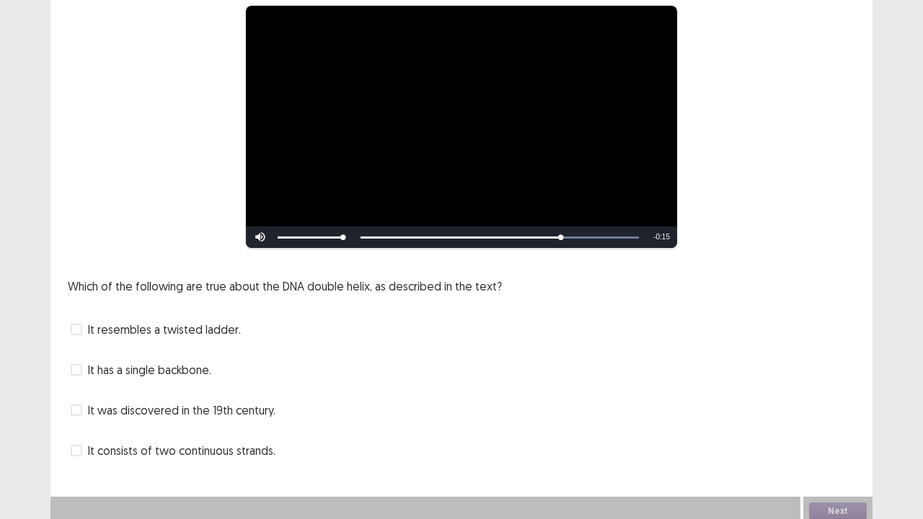
click at [187, 324] on span "It resembles a twisted ladder." at bounding box center [164, 329] width 153 height 17
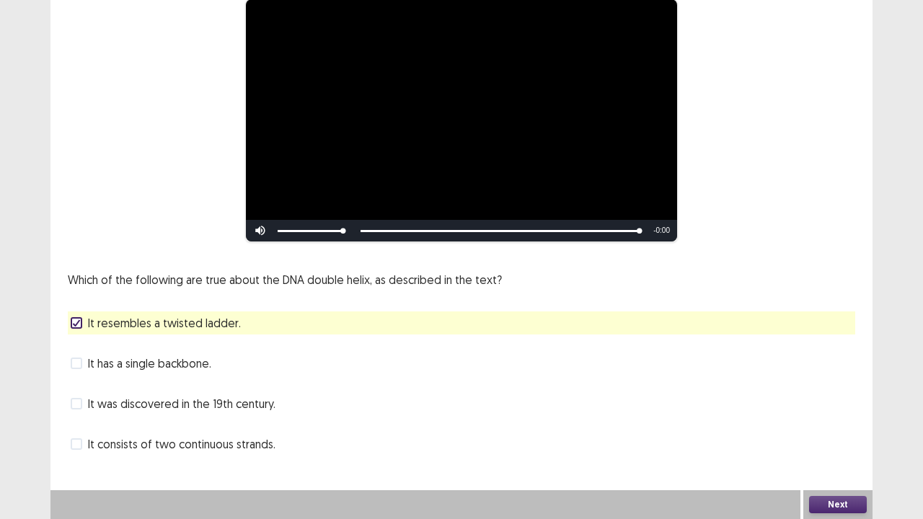
click at [844, 421] on button "Next" at bounding box center [838, 504] width 58 height 17
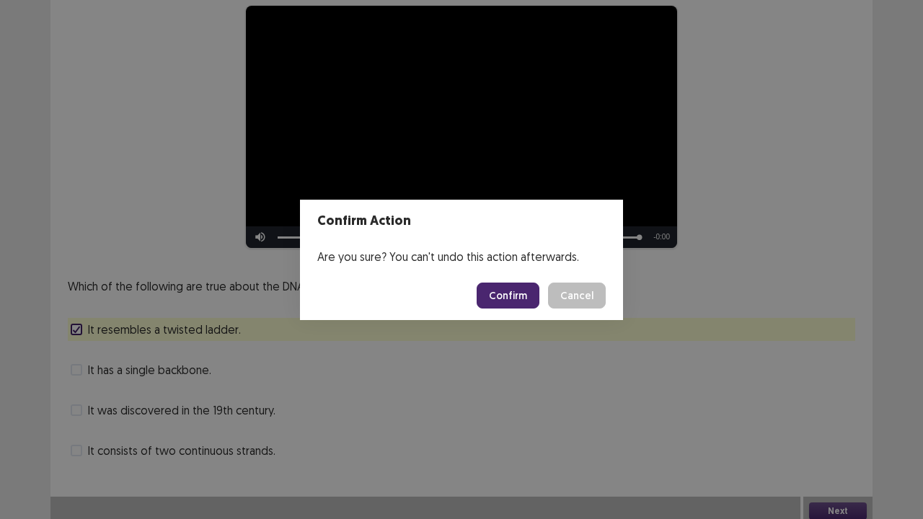
click at [509, 308] on button "Confirm" at bounding box center [508, 296] width 63 height 26
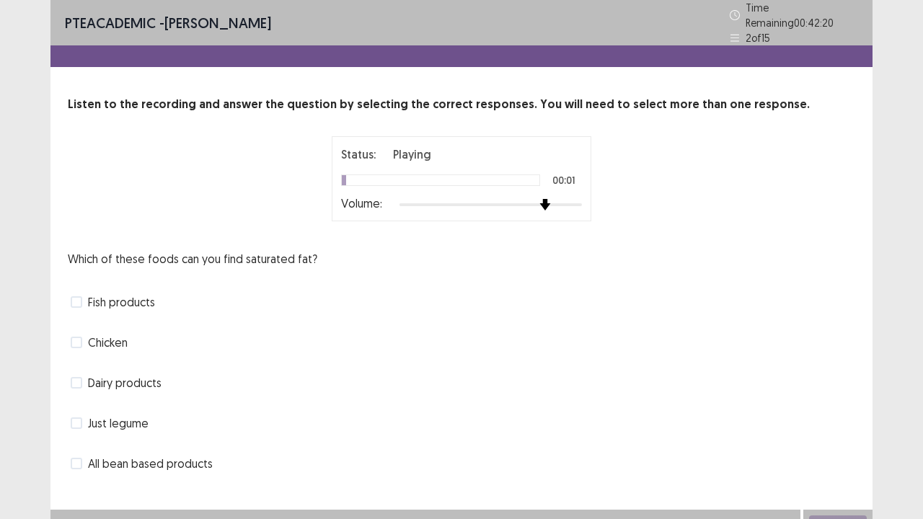
click at [546, 199] on div at bounding box center [490, 205] width 182 height 12
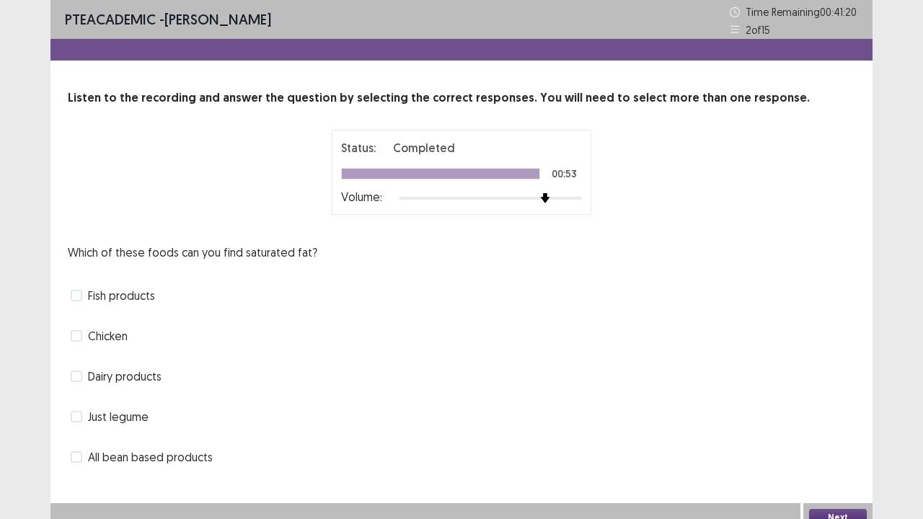
click at [125, 420] on span "Just legume" at bounding box center [118, 416] width 61 height 17
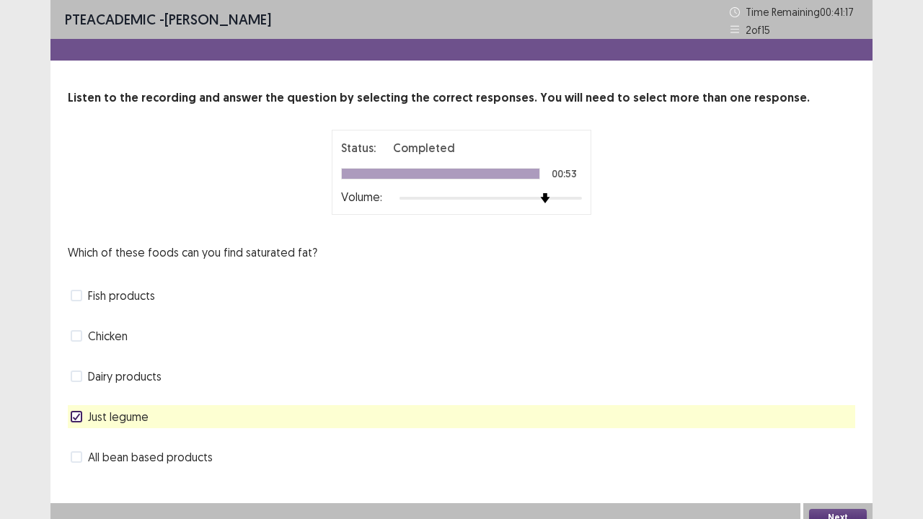
click at [849, 421] on button "Next" at bounding box center [838, 517] width 58 height 17
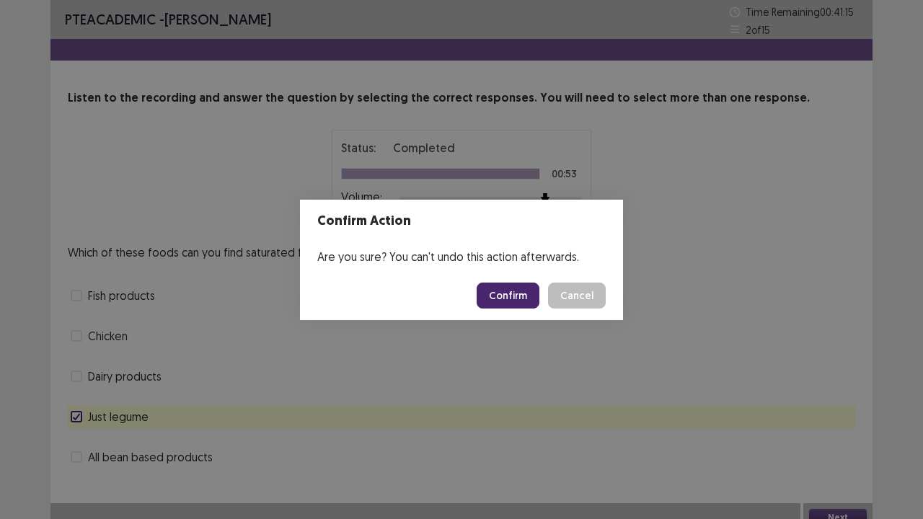
click at [515, 286] on button "Confirm" at bounding box center [508, 296] width 63 height 26
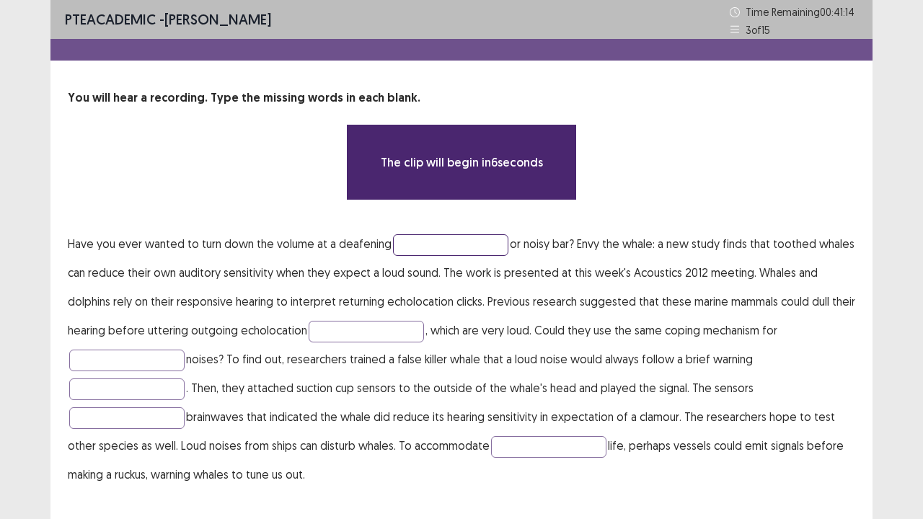
click at [472, 247] on input "text" at bounding box center [450, 245] width 115 height 22
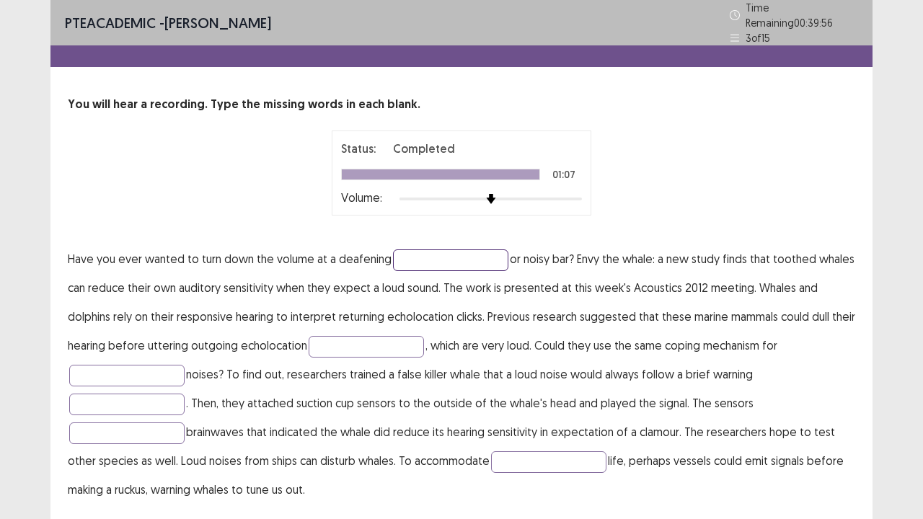
click at [411, 257] on input "text" at bounding box center [450, 260] width 115 height 22
type input "*******"
click at [103, 370] on input "text" at bounding box center [126, 376] width 115 height 22
type input "******"
click at [906, 382] on div "PTE academic - [PERSON_NAME] Time Remaining 00 : 38 : 54 3 of 15 You will hear …" at bounding box center [461, 283] width 923 height 567
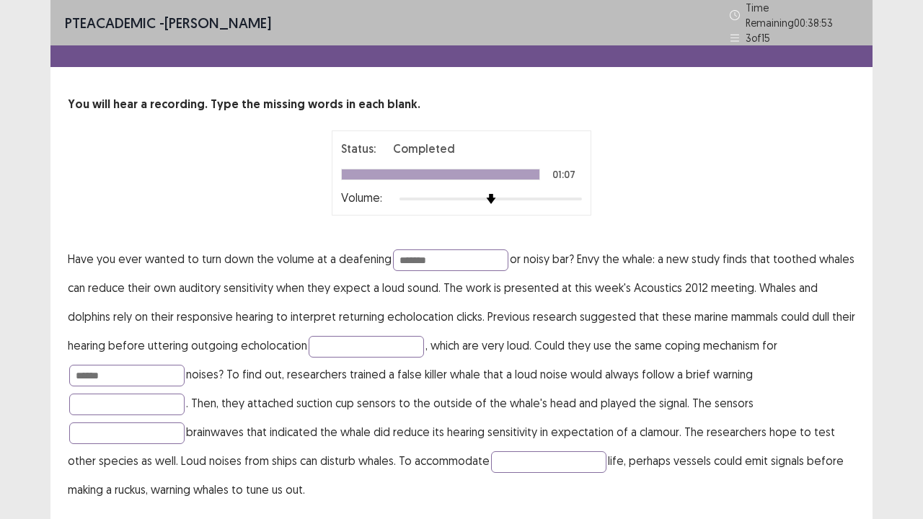
scroll to position [29, 0]
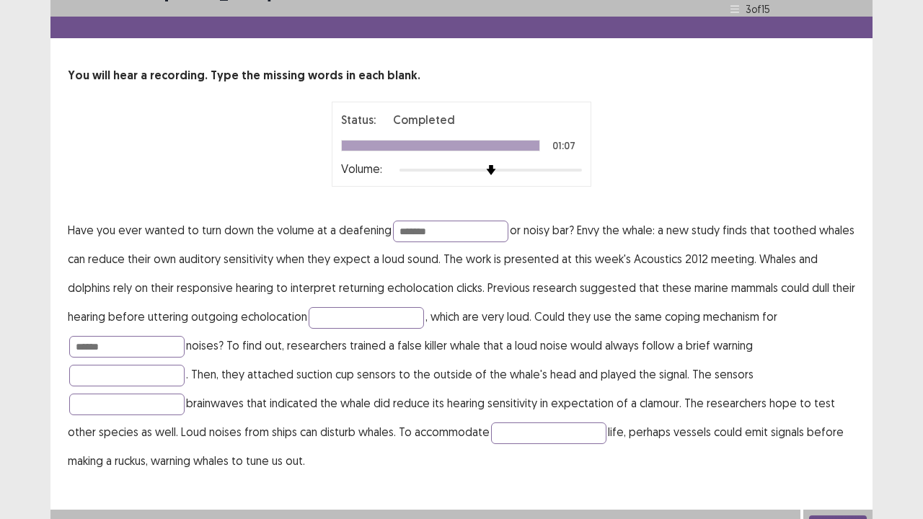
click at [846, 421] on button "Next" at bounding box center [838, 523] width 58 height 17
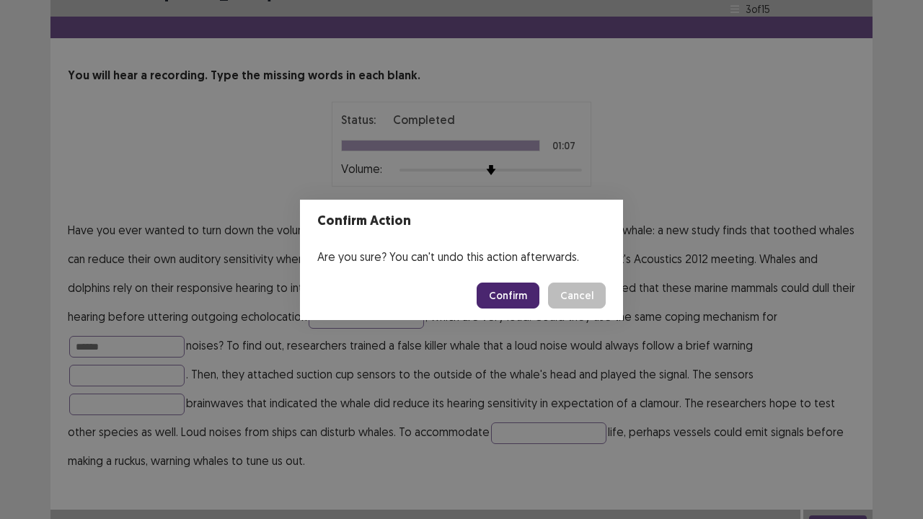
click at [532, 301] on button "Confirm" at bounding box center [508, 296] width 63 height 26
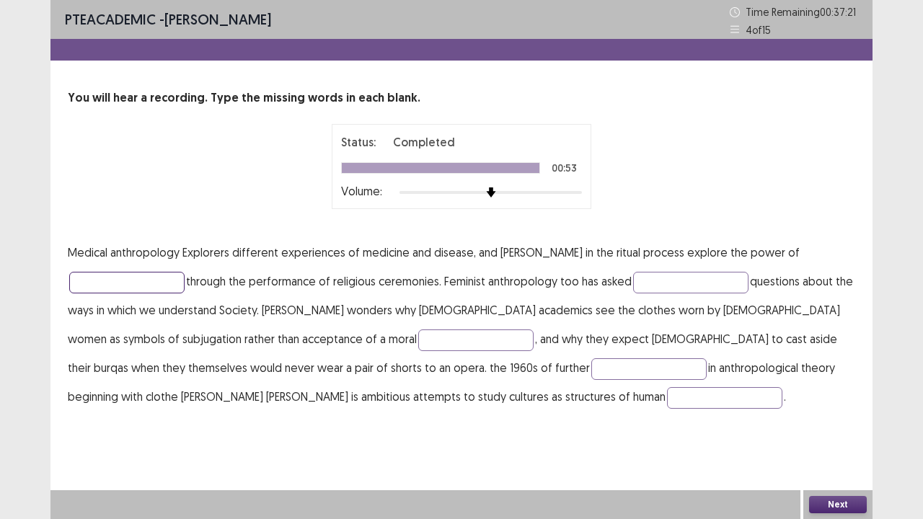
click at [130, 275] on input "text" at bounding box center [126, 283] width 115 height 22
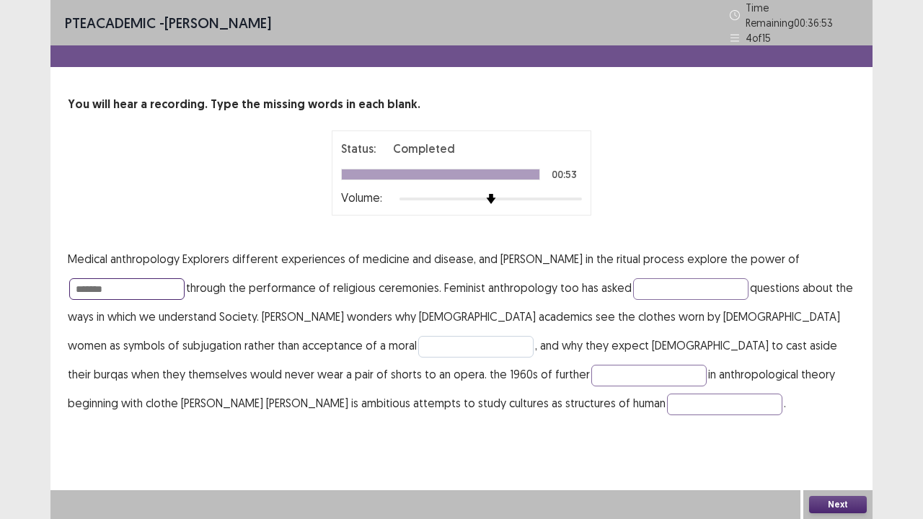
type input "*******"
click at [418, 337] on input "text" at bounding box center [475, 347] width 115 height 22
type input "******"
click at [667, 399] on input "text" at bounding box center [724, 405] width 115 height 22
type input "*****"
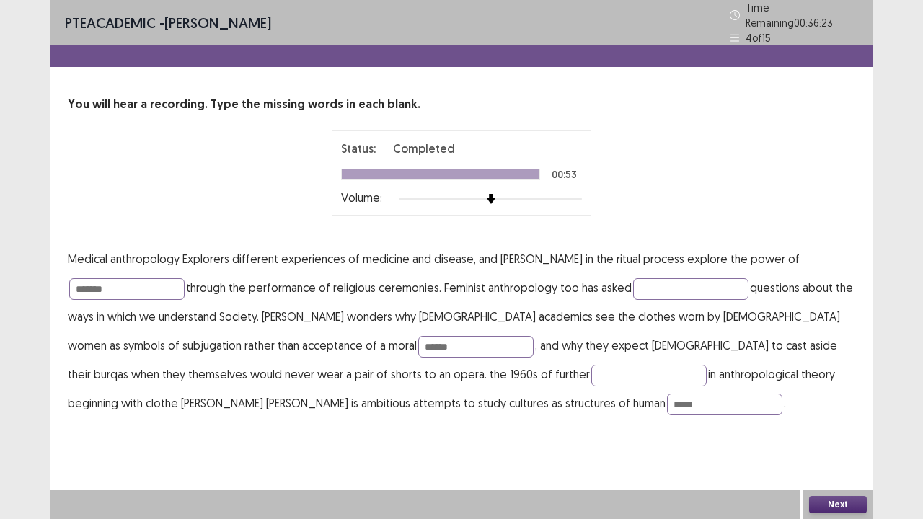
click at [830, 421] on button "Next" at bounding box center [838, 504] width 58 height 17
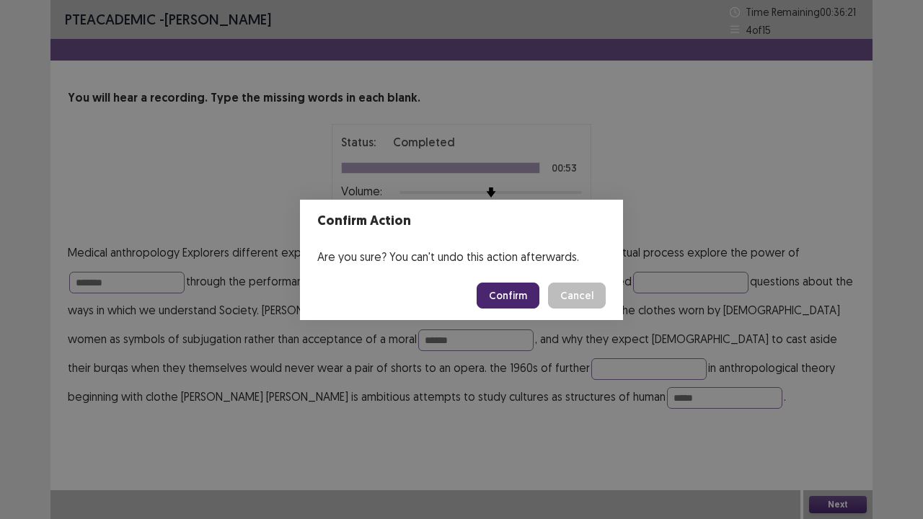
click at [532, 294] on button "Confirm" at bounding box center [508, 296] width 63 height 26
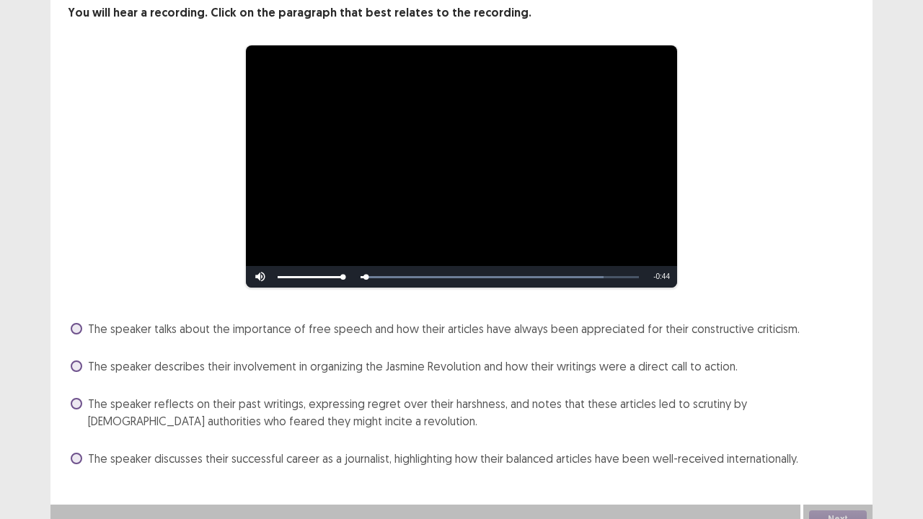
scroll to position [87, 0]
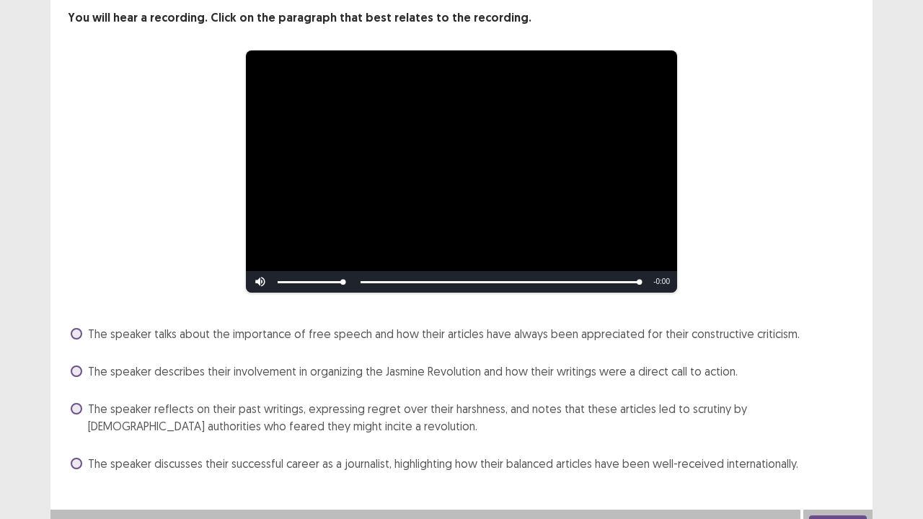
click at [699, 400] on span "The speaker reflects on their past writings, expressing regret over their harsh…" at bounding box center [471, 417] width 767 height 35
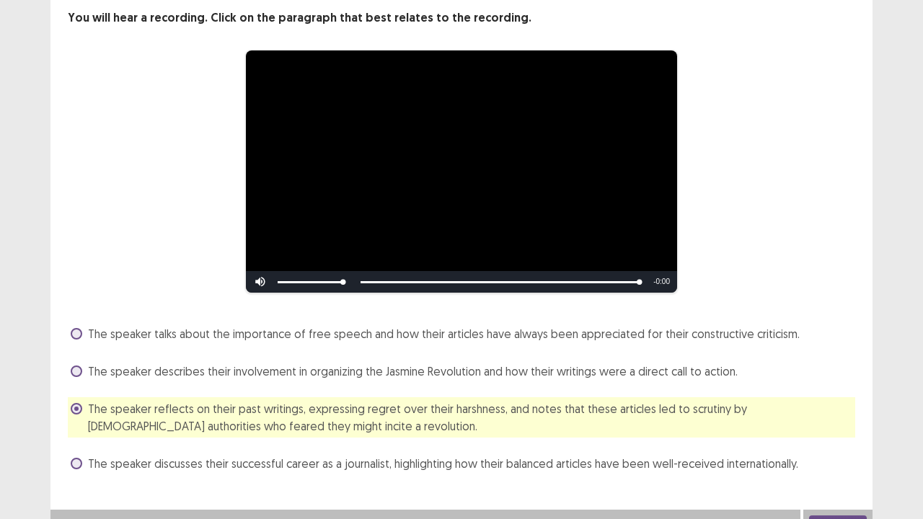
click at [846, 421] on button "Next" at bounding box center [838, 523] width 58 height 17
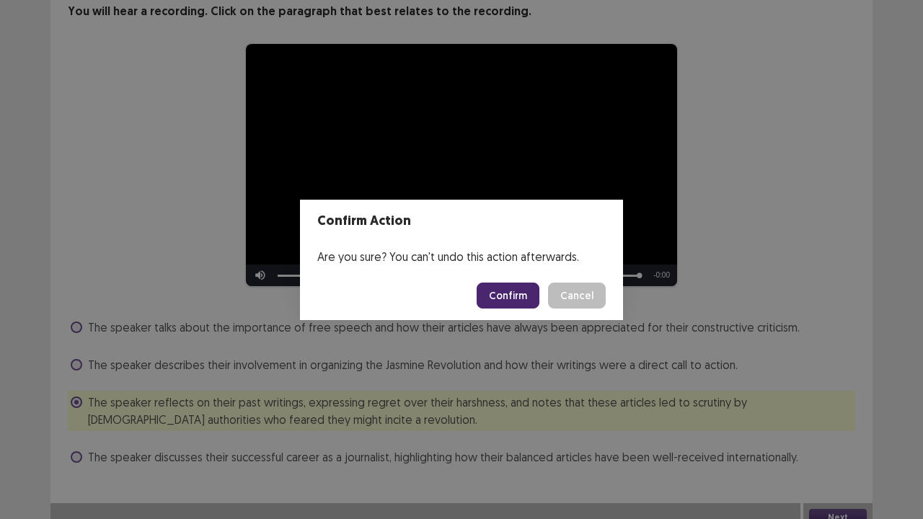
click at [501, 290] on button "Confirm" at bounding box center [508, 296] width 63 height 26
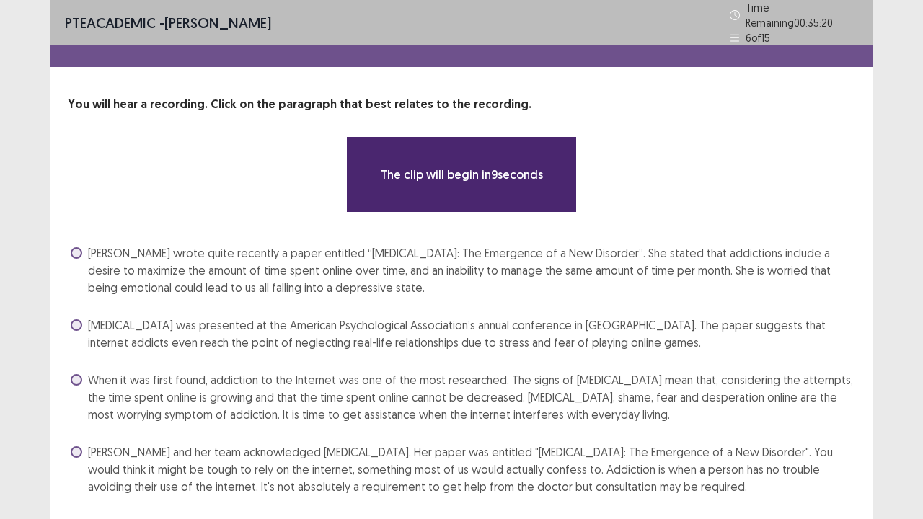
click at [773, 194] on div "The clip will begin in 9 seconds" at bounding box center [461, 174] width 787 height 76
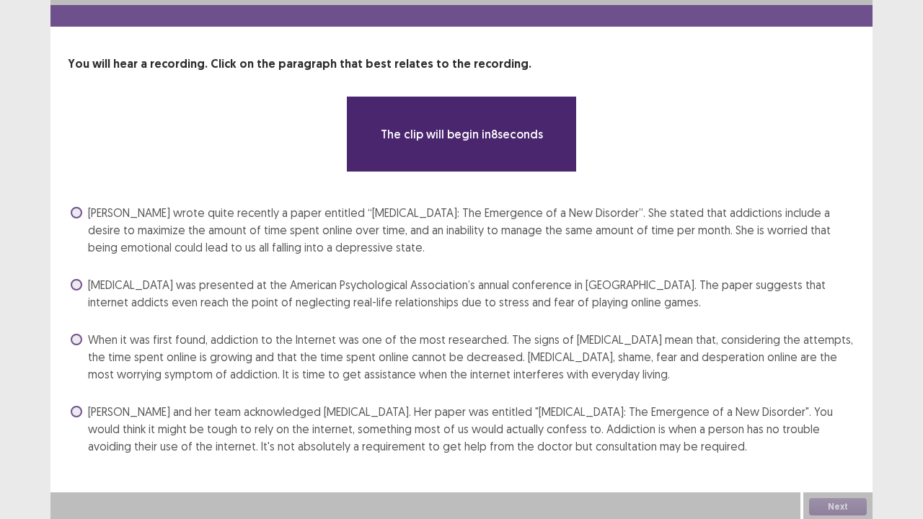
scroll to position [35, 0]
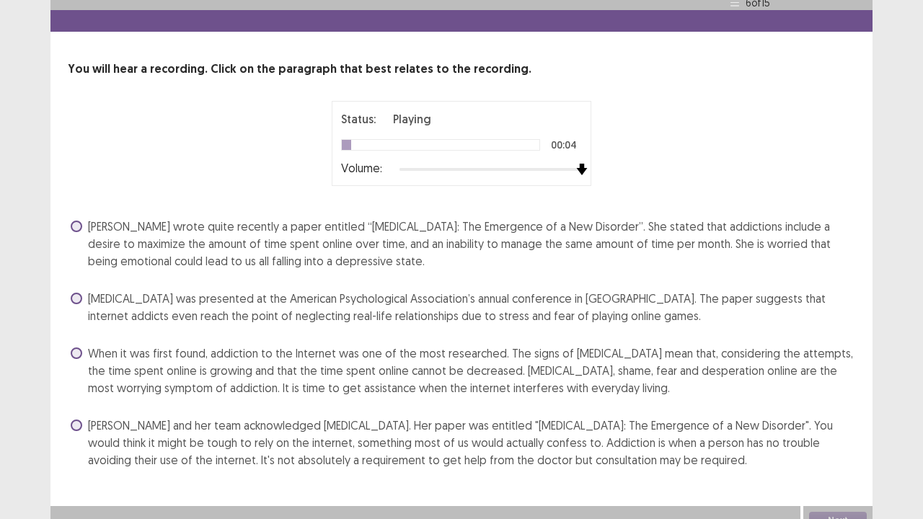
click at [577, 166] on div at bounding box center [490, 170] width 182 height 12
click at [534, 421] on span "[PERSON_NAME] and her team acknowledged [MEDICAL_DATA]. Her paper was entitled …" at bounding box center [471, 443] width 767 height 52
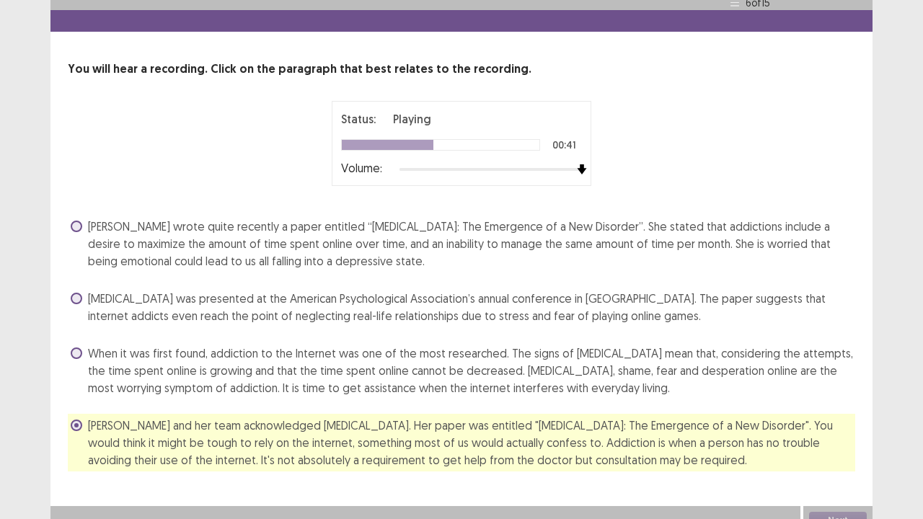
click at [577, 232] on span "[PERSON_NAME] wrote quite recently a paper entitled “[MEDICAL_DATA]: The Emerge…" at bounding box center [471, 244] width 767 height 52
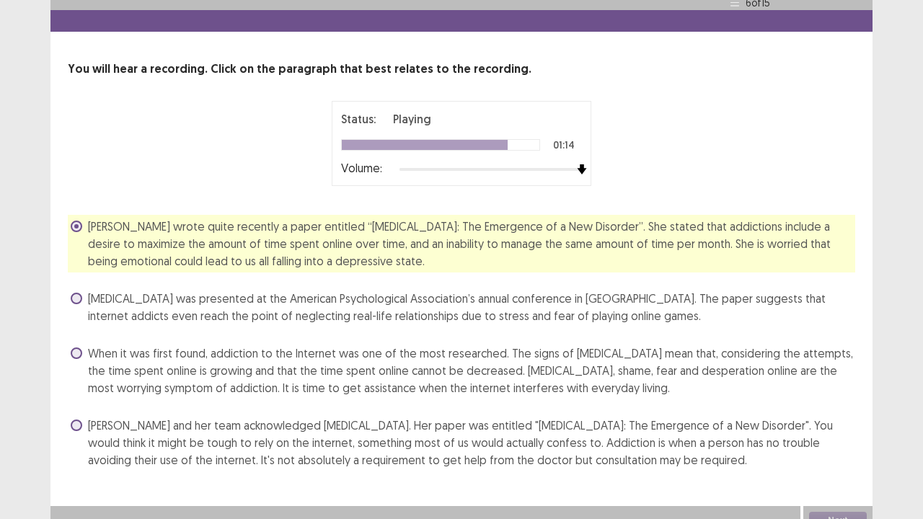
click at [406, 375] on span "When it was first found, addiction to the Internet was one of the most research…" at bounding box center [471, 371] width 767 height 52
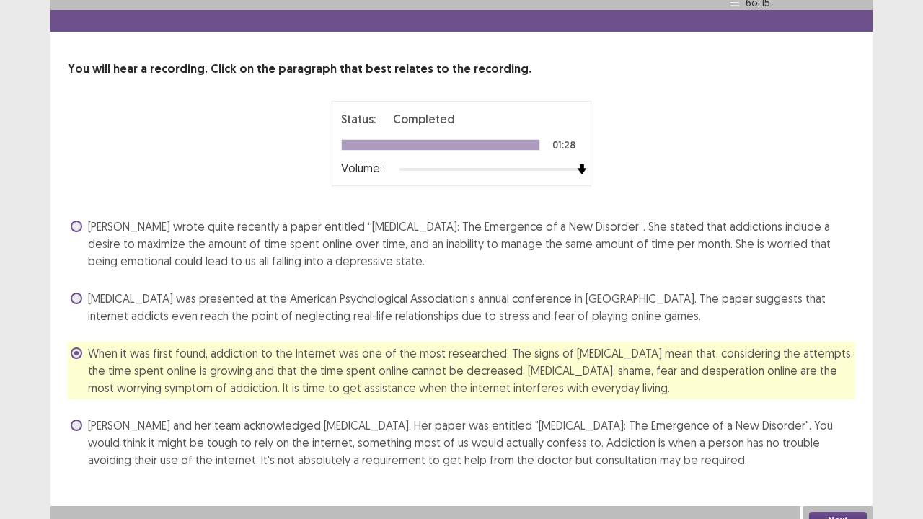
click at [829, 421] on button "Next" at bounding box center [838, 520] width 58 height 17
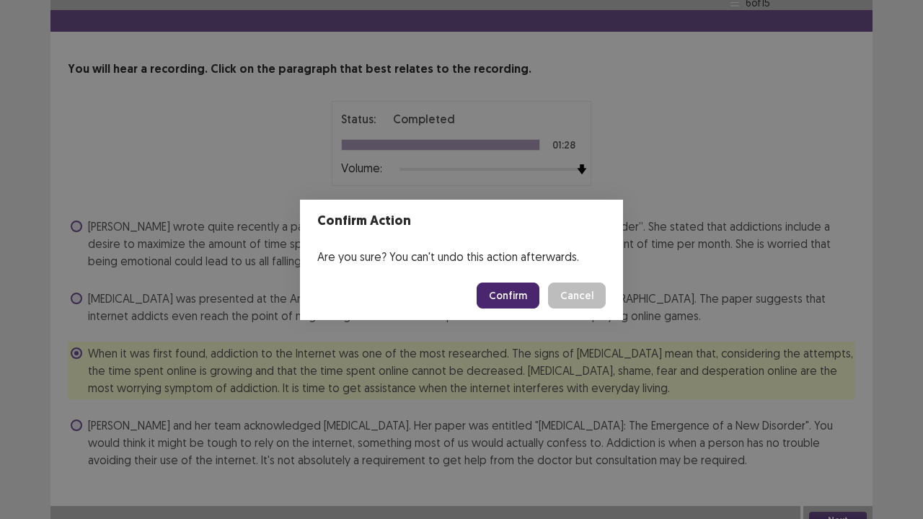
click at [521, 294] on button "Confirm" at bounding box center [508, 296] width 63 height 26
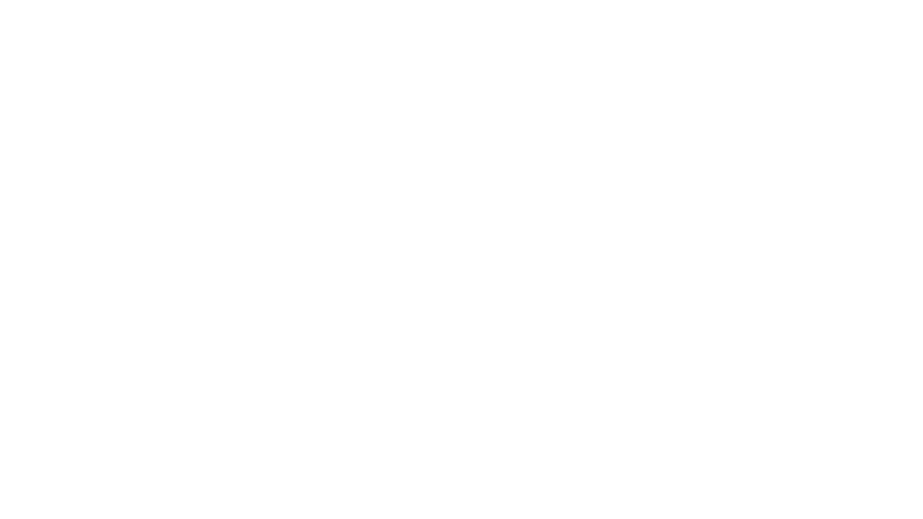
scroll to position [0, 0]
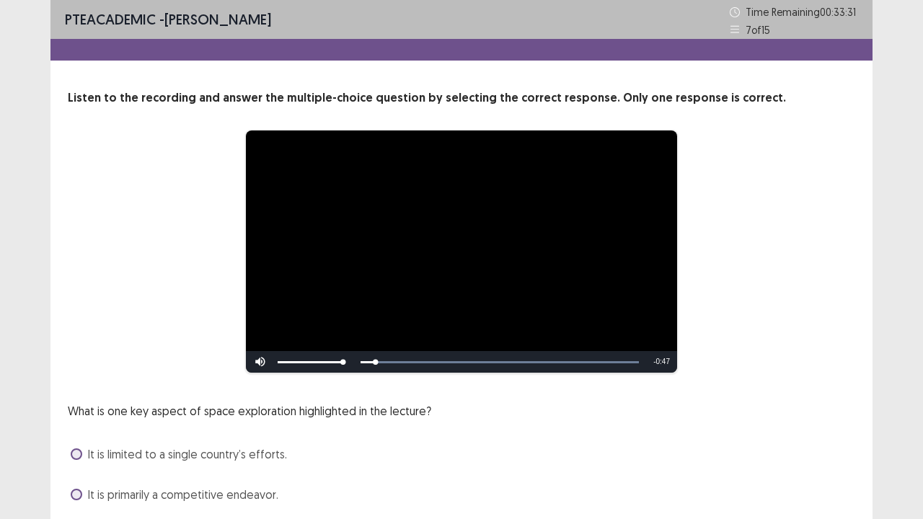
click at [804, 252] on div "**********" at bounding box center [461, 252] width 787 height 244
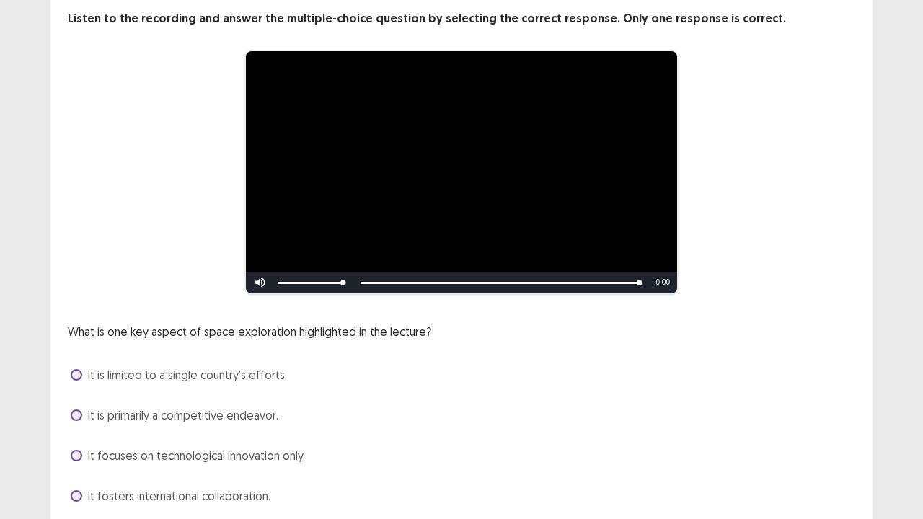
scroll to position [87, 0]
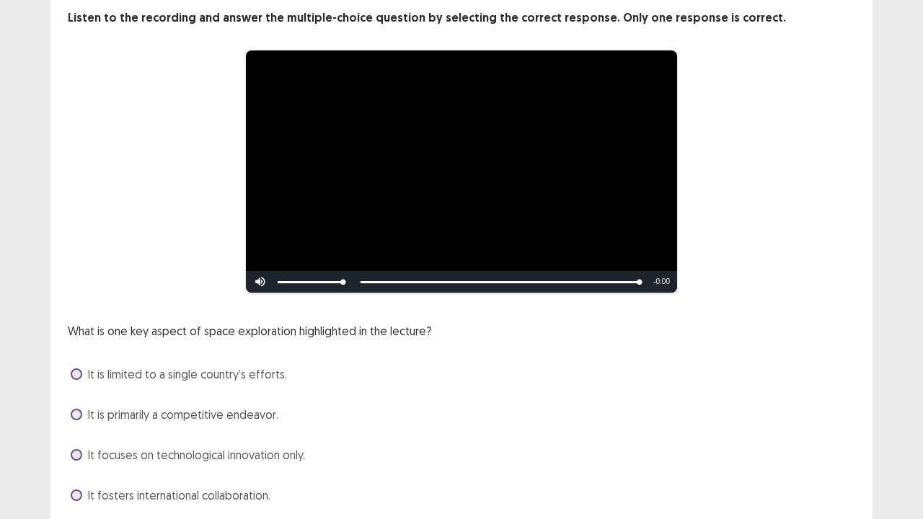
click at [226, 366] on span "It is limited to a single country’s efforts." at bounding box center [187, 374] width 199 height 17
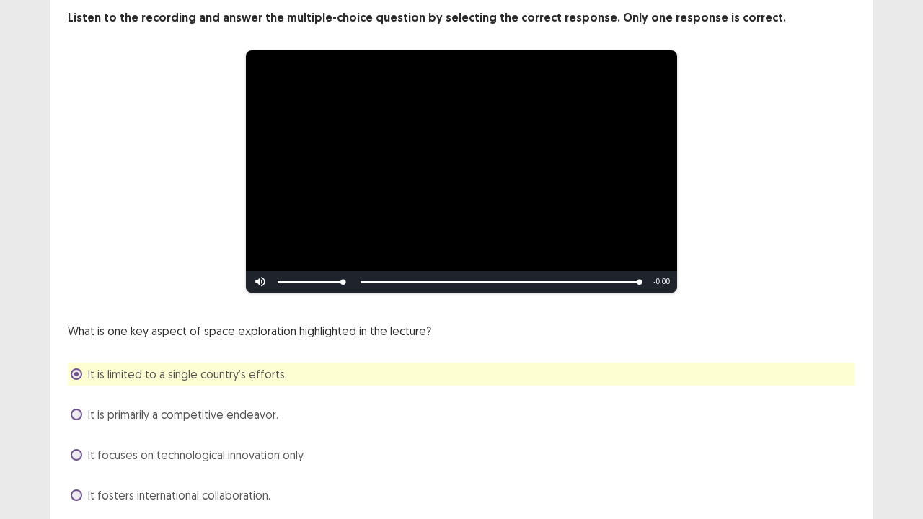
click at [891, 291] on div "**********" at bounding box center [461, 241] width 923 height 657
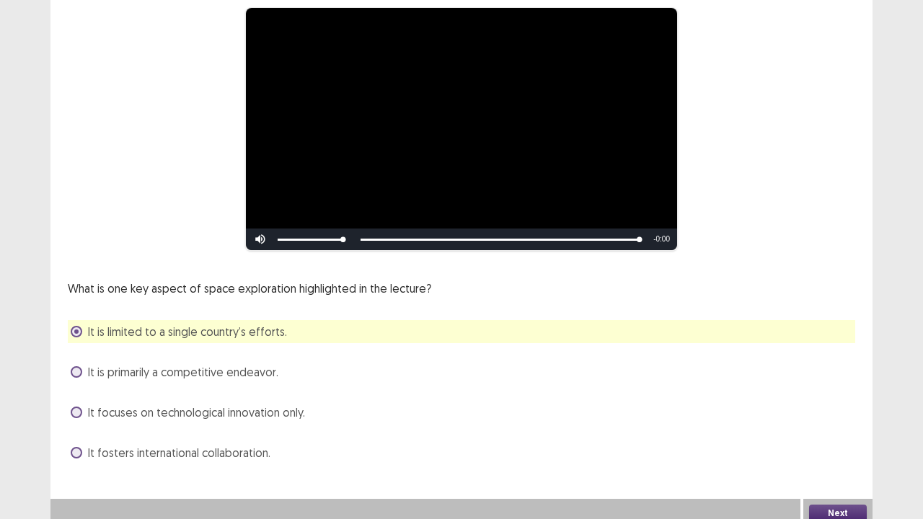
scroll to position [131, 0]
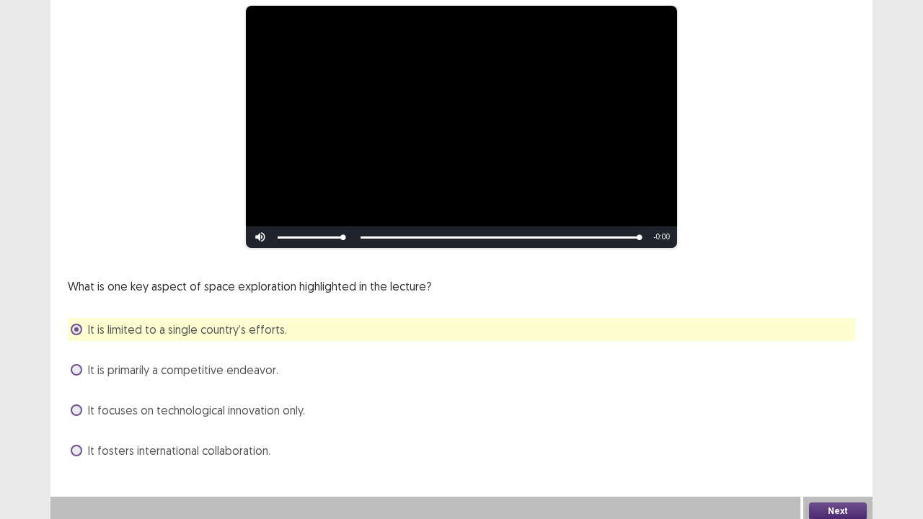
click at [839, 421] on button "Next" at bounding box center [838, 511] width 58 height 17
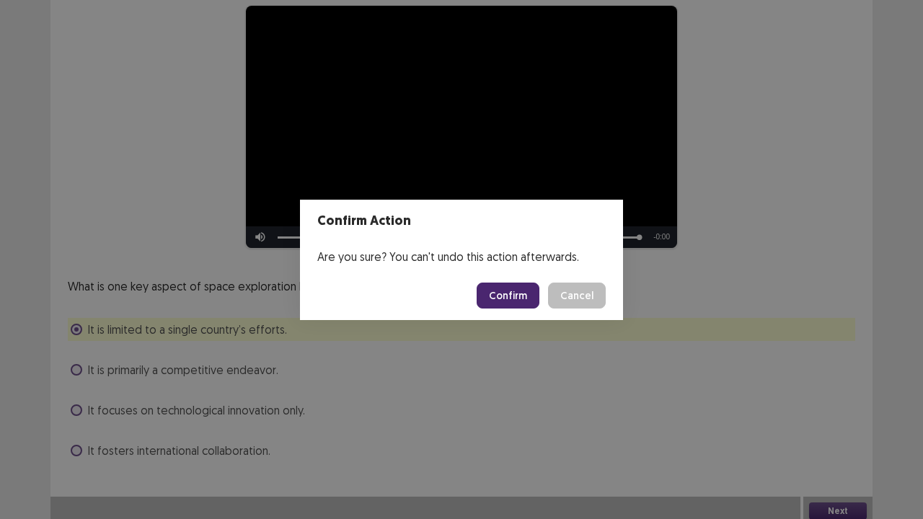
click at [523, 302] on button "Confirm" at bounding box center [508, 296] width 63 height 26
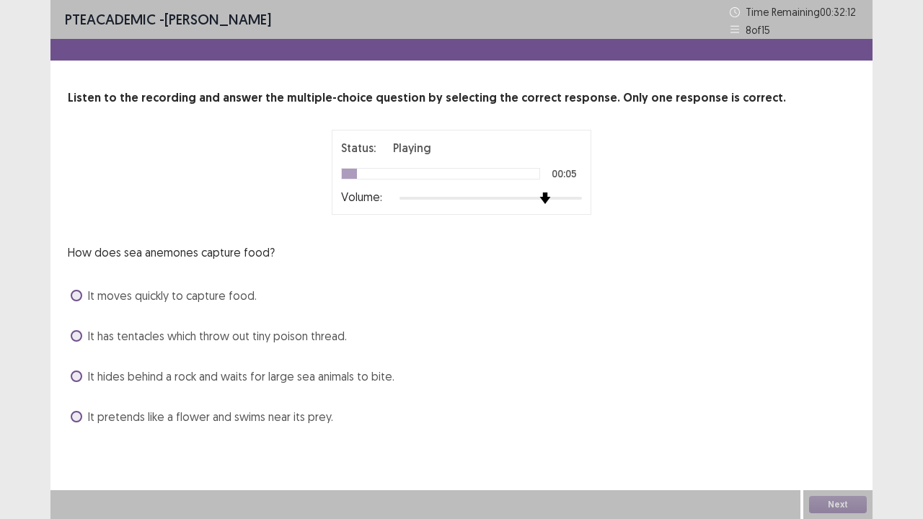
click at [554, 198] on div at bounding box center [490, 198] width 182 height 3
click at [565, 198] on div at bounding box center [490, 199] width 182 height 12
click at [145, 290] on span "It moves quickly to capture food." at bounding box center [172, 295] width 169 height 17
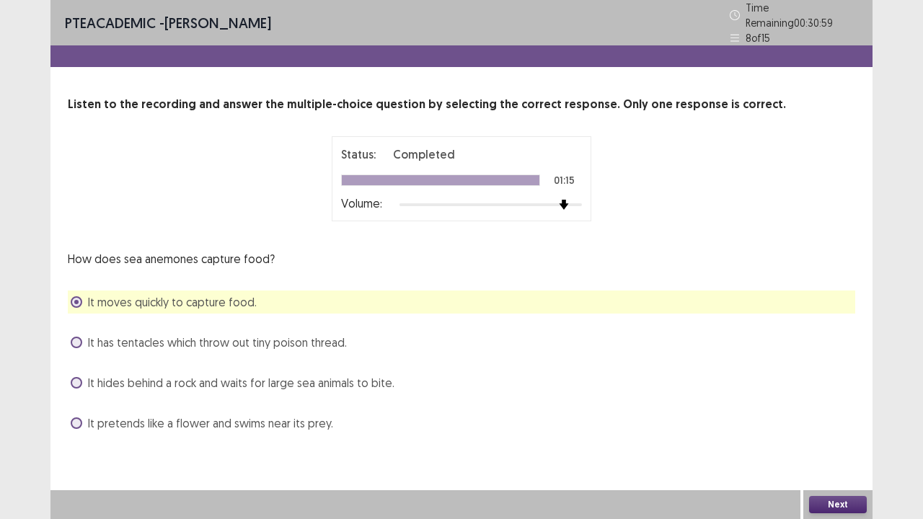
drag, startPoint x: 853, startPoint y: 503, endPoint x: 603, endPoint y: 336, distance: 300.5
click at [603, 336] on div "PTE academic - [PERSON_NAME] Time Remaining 00 : 30 : 59 8 of 15 Listen to the …" at bounding box center [461, 259] width 822 height 519
click at [830, 421] on button "Next" at bounding box center [838, 504] width 58 height 17
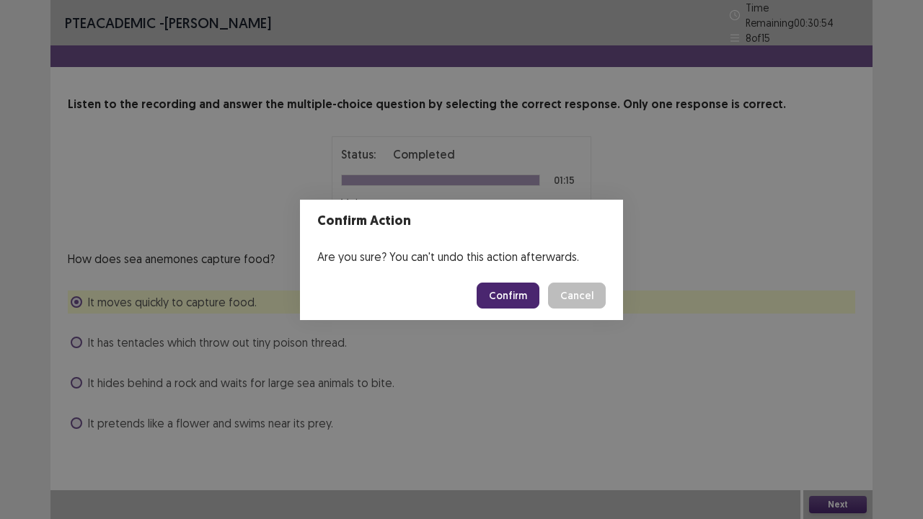
click at [504, 306] on button "Confirm" at bounding box center [508, 296] width 63 height 26
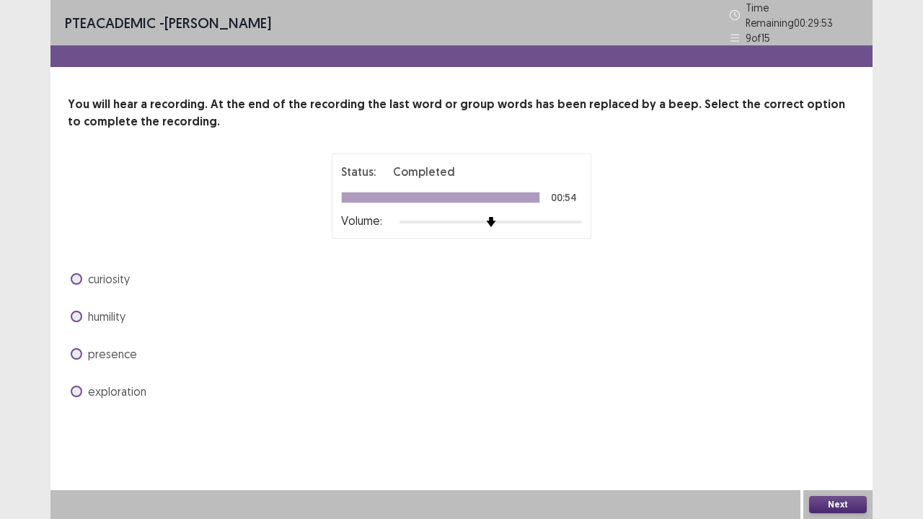
click at [94, 386] on span "exploration" at bounding box center [117, 391] width 58 height 17
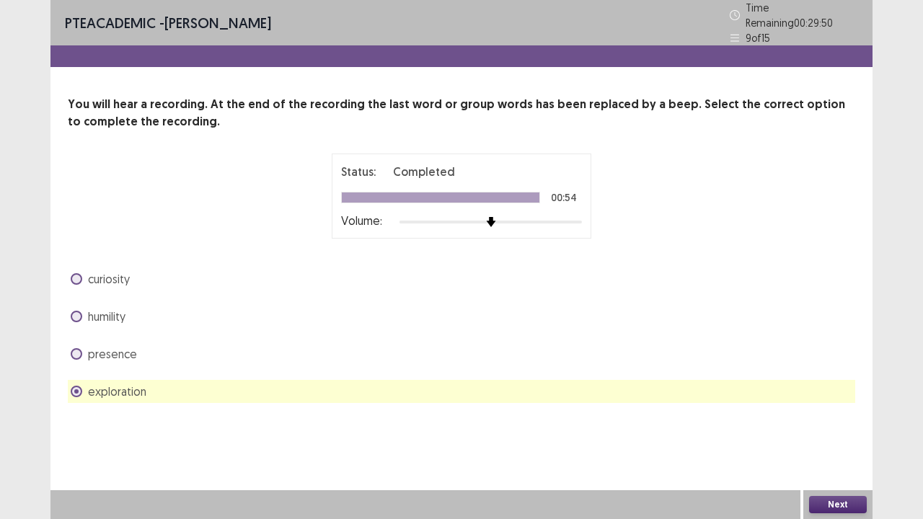
click at [829, 421] on button "Next" at bounding box center [838, 504] width 58 height 17
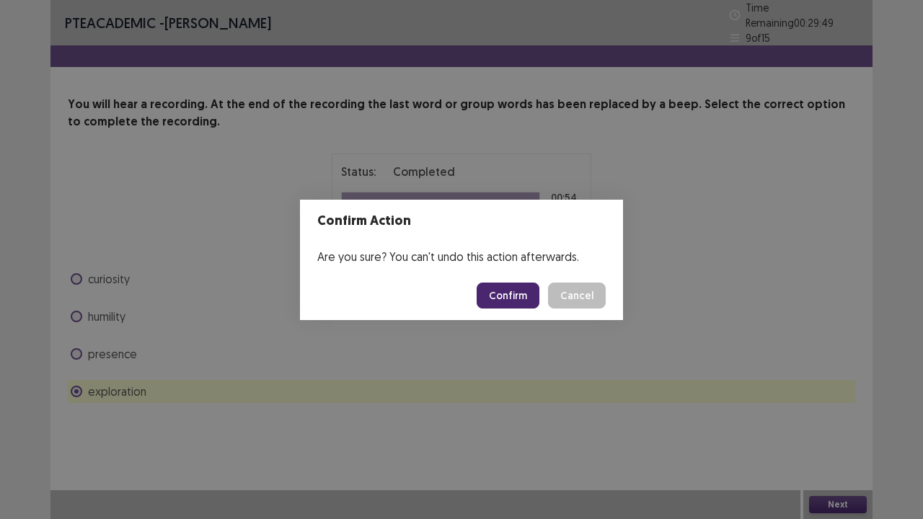
click at [512, 291] on button "Confirm" at bounding box center [508, 296] width 63 height 26
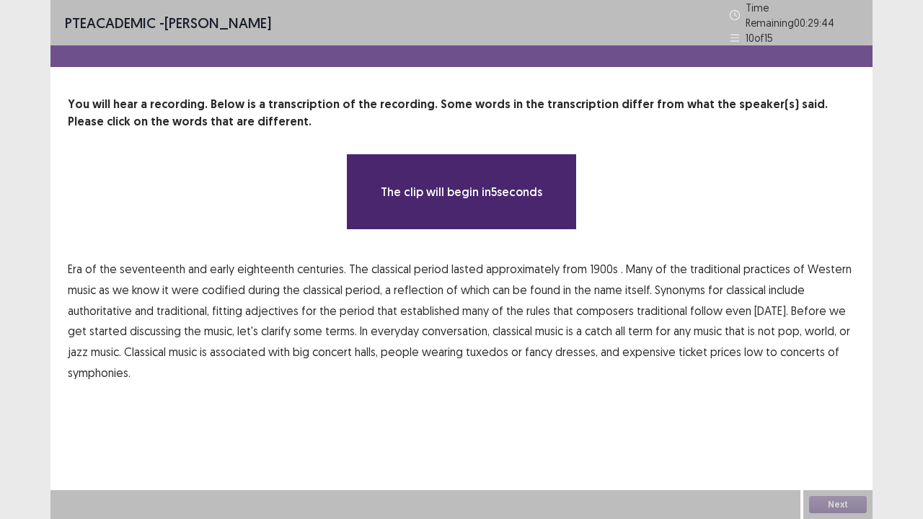
click at [112, 265] on span "the" at bounding box center [107, 268] width 17 height 17
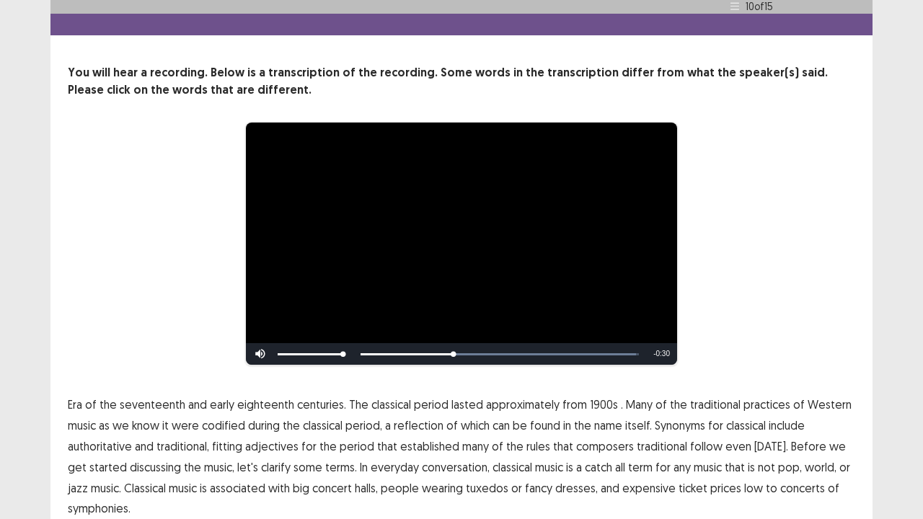
scroll to position [58, 0]
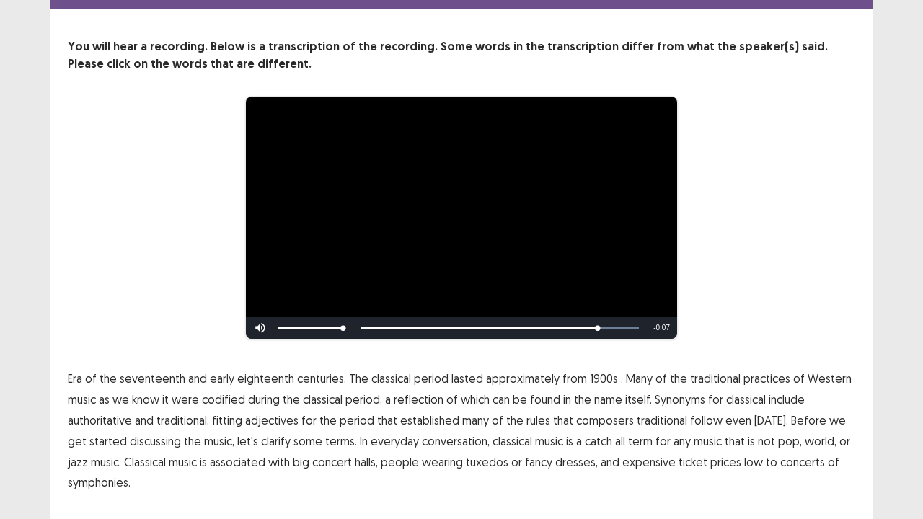
click at [234, 421] on span "associated" at bounding box center [238, 461] width 56 height 17
click at [744, 421] on span "low" at bounding box center [753, 461] width 19 height 17
click at [853, 236] on div "**********" at bounding box center [461, 218] width 787 height 244
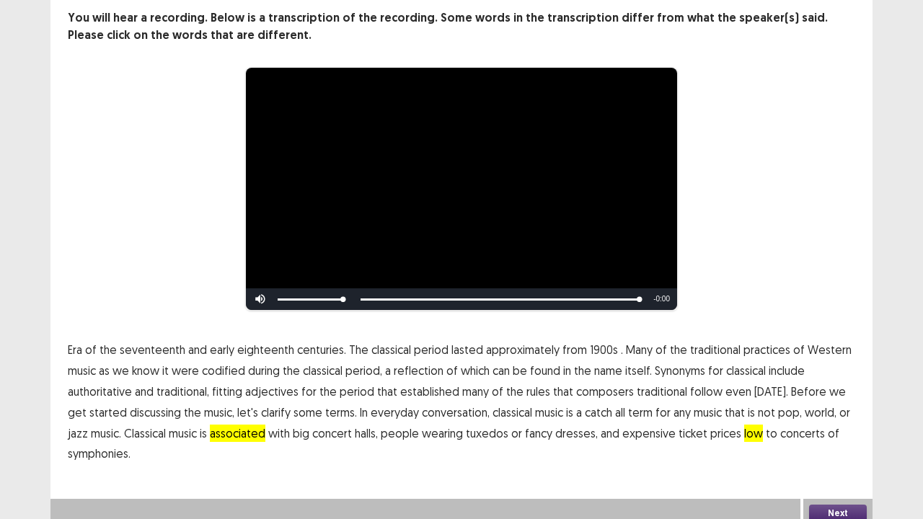
scroll to position [88, 0]
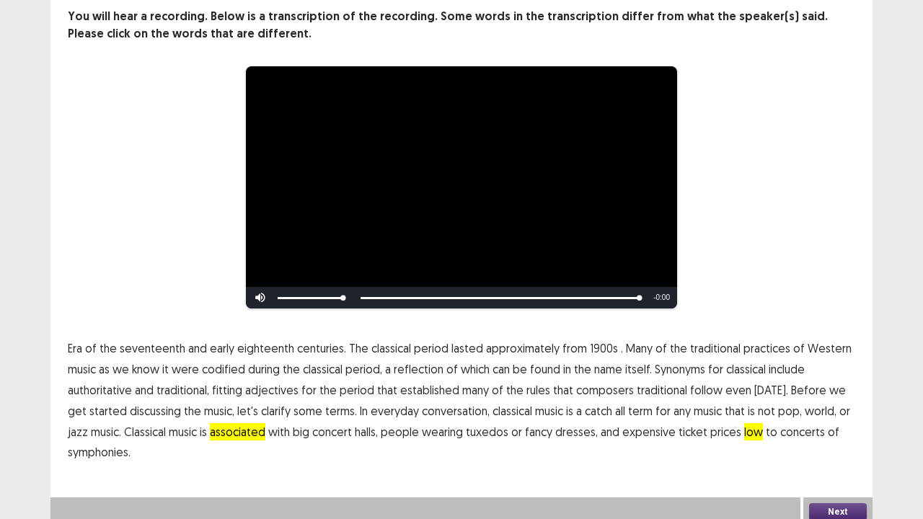
click at [839, 421] on button "Next" at bounding box center [838, 511] width 58 height 17
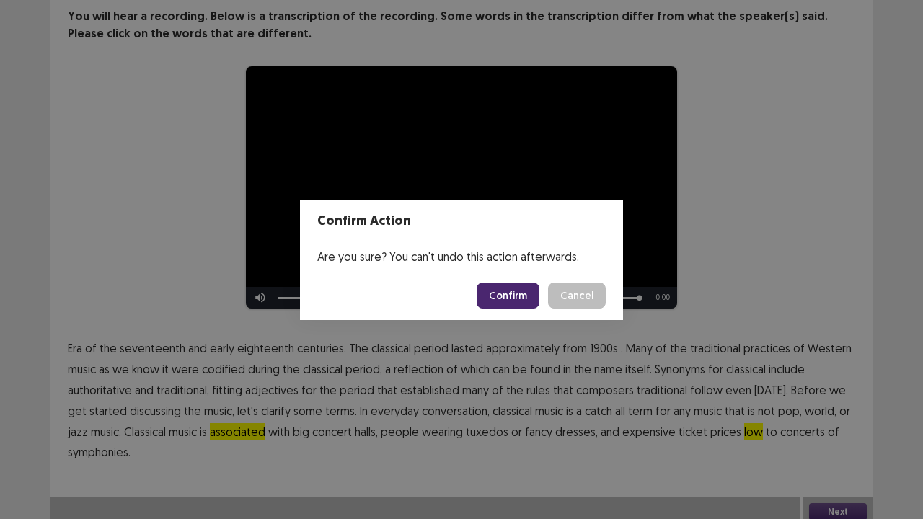
click at [516, 299] on button "Confirm" at bounding box center [508, 296] width 63 height 26
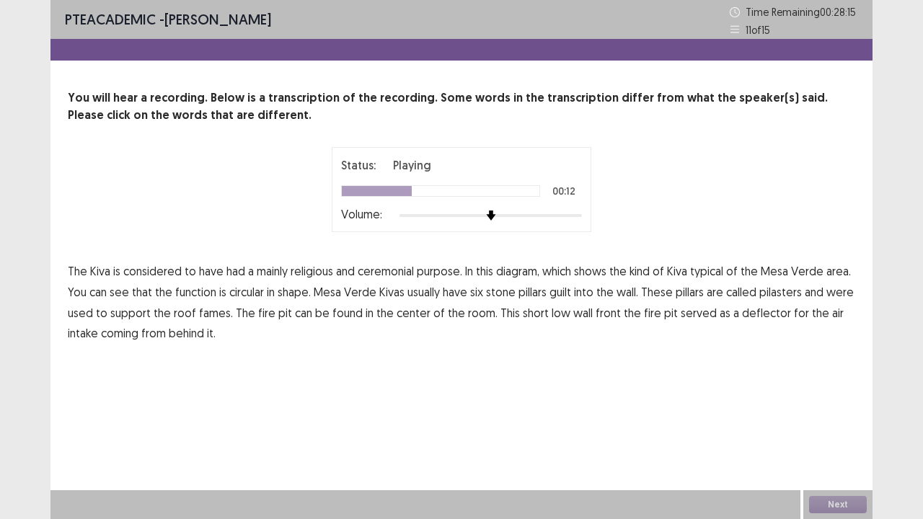
click at [187, 291] on span "function" at bounding box center [195, 291] width 41 height 17
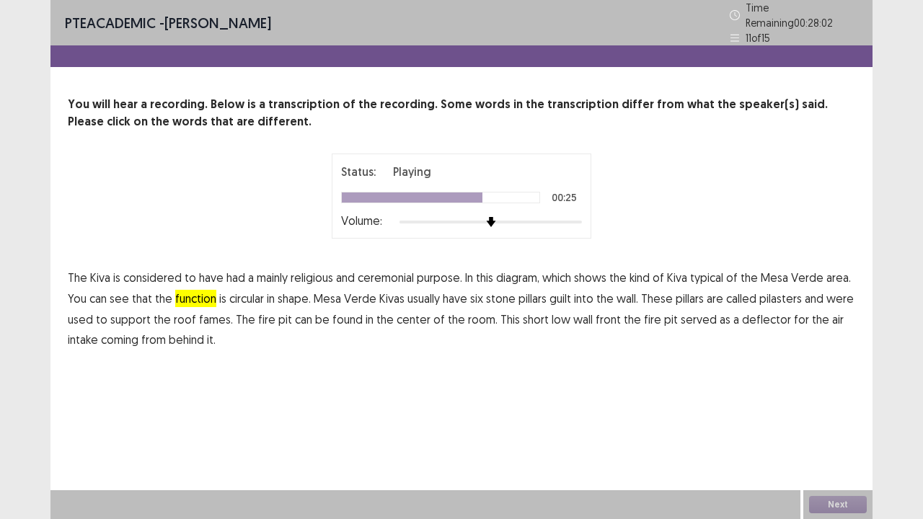
click at [218, 316] on span "fames." at bounding box center [216, 319] width 34 height 17
click at [664, 313] on span "pit" at bounding box center [671, 319] width 14 height 17
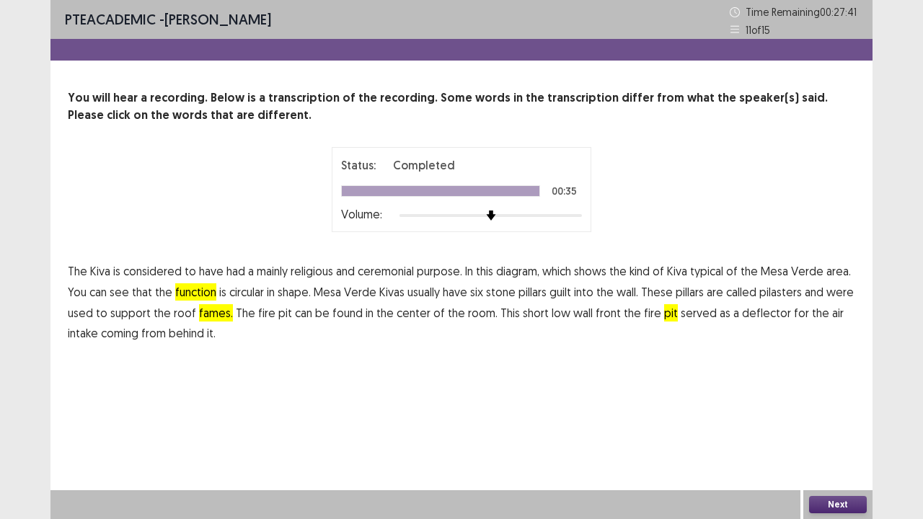
click at [664, 317] on span "pit" at bounding box center [671, 312] width 14 height 17
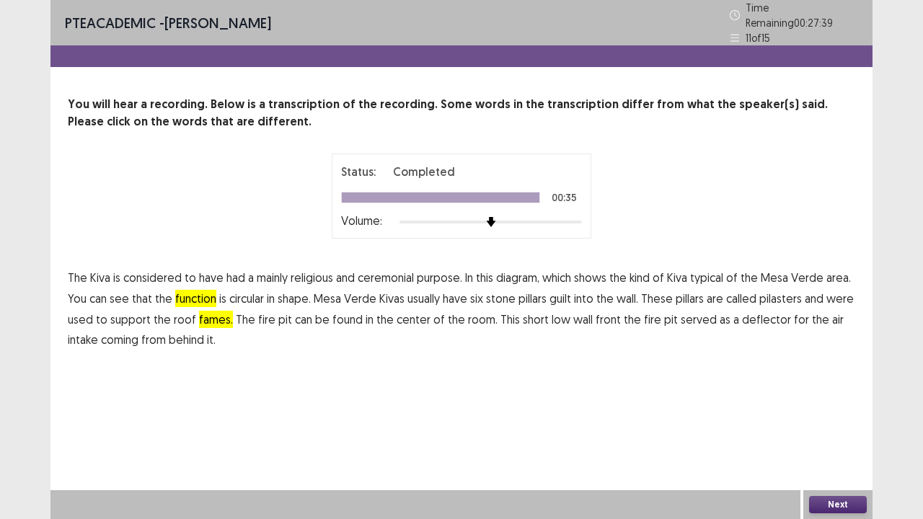
click at [744, 311] on span "deflector" at bounding box center [766, 319] width 49 height 17
click at [845, 421] on button "Next" at bounding box center [838, 504] width 58 height 17
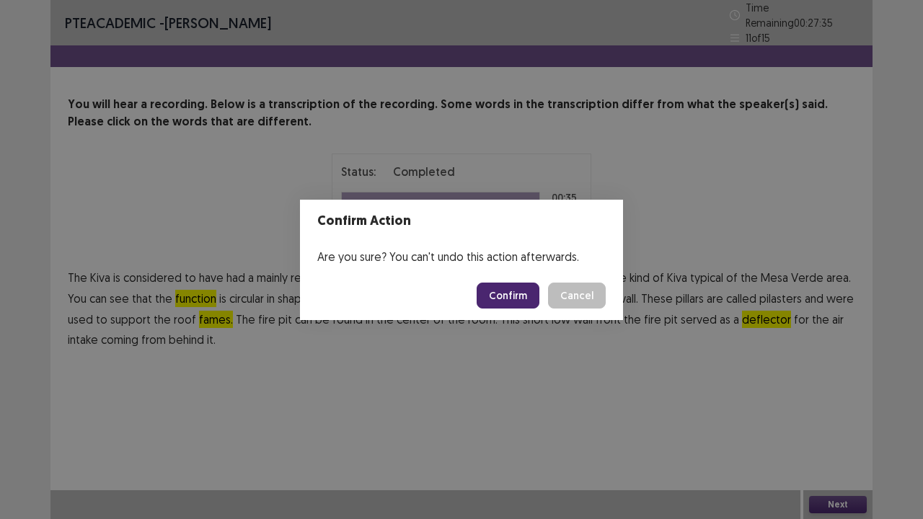
click at [513, 298] on button "Confirm" at bounding box center [508, 296] width 63 height 26
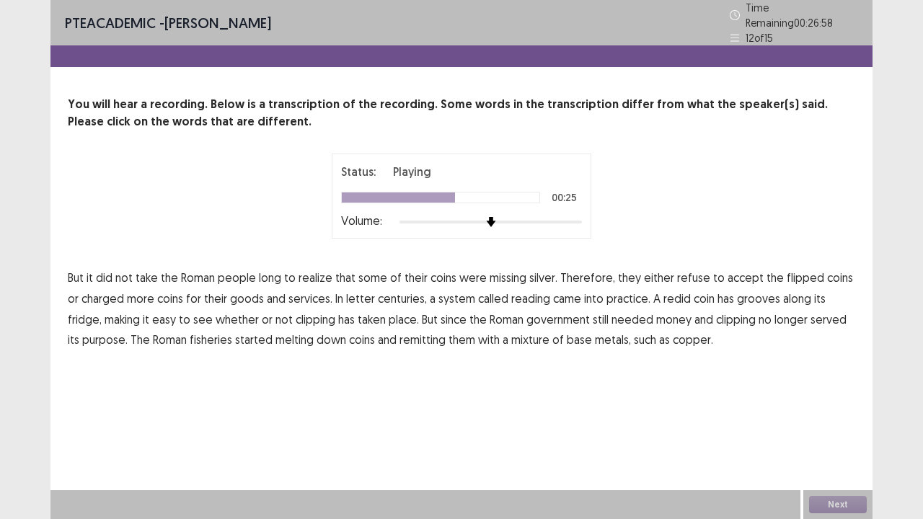
click at [102, 311] on span "fridge," at bounding box center [85, 319] width 34 height 17
click at [190, 335] on span "fisheries" at bounding box center [211, 339] width 43 height 17
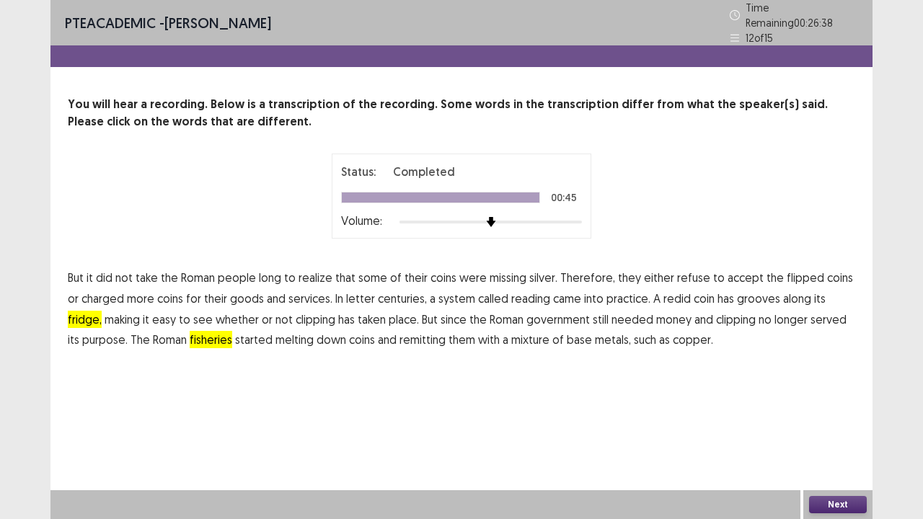
click at [822, 421] on button "Next" at bounding box center [838, 504] width 58 height 17
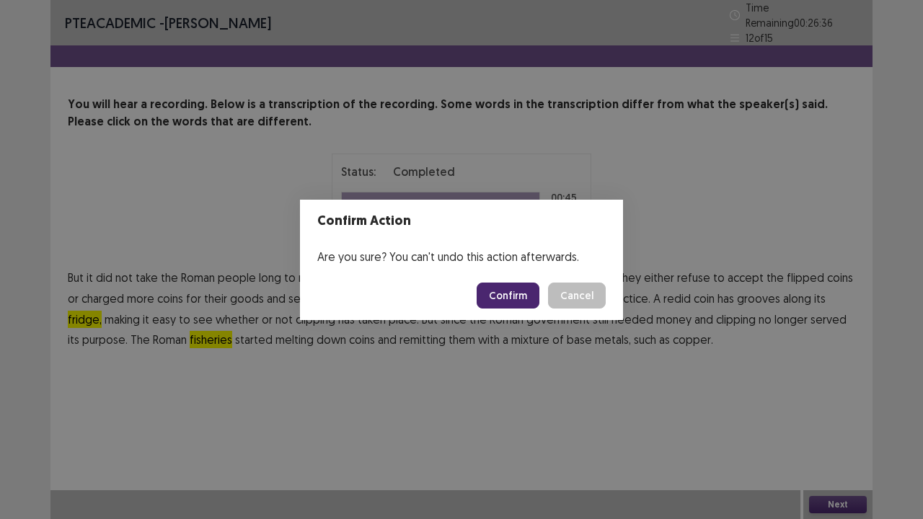
click at [518, 288] on button "Confirm" at bounding box center [508, 296] width 63 height 26
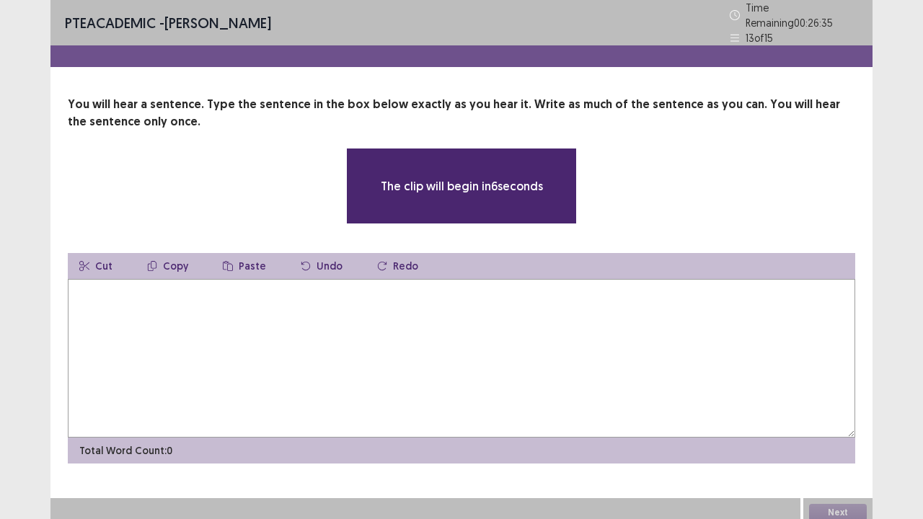
click at [473, 309] on textarea at bounding box center [461, 358] width 787 height 159
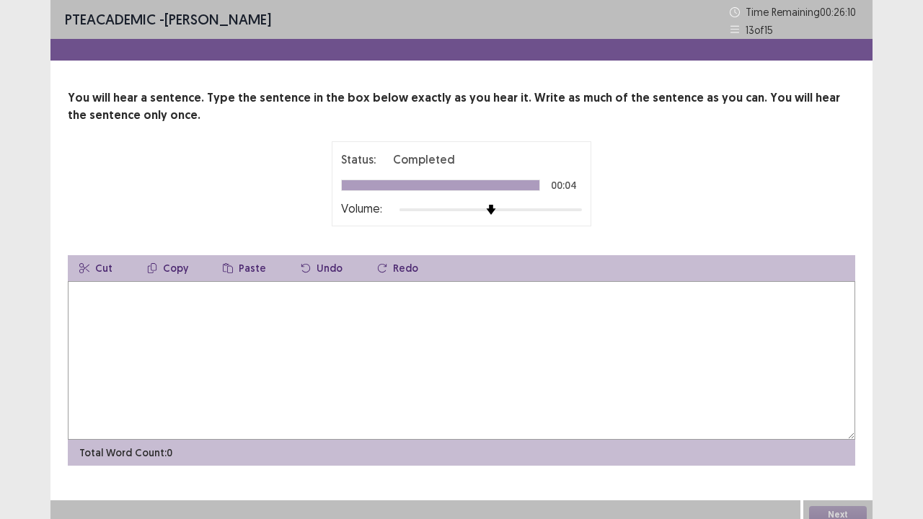
click at [473, 309] on textarea at bounding box center [461, 360] width 787 height 159
click at [850, 421] on button "Next" at bounding box center [838, 514] width 58 height 17
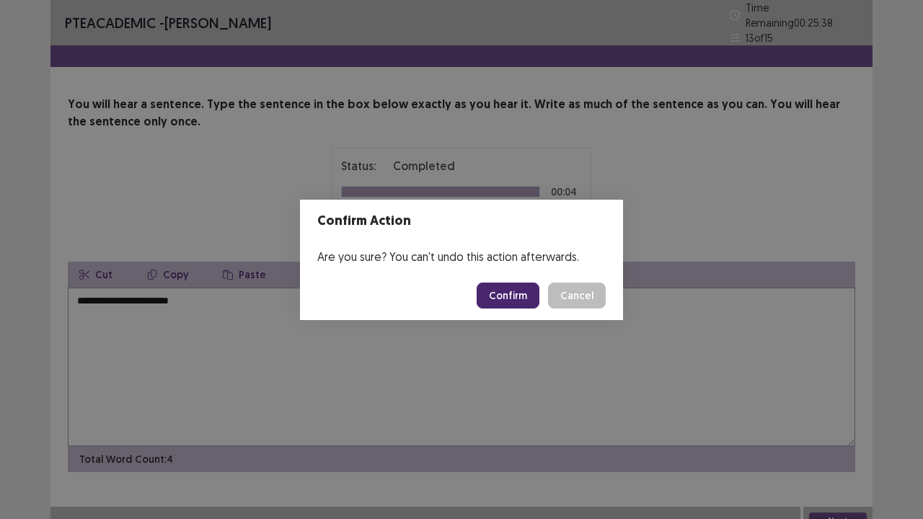
click at [580, 296] on button "Cancel" at bounding box center [577, 296] width 58 height 26
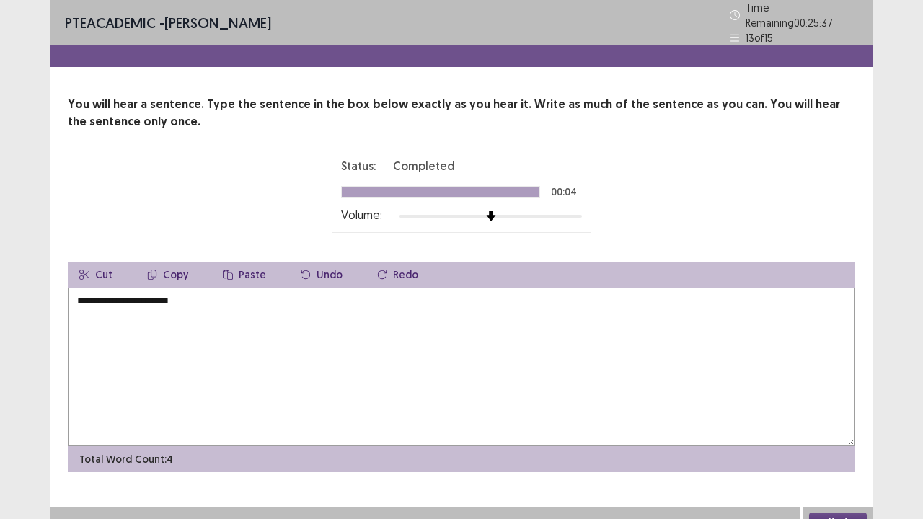
scroll to position [4, 0]
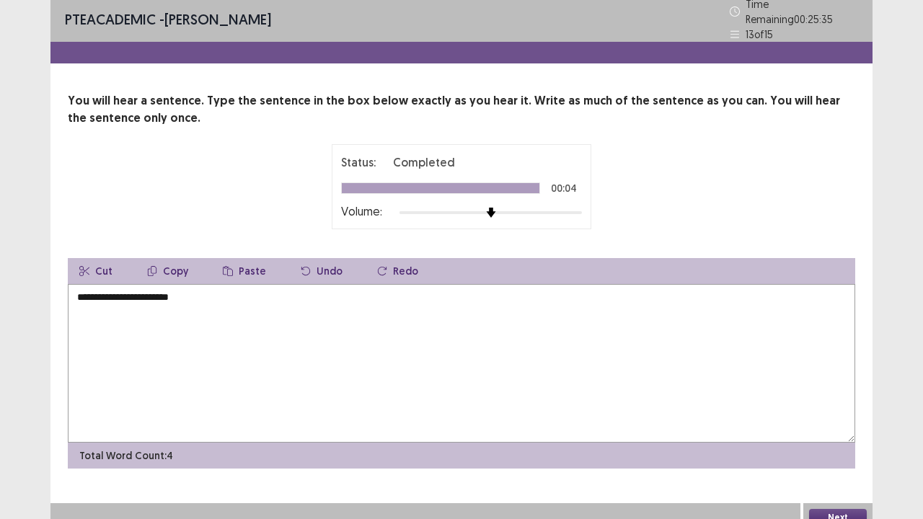
click at [125, 290] on textarea "**********" at bounding box center [461, 363] width 787 height 159
click at [203, 297] on textarea "**********" at bounding box center [461, 363] width 787 height 159
type textarea "**********"
drag, startPoint x: 842, startPoint y: 510, endPoint x: 580, endPoint y: 405, distance: 282.8
click at [580, 405] on div "**********" at bounding box center [461, 264] width 822 height 536
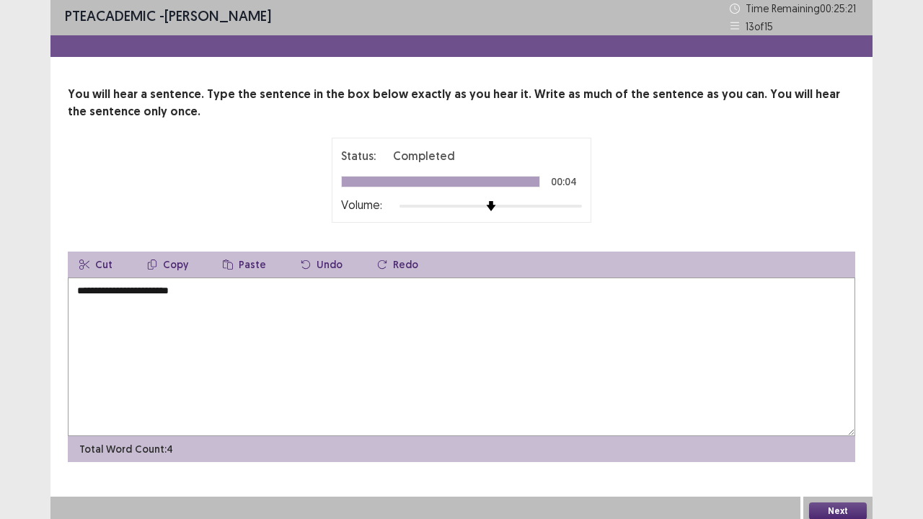
click at [841, 421] on button "Next" at bounding box center [838, 511] width 58 height 17
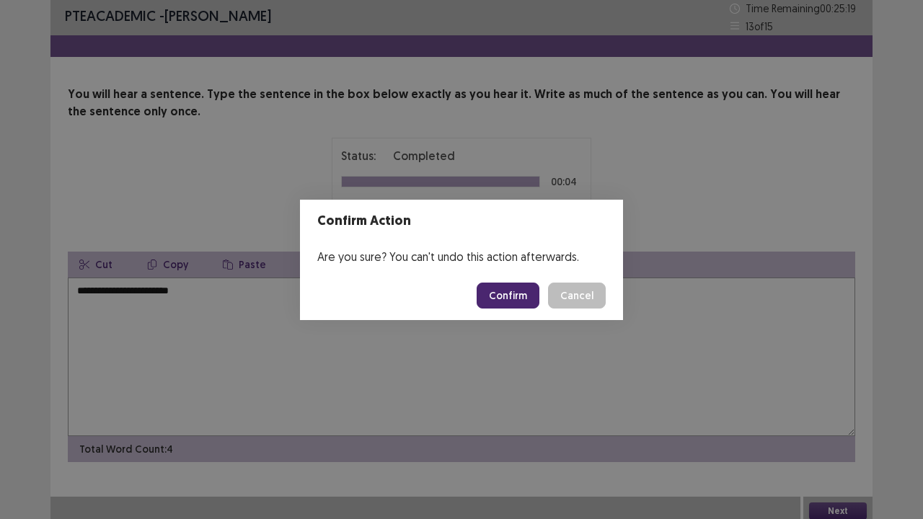
click at [516, 293] on button "Confirm" at bounding box center [508, 296] width 63 height 26
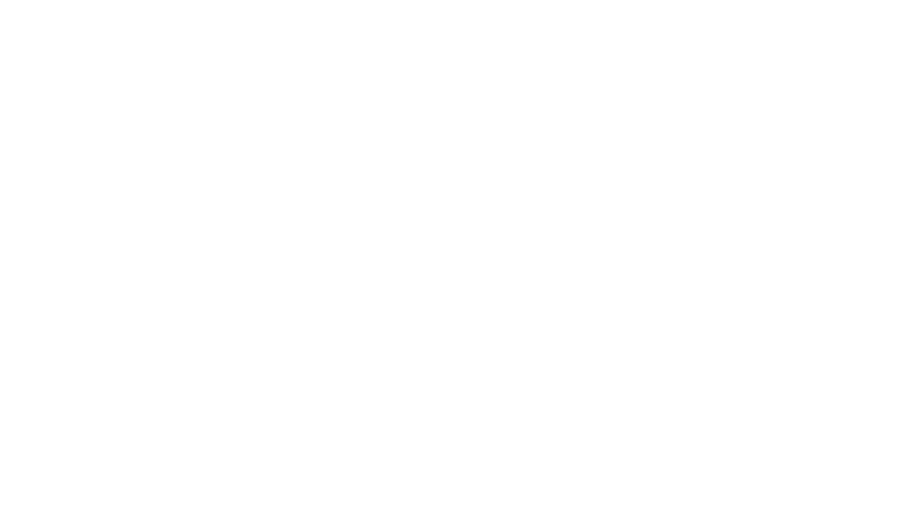
scroll to position [0, 0]
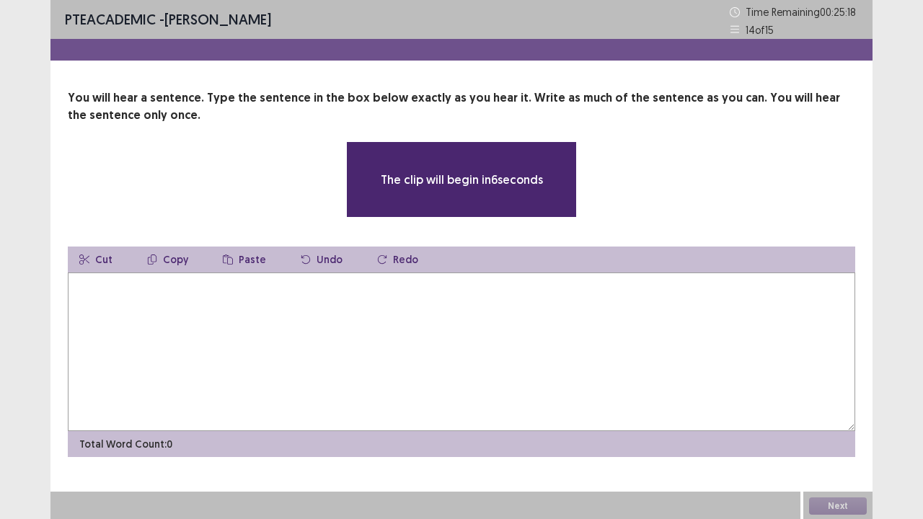
click at [488, 300] on textarea at bounding box center [461, 352] width 787 height 159
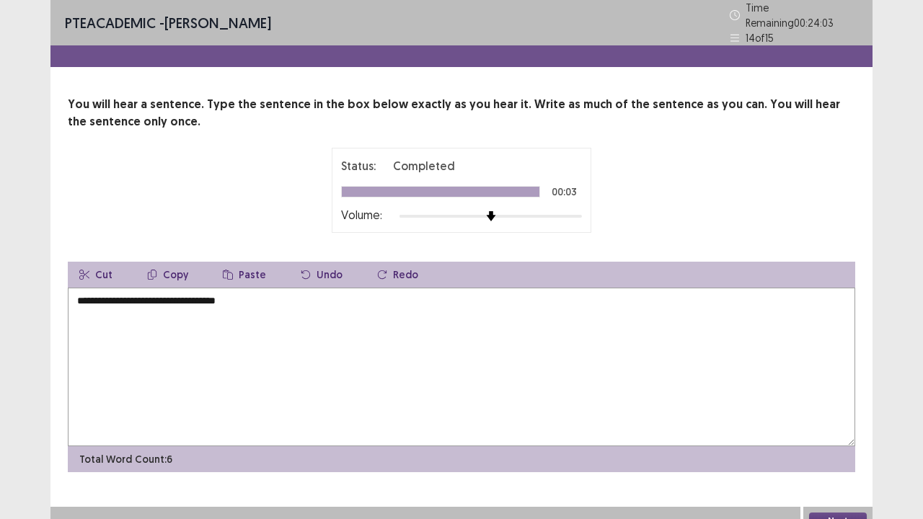
type textarea "**********"
click at [836, 421] on button "Next" at bounding box center [838, 521] width 58 height 17
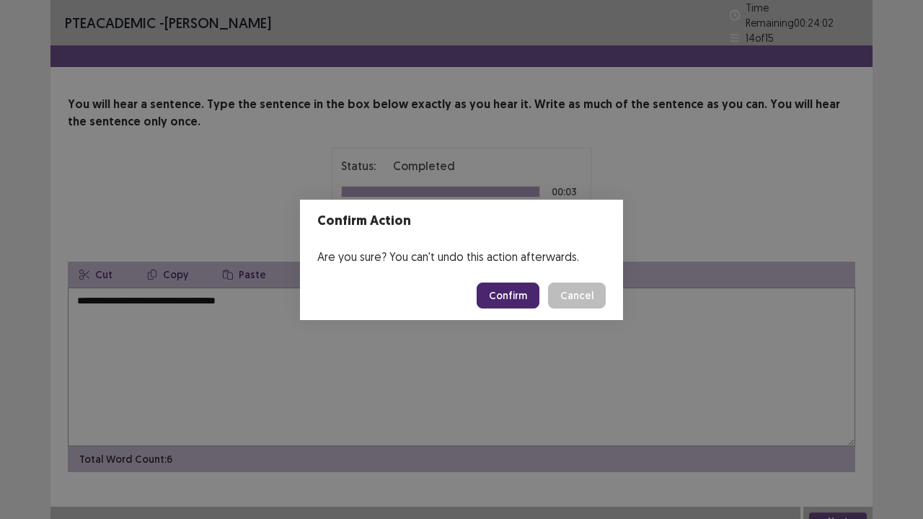
click at [518, 299] on button "Confirm" at bounding box center [508, 296] width 63 height 26
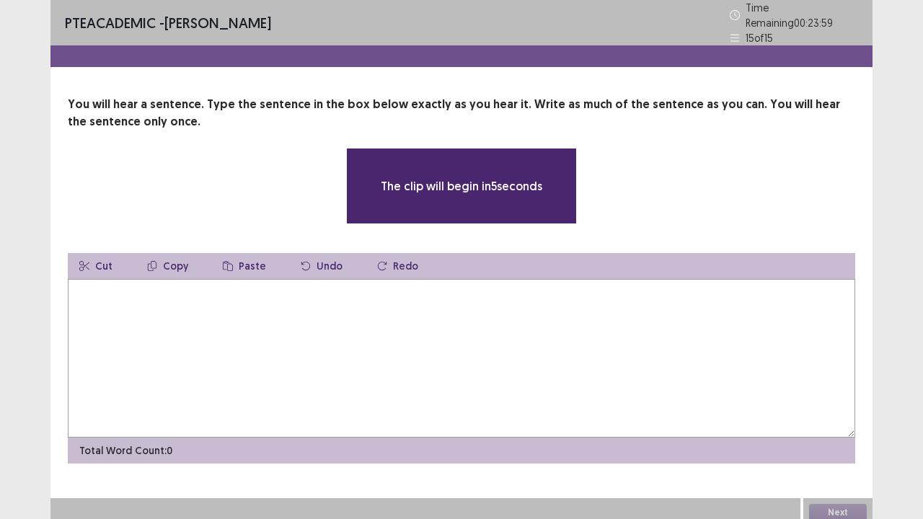
click at [513, 297] on textarea at bounding box center [461, 358] width 787 height 159
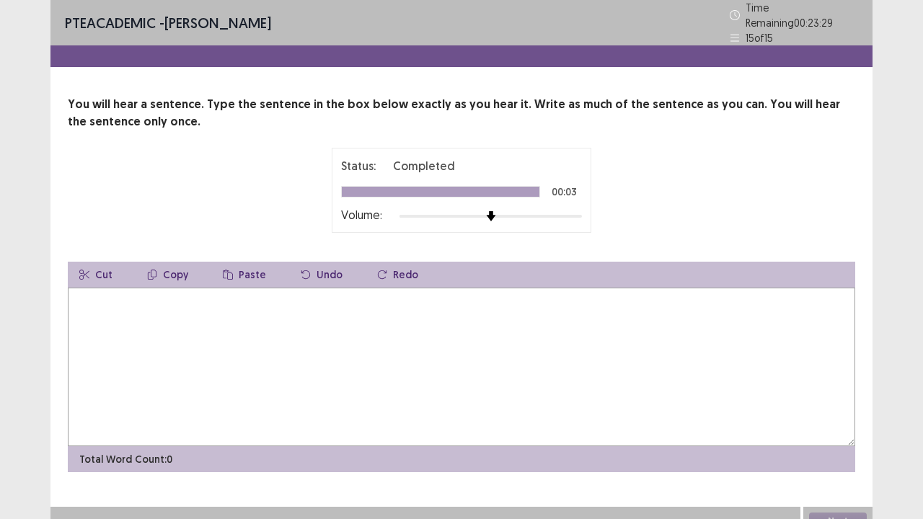
click at [381, 272] on button "Redo" at bounding box center [398, 275] width 64 height 26
click at [301, 311] on textarea at bounding box center [461, 367] width 787 height 159
type textarea "**********"
click at [851, 421] on button "Next" at bounding box center [838, 521] width 58 height 17
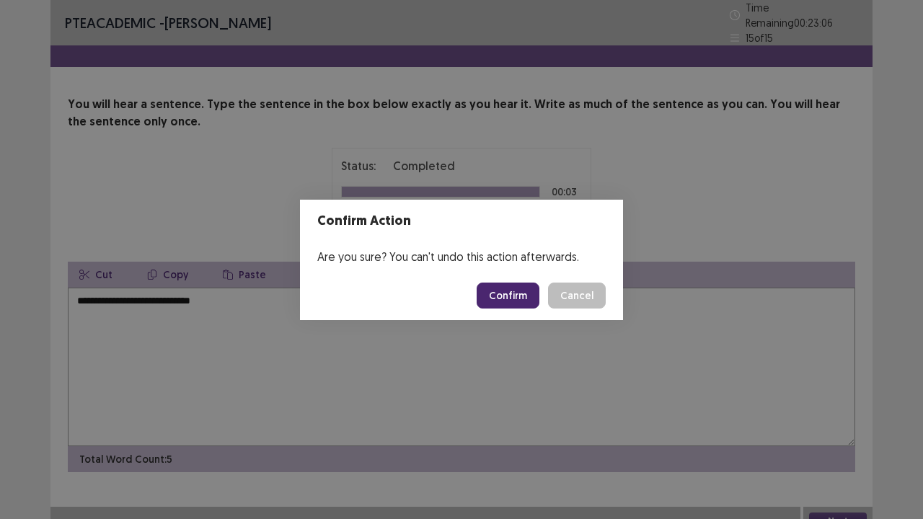
click at [516, 297] on button "Confirm" at bounding box center [508, 296] width 63 height 26
